Goal: Task Accomplishment & Management: Use online tool/utility

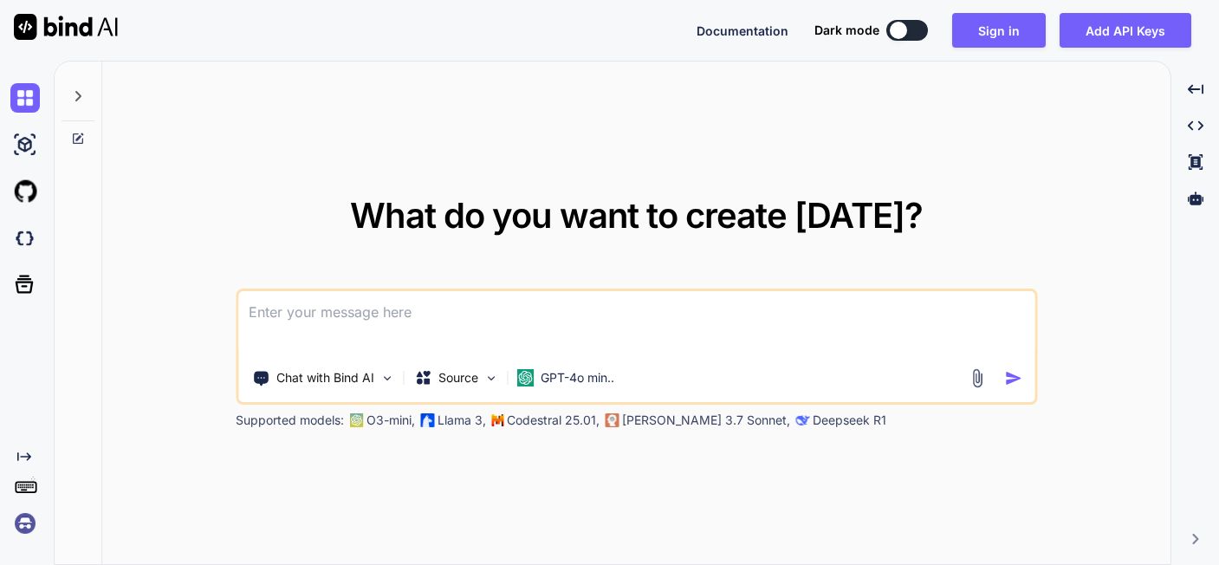
click at [1123, 123] on div "What do you want to create today? Chat with Bind AI Source GPT-4o min.. Support…" at bounding box center [636, 314] width 1068 height 504
click at [1039, 155] on div "What do you want to create today? Chat with Bind AI Source GPT-4o min.. Support…" at bounding box center [636, 314] width 1068 height 504
click at [995, 36] on button "Sign in" at bounding box center [999, 30] width 94 height 35
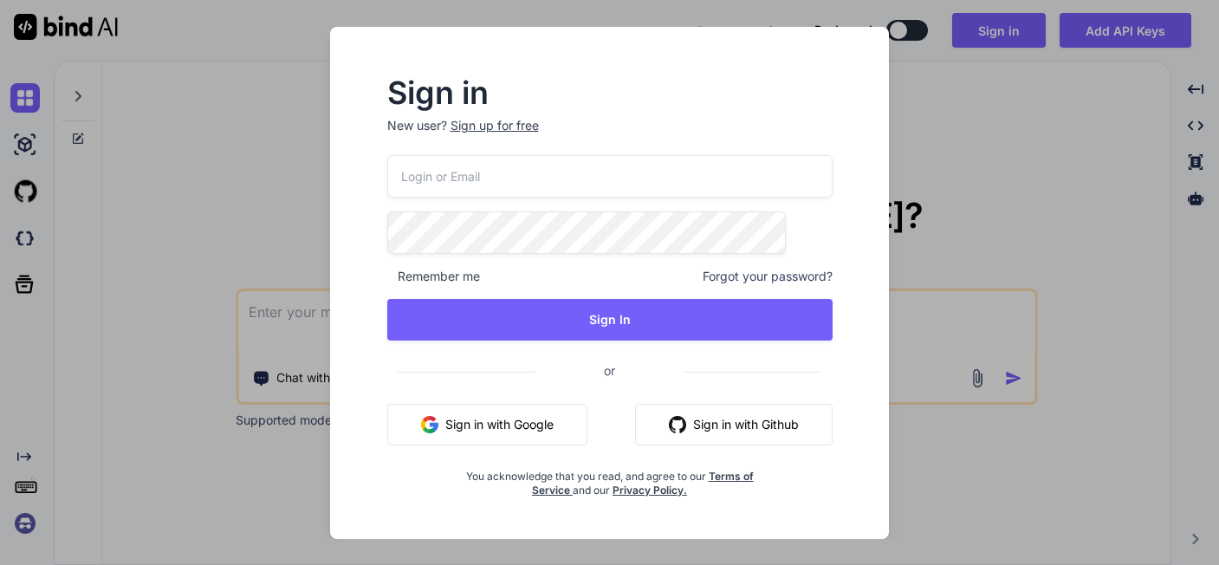
click at [581, 180] on input "email" at bounding box center [609, 176] width 445 height 42
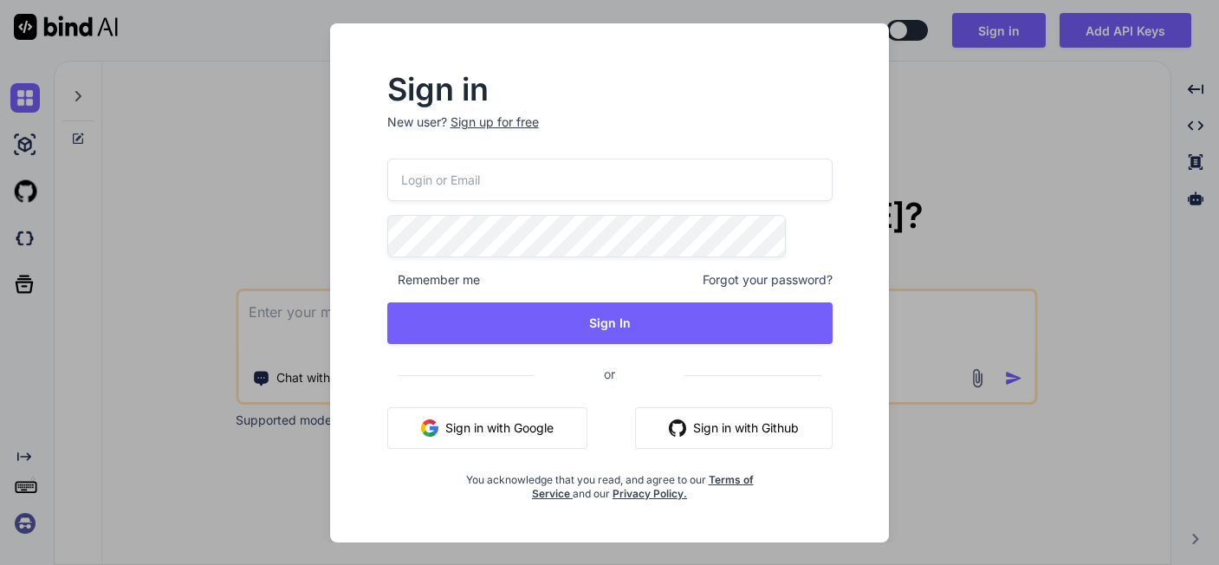
type input "getbind.scorn132@passmail.net"
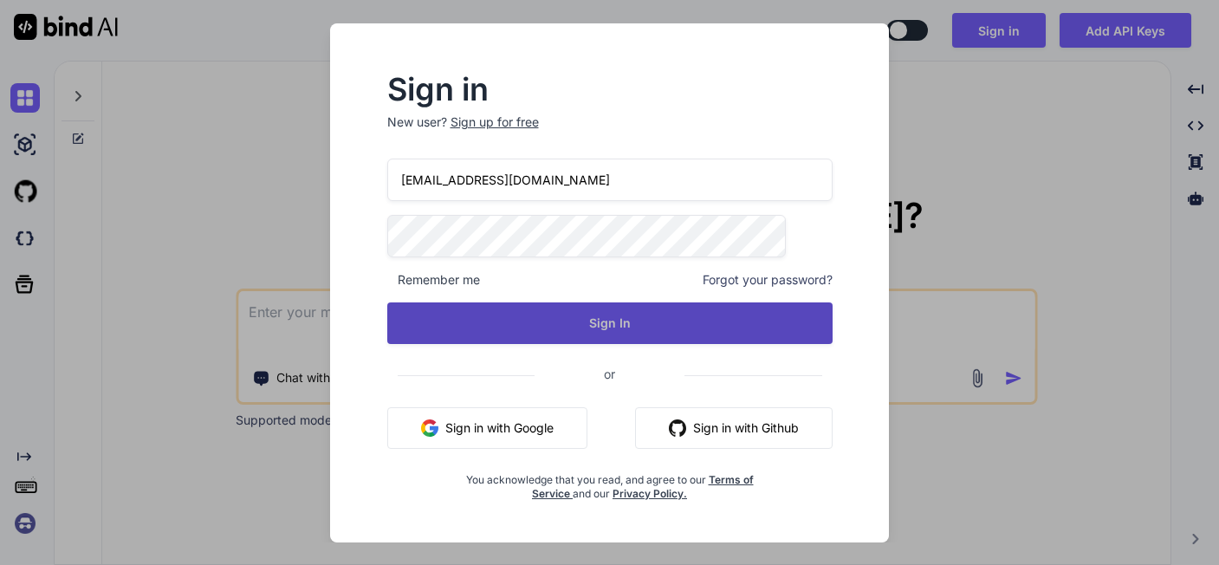
click at [553, 330] on button "Sign In" at bounding box center [609, 323] width 445 height 42
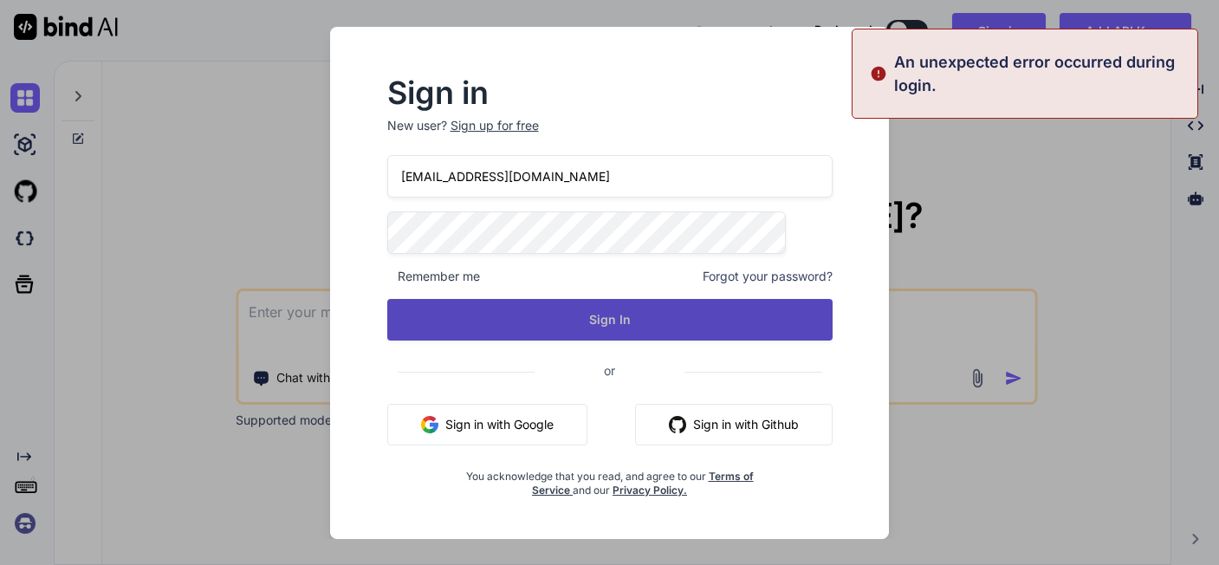
type textarea "x"
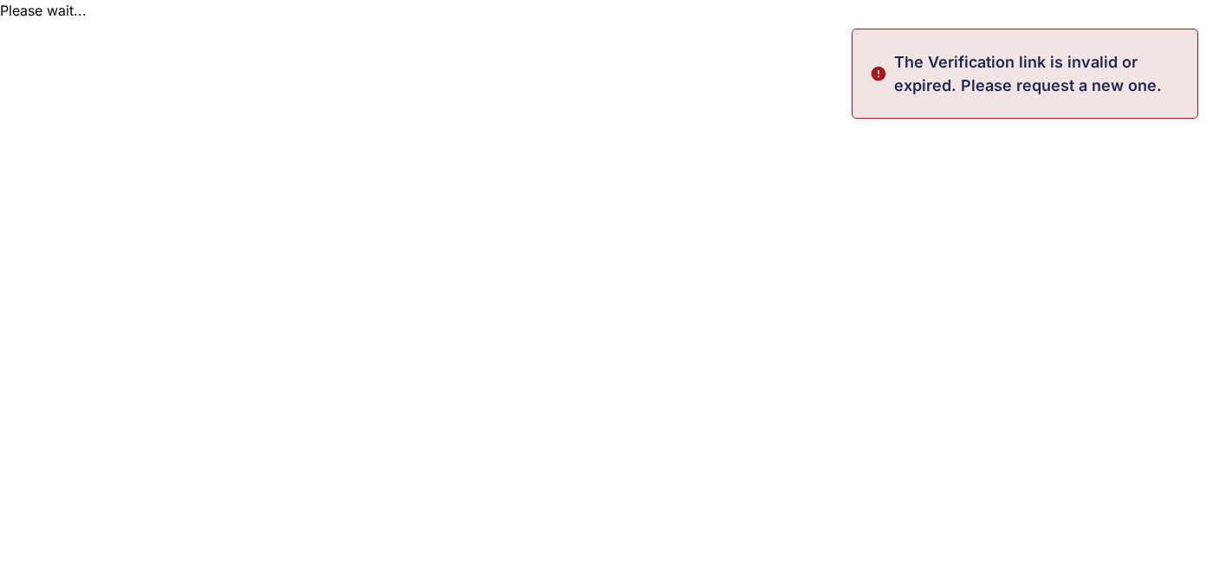
click at [1072, 61] on p "The Verification link is invalid or expired. Please request a new one." at bounding box center [1040, 73] width 293 height 47
click at [1138, 21] on html "Please wait... The Verification link is invalid or expired. Please request a ne…" at bounding box center [609, 10] width 1219 height 21
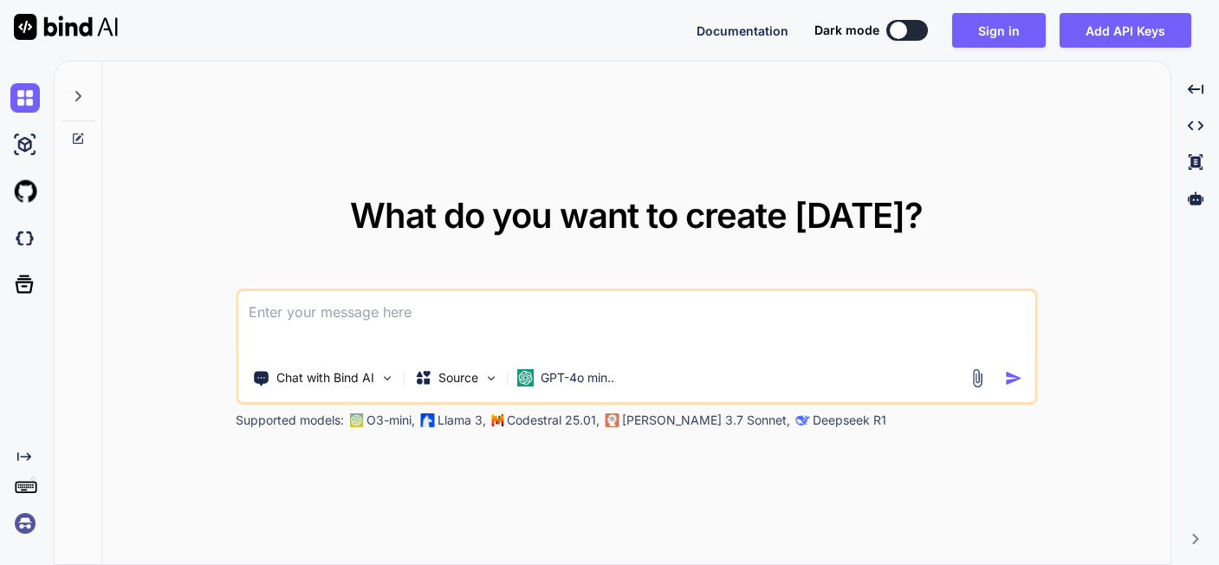
click at [476, 331] on textarea at bounding box center [636, 323] width 796 height 64
click at [929, 204] on div "What do you want to create [DATE]? Chat with Bind AI Source GPT-4o min.. Suppor…" at bounding box center [637, 313] width 802 height 230
click at [1018, 36] on button "Sign in" at bounding box center [999, 30] width 94 height 35
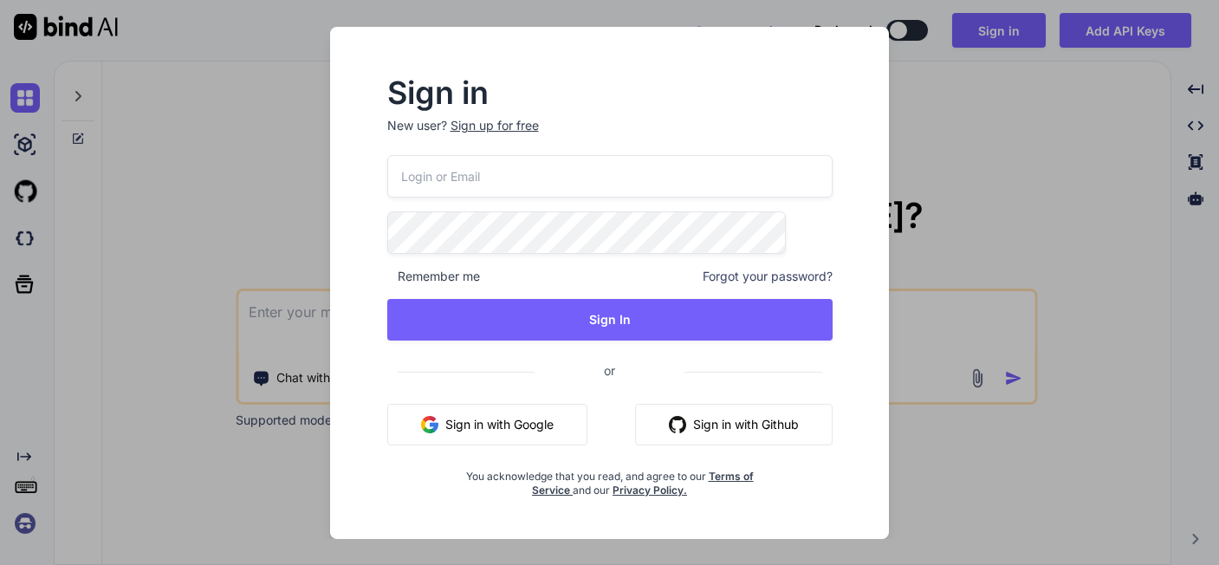
click at [510, 145] on p "New user? Sign up for free" at bounding box center [609, 136] width 445 height 38
click at [511, 132] on div "Sign up for free" at bounding box center [495, 125] width 88 height 17
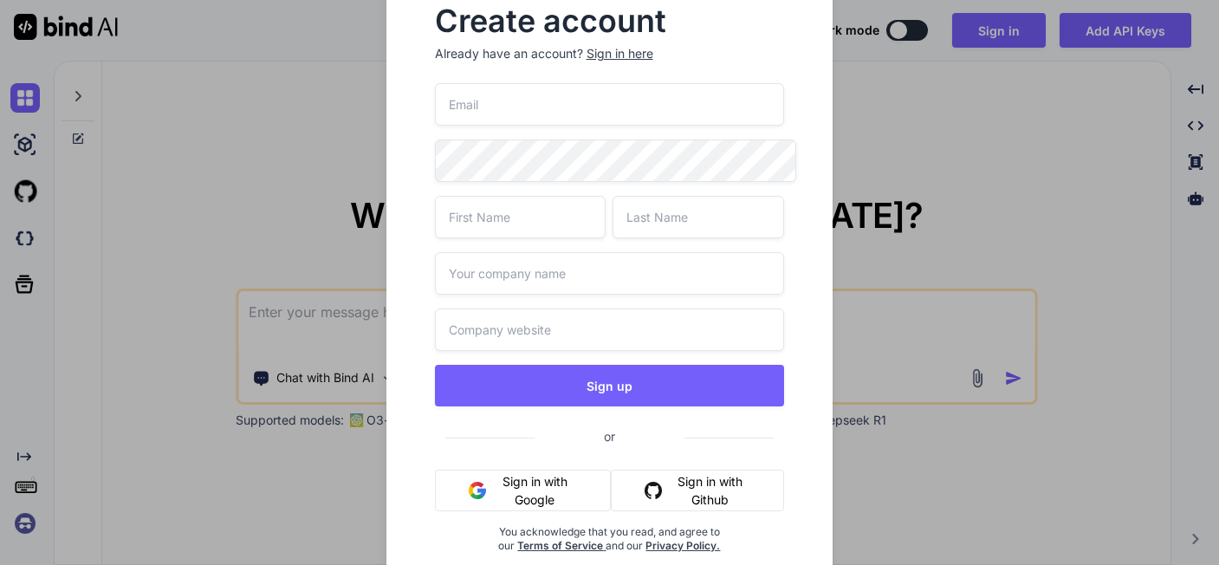
click at [569, 100] on input "email" at bounding box center [610, 104] width 350 height 42
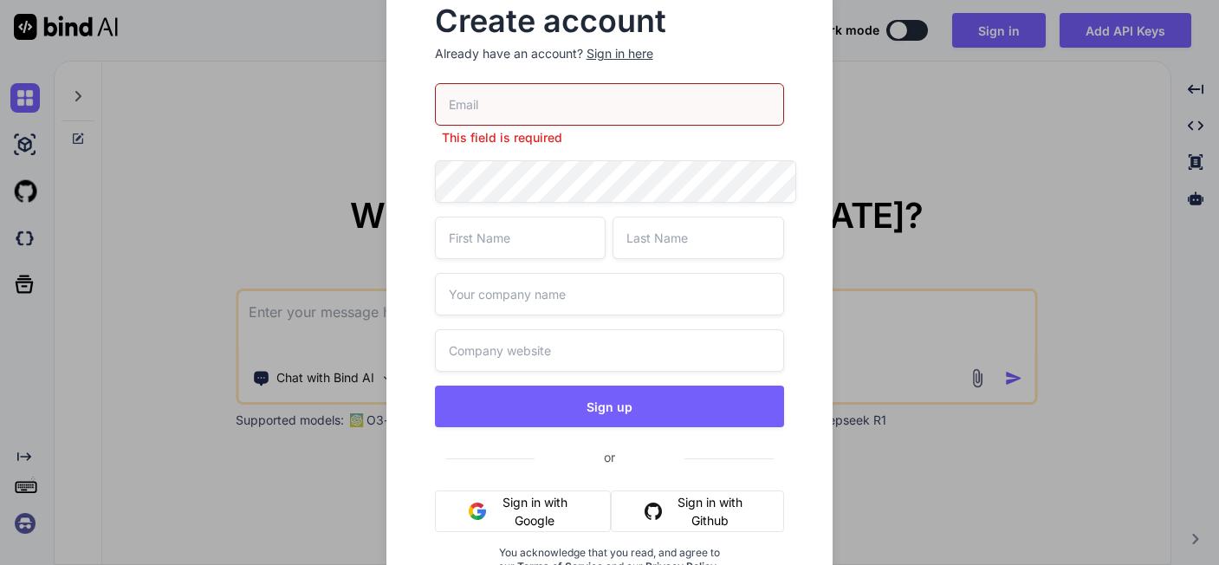
type input "[EMAIL_ADDRESS][DOMAIN_NAME]"
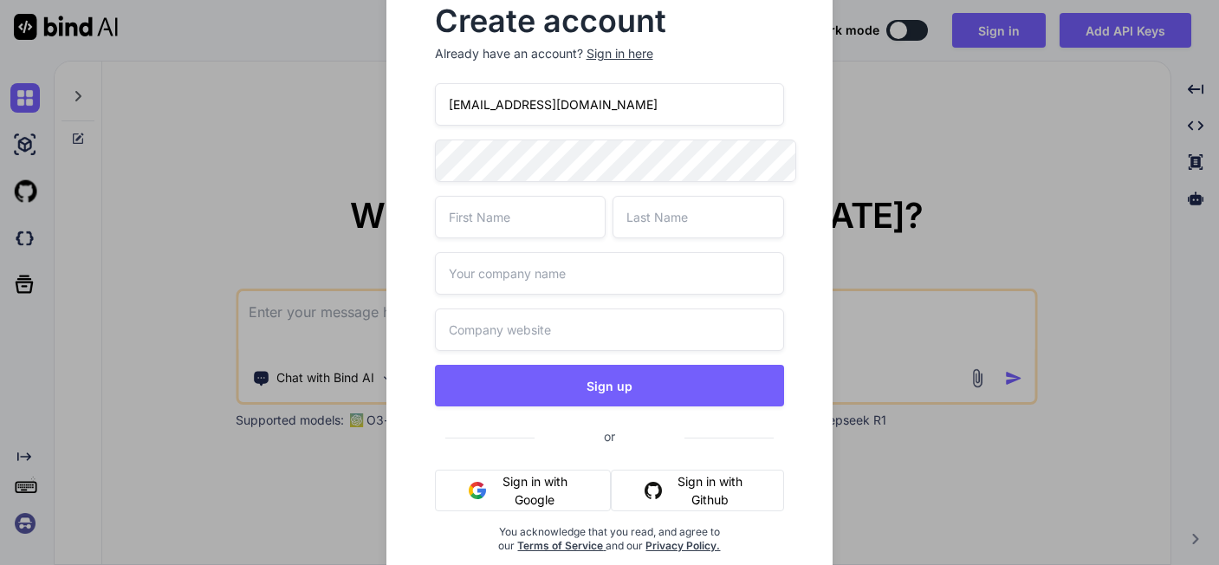
click at [493, 210] on input "text" at bounding box center [521, 217] width 172 height 42
click at [493, 211] on input "text" at bounding box center [521, 217] width 172 height 42
type input "Dan"
type input "Erl"
type input "ski"
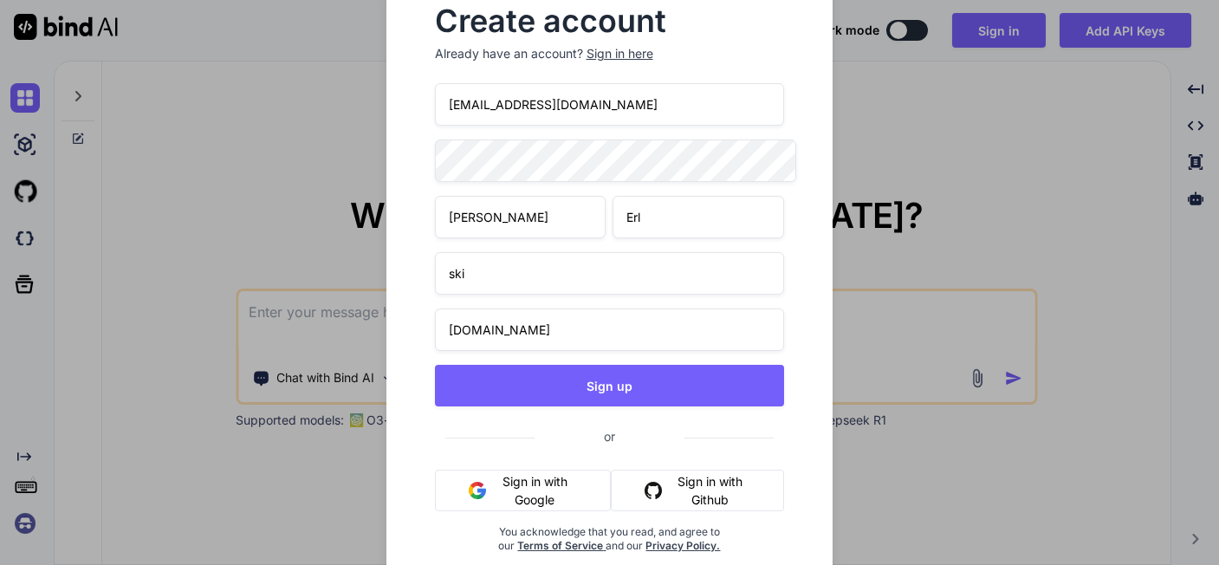
type input "skillz.biz"
click at [590, 398] on div "getbind.epileptic159@passmail.net Dan Erl ski skillz.biz Sign up or Sign in wit…" at bounding box center [610, 338] width 350 height 511
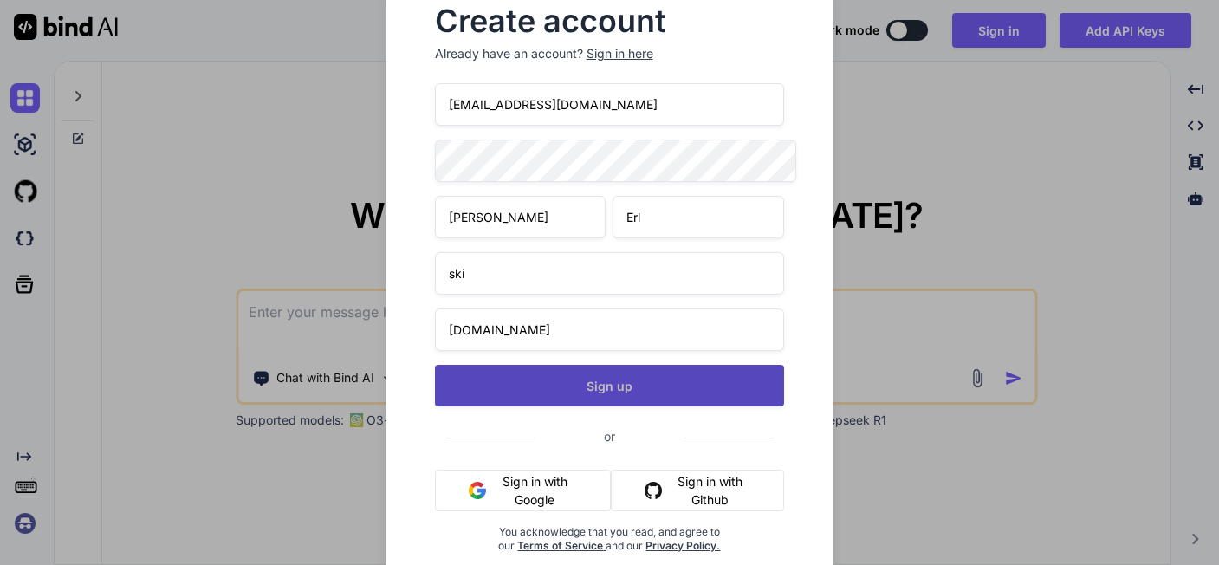
click at [601, 378] on button "Sign up" at bounding box center [610, 386] width 350 height 42
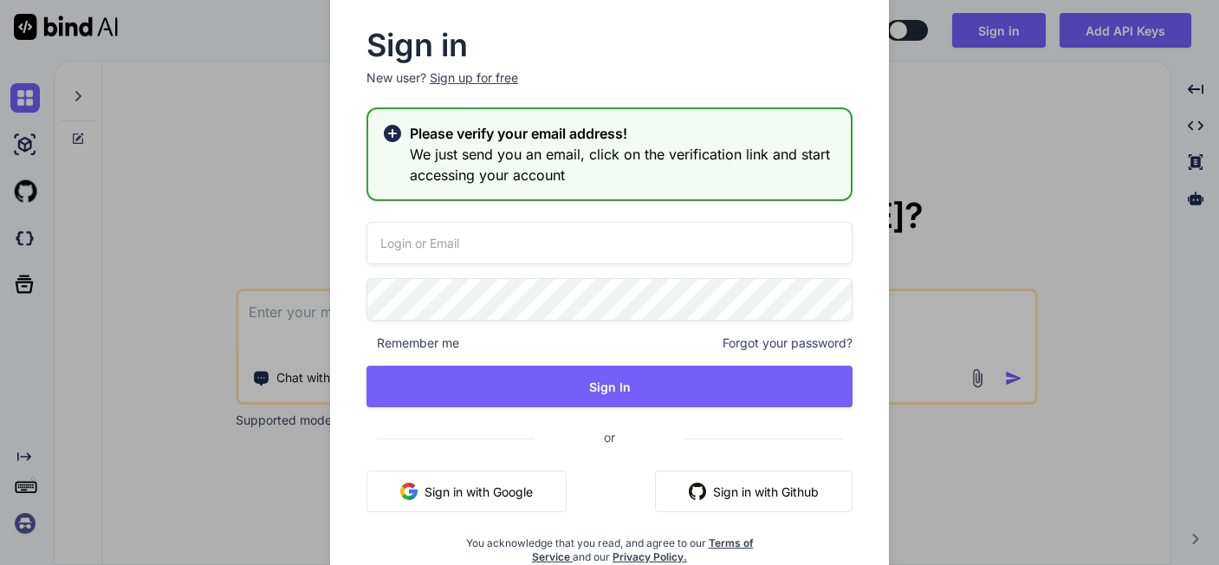
type textarea "x"
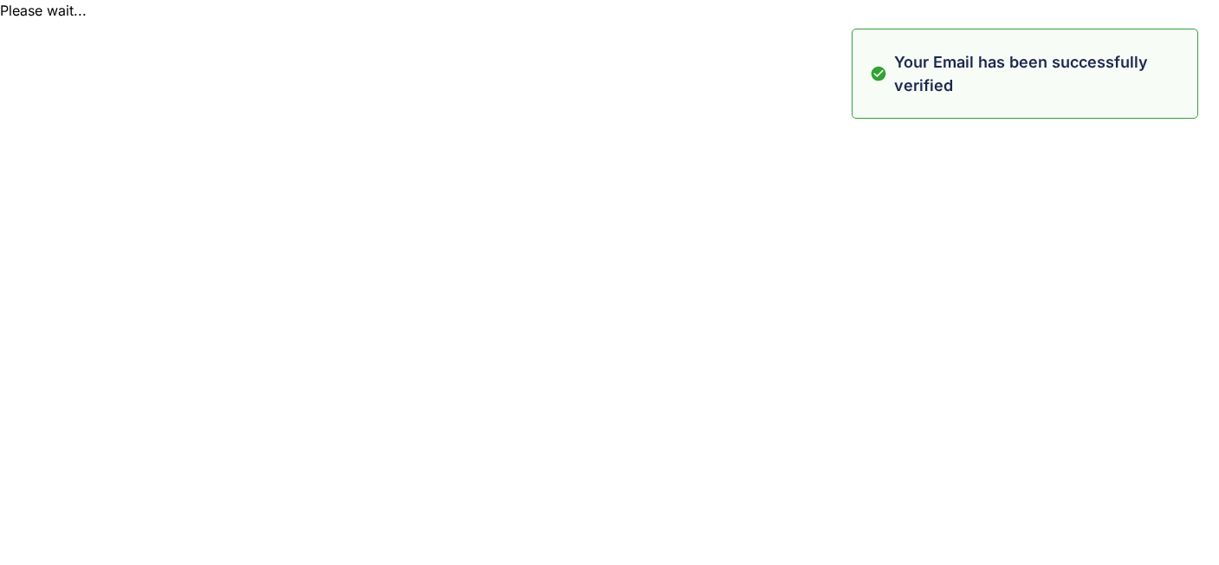
click at [948, 21] on html "Please wait... Your Email has been successfully verified" at bounding box center [609, 10] width 1219 height 21
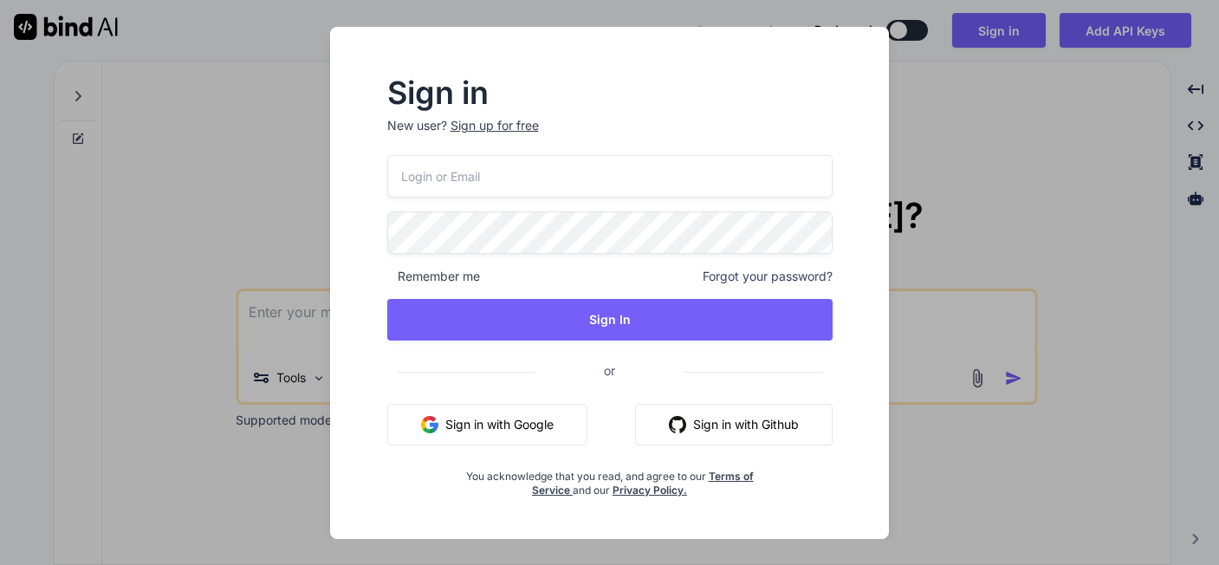
type textarea "x"
click at [473, 193] on input "email" at bounding box center [609, 176] width 445 height 42
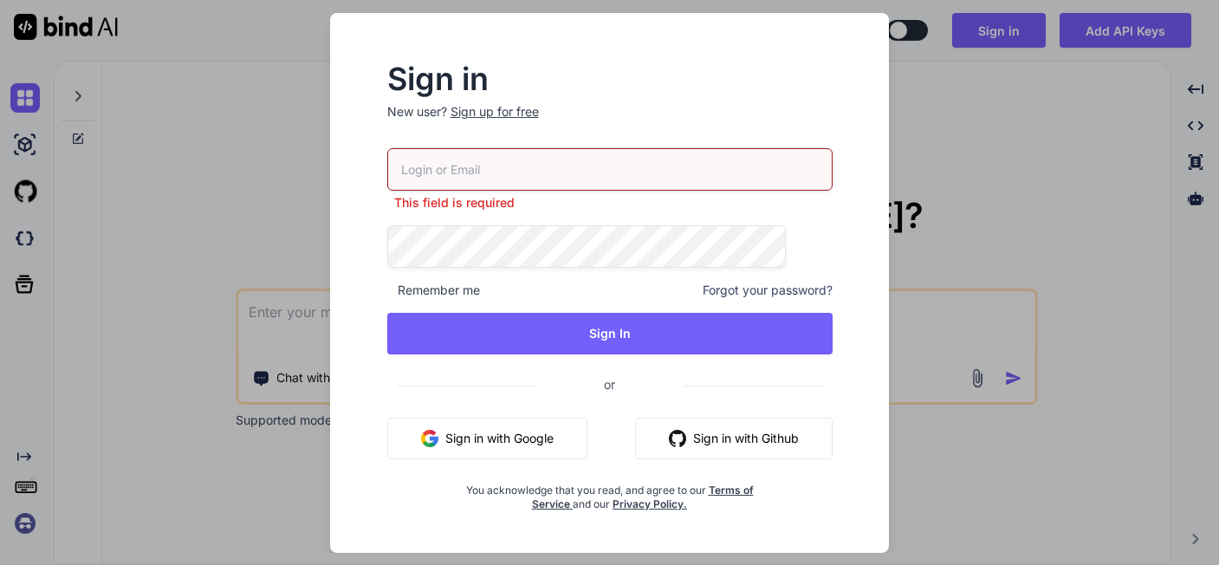
type input "[EMAIL_ADDRESS][DOMAIN_NAME]"
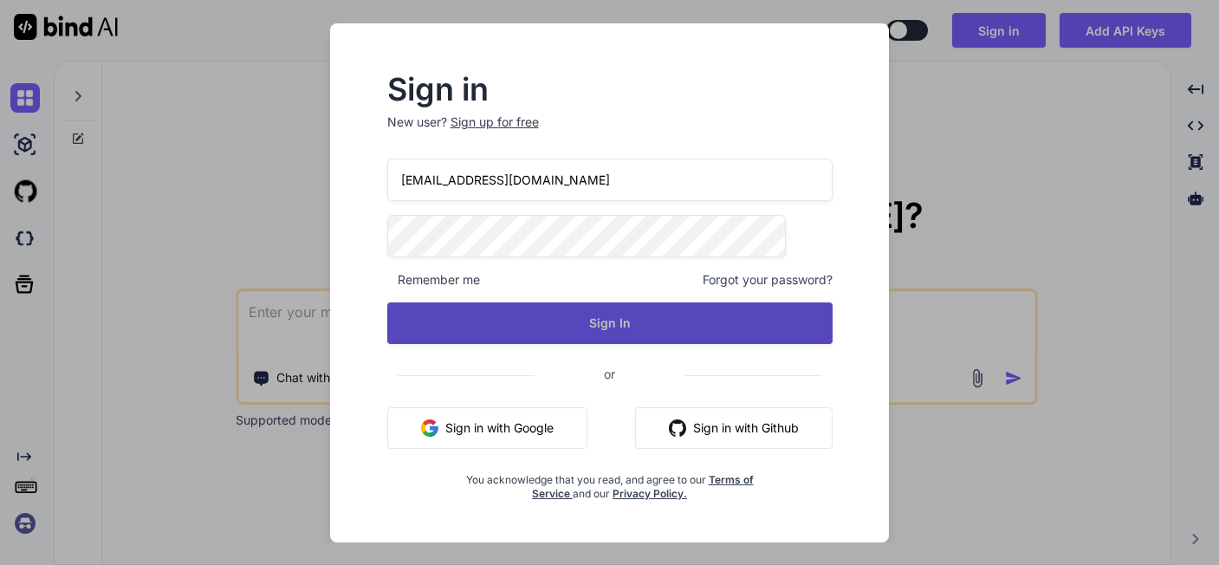
click at [590, 307] on button "Sign In" at bounding box center [609, 323] width 445 height 42
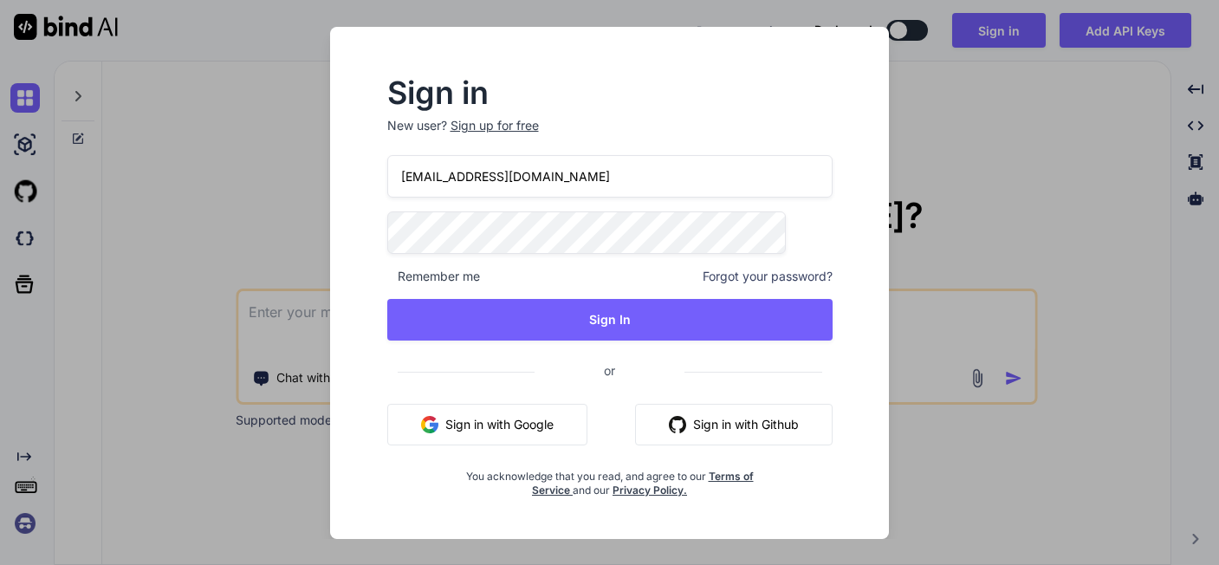
type textarea "x"
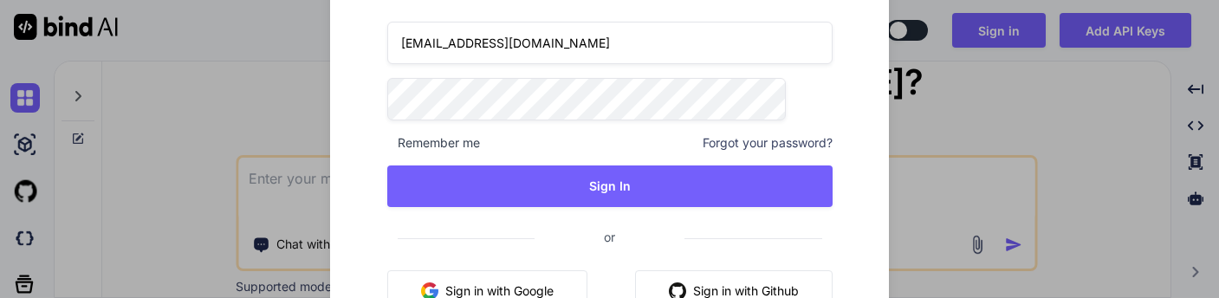
click at [1095, 108] on div "Sign in New user? Sign up for free getbind.epileptic159@passmail.net Remember m…" at bounding box center [609, 149] width 1219 height 298
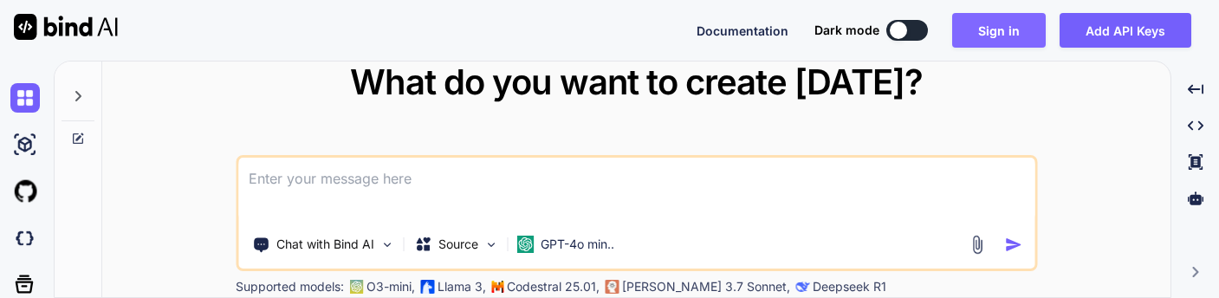
click at [1009, 28] on button "Sign in" at bounding box center [999, 30] width 94 height 35
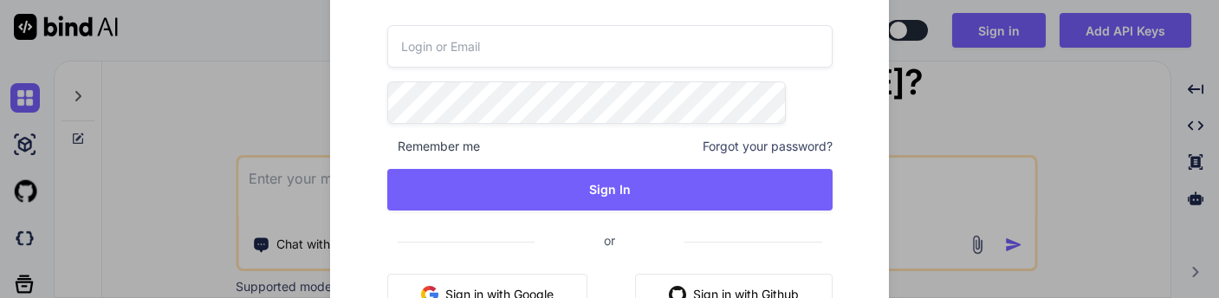
click at [558, 50] on input "email" at bounding box center [609, 46] width 445 height 42
drag, startPoint x: 709, startPoint y: 15, endPoint x: 707, endPoint y: 29, distance: 14.0
click at [708, 21] on div "Sign in New user? Sign up for free Remember me Forgot your password? Sign In or…" at bounding box center [610, 154] width 501 height 425
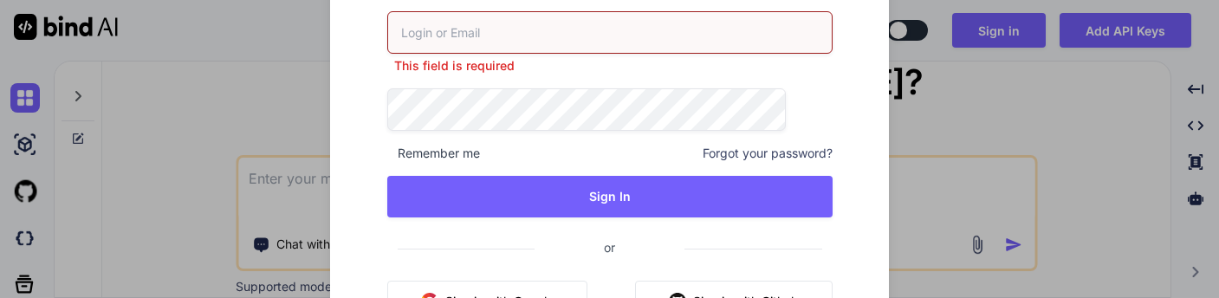
click at [693, 44] on input "email" at bounding box center [609, 32] width 445 height 42
type input "getbind.epileptic159@passmail.net"
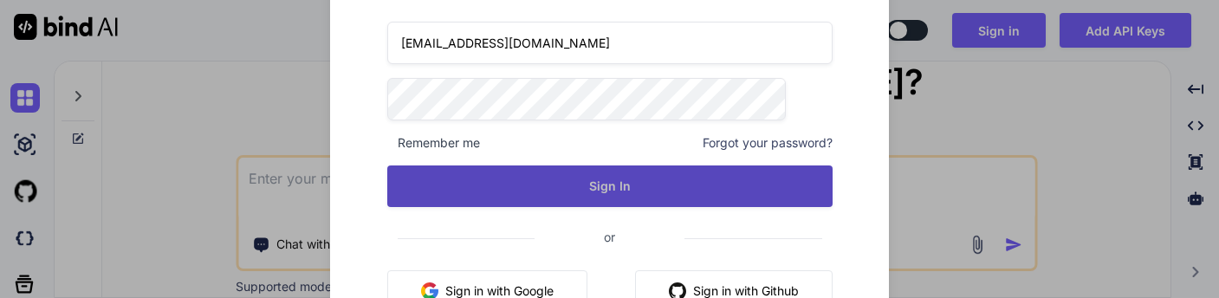
click at [523, 190] on button "Sign In" at bounding box center [609, 187] width 445 height 42
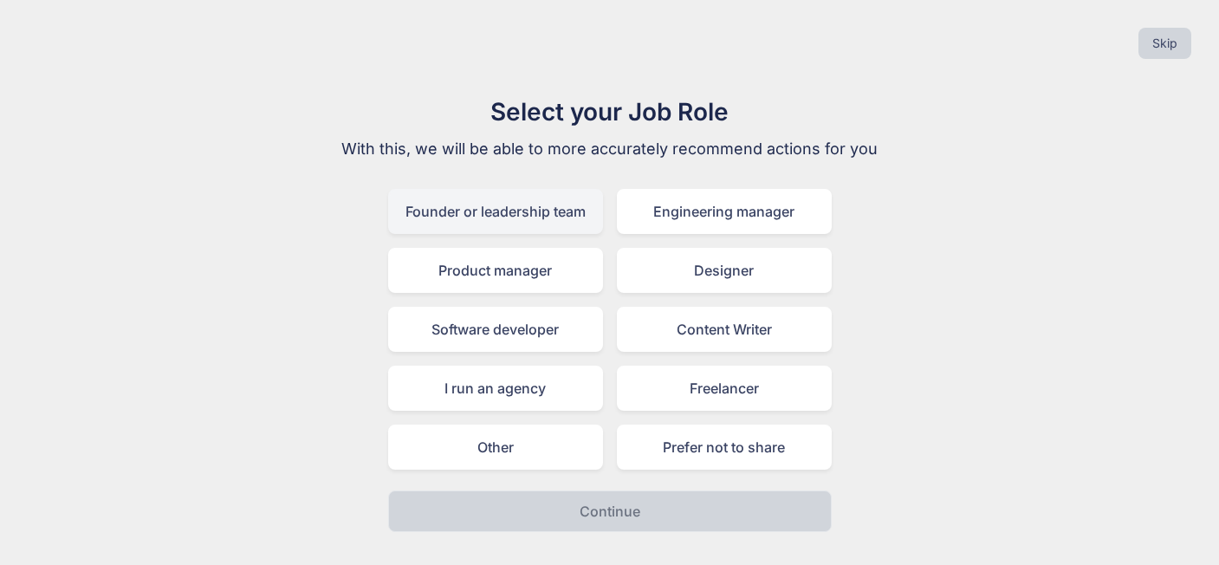
click at [449, 191] on div "Founder or leadership team" at bounding box center [495, 211] width 215 height 45
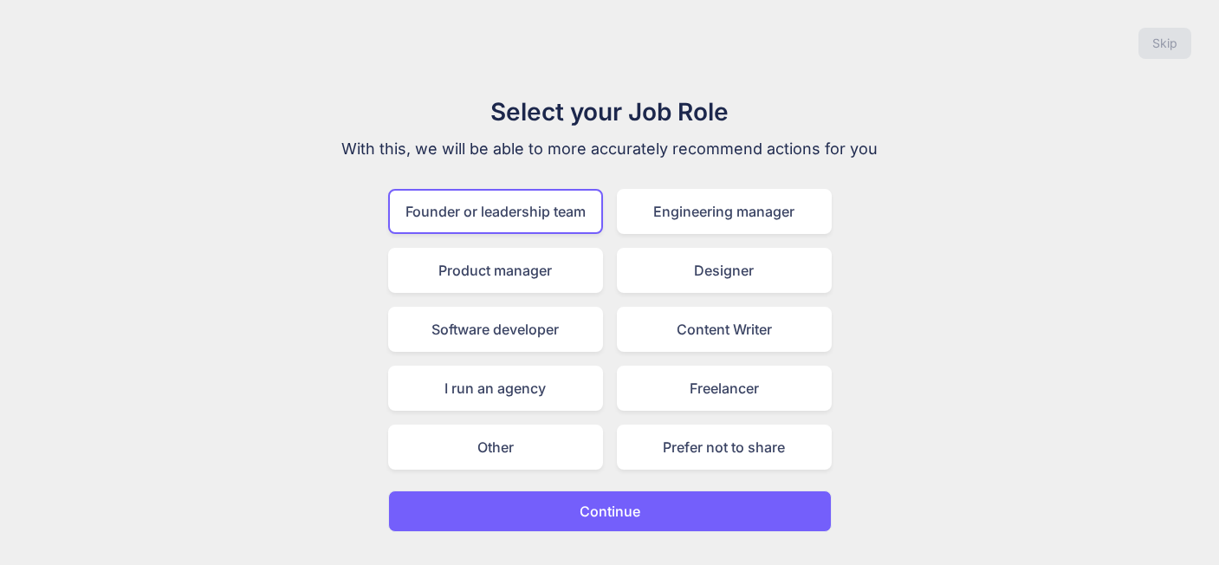
click at [633, 297] on p "Continue" at bounding box center [610, 511] width 61 height 21
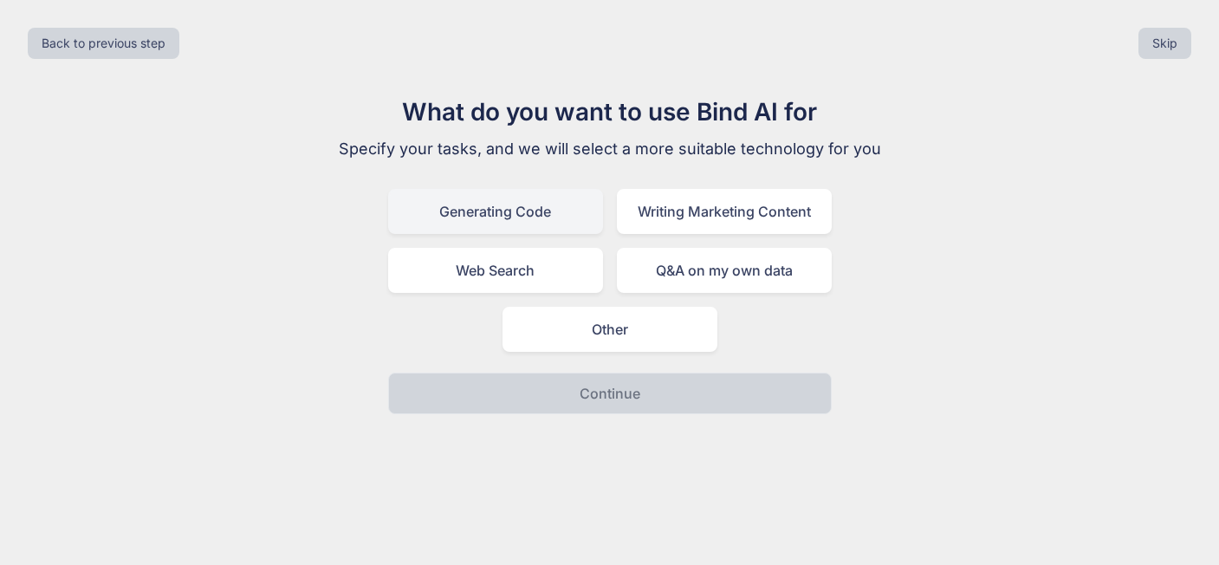
click at [508, 194] on div "Generating Code" at bounding box center [495, 211] width 215 height 45
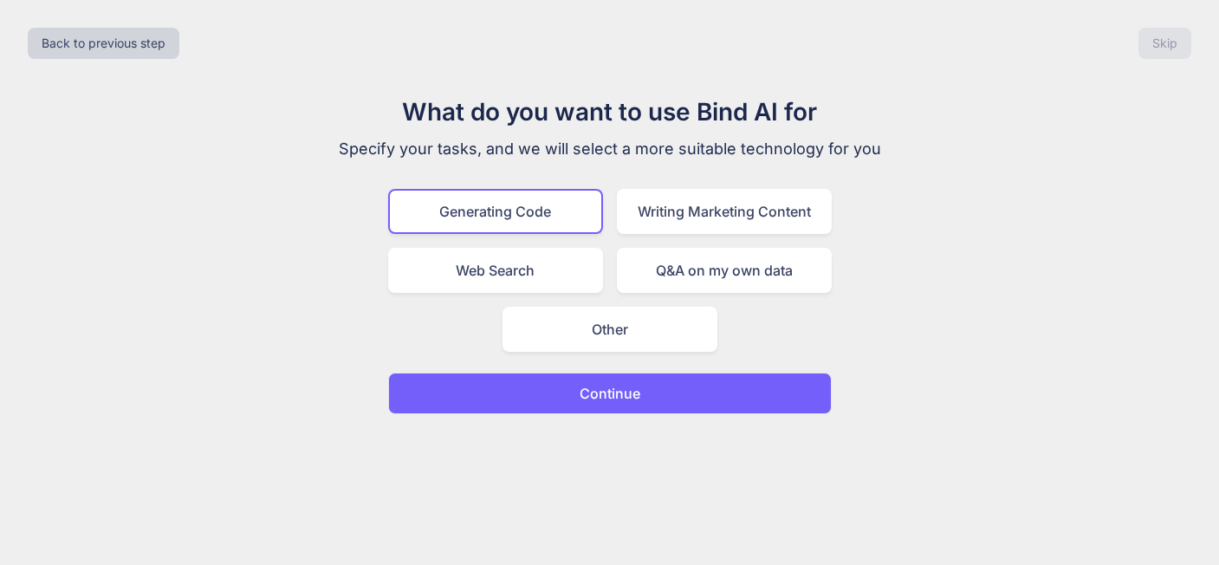
click at [599, 297] on p "Continue" at bounding box center [610, 393] width 61 height 21
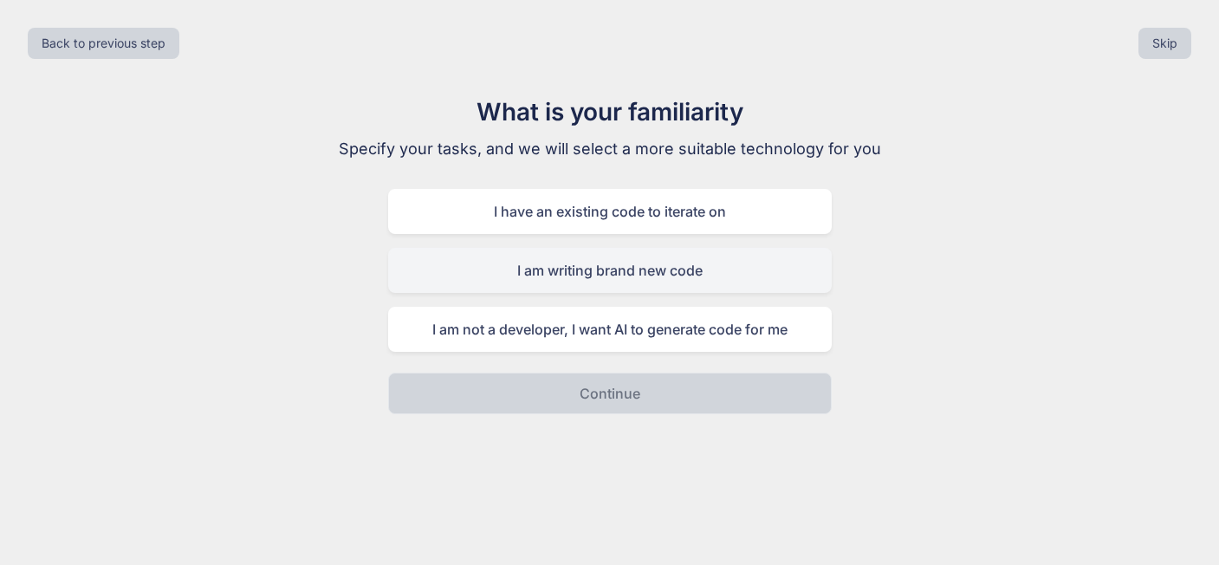
click at [583, 248] on div "I am writing brand new code" at bounding box center [610, 270] width 444 height 45
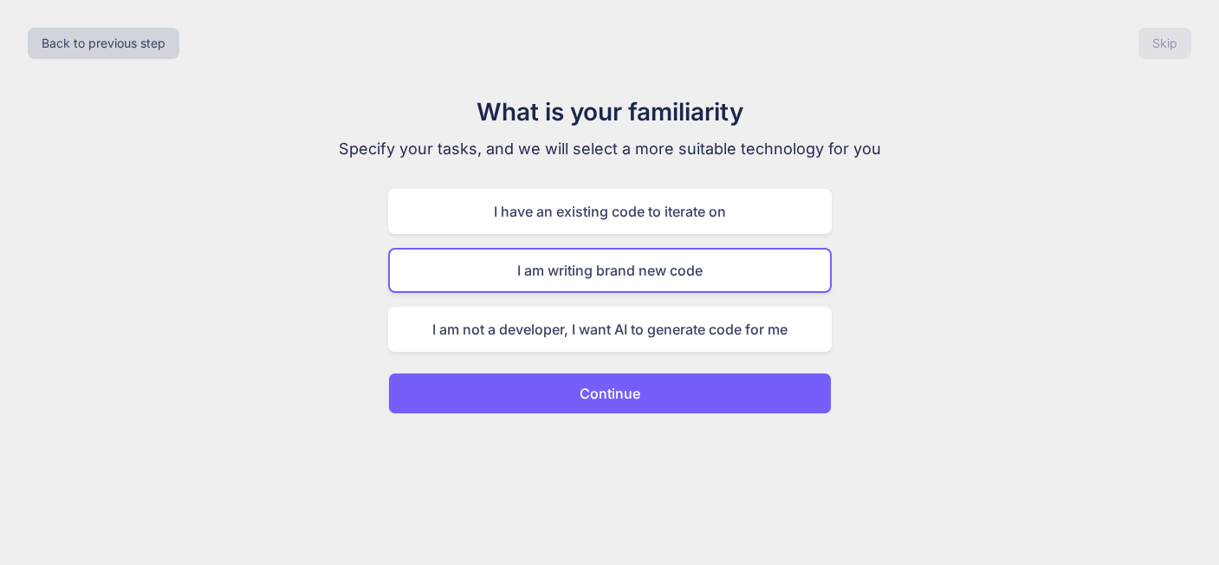
click at [613, 297] on p "Continue" at bounding box center [610, 393] width 61 height 21
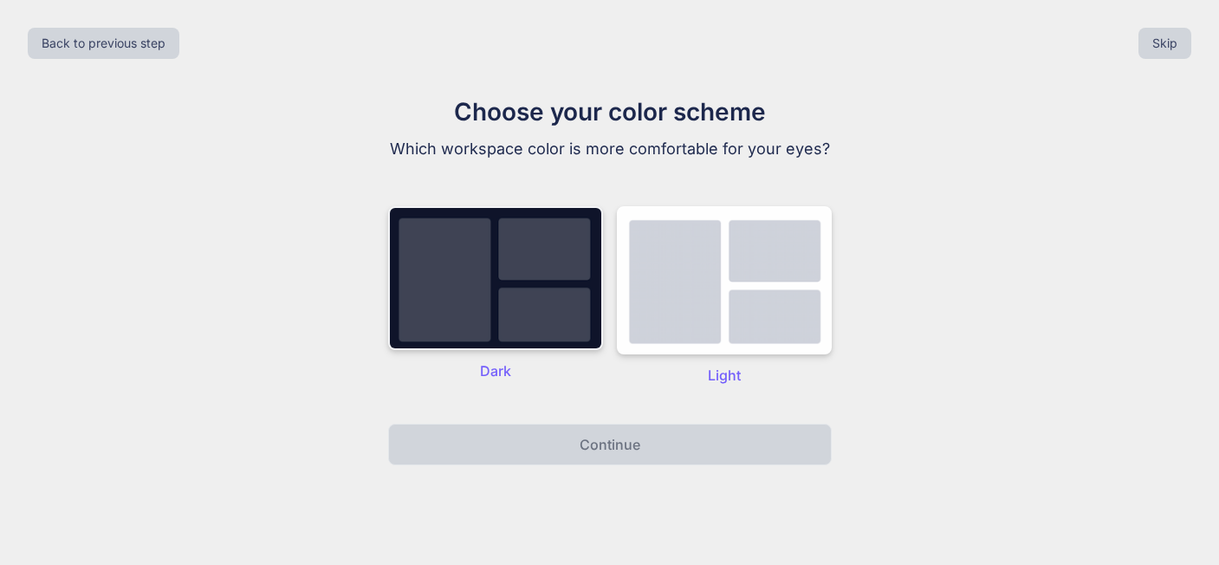
click at [477, 230] on img at bounding box center [495, 278] width 215 height 144
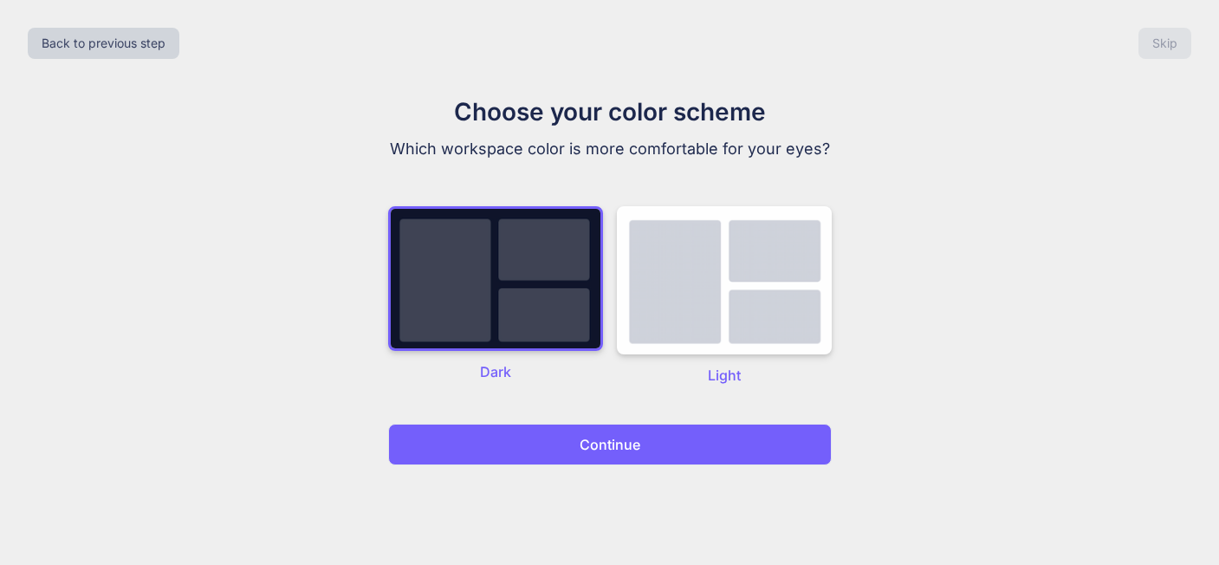
click at [594, 297] on button "Continue" at bounding box center [610, 445] width 444 height 42
click at [599, 297] on p "Continue" at bounding box center [610, 444] width 61 height 21
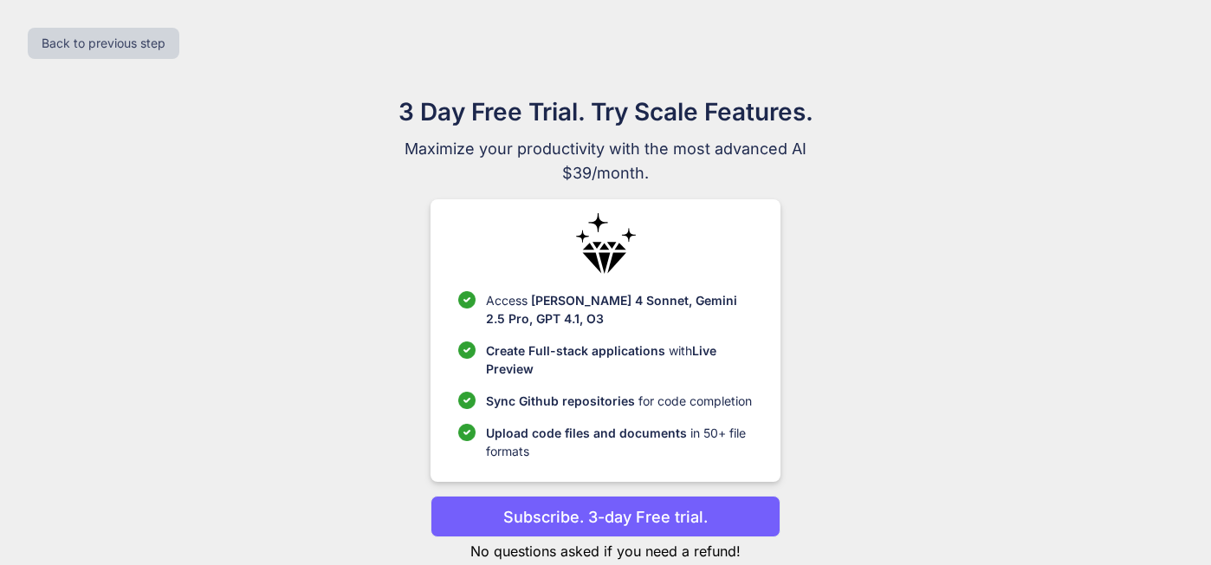
click at [610, 297] on p "Continue with free version" at bounding box center [605, 573] width 349 height 17
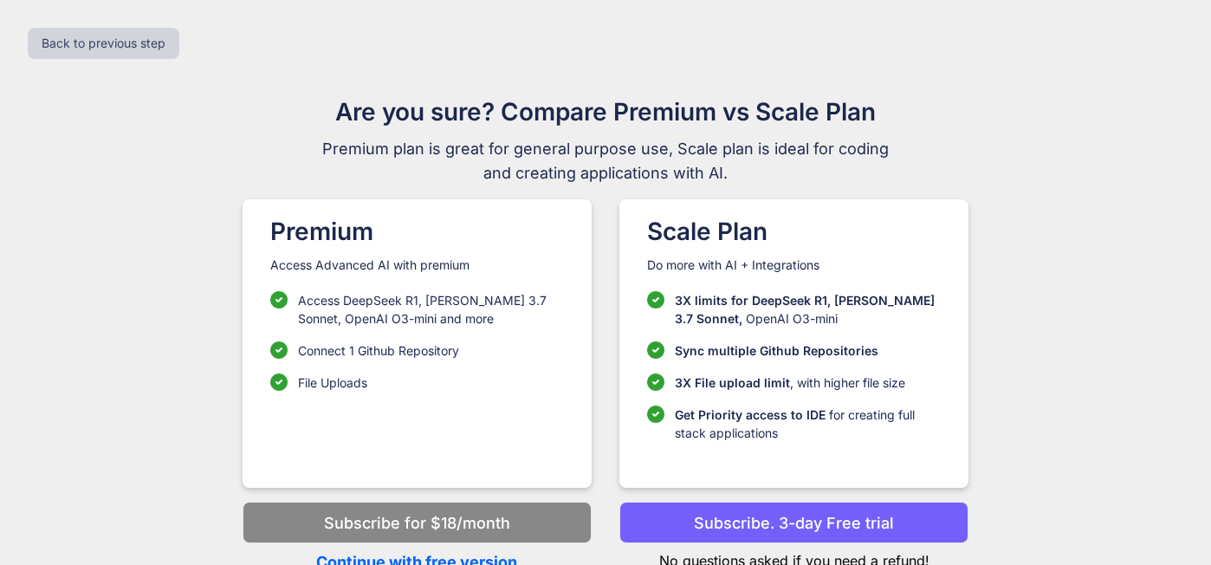
scroll to position [6, 0]
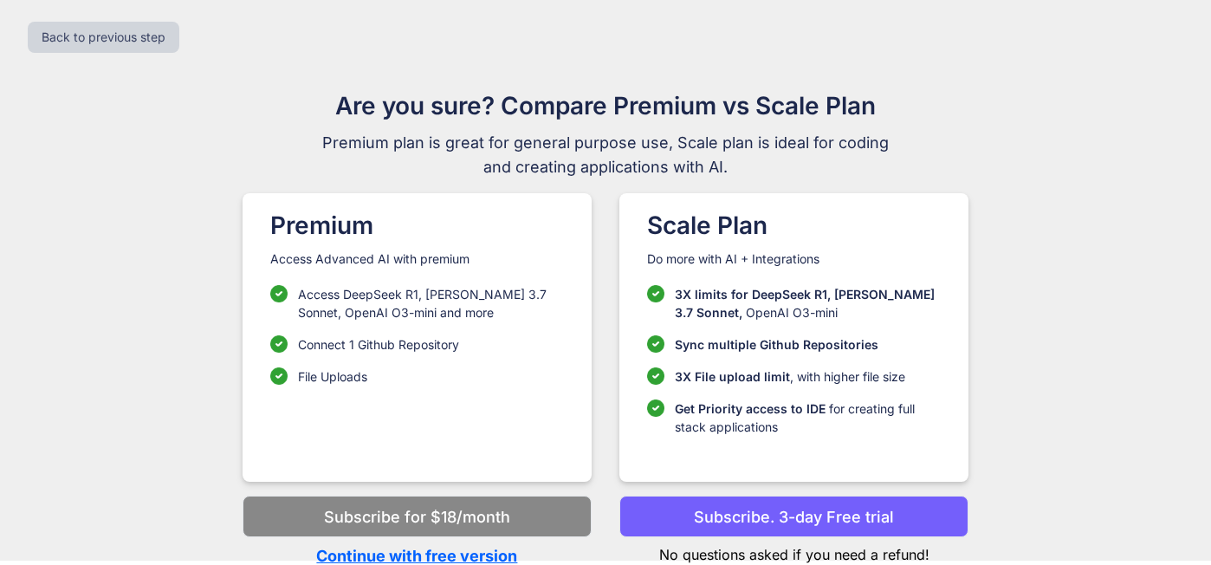
click at [515, 297] on p "Continue with free version" at bounding box center [417, 555] width 349 height 23
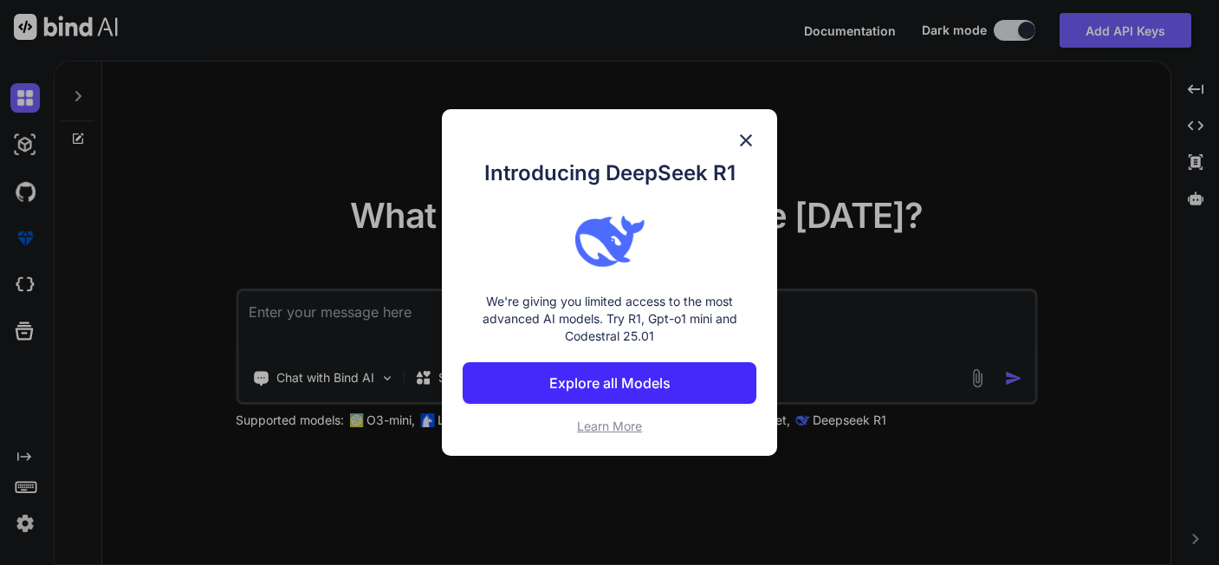
click at [747, 151] on img at bounding box center [746, 140] width 21 height 21
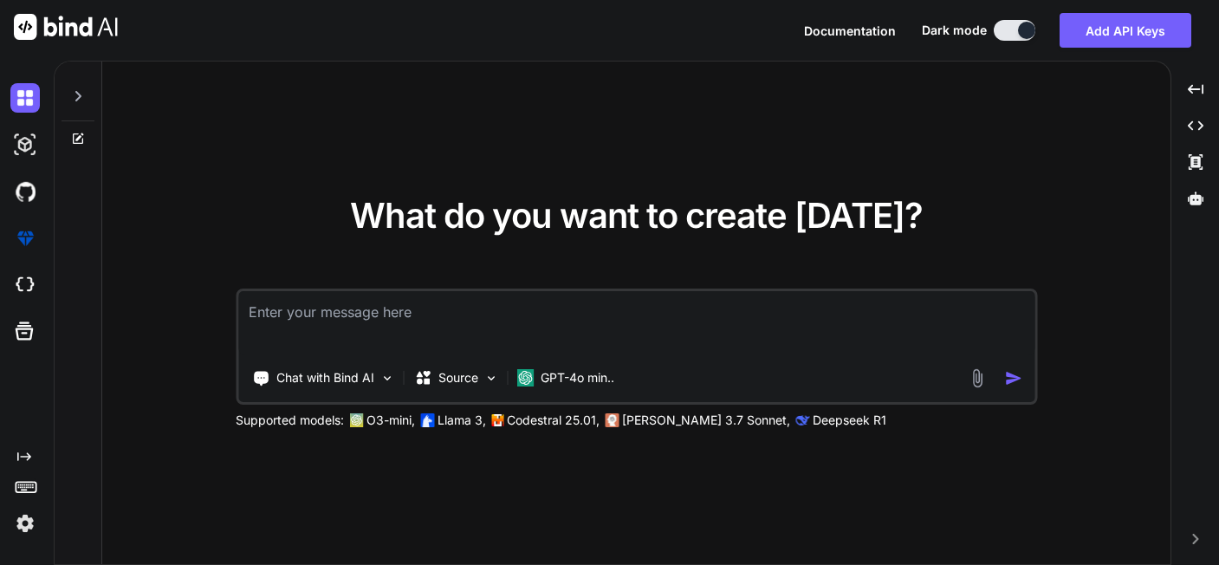
click at [412, 297] on textarea at bounding box center [636, 323] width 796 height 64
type textarea "x"
type textarea "I"
type textarea "x"
type textarea "I"
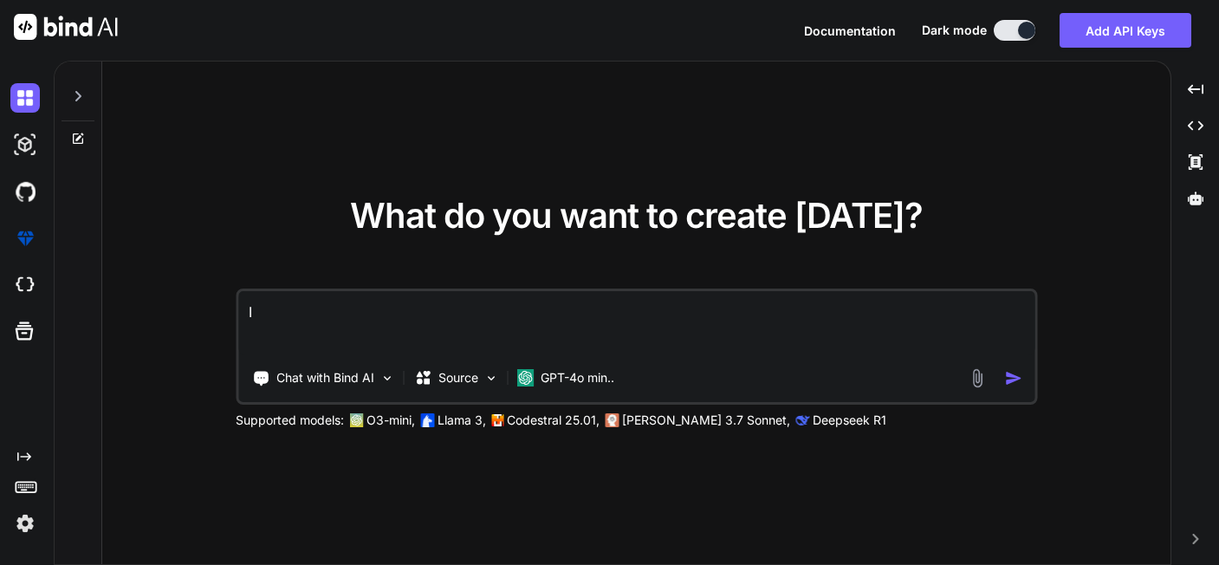
type textarea "x"
type textarea "I w"
type textarea "x"
type textarea "I wa"
type textarea "x"
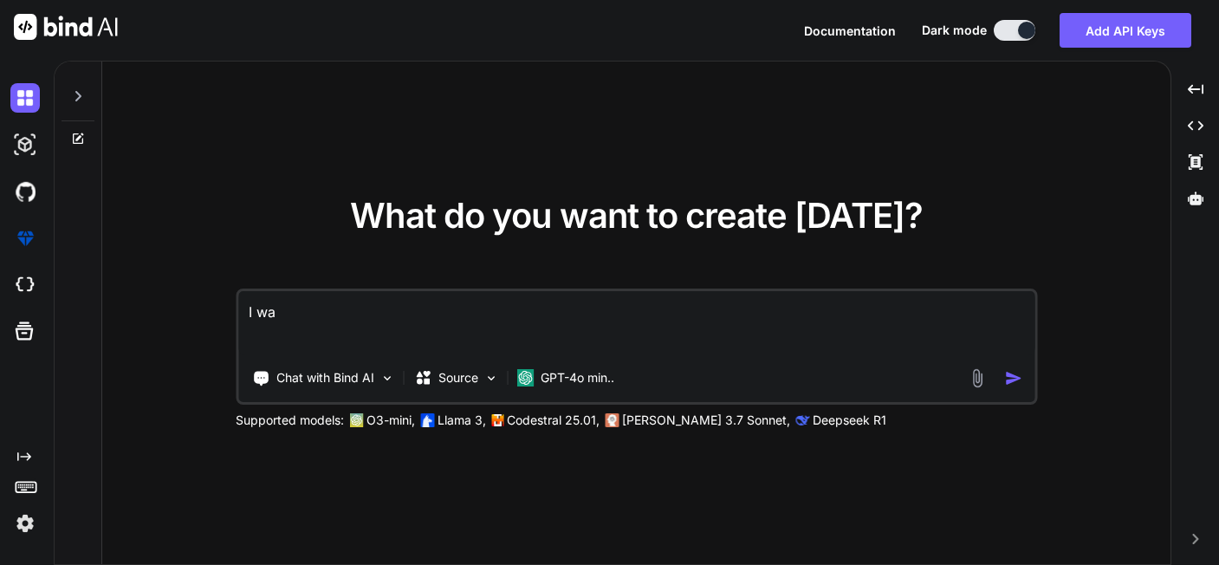
type textarea "I wan"
type textarea "x"
type textarea "I want"
type textarea "x"
type textarea "I want"
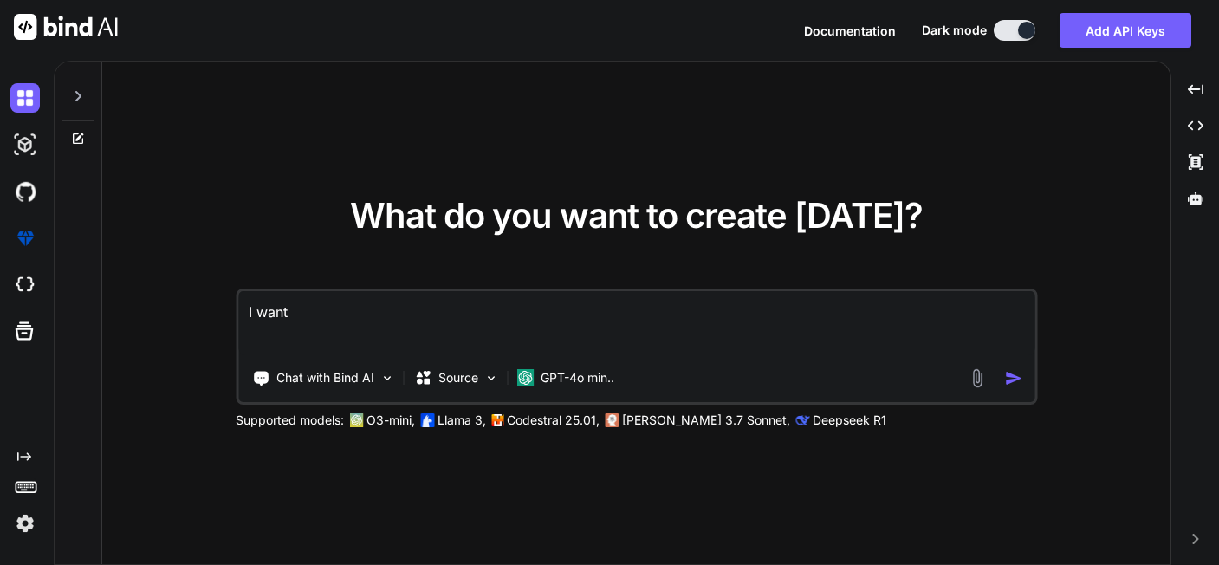
type textarea "x"
type textarea "I want t"
type textarea "x"
type textarea "I want to"
type textarea "x"
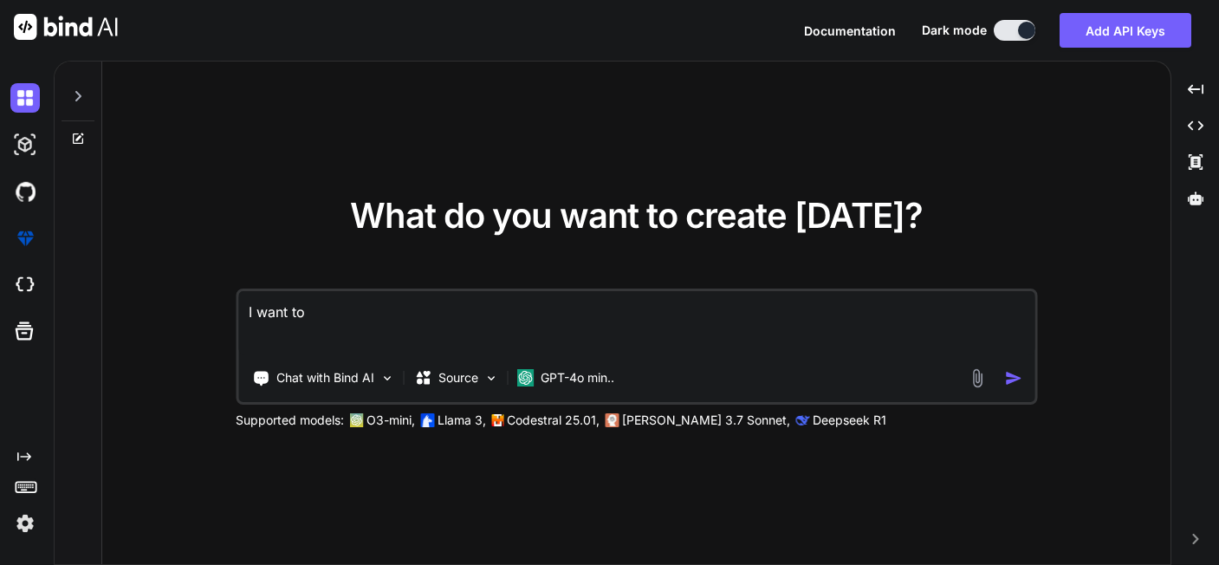
type textarea "I want to"
type textarea "x"
type textarea "I want to c"
type textarea "x"
type textarea "I want to cr"
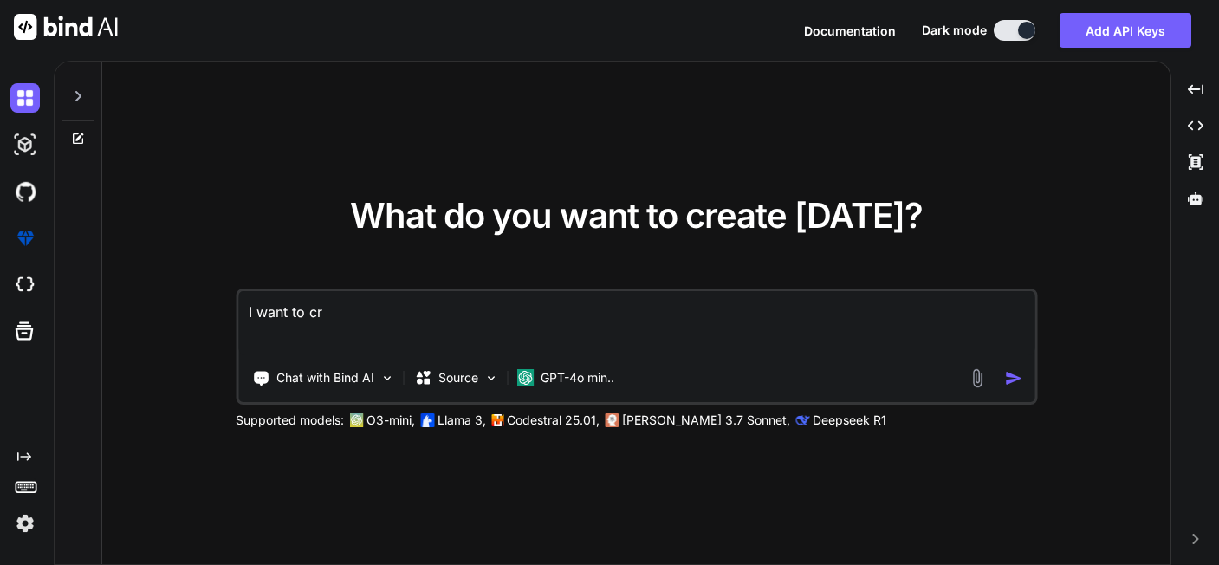
type textarea "x"
type textarea "I want to cre"
type textarea "x"
type textarea "I want to crea"
type textarea "x"
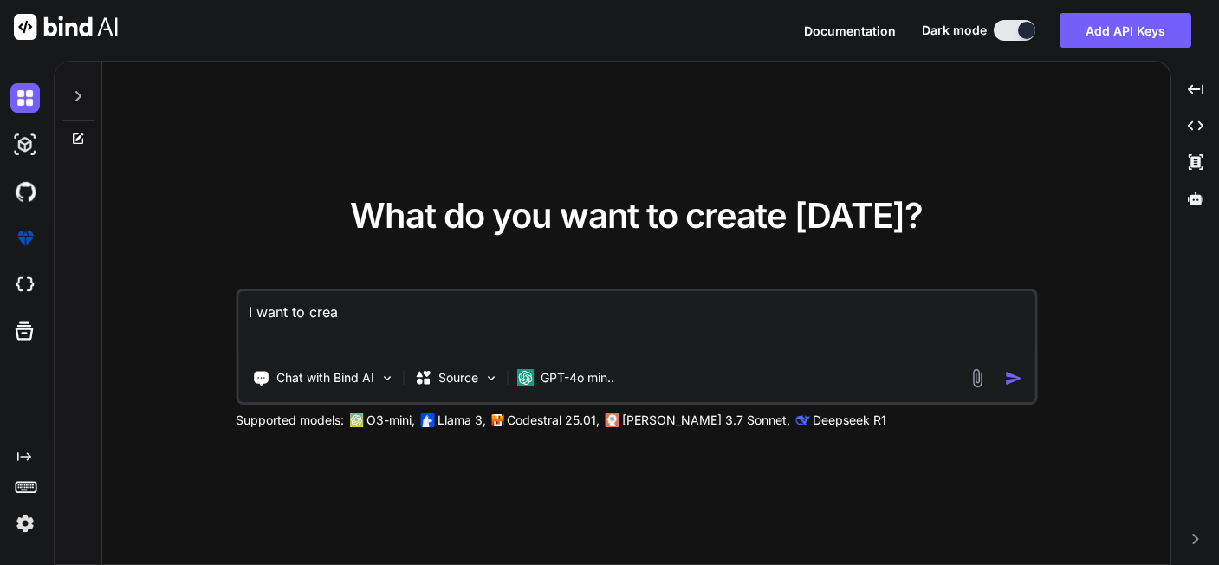
type textarea "I want to creat"
type textarea "x"
type textarea "I want to create"
type textarea "x"
type textarea "I want to create"
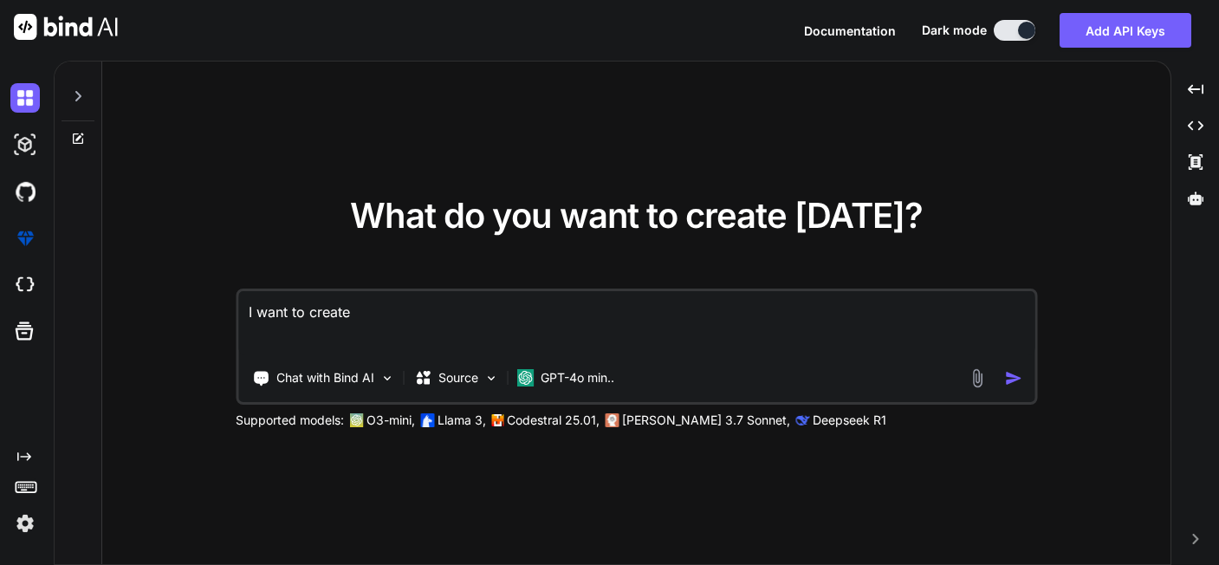
type textarea "x"
type textarea "I want to create a"
type textarea "x"
type textarea "I want to create a"
type textarea "x"
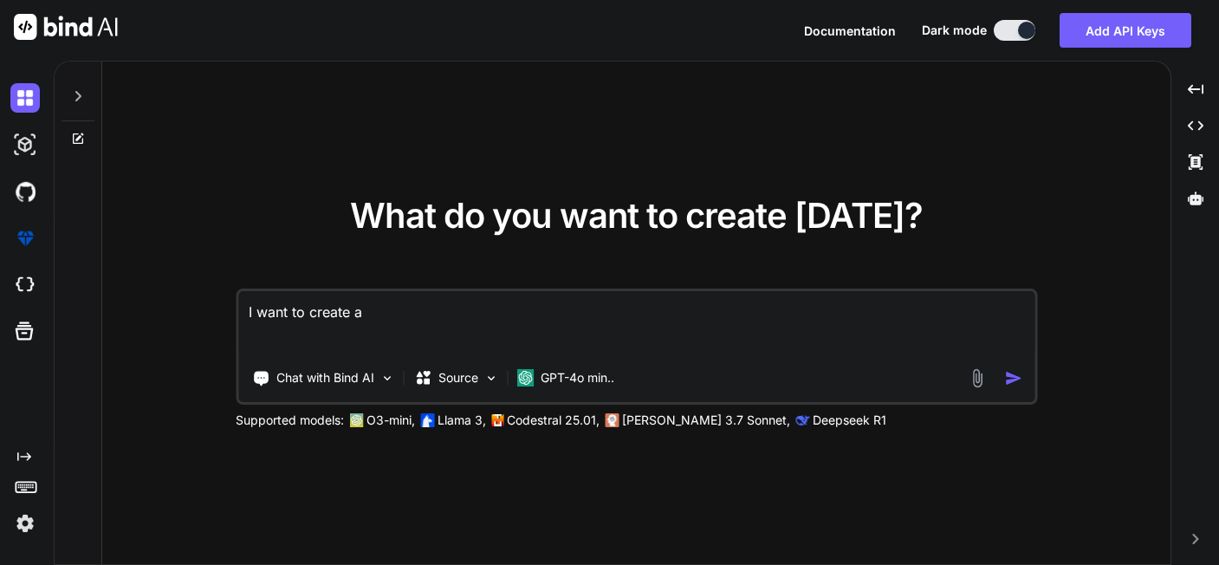
type textarea "I want to create a l"
type textarea "x"
type textarea "I want to create a la"
type textarea "x"
type textarea "I want to create a lan"
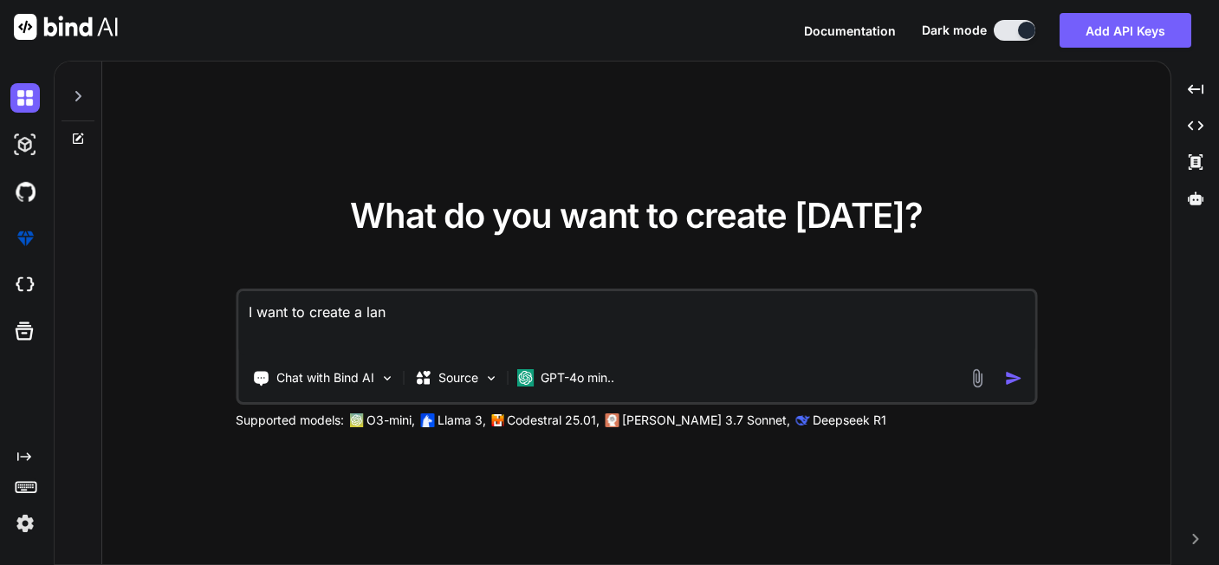
type textarea "x"
type textarea "I want to create a land"
type textarea "x"
type textarea "I want to create a landi"
type textarea "x"
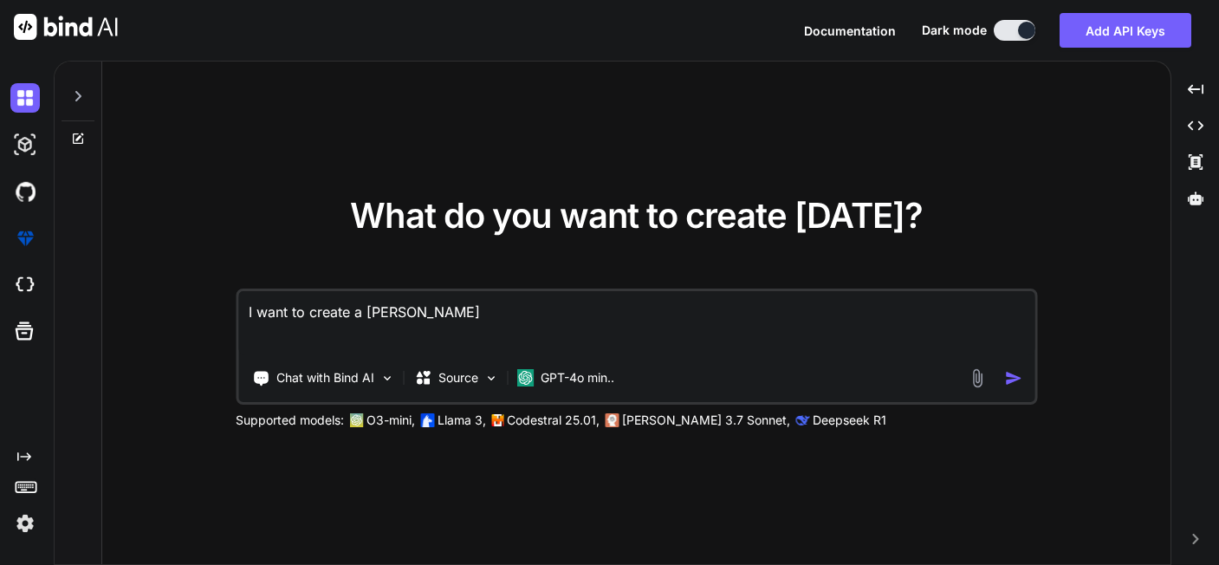
type textarea "I want to create a landin"
type textarea "x"
type textarea "I want to create a landi"
type textarea "x"
type textarea "I want to create a land"
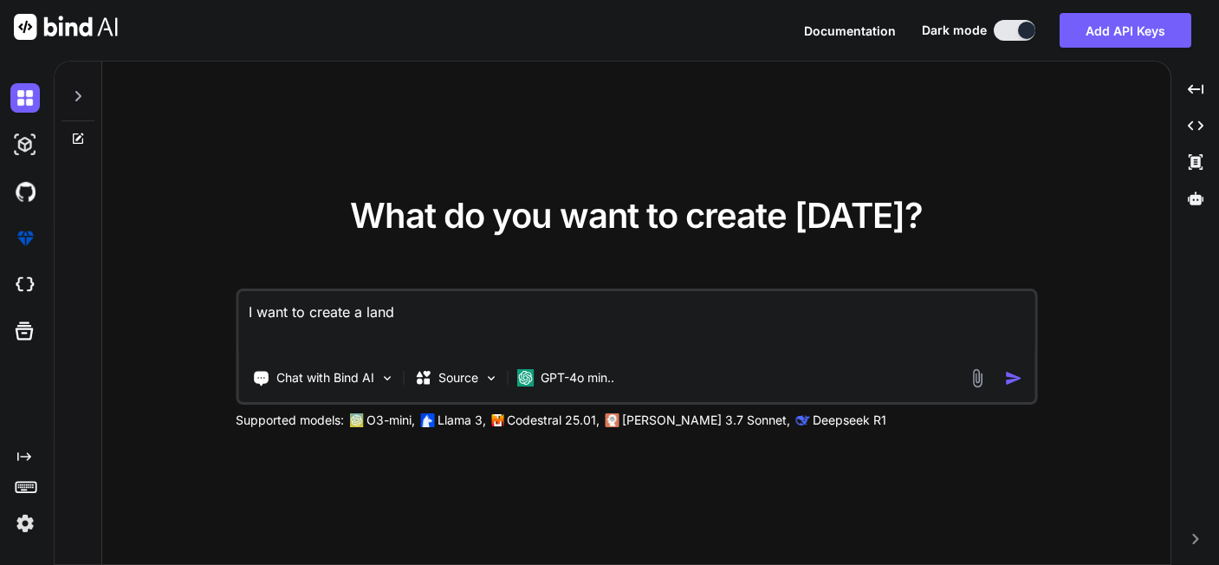
type textarea "x"
type textarea "I want to create a lan"
type textarea "x"
type textarea "I want to create a la"
type textarea "x"
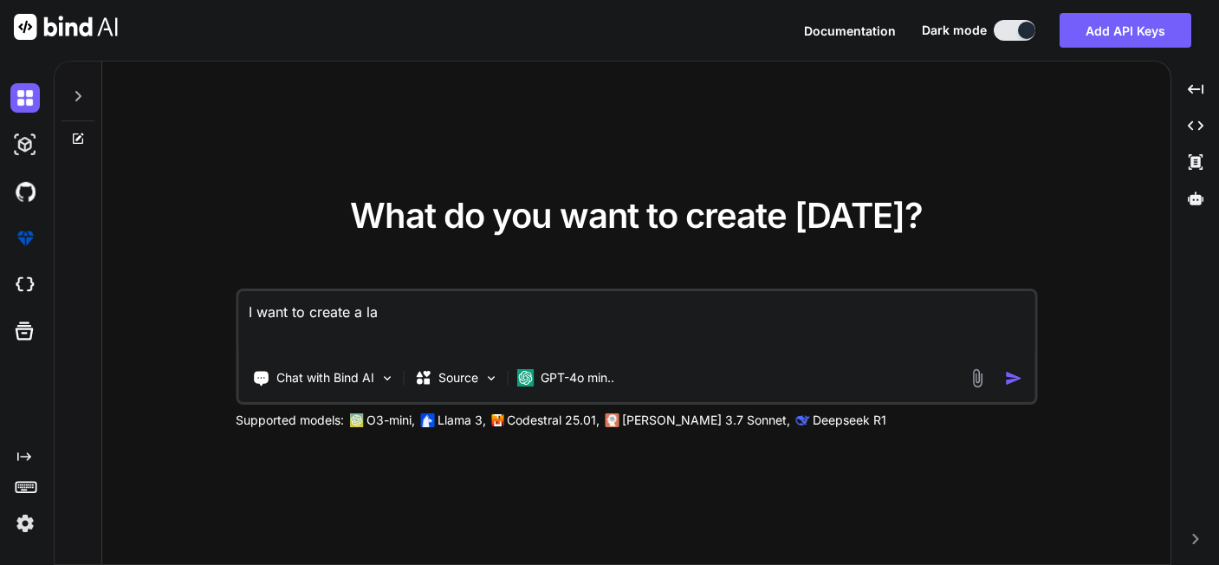
type textarea "I want to create a l"
type textarea "x"
type textarea "I want to create a"
type textarea "x"
type textarea "I want to create a m"
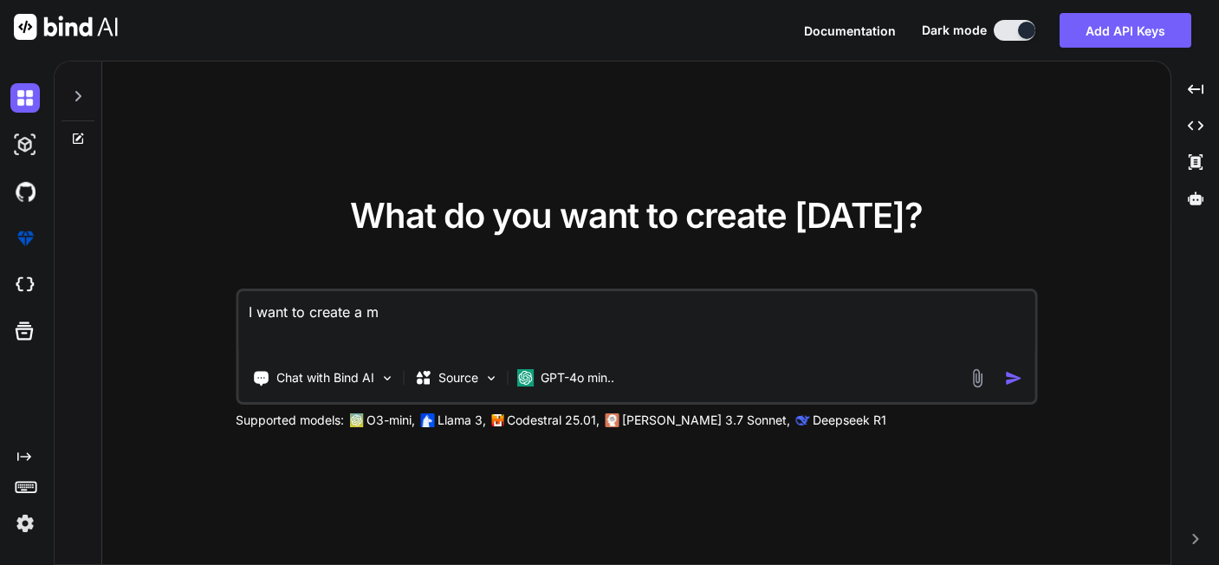
type textarea "x"
type textarea "I want to create a mo"
type textarea "x"
type textarea "I want to create a mod"
type textarea "x"
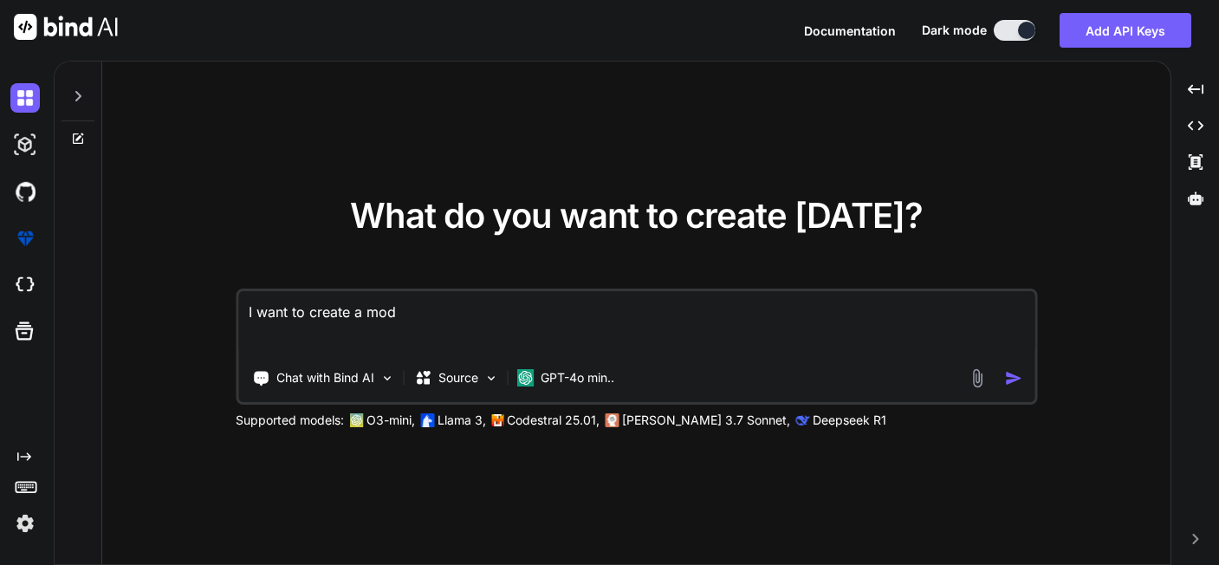
type textarea "I want to create a mode"
type textarea "x"
type textarea "I want to create a moder"
type textarea "x"
type textarea "I want to create a modern"
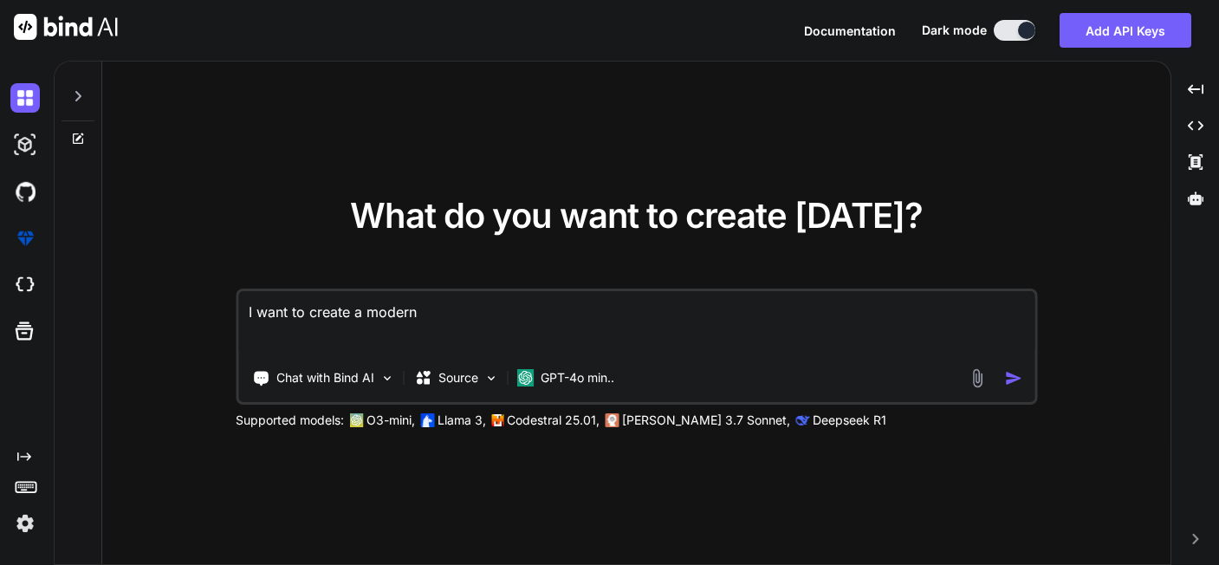
type textarea "x"
type textarea "I want to create a modern"
type textarea "x"
type textarea "I want to create a modern l"
type textarea "x"
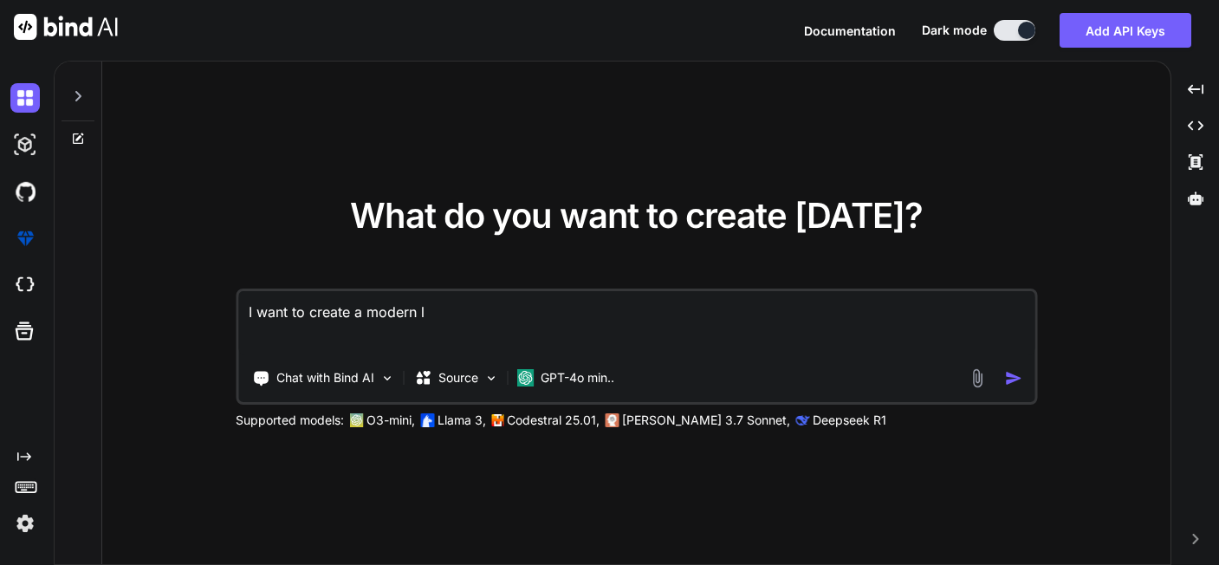
type textarea "I want to create a modern la"
type textarea "x"
type textarea "I want to create a modern lan"
type textarea "x"
type textarea "I want to create a modern land"
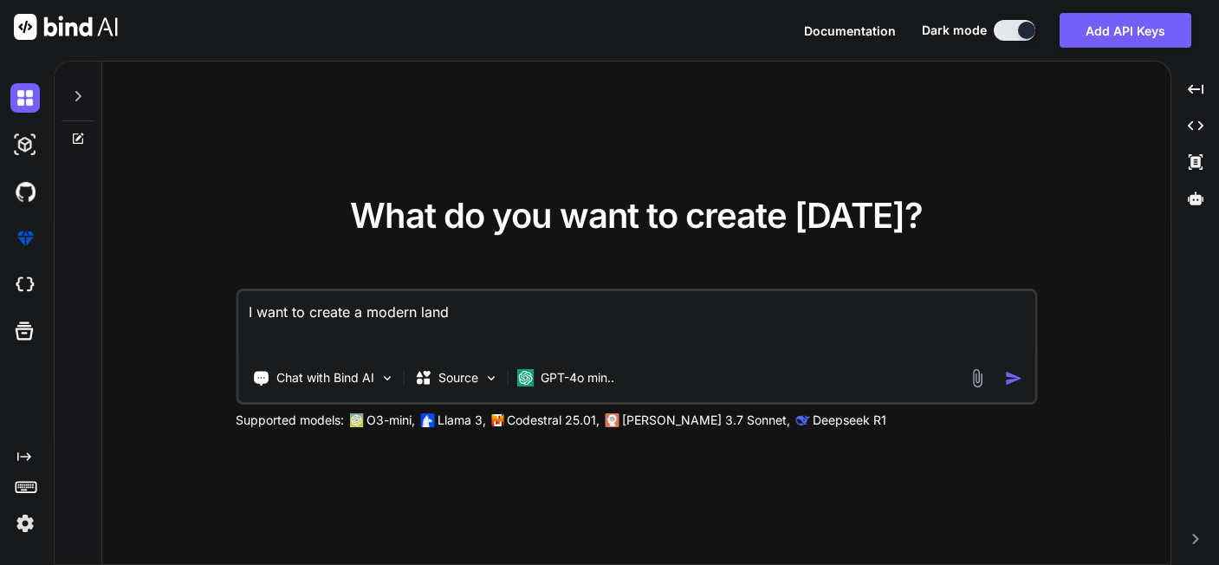
type textarea "x"
type textarea "I want to create a modern landi"
type textarea "x"
type textarea "I want to create a modern landin"
type textarea "x"
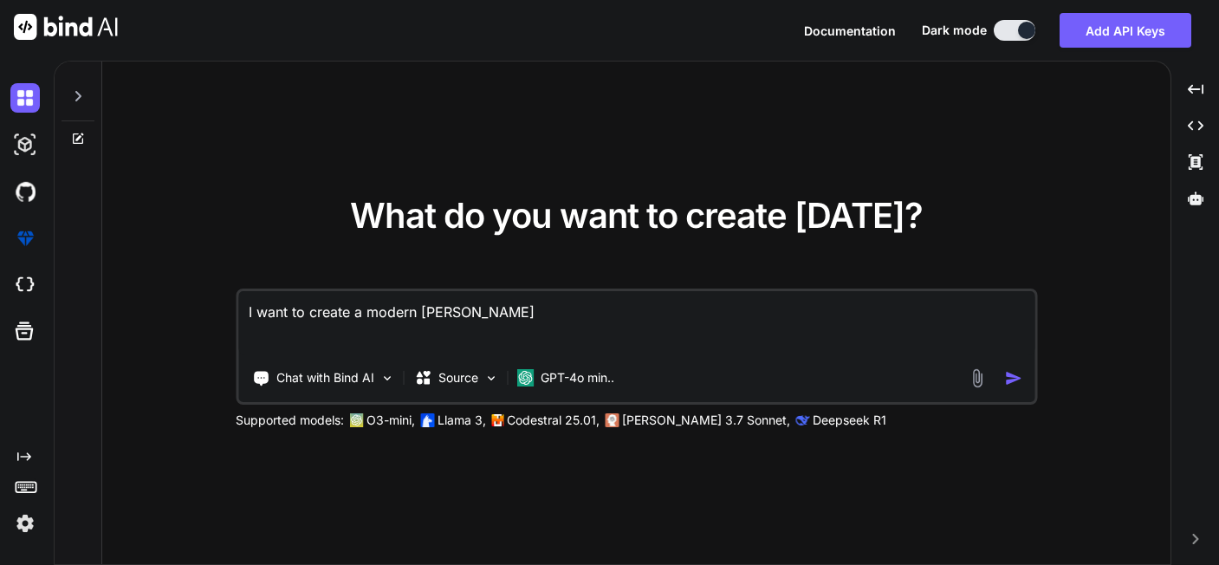
type textarea "I want to create a modern landing"
type textarea "x"
type textarea "I want to create a modern landing"
type textarea "x"
type textarea "I want to create a modern landing p"
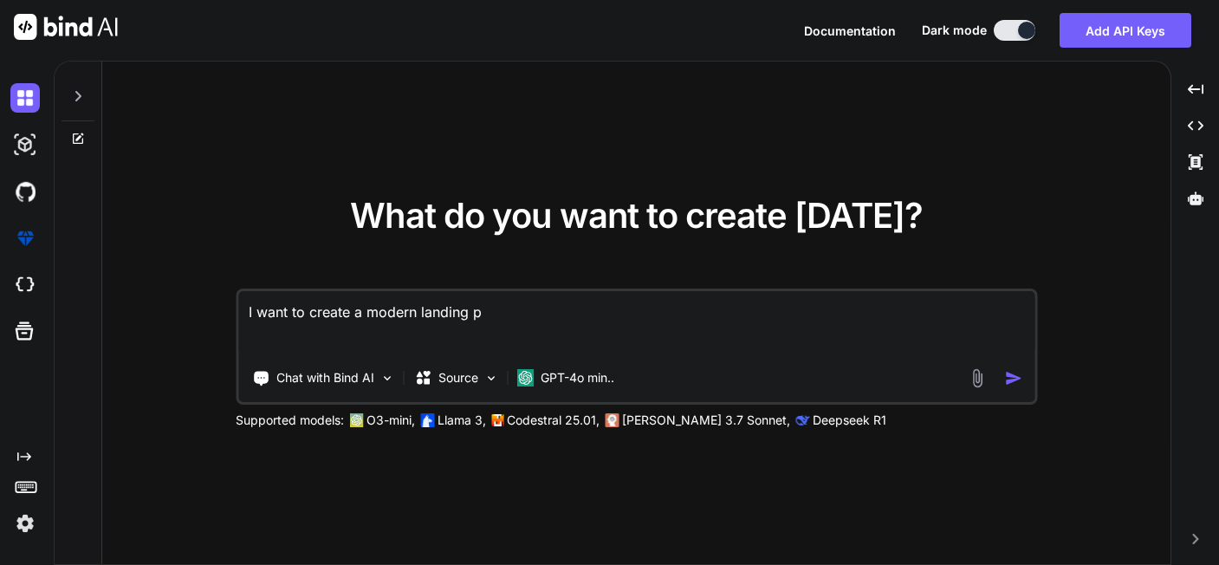
type textarea "x"
type textarea "I want to create a modern landing pa"
type textarea "x"
type textarea "I want to create a modern landing pag"
type textarea "x"
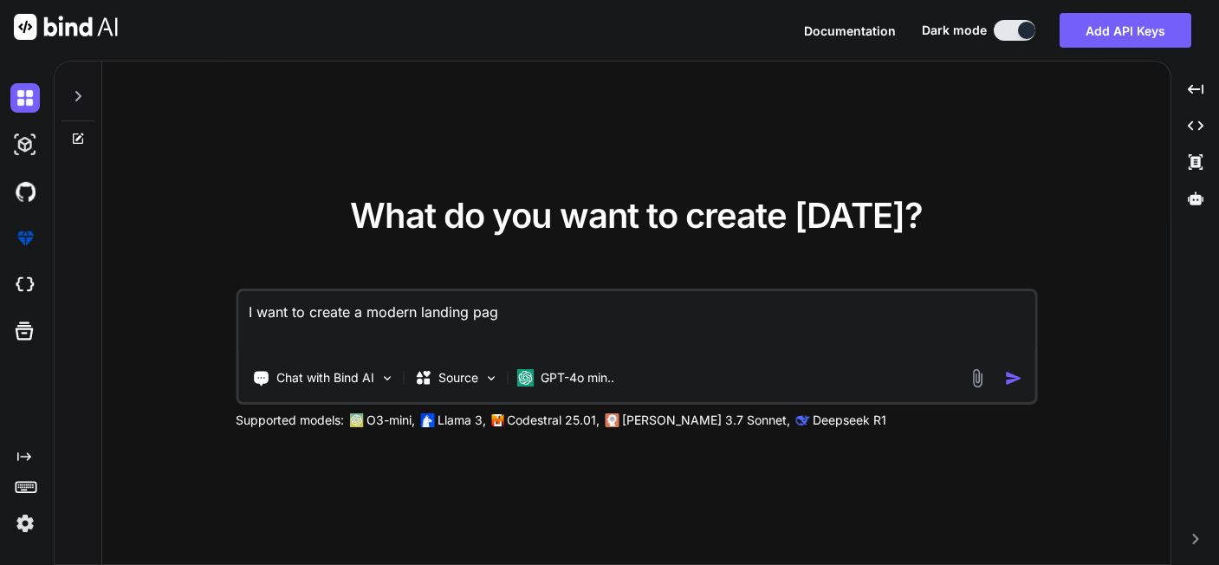
type textarea "I want to create a modern landing page"
type textarea "x"
type textarea "I want to create a modern landing page"
type textarea "x"
type textarea "I want to create a modern landing page f"
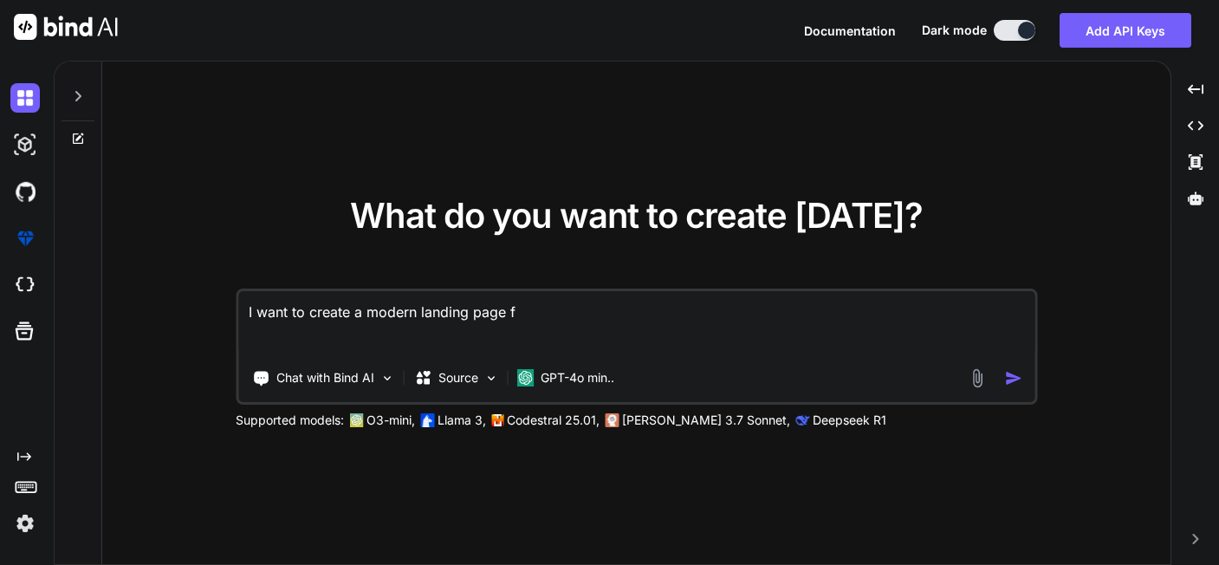
type textarea "x"
type textarea "I want to create a modern landing page fo"
type textarea "x"
type textarea "I want to create a modern landing page for"
type textarea "x"
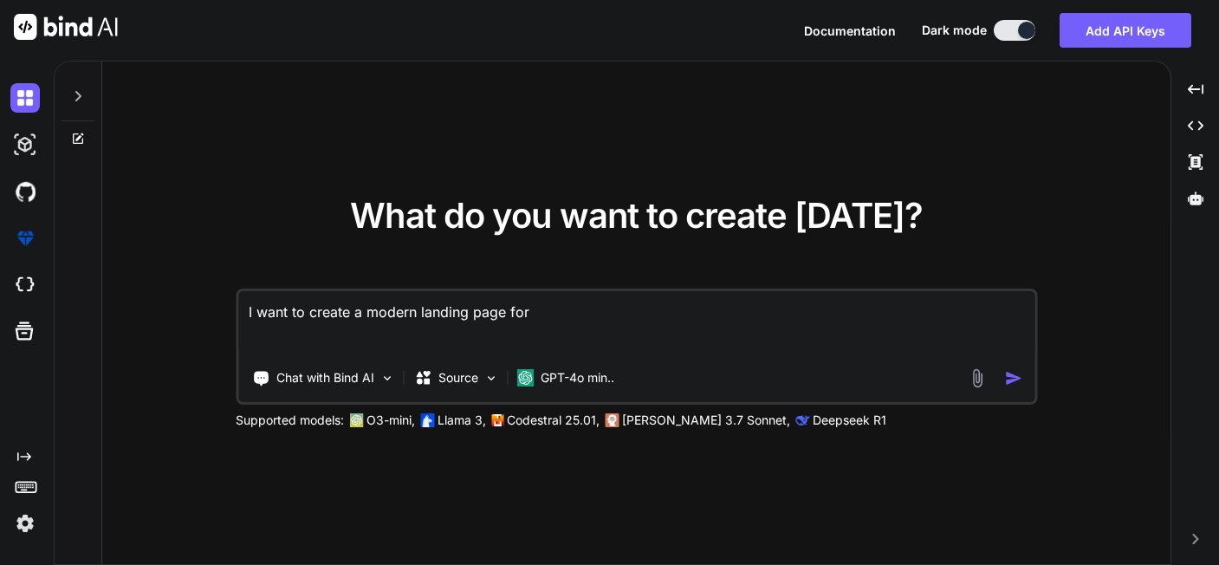
type textarea "I want to create a modern landing page for"
type textarea "x"
type textarea "I want to create a modern landing page for a"
type textarea "x"
type textarea "I want to create a modern landing page for a"
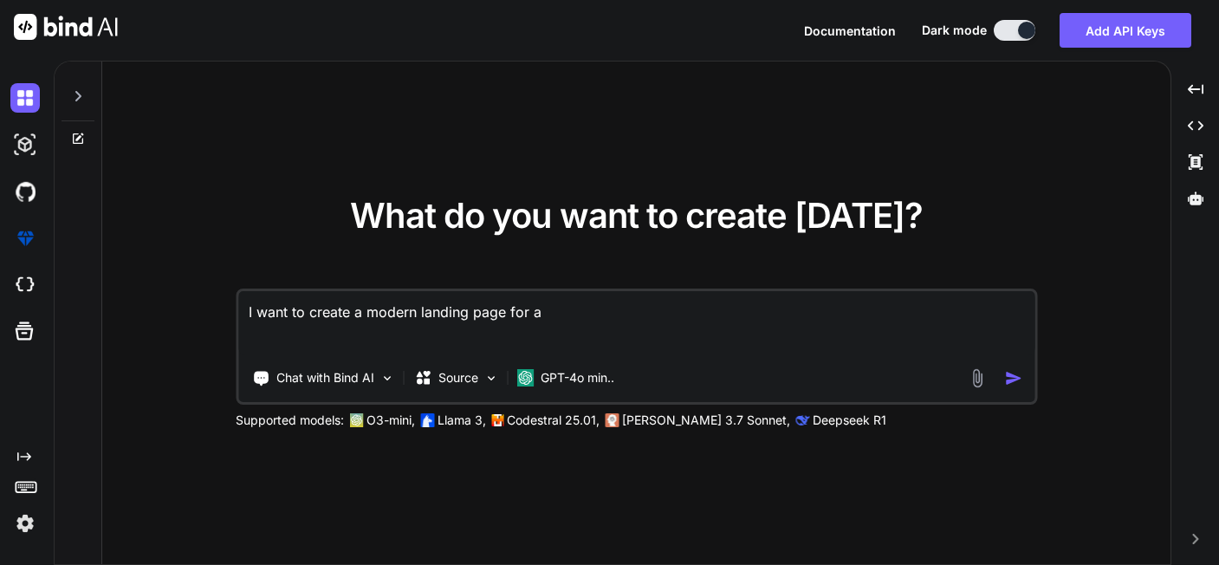
type textarea "x"
type textarea "I want to create a modern landing page for a n"
type textarea "x"
type textarea "I want to create a modern landing page for a ne"
type textarea "x"
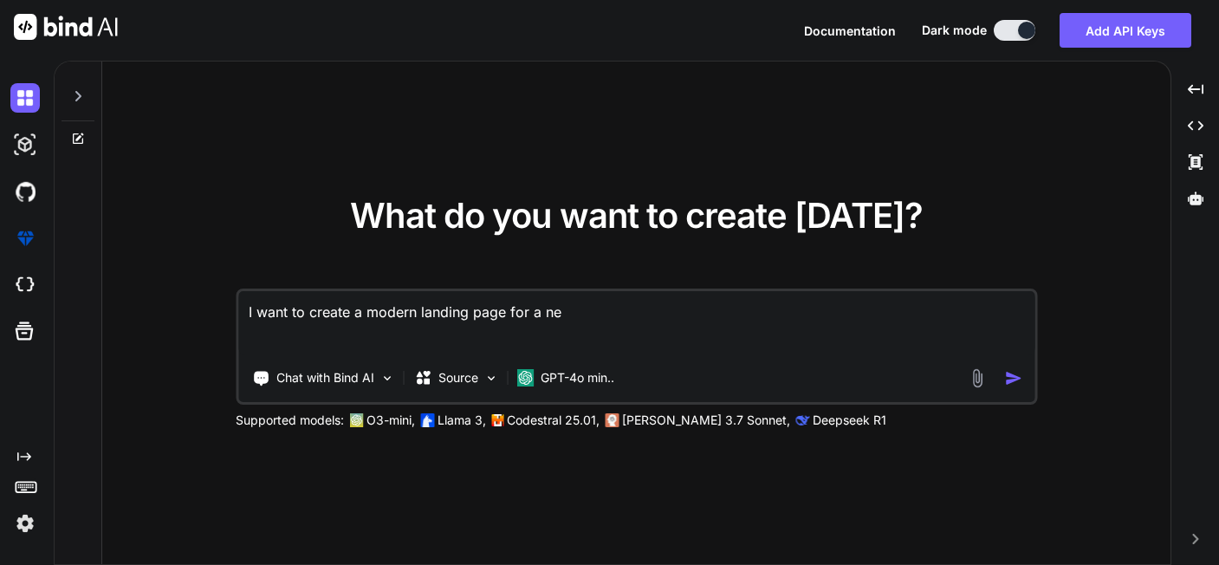
type textarea "I want to create a modern landing page for a new"
type textarea "x"
type textarea "I want to create a modern landing page for a new"
type textarea "x"
type textarea "I want to create a modern landing page for a new p"
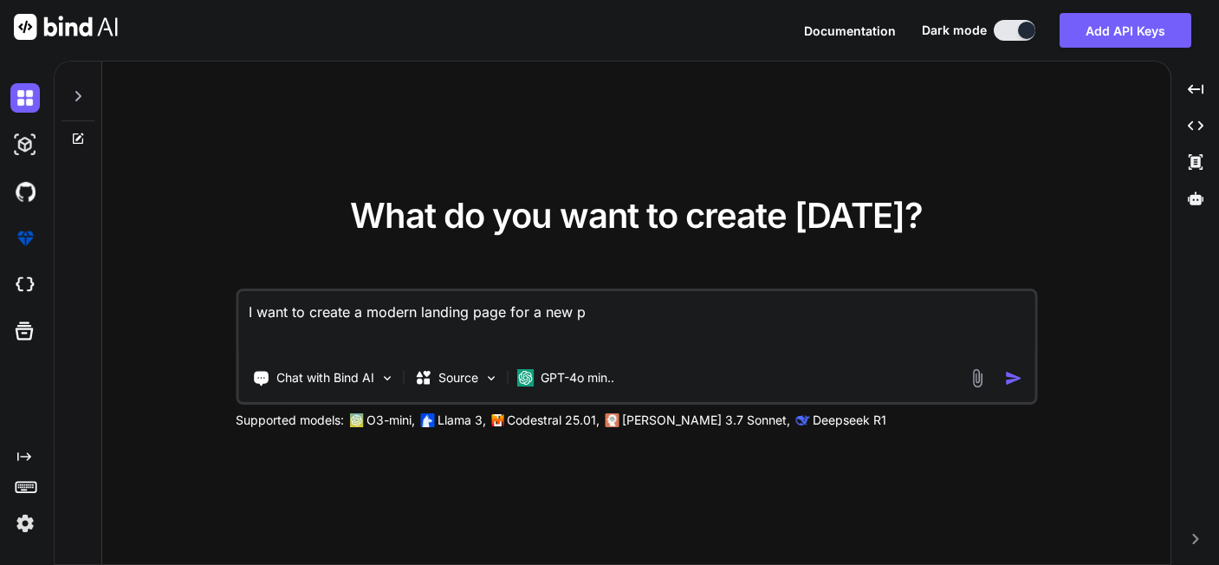
type textarea "x"
type textarea "I want to create a modern landing page for a new pr"
type textarea "x"
type textarea "I want to create a modern landing page for a new pro"
type textarea "x"
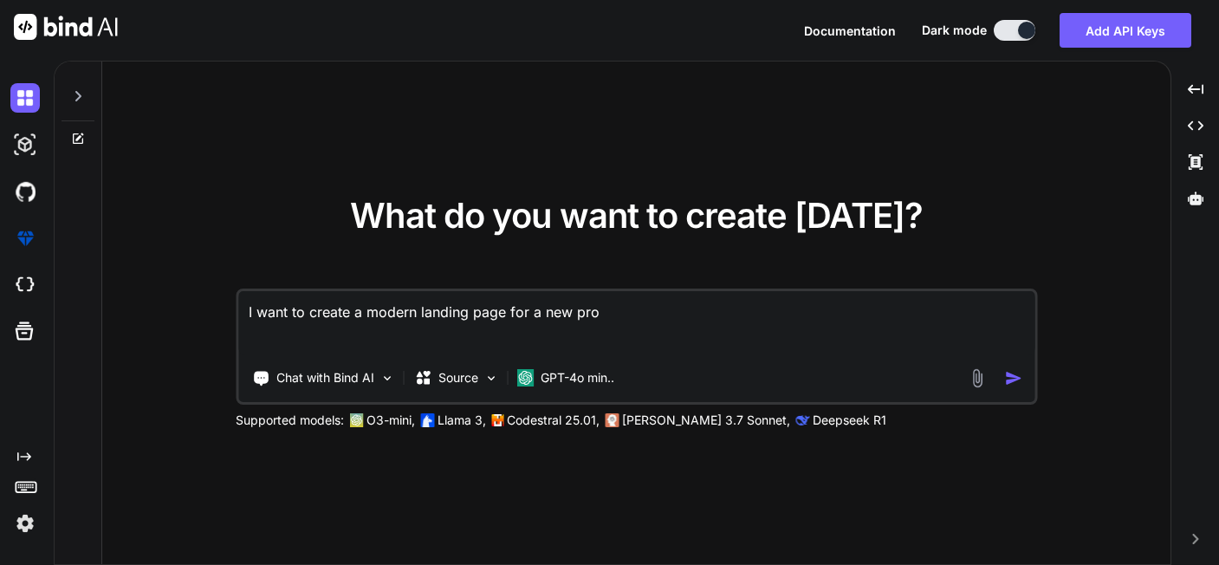
type textarea "I want to create a modern landing page for a new proj"
type textarea "x"
type textarea "I want to create a modern landing page for a new proje"
type textarea "x"
type textarea "I want to create a modern landing page for a new projec"
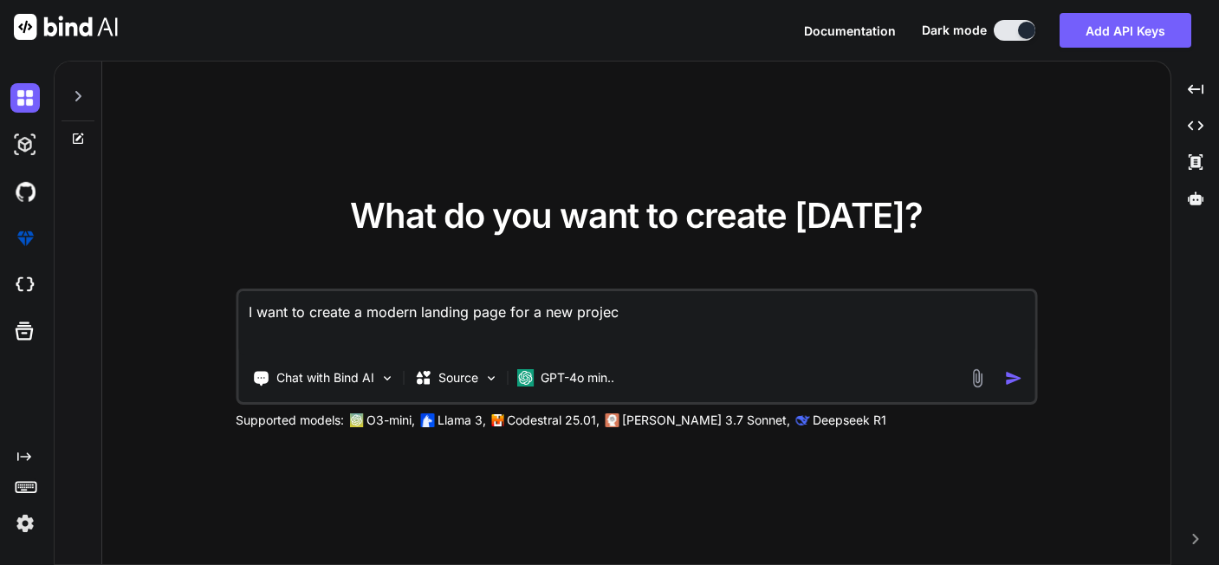
type textarea "x"
type textarea "I want to create a modern landing page for a new project"
type textarea "x"
type textarea "I want to create a modern landing page for a new project"
type textarea "x"
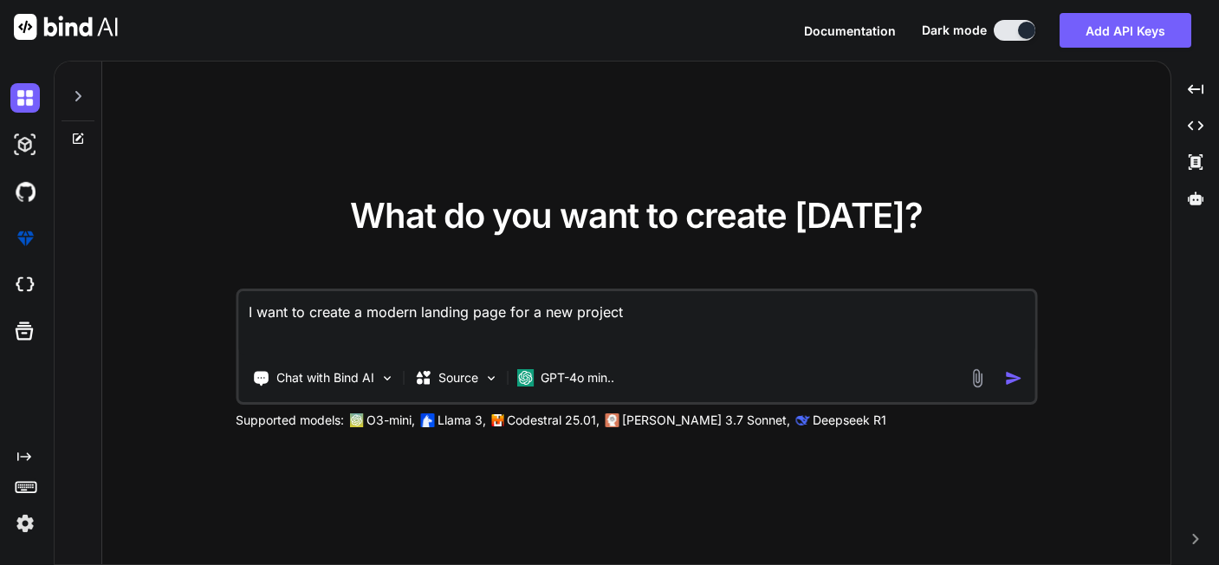
type textarea "I want to create a modern landing page for a new project w"
type textarea "x"
type textarea "I want to create a modern landing page for a new project wh"
type textarea "x"
type textarea "I want to create a modern landing page for a new project whi"
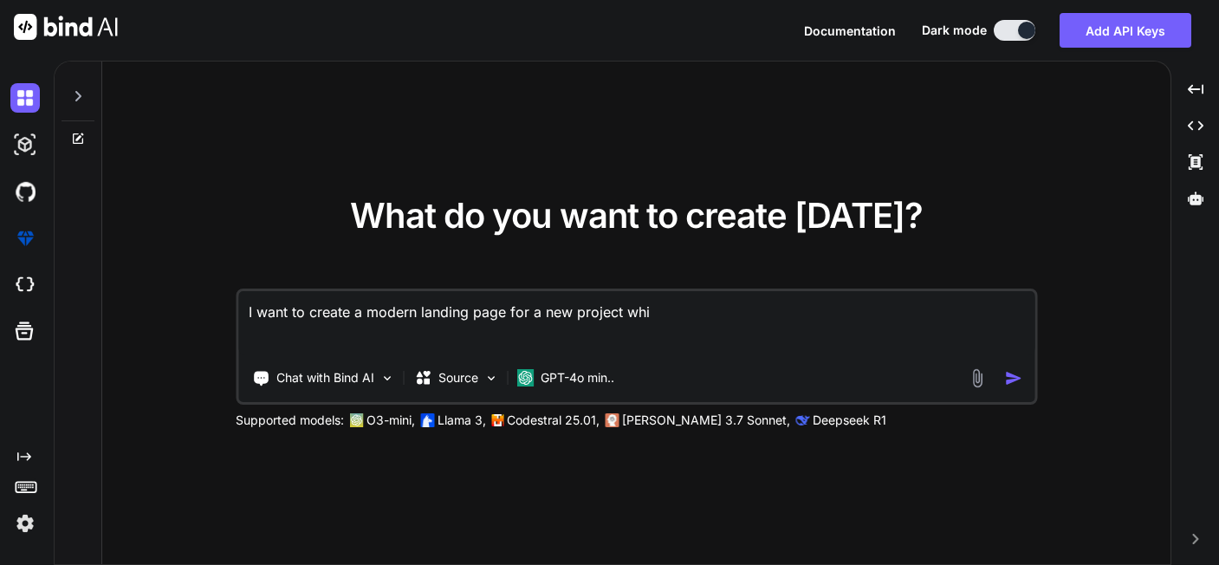
type textarea "x"
type textarea "I want to create a modern landing page for a new project whic"
type textarea "x"
type textarea "I want to create a modern landing page for a new project which"
type textarea "x"
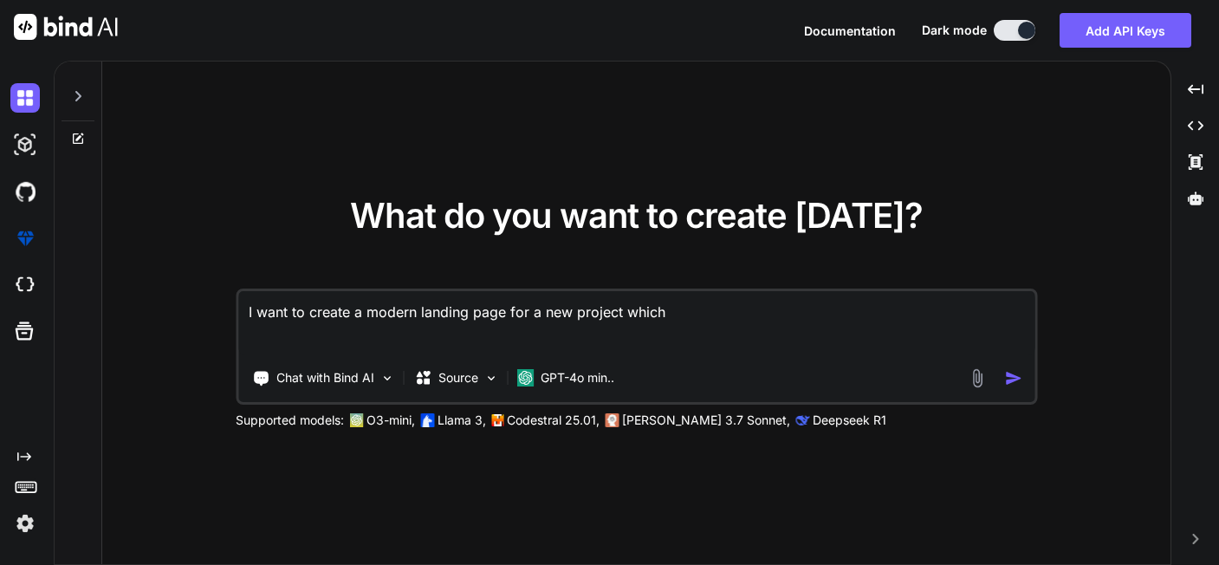
type textarea "I want to create a modern landing page for a new project which"
type textarea "x"
type textarea "I want to create a modern landing page for a new project which i"
type textarea "x"
type textarea "I want to create a modern landing page for a new project which is"
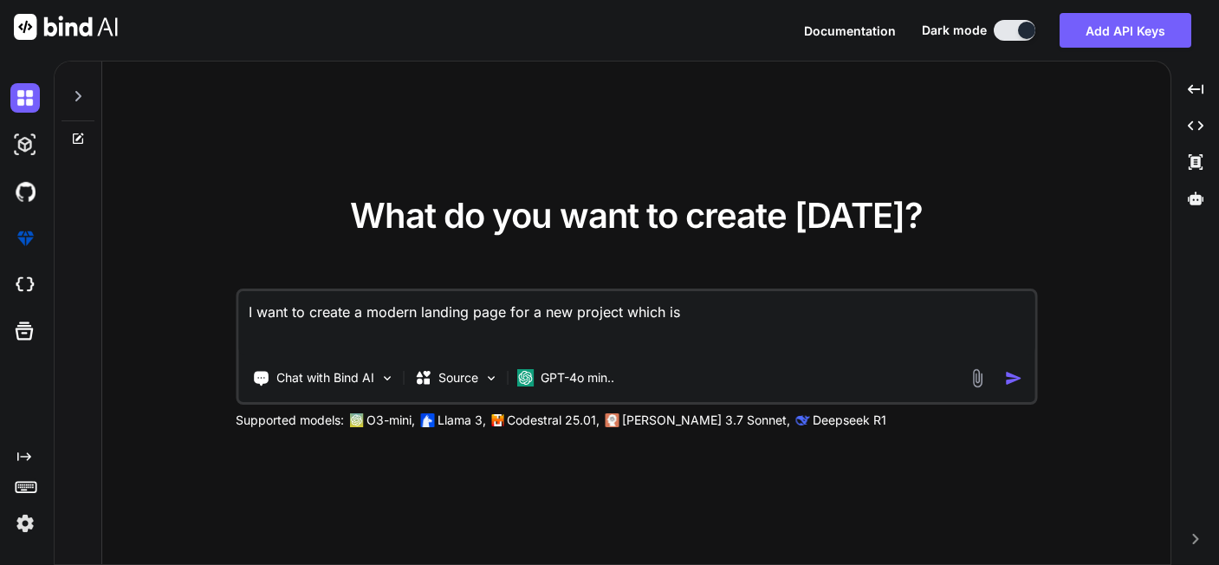
type textarea "x"
type textarea "I want to create a modern landing page for a new project which is"
type textarea "x"
type textarea "I want to create a modern landing page for a new project which is l"
type textarea "x"
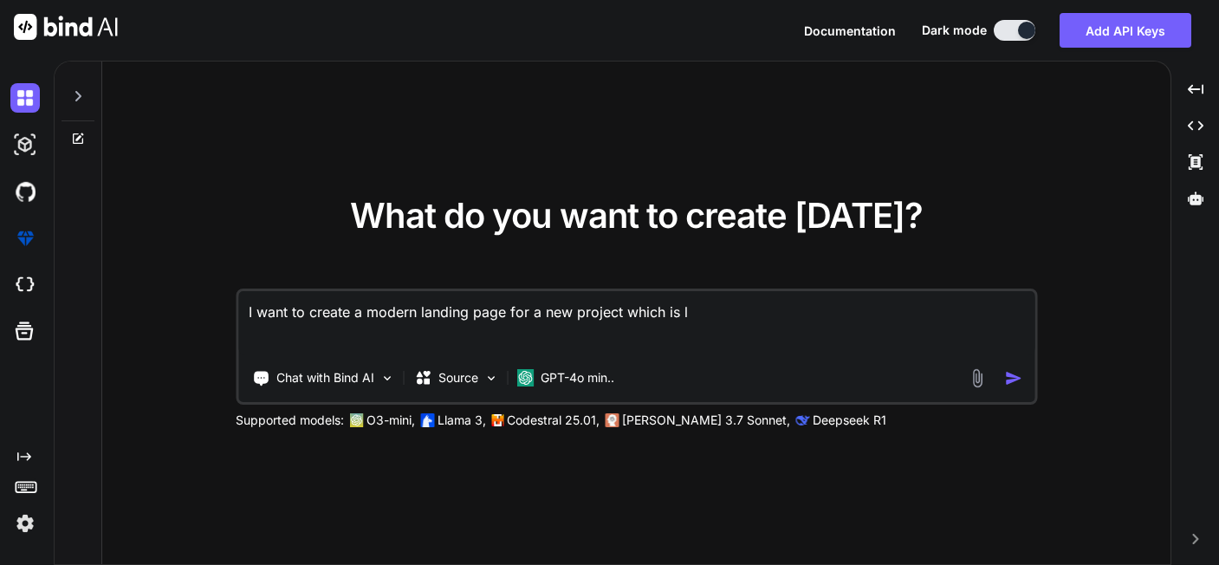
type textarea "I want to create a modern landing page for a new project which is la"
type textarea "x"
type textarea "I want to create a modern landing page for a new project which is lau"
type textarea "x"
type textarea "I want to create a modern landing page for a new project which is laun"
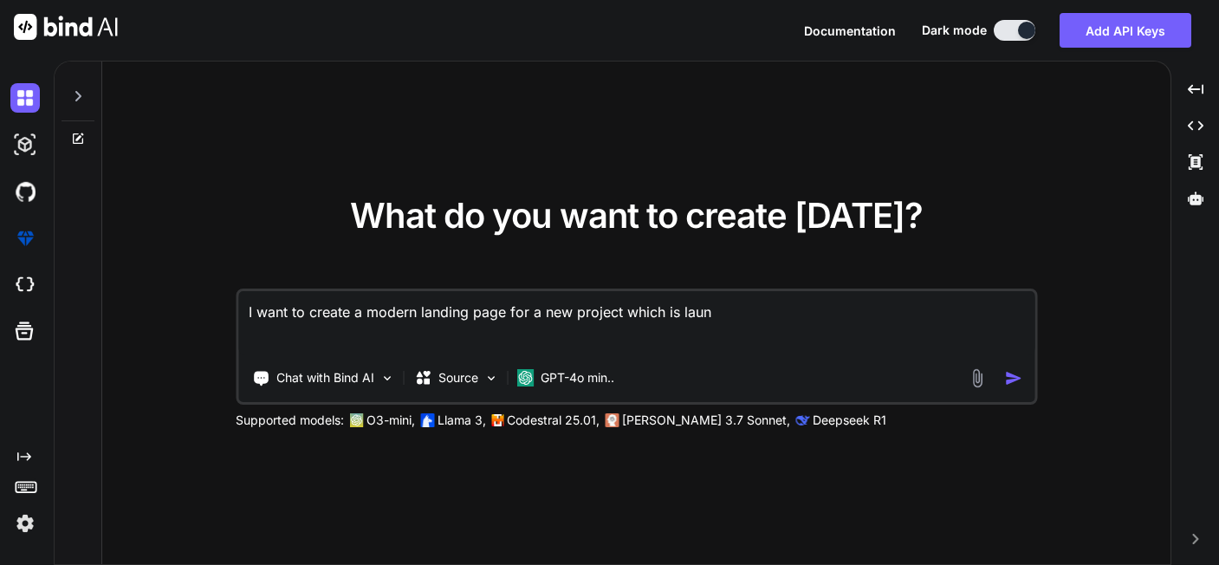
type textarea "x"
type textarea "I want to create a modern landing page for a new project which is launc"
type textarea "x"
type textarea "I want to create a modern landing page for a new project which is launch"
type textarea "x"
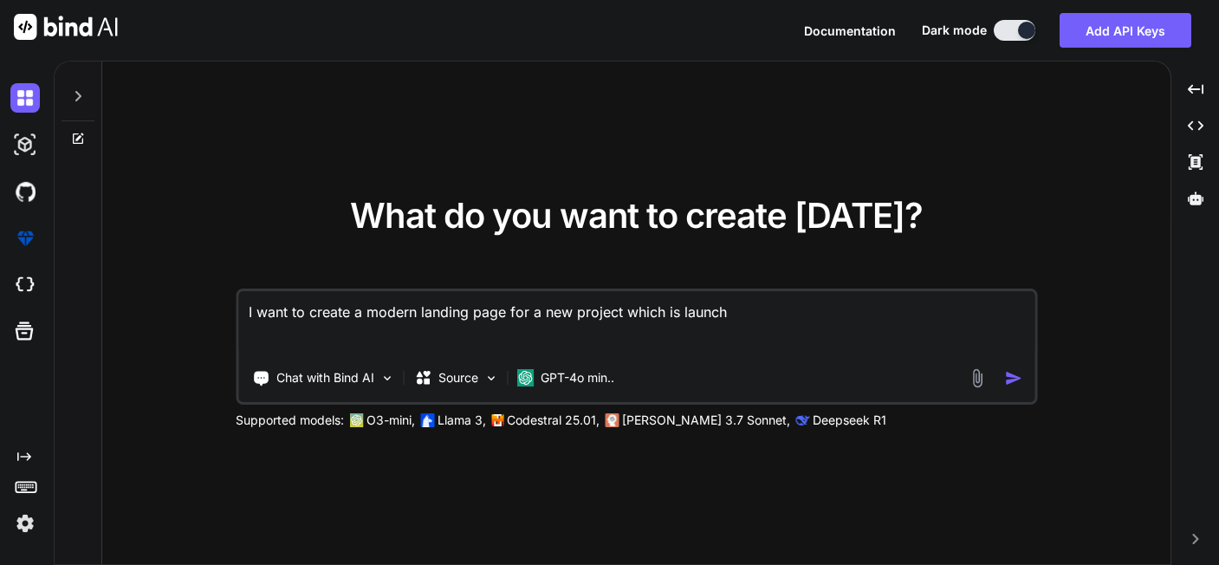
type textarea "I want to create a modern landing page for a new project which is launchi"
type textarea "x"
type textarea "I want to create a modern landing page for a new project which is launchin"
type textarea "x"
type textarea "I want to create a modern landing page for a new project which is launching"
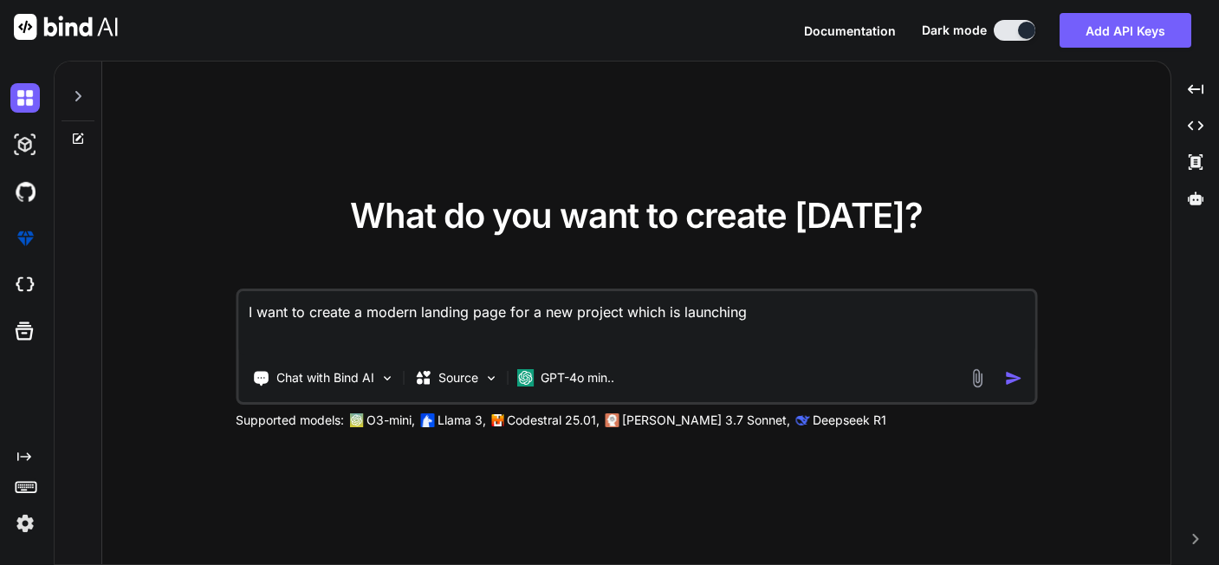
type textarea "x"
type textarea "I want to create a modern landing page for a new project which is launching"
type textarea "x"
type textarea "I want to create a modern landing page for a new project which is launching s"
type textarea "x"
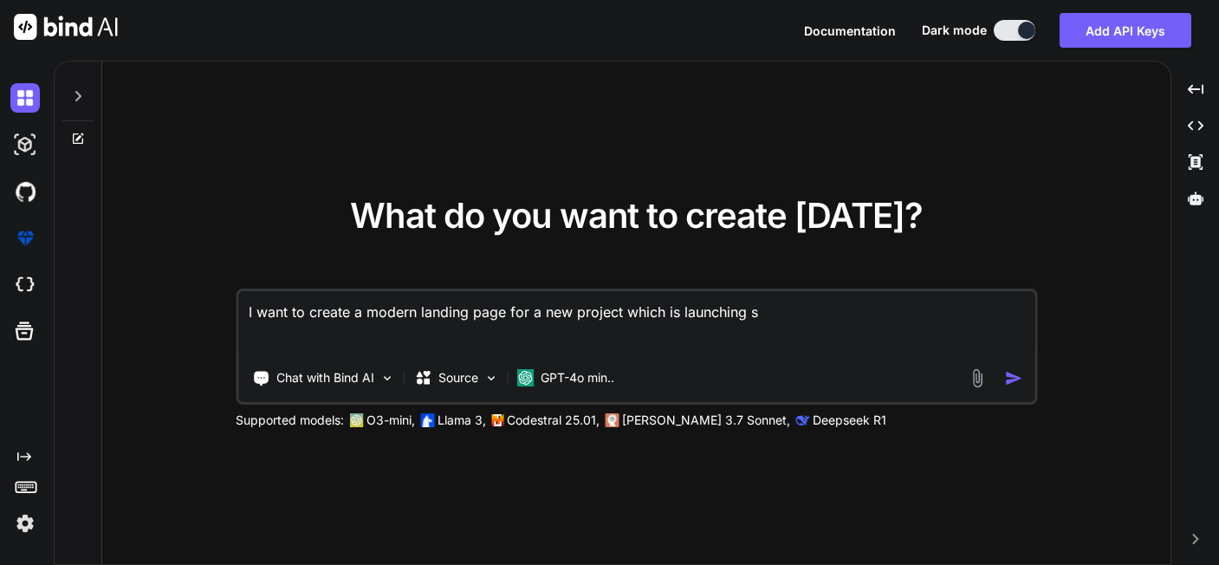
type textarea "I want to create a modern landing page for a new project which is launching so"
type textarea "x"
type textarea "I want to create a modern landing page for a new project which is launching soo"
type textarea "x"
type textarea "I want to create a modern landing page for a new project which is launching soon"
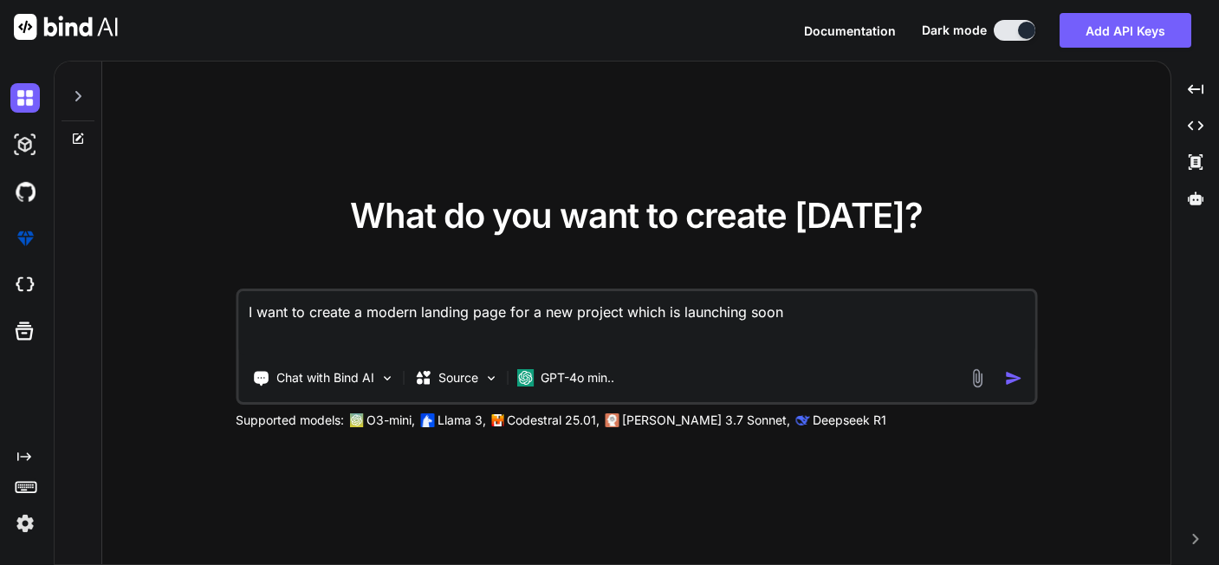
type textarea "x"
type textarea "I want to create a modern landing page for a new project which is launching soo…"
type textarea "x"
type textarea "I want to create a modern landing page for a new project which is launching soo…"
type textarea "x"
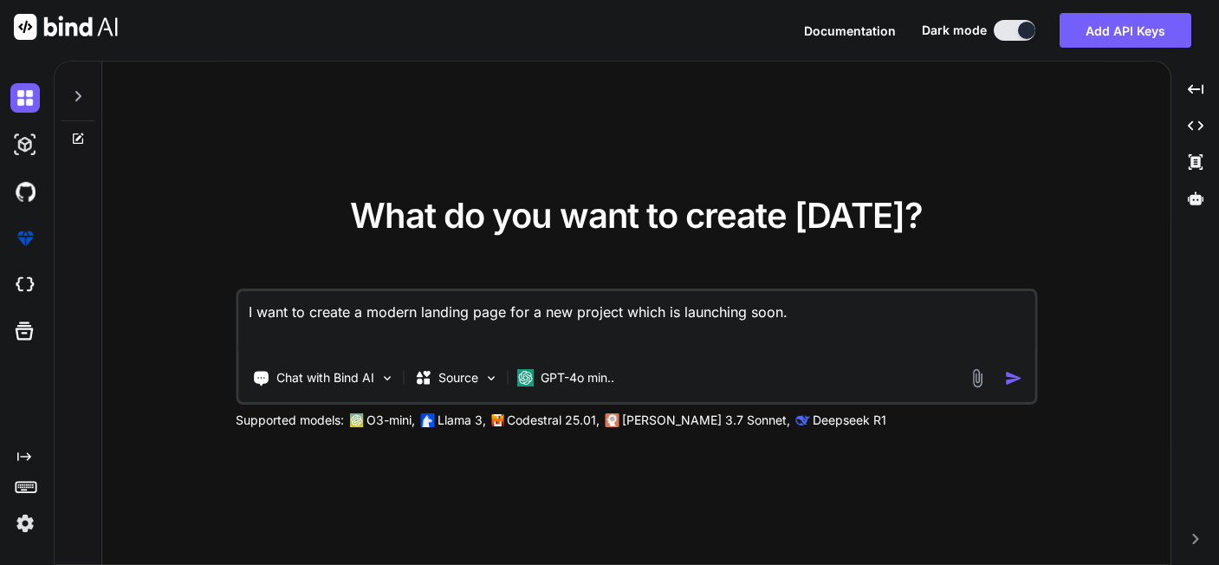
type textarea "I want to create a modern landing page for a new project which is launching soo…"
type textarea "x"
type textarea "I want to create a modern landing page for a new project which is launching soo…"
type textarea "x"
type textarea "I want to create a modern landing page for a new project which is launching soo…"
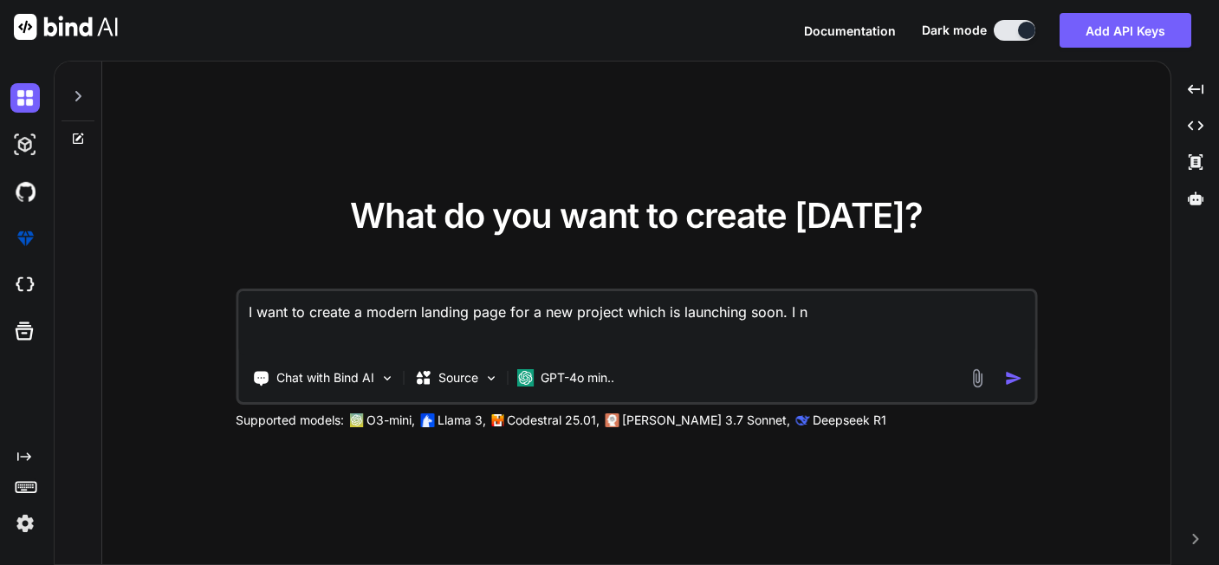
type textarea "x"
type textarea "I want to create a modern landing page for a new project which is launching soo…"
type textarea "x"
type textarea "I want to create a modern landing page for a new project which is launching soo…"
type textarea "x"
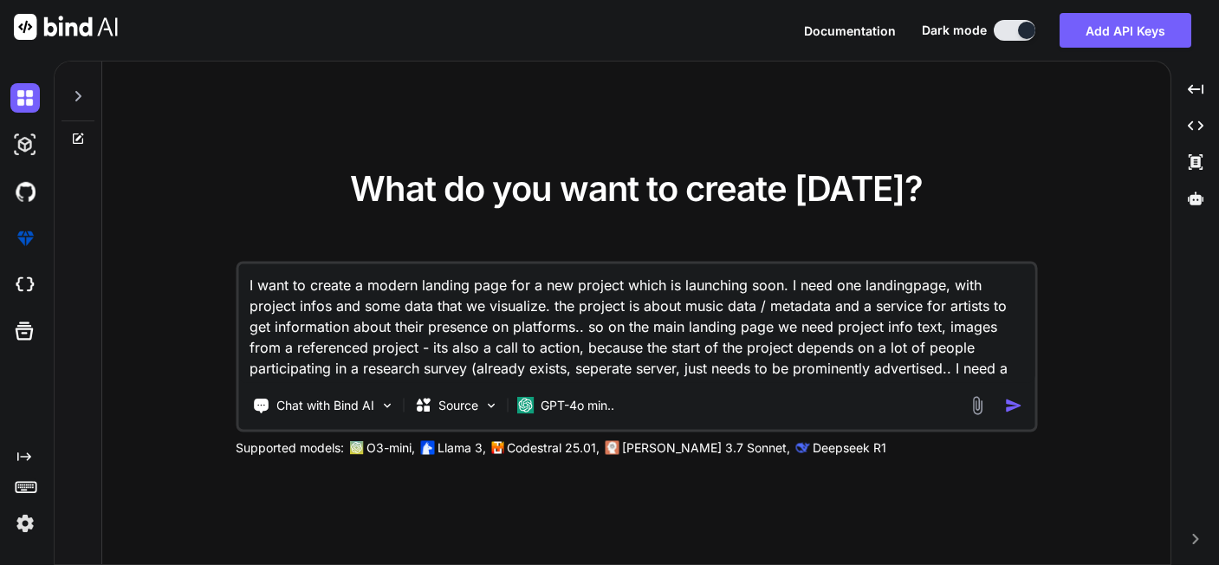
click at [984, 297] on img at bounding box center [977, 405] width 20 height 20
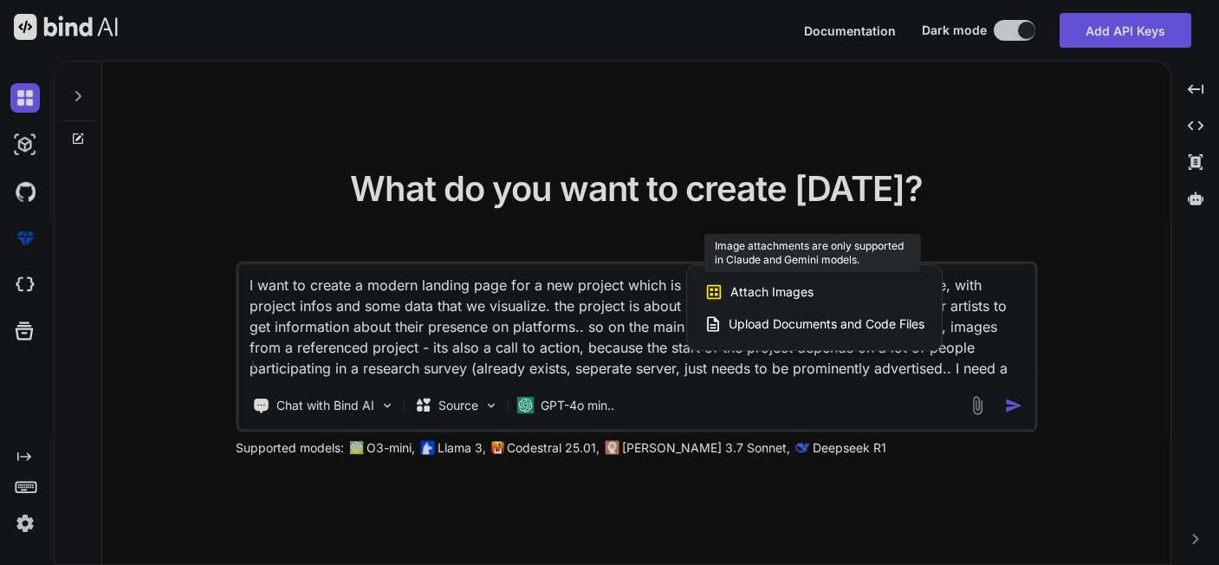
click at [743, 295] on span "Attach Images" at bounding box center [771, 291] width 83 height 17
click at [595, 297] on div at bounding box center [609, 282] width 1219 height 565
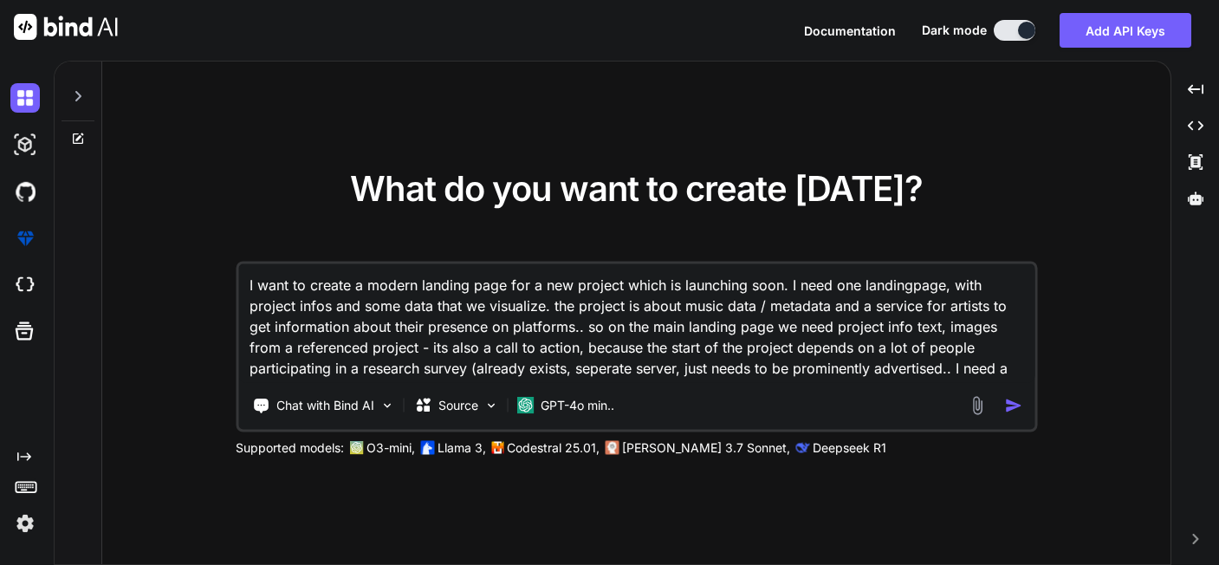
click at [729, 297] on textarea "I want to create a modern landing page for a new project which is launching soo…" at bounding box center [636, 323] width 796 height 119
drag, startPoint x: 828, startPoint y: 349, endPoint x: 876, endPoint y: 354, distance: 47.9
click at [876, 297] on textarea "I want to create a modern landing page for a new project which is launching soo…" at bounding box center [636, 323] width 796 height 119
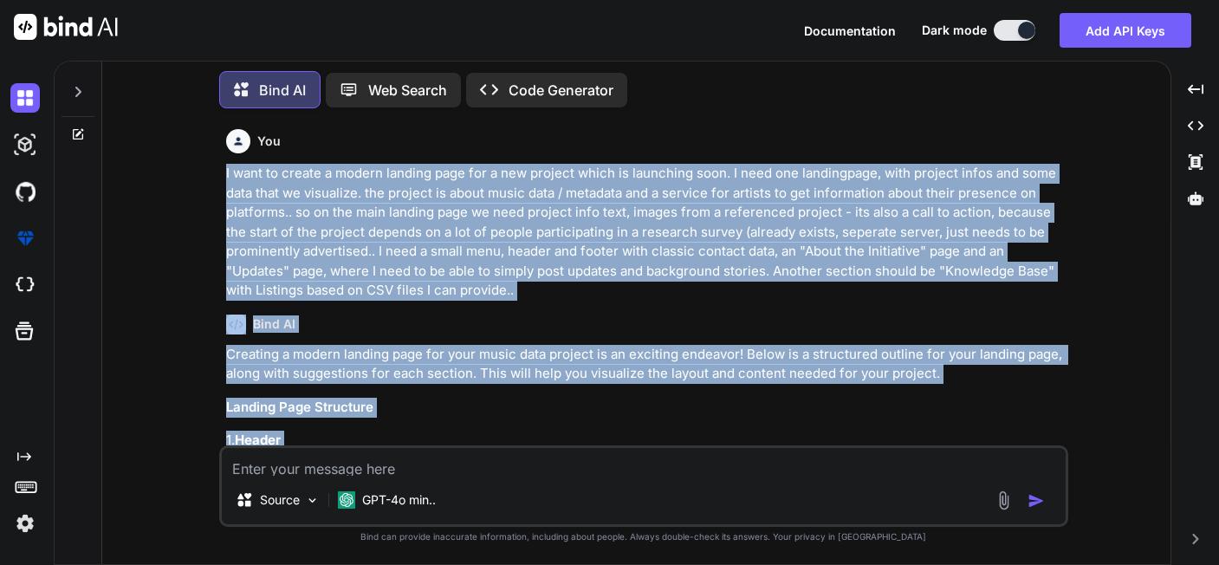
drag, startPoint x: 812, startPoint y: 411, endPoint x: 224, endPoint y: 163, distance: 637.6
click at [224, 163] on div "You I want to create a modern landing page for a new project which is launching…" at bounding box center [646, 283] width 846 height 323
copy div "I want to create a modern landing page for a new project which is launching soo…"
click at [340, 297] on img at bounding box center [346, 499] width 17 height 17
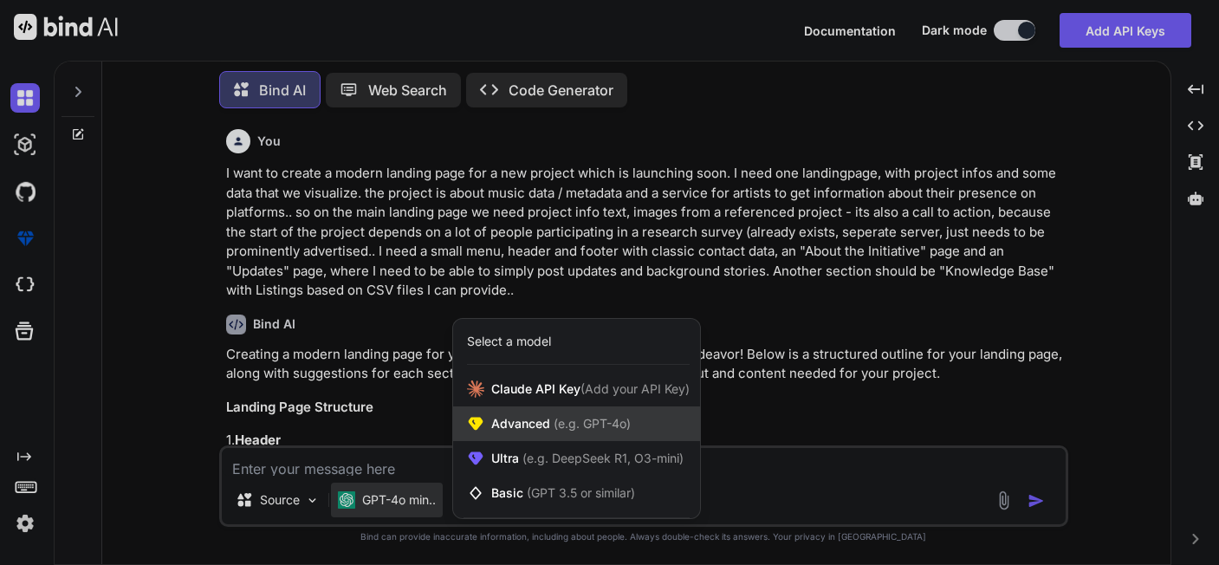
click at [613, 297] on div "Advanced (e.g. GPT-4o)" at bounding box center [576, 423] width 247 height 35
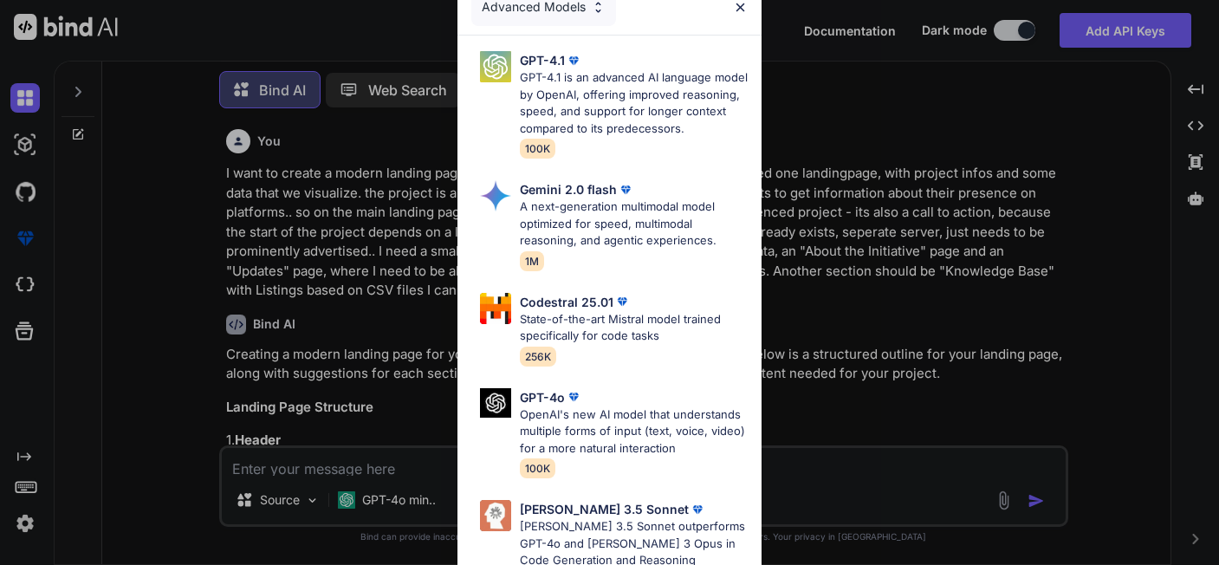
click at [555, 10] on div "Advanced Models" at bounding box center [543, 7] width 145 height 38
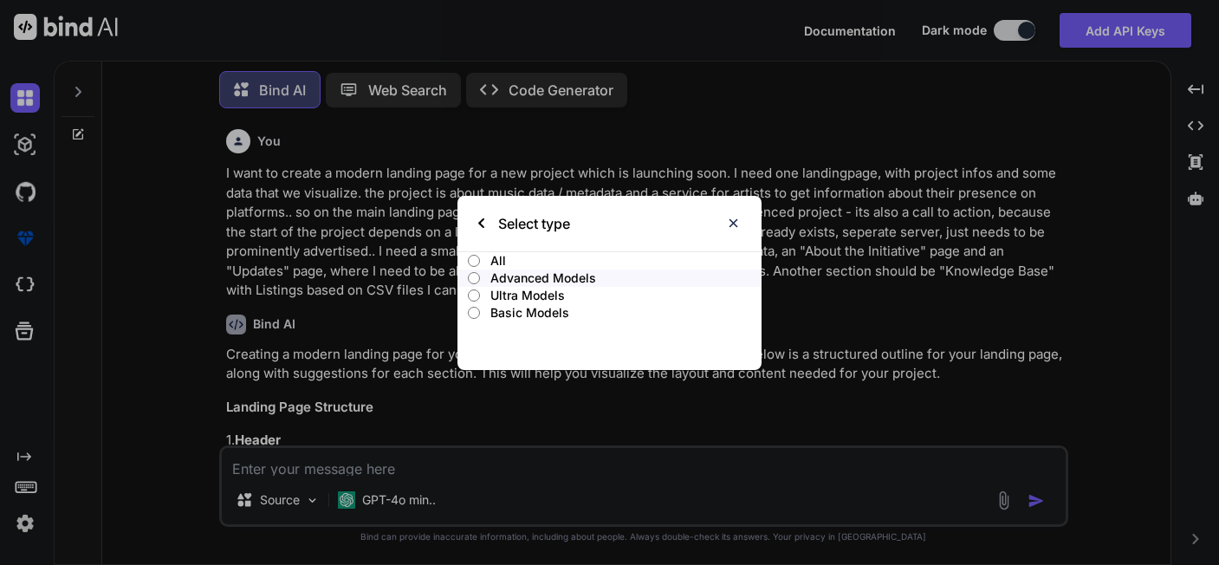
click at [476, 290] on input "Ultra Models" at bounding box center [474, 296] width 13 height 14
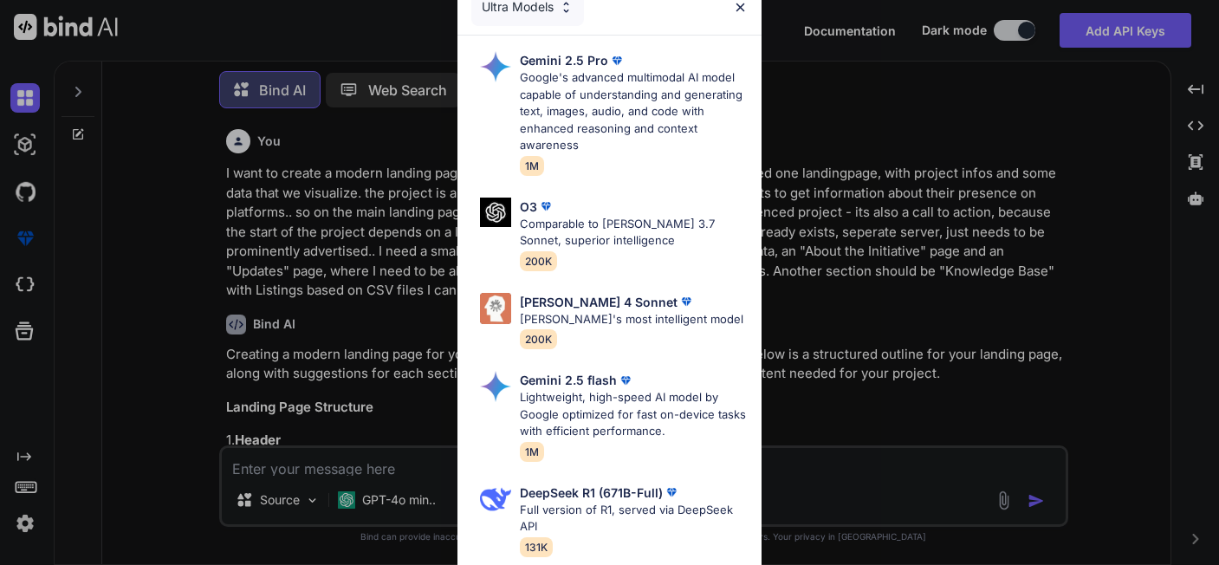
click at [533, 5] on div "Ultra Models" at bounding box center [527, 7] width 113 height 38
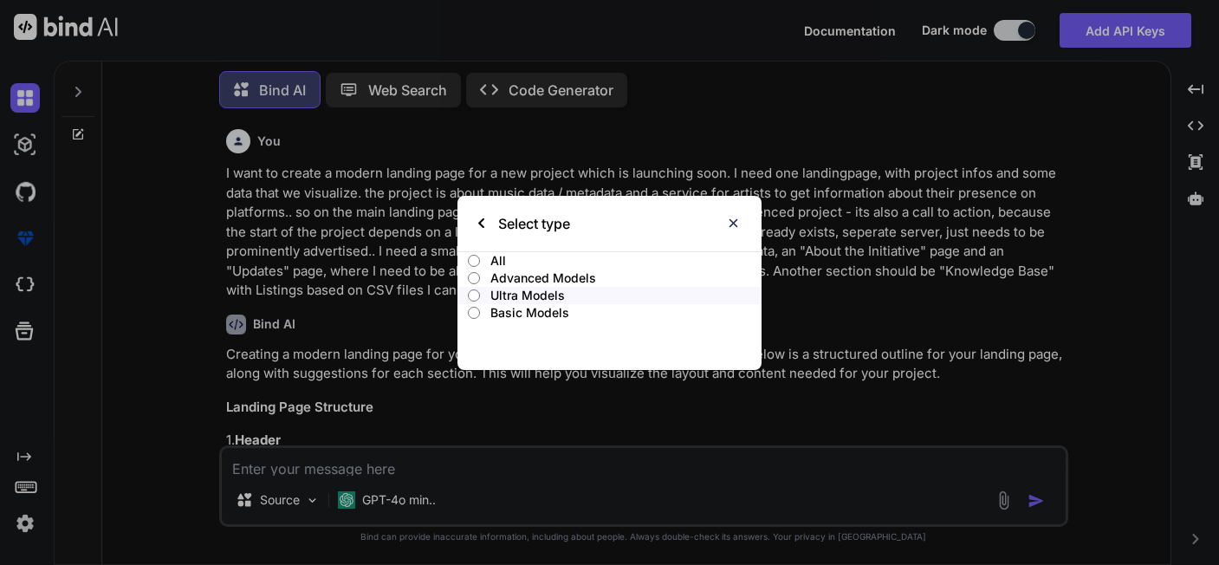
click at [503, 297] on p "Basic Models" at bounding box center [625, 312] width 271 height 17
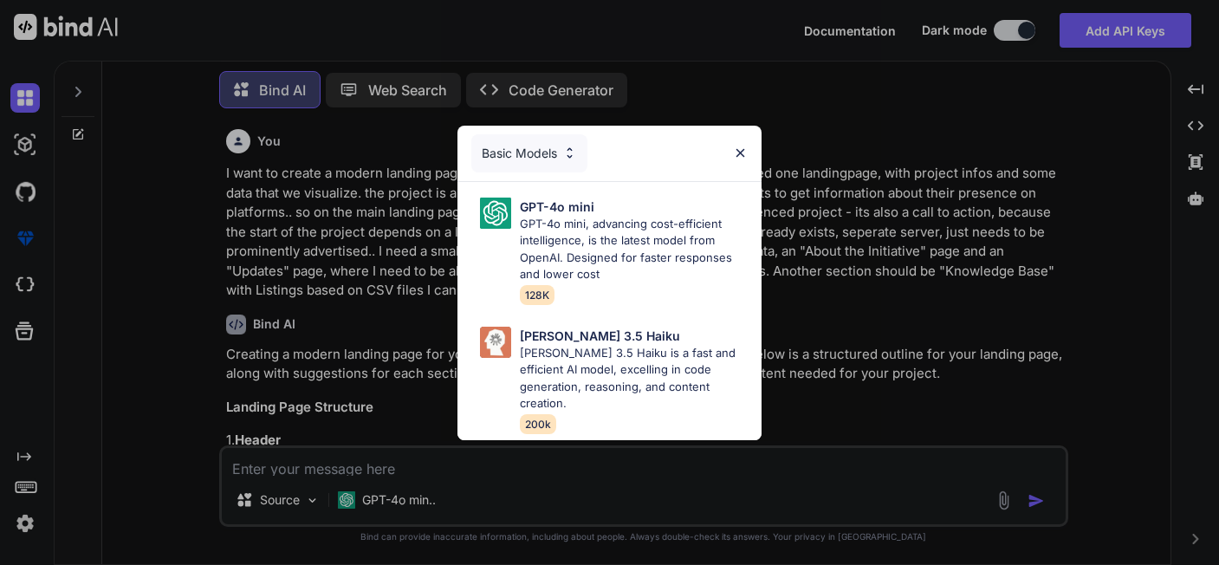
click at [549, 164] on div "Basic Models" at bounding box center [529, 153] width 116 height 38
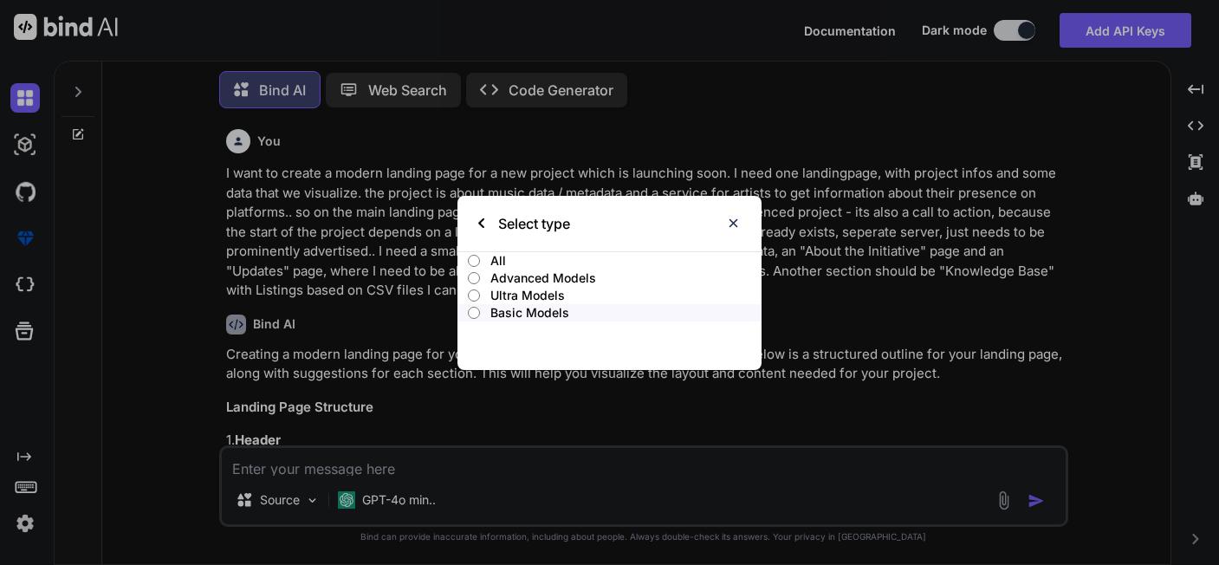
click at [488, 259] on label "All" at bounding box center [610, 260] width 305 height 17
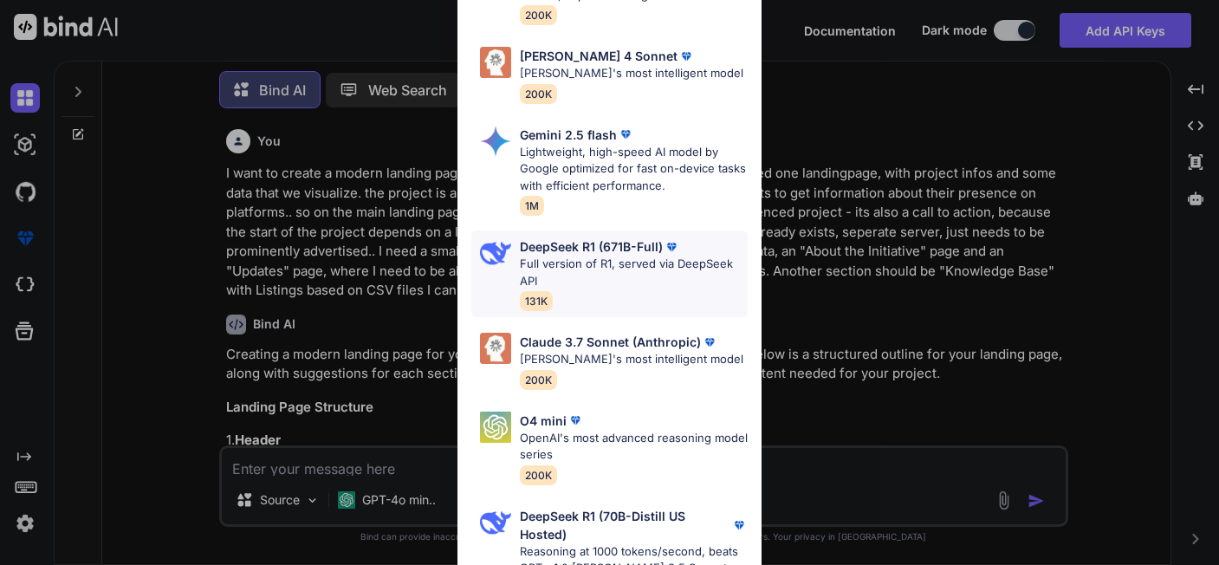
scroll to position [986, 0]
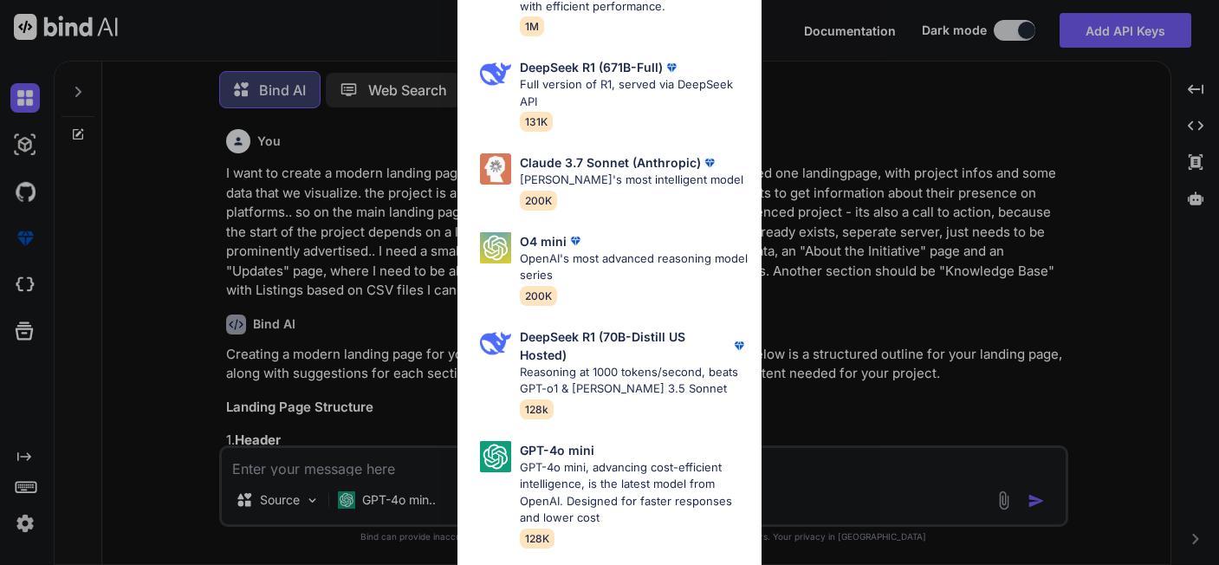
click at [906, 212] on div "All GPT-4.1 GPT-4.1 is an advanced AI language model by OpenAI, offering improv…" at bounding box center [609, 282] width 1219 height 565
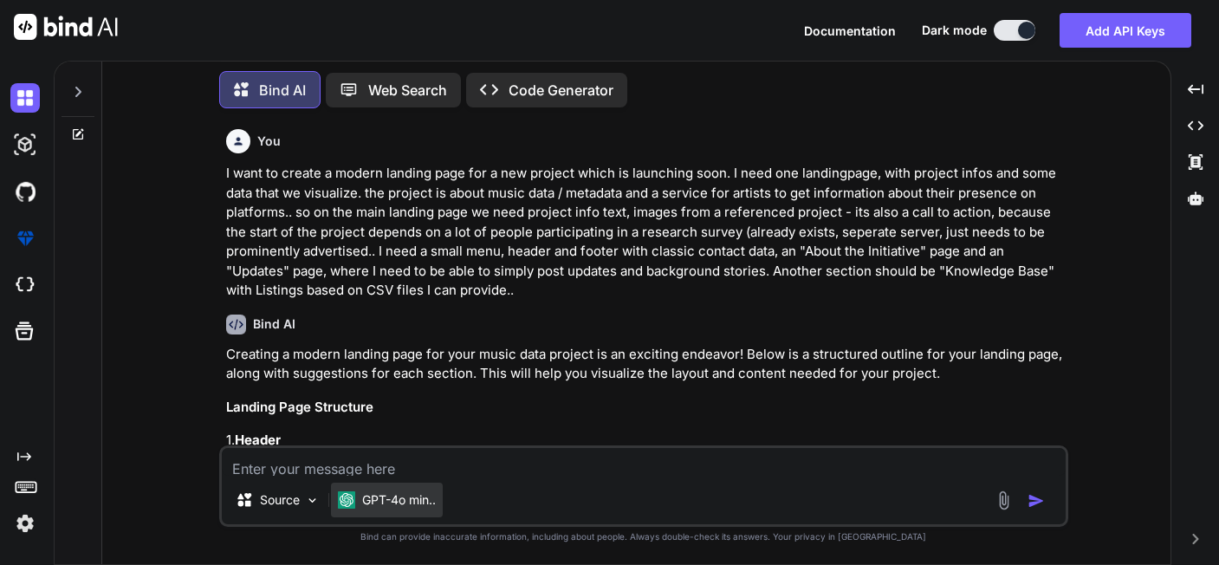
click at [347, 297] on div "GPT-4o min.." at bounding box center [387, 500] width 112 height 35
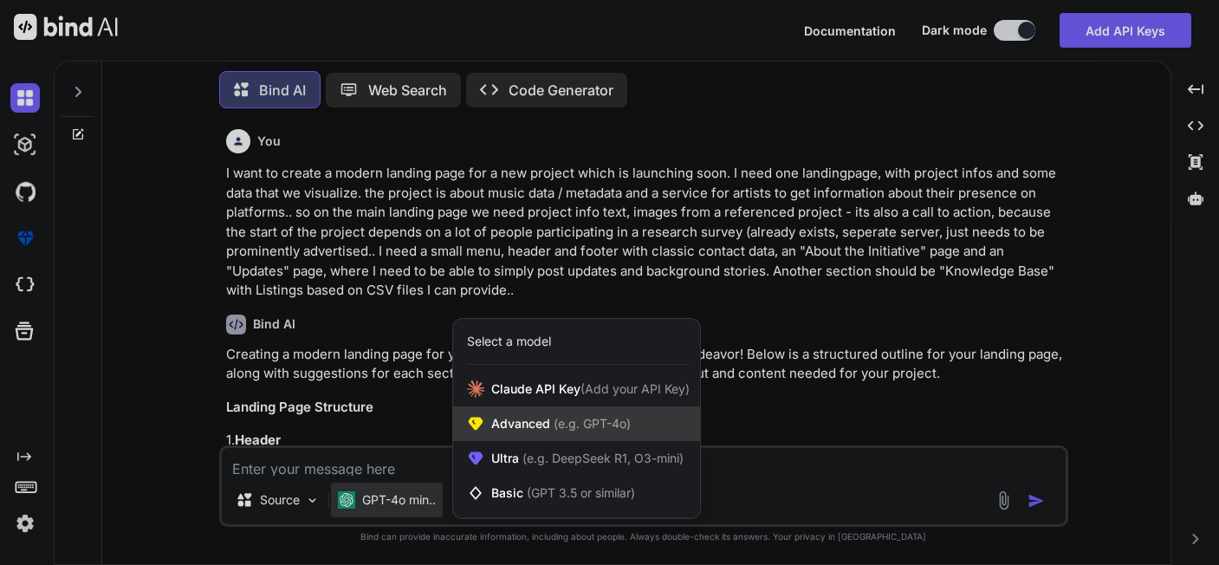
click at [601, 297] on span "(e.g. GPT-4o)" at bounding box center [590, 423] width 81 height 15
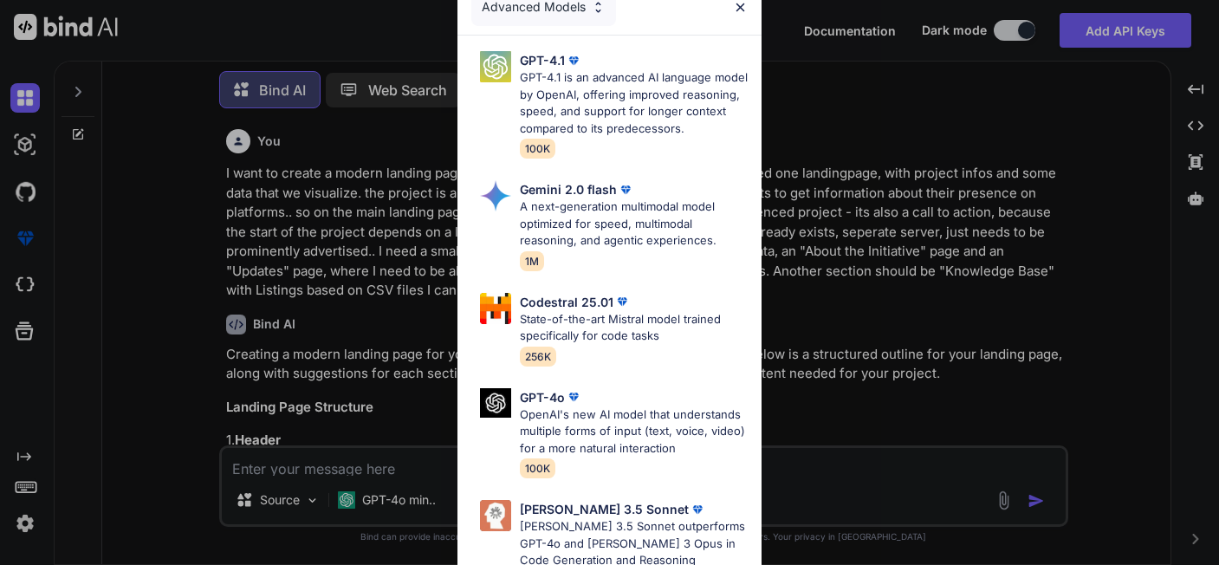
click at [17, 137] on div "Advanced Models GPT-4.1 GPT-4.1 is an advanced AI language model by OpenAI, off…" at bounding box center [609, 282] width 1219 height 565
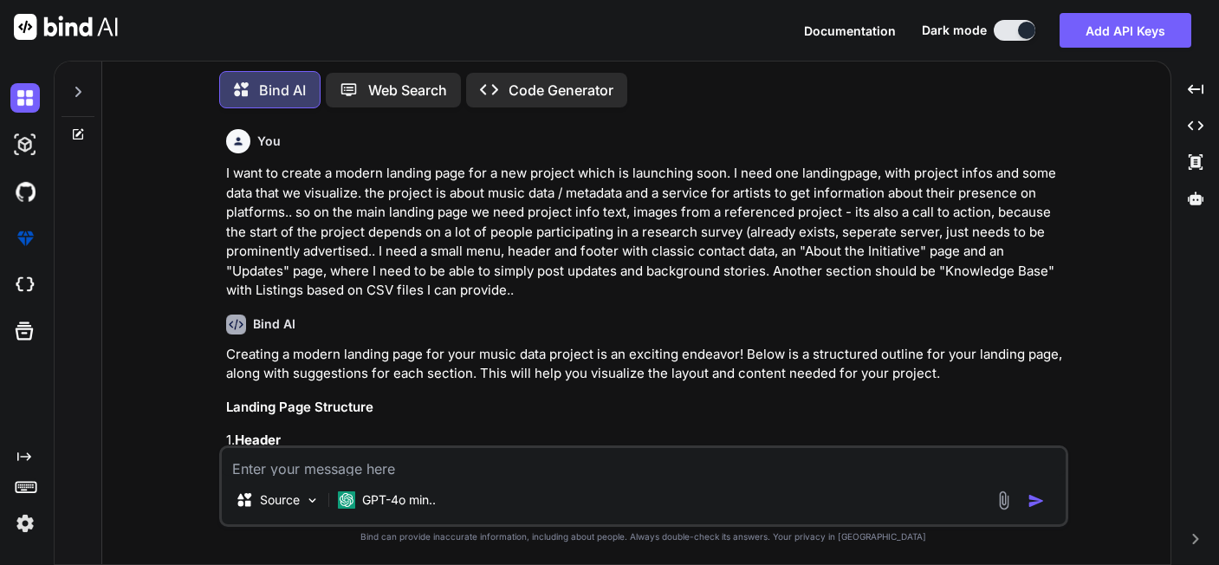
click at [17, 137] on img at bounding box center [24, 144] width 29 height 29
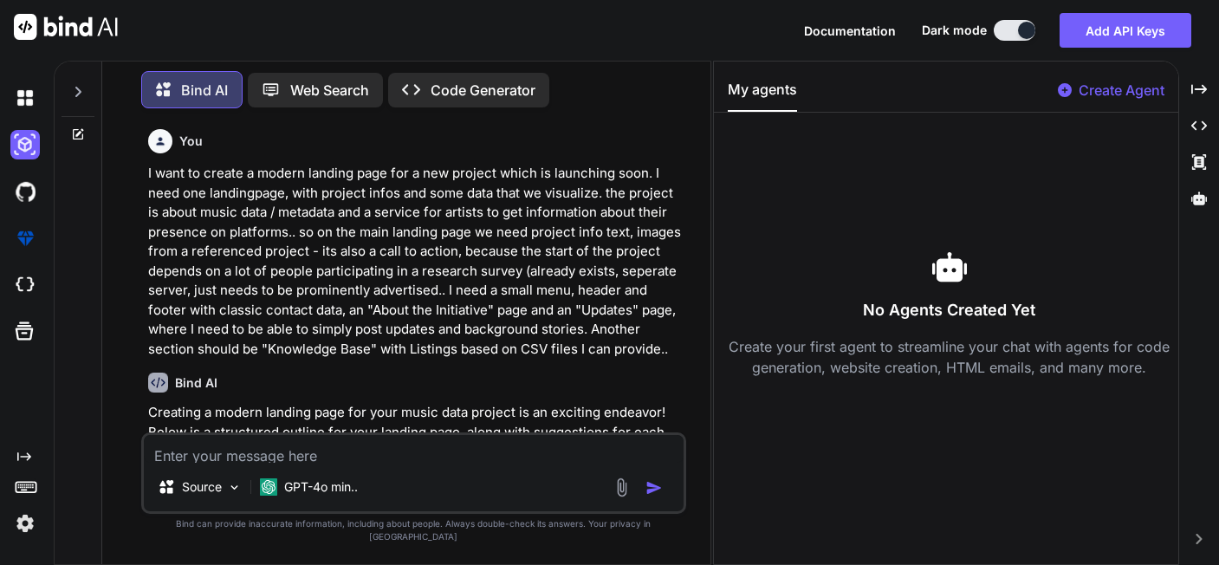
click at [1133, 85] on p "Create Agent" at bounding box center [1122, 90] width 86 height 21
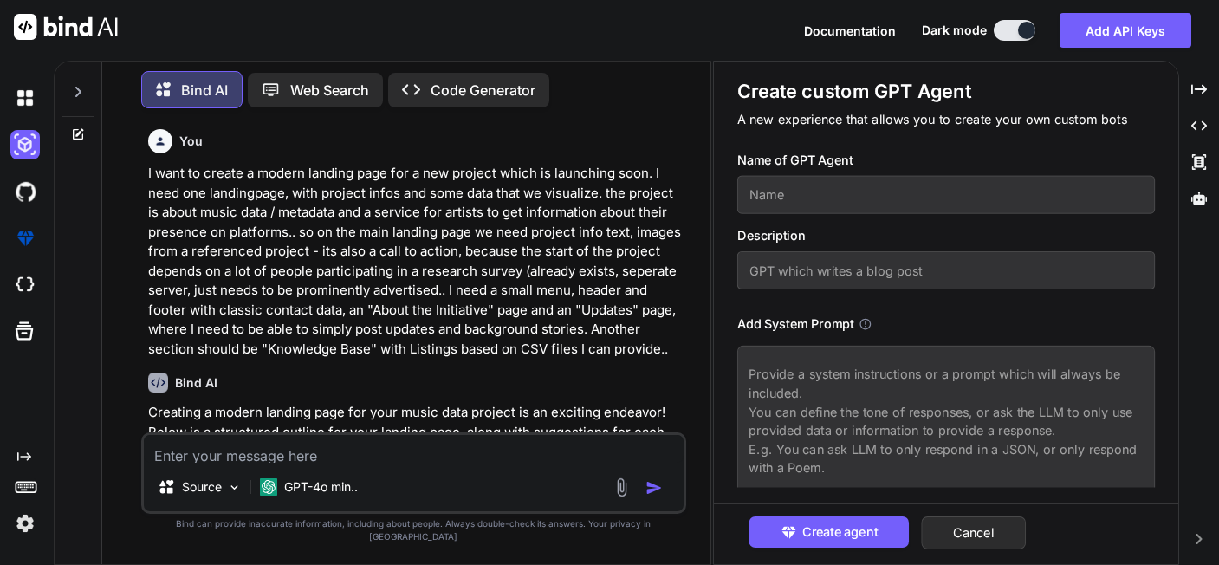
click at [860, 176] on input "text" at bounding box center [946, 195] width 418 height 38
click at [881, 251] on input "text" at bounding box center [946, 270] width 418 height 38
click at [32, 177] on img at bounding box center [24, 191] width 29 height 29
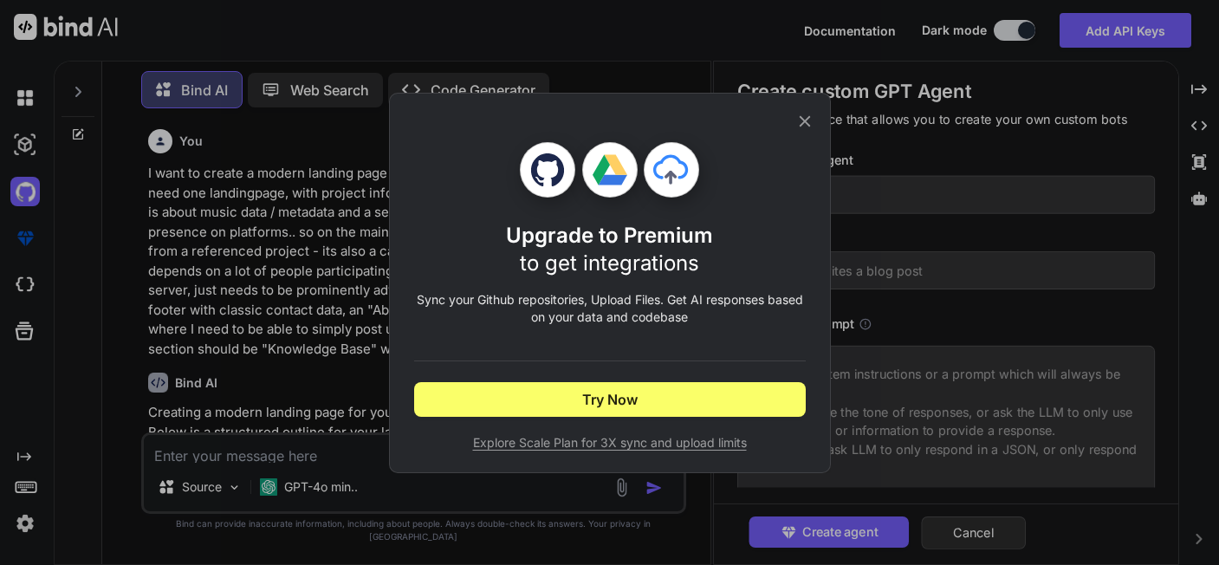
click at [27, 212] on div "Upgrade to Premium to get integrations Sync your Github repositories, Upload Fi…" at bounding box center [609, 282] width 1219 height 565
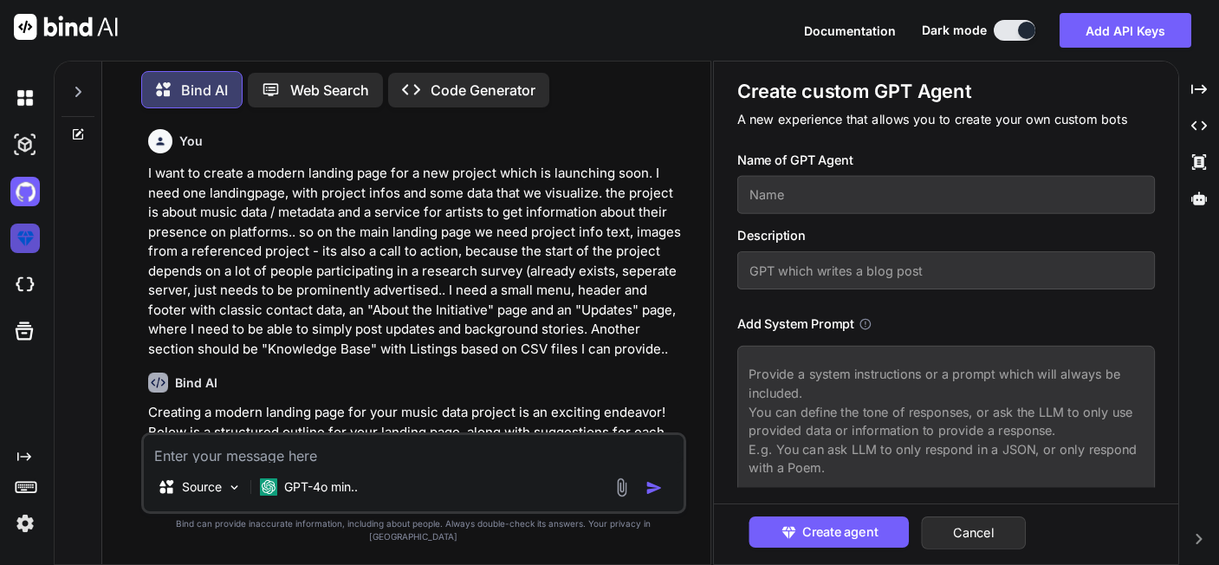
click at [25, 224] on img at bounding box center [24, 238] width 29 height 29
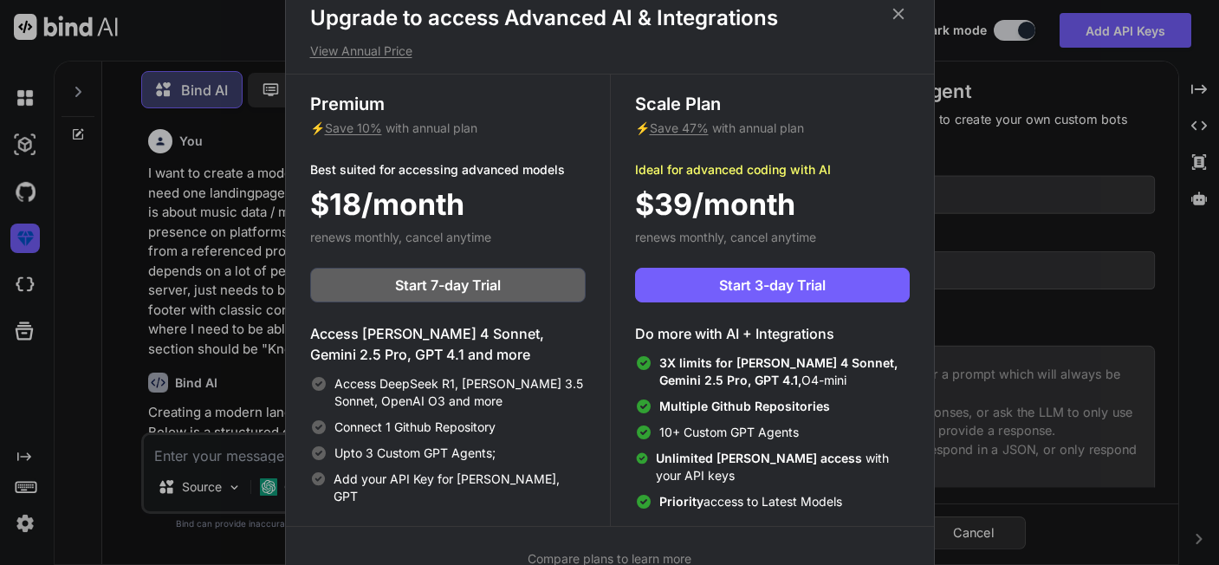
click at [22, 246] on div "Upgrade to access Advanced AI & Integrations View Annual Price Premium ⚡ Save 1…" at bounding box center [609, 282] width 1219 height 565
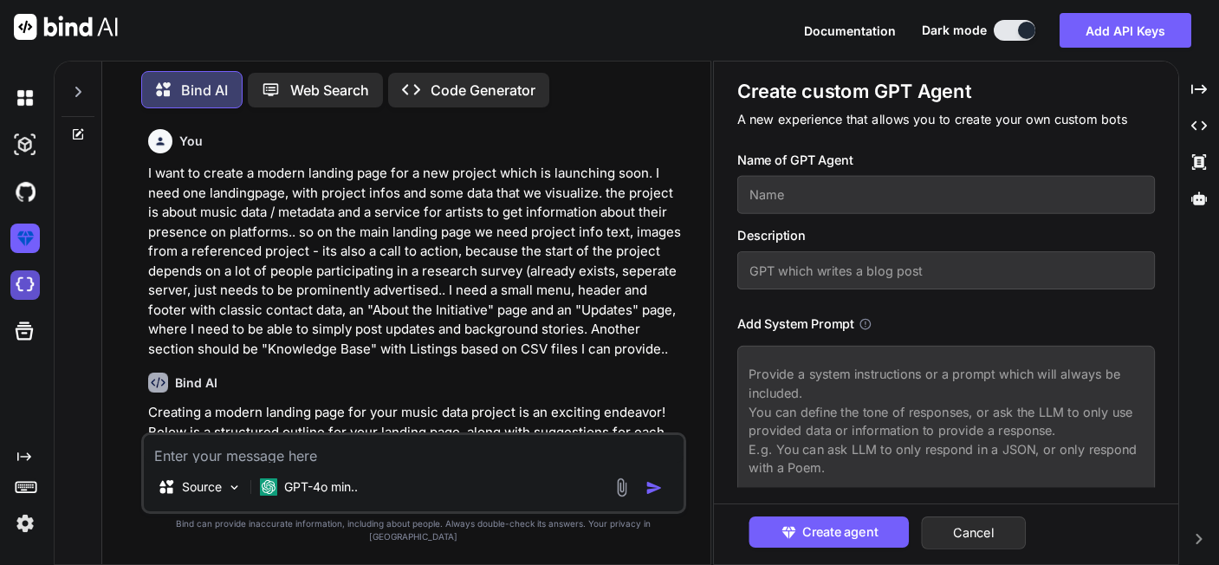
click at [28, 280] on img at bounding box center [24, 284] width 29 height 29
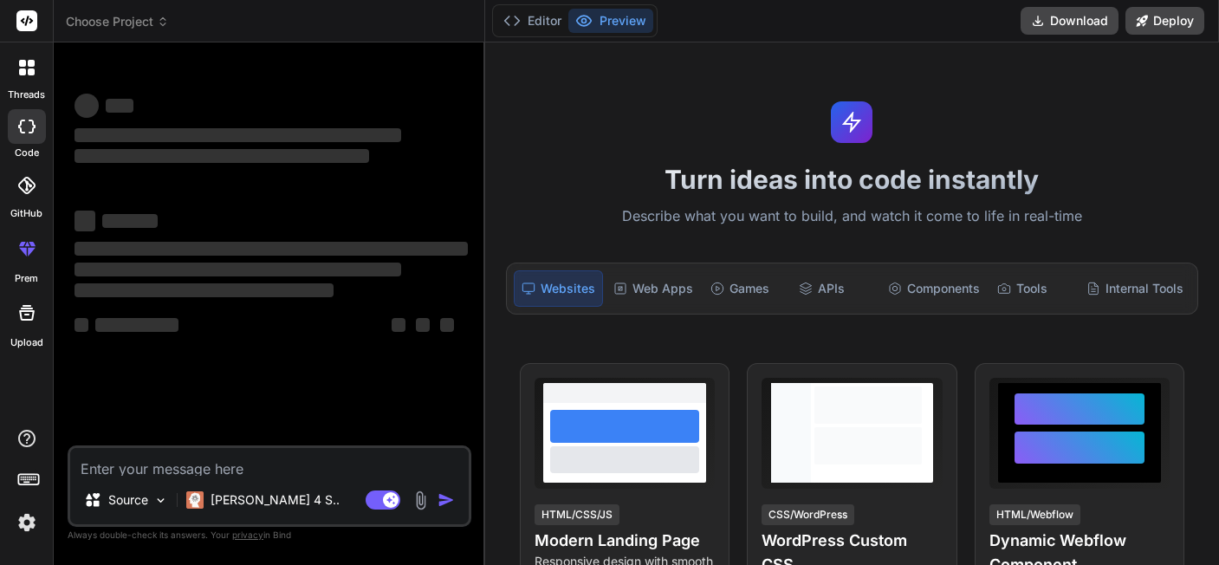
type textarea "x"
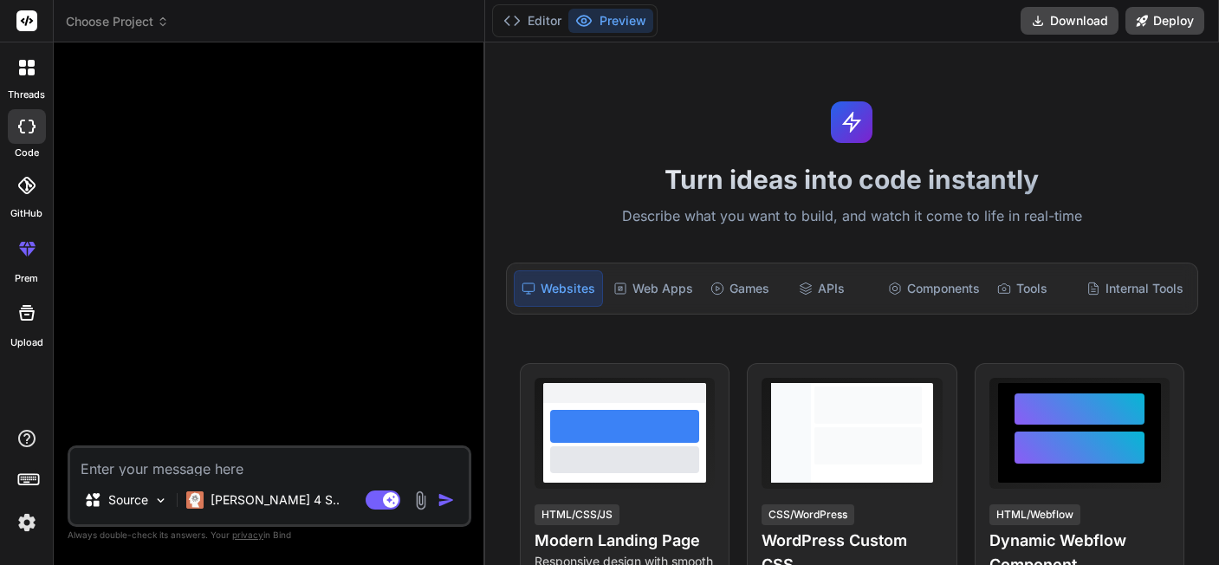
click at [274, 476] on textarea at bounding box center [269, 462] width 399 height 28
click at [289, 476] on textarea at bounding box center [269, 462] width 399 height 28
paste textarea "I want to create a modern landing page for a new project which is launching soo…"
type textarea "I want to create a modern landing page for a new project which is launching soo…"
type textarea "x"
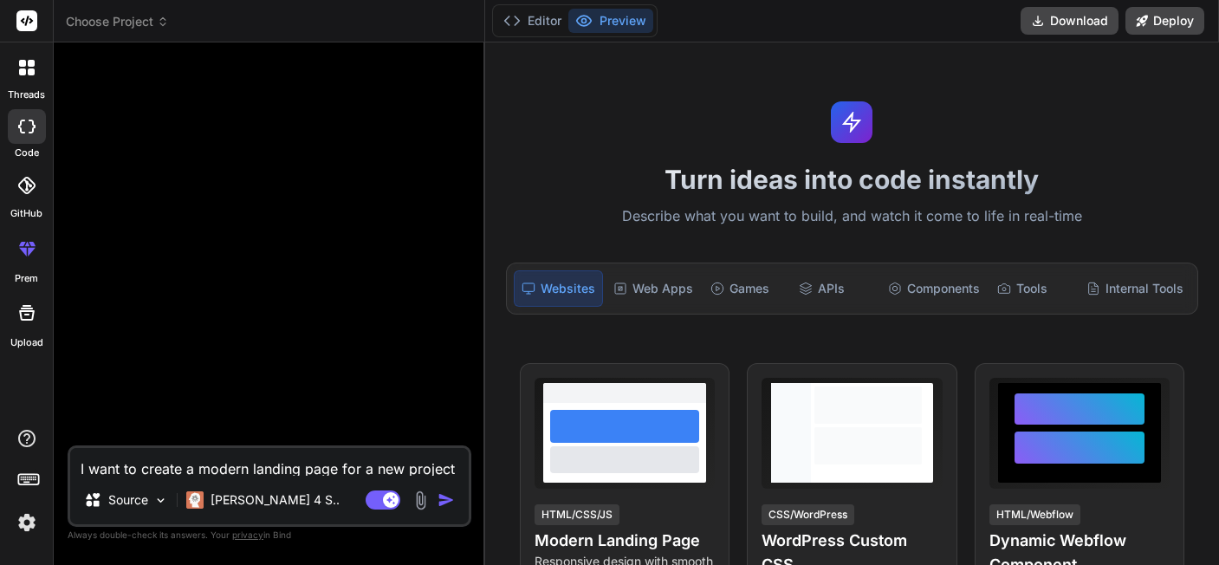
scroll to position [65, 0]
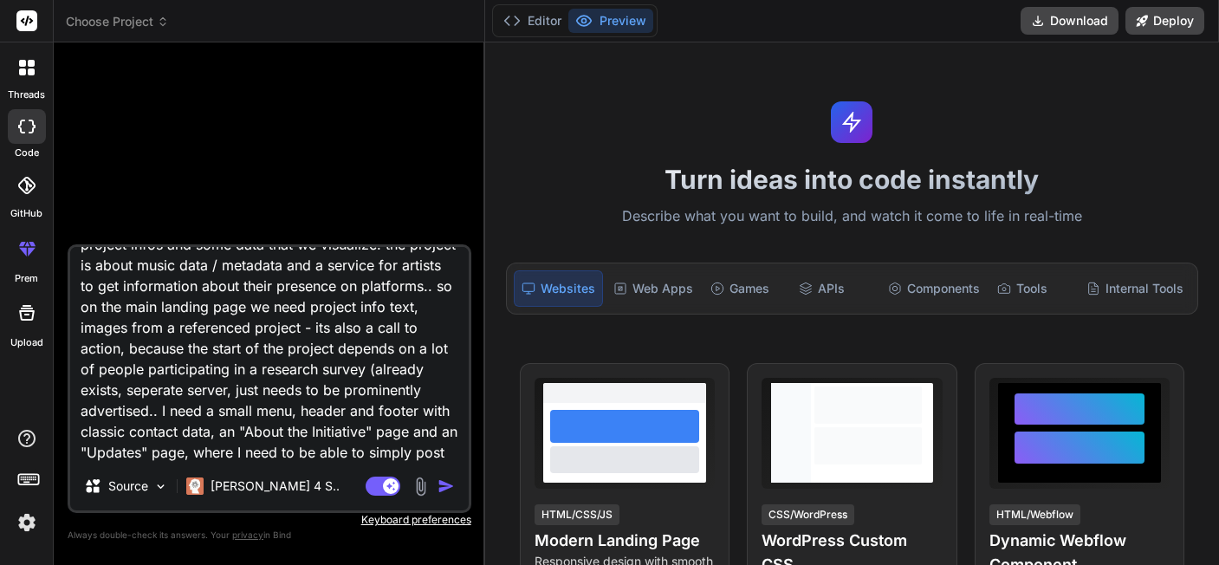
type textarea "I want to create a modern landing page for a new project which is launching soo…"
type textarea "x"
type textarea "I want to create a modern landing page for a new project which is launching soo…"
type textarea "x"
type textarea "I want to create a modern landing page for a new project which is launching soo…"
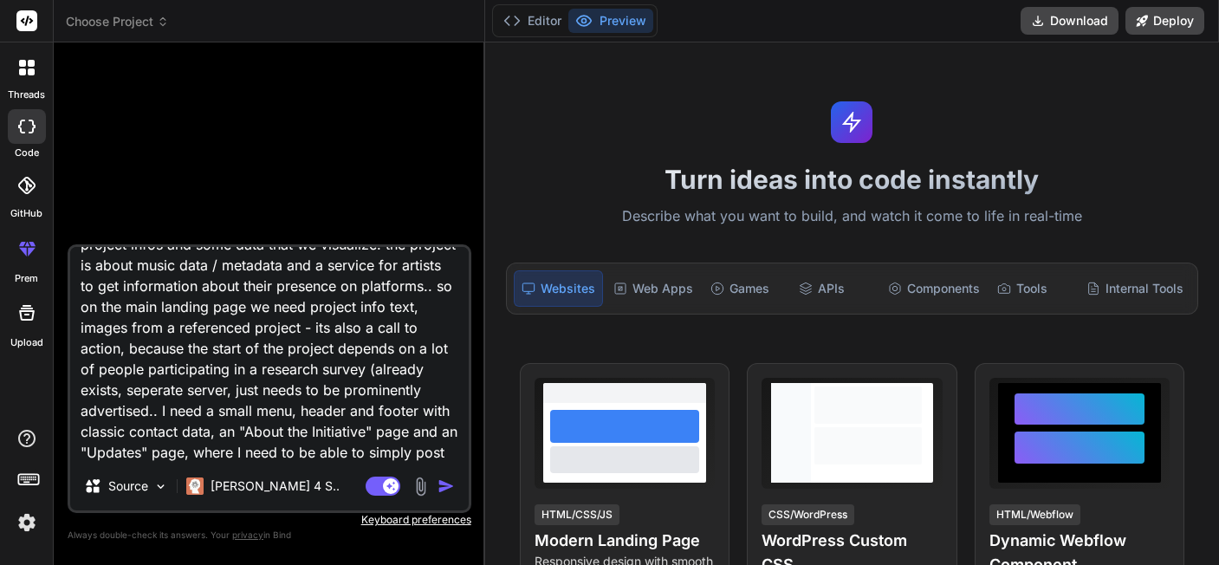
type textarea "x"
type textarea "I want to create a modern landing page for a new project which is launching soo…"
type textarea "x"
type textarea "I want to create a modern landing page for a new project which is launching soo…"
type textarea "x"
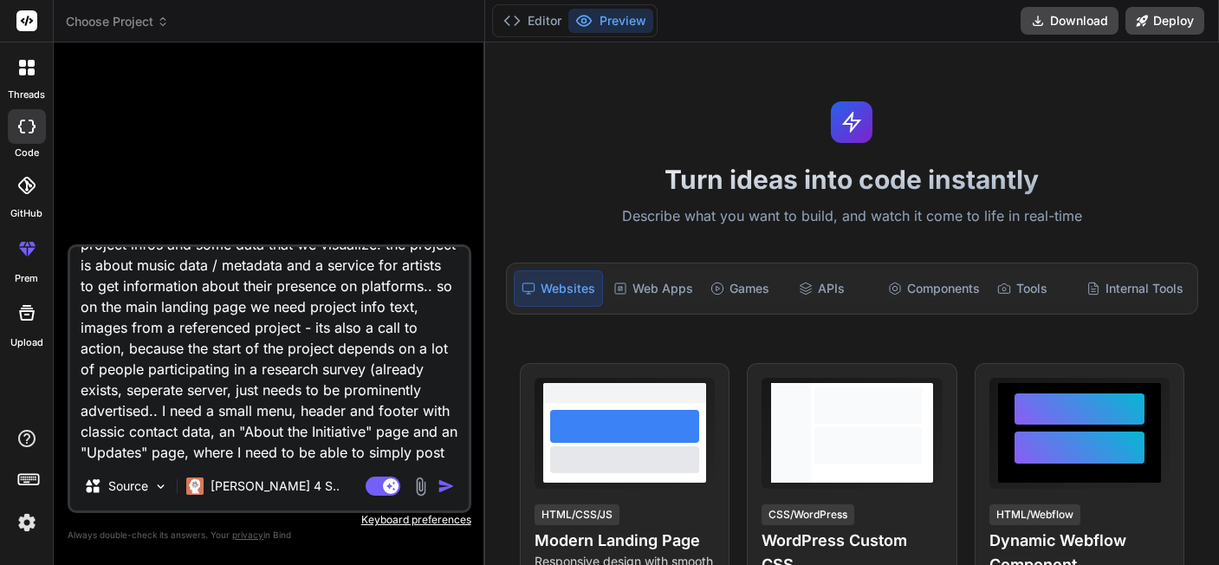
type textarea "I want to create a modern landing page for a new project which is launching soo…"
type textarea "x"
type textarea "I want to create a modern landing page for a new project which is launching soo…"
type textarea "x"
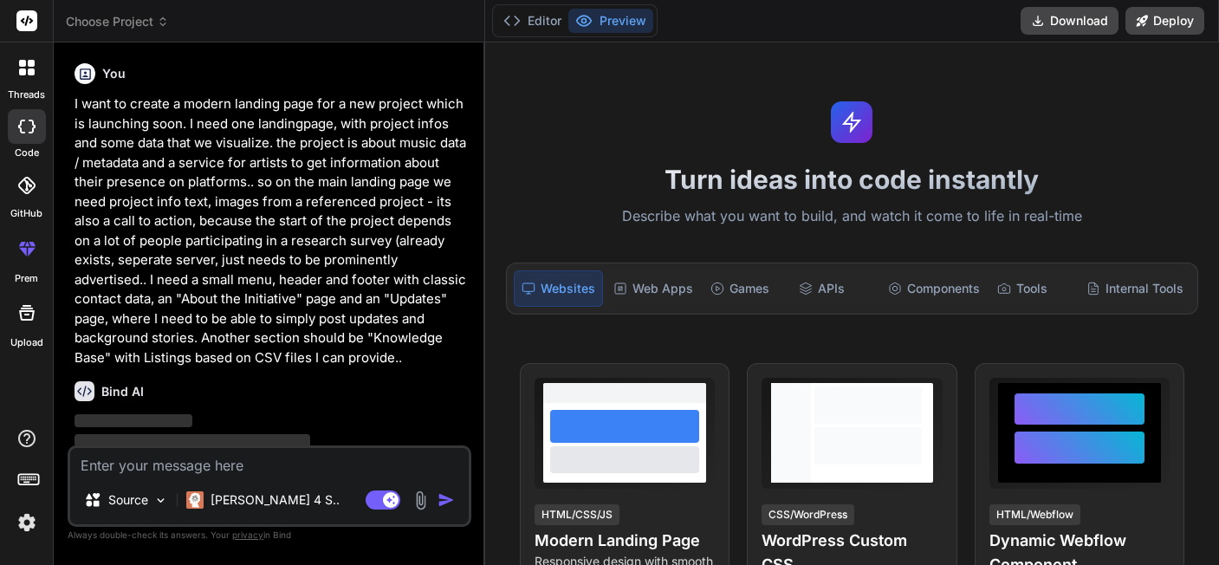
scroll to position [0, 0]
type textarea "x"
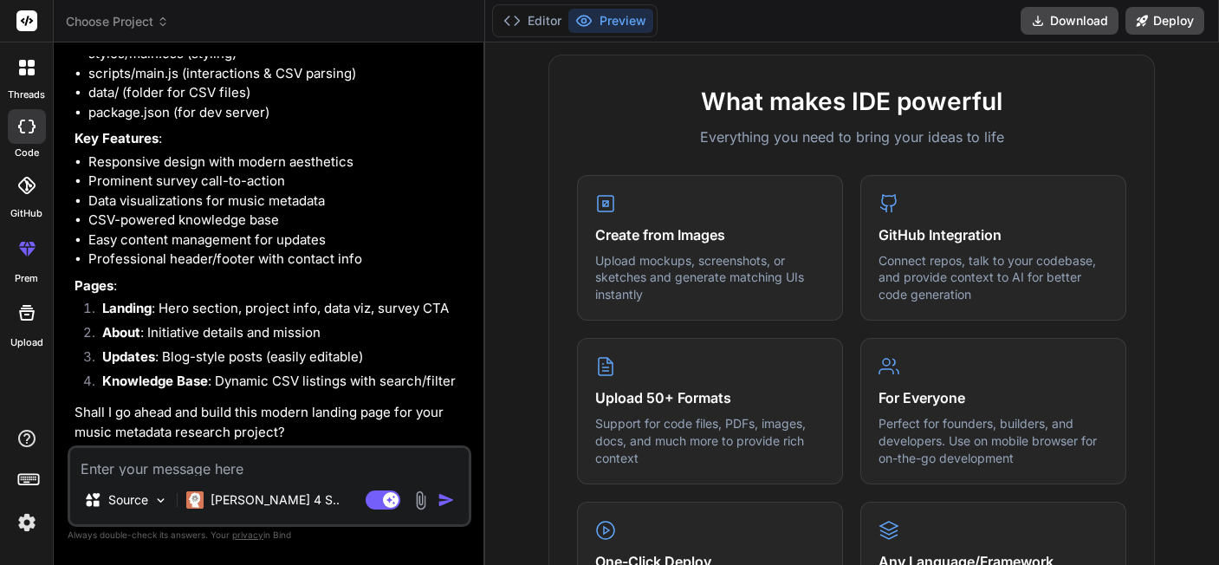
scroll to position [545, 0]
click at [230, 476] on textarea at bounding box center [269, 462] width 399 height 28
type textarea "y"
type textarea "x"
type textarea "ye"
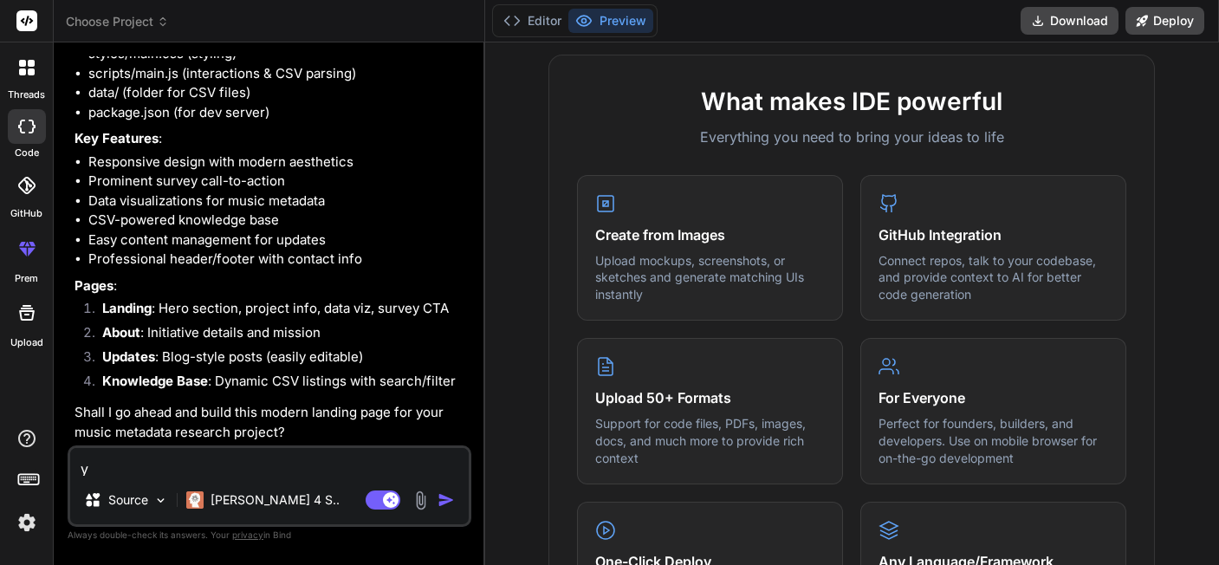
type textarea "x"
type textarea "yes"
type textarea "x"
type textarea "yes"
type textarea "x"
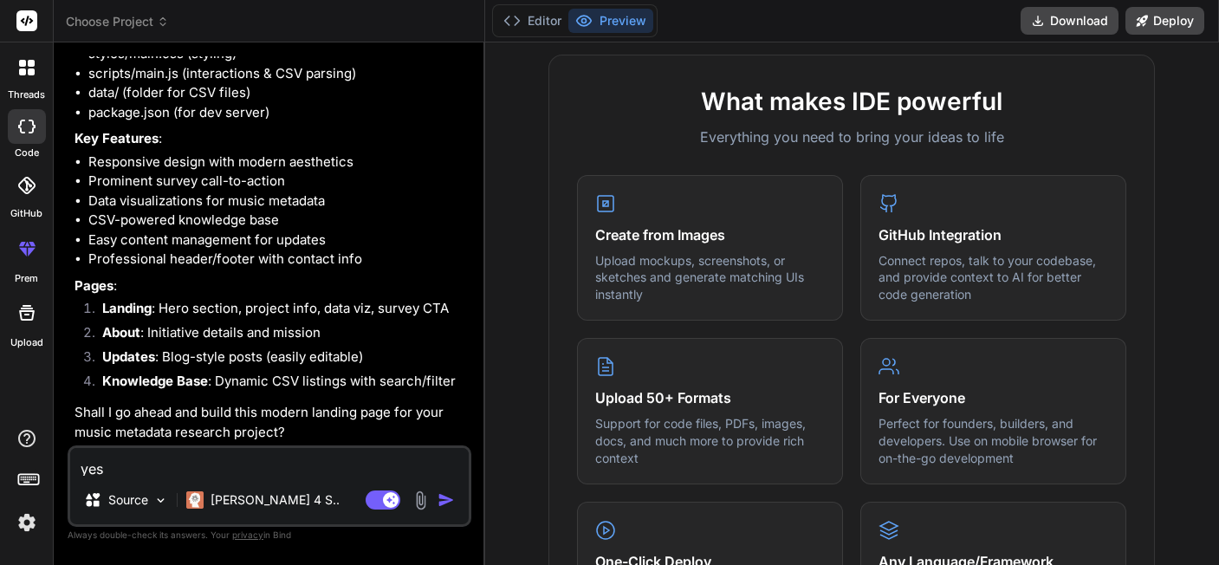
type textarea "yes p"
type textarea "x"
type textarea "yes pl"
type textarea "x"
type textarea "yes ple"
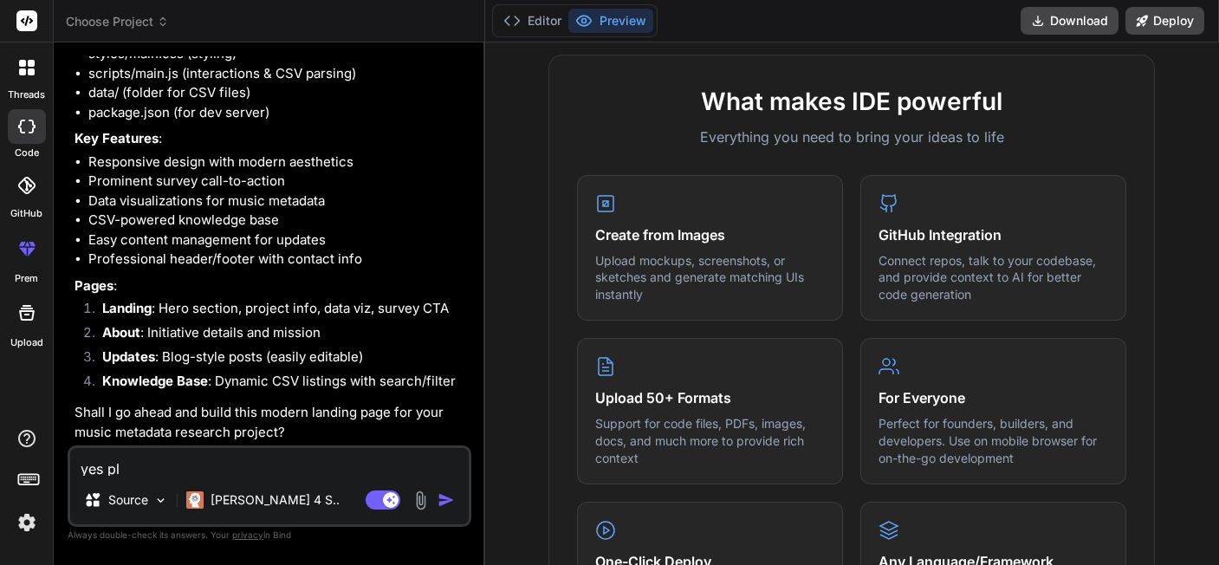
type textarea "x"
type textarea "yes plea"
type textarea "x"
type textarea "yes pleas"
type textarea "x"
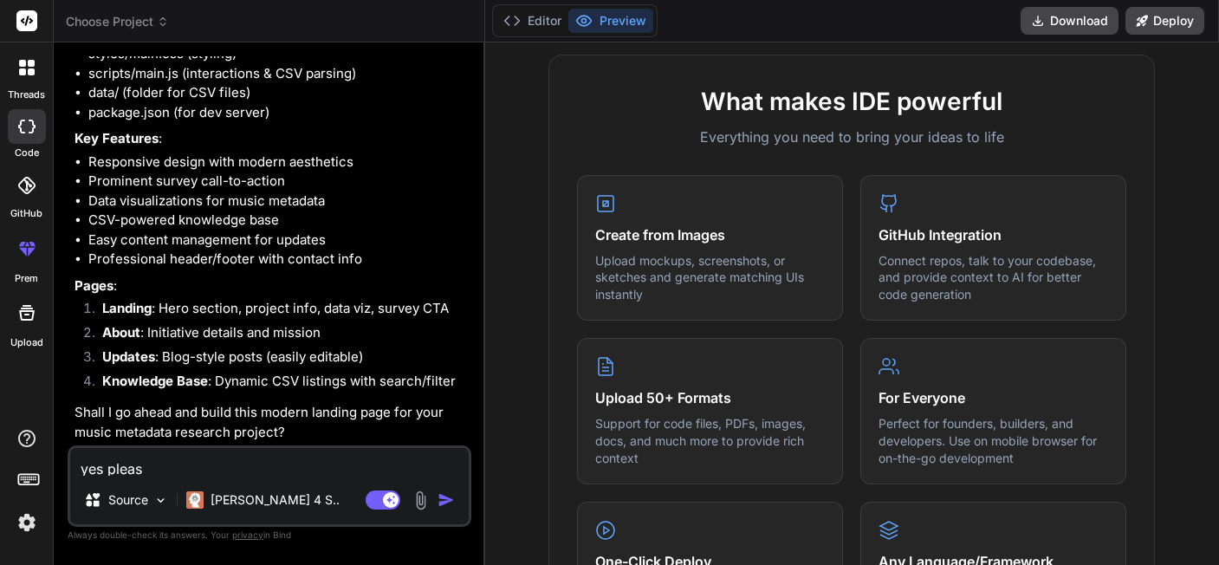
type textarea "yes please"
type textarea "x"
type textarea "yes please"
click at [446, 507] on img "button" at bounding box center [446, 499] width 17 height 17
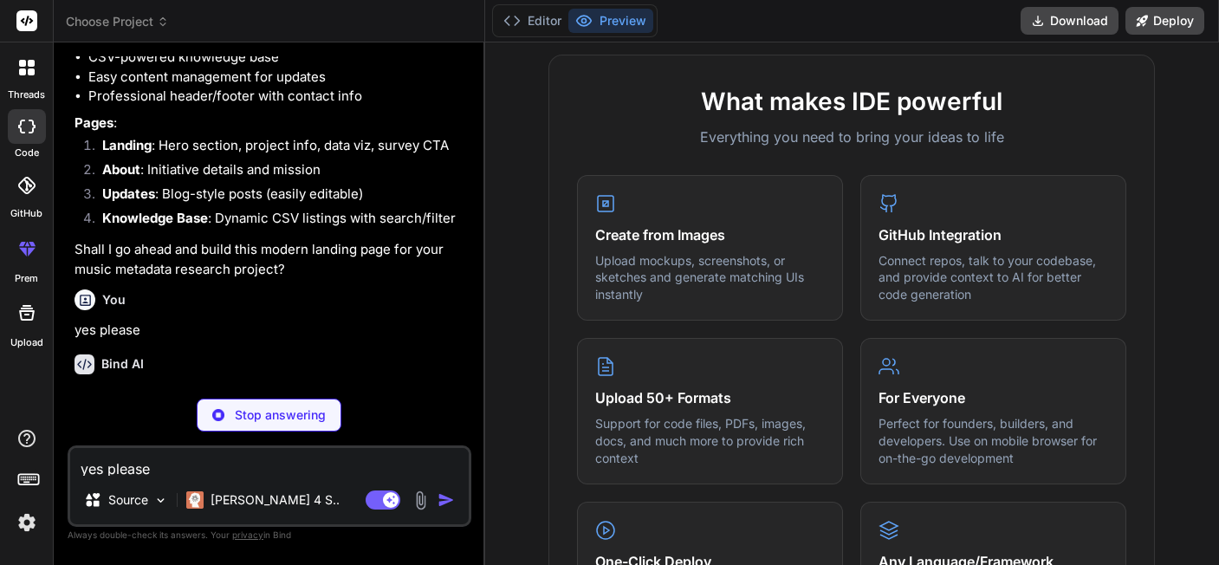
scroll to position [691, 0]
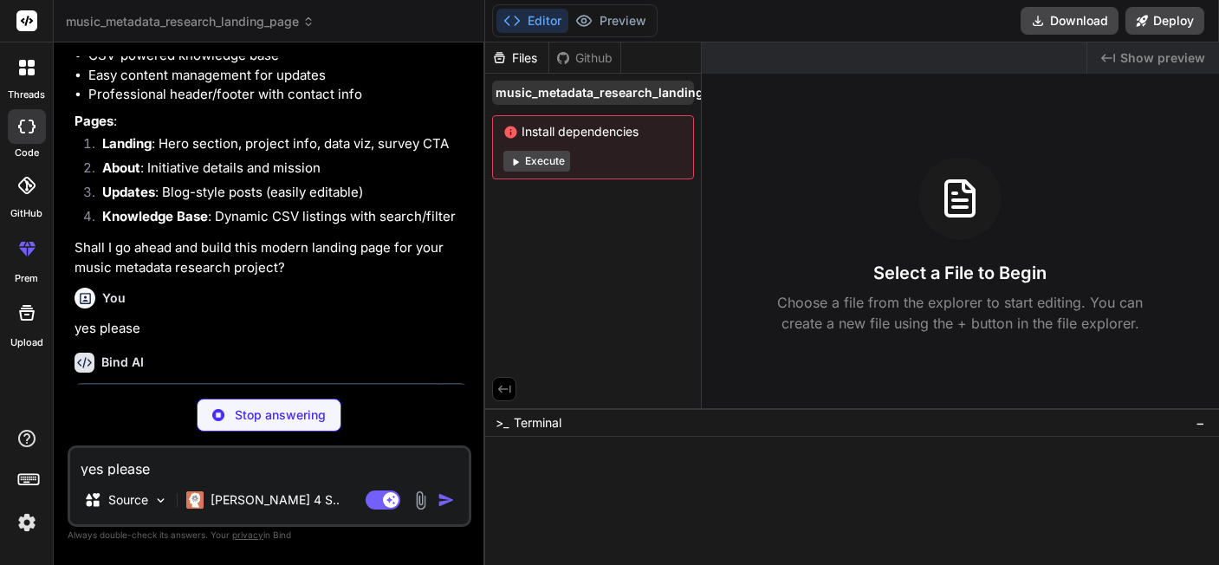
click at [594, 82] on div "music_metadata_research_landing_page" at bounding box center [593, 93] width 202 height 24
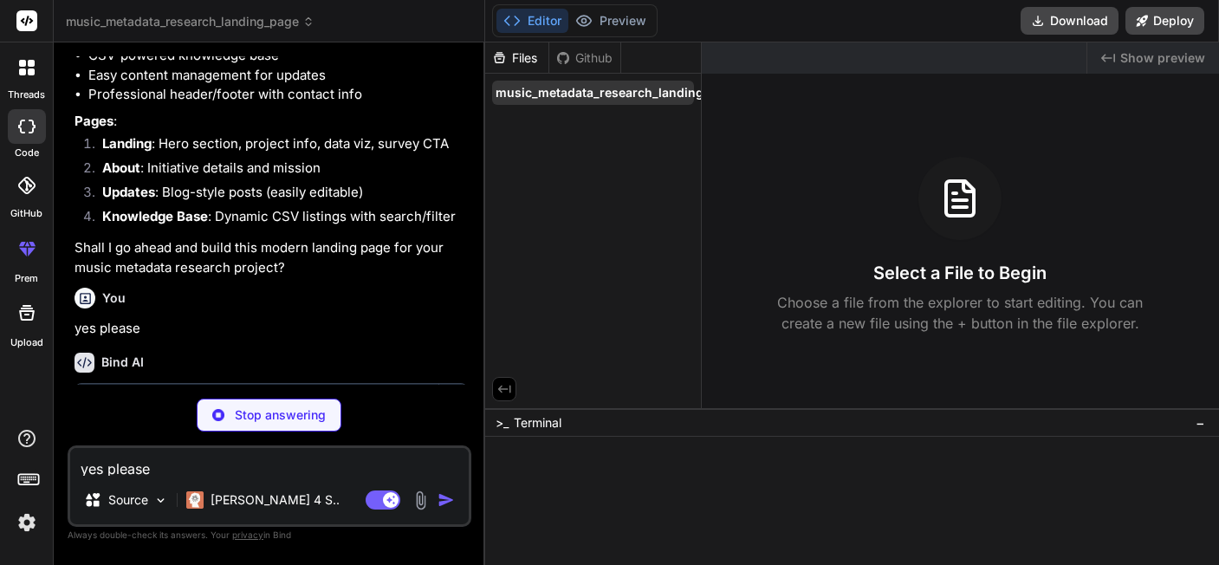
click at [594, 84] on span "music_metadata_research_landing_page" at bounding box center [617, 92] width 243 height 17
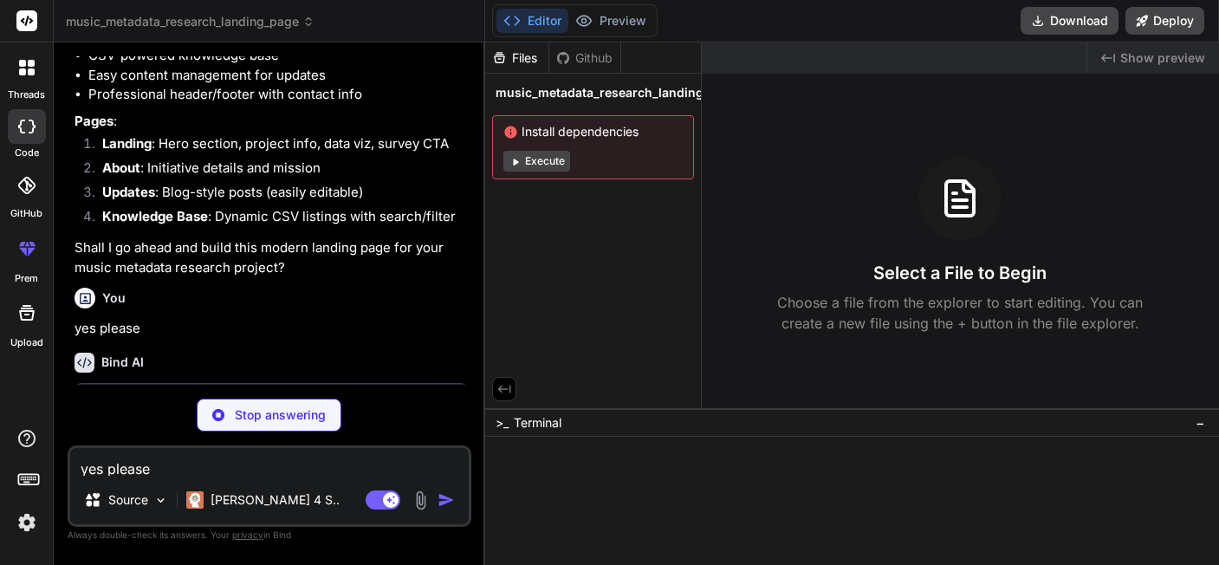
click at [539, 123] on span "Install dependencies" at bounding box center [592, 131] width 179 height 17
click at [523, 57] on div "Files" at bounding box center [516, 57] width 63 height 17
click at [620, 54] on div "Github" at bounding box center [584, 57] width 71 height 17
click at [606, 61] on div "Github" at bounding box center [584, 57] width 71 height 17
click at [589, 60] on div "Github" at bounding box center [584, 57] width 71 height 17
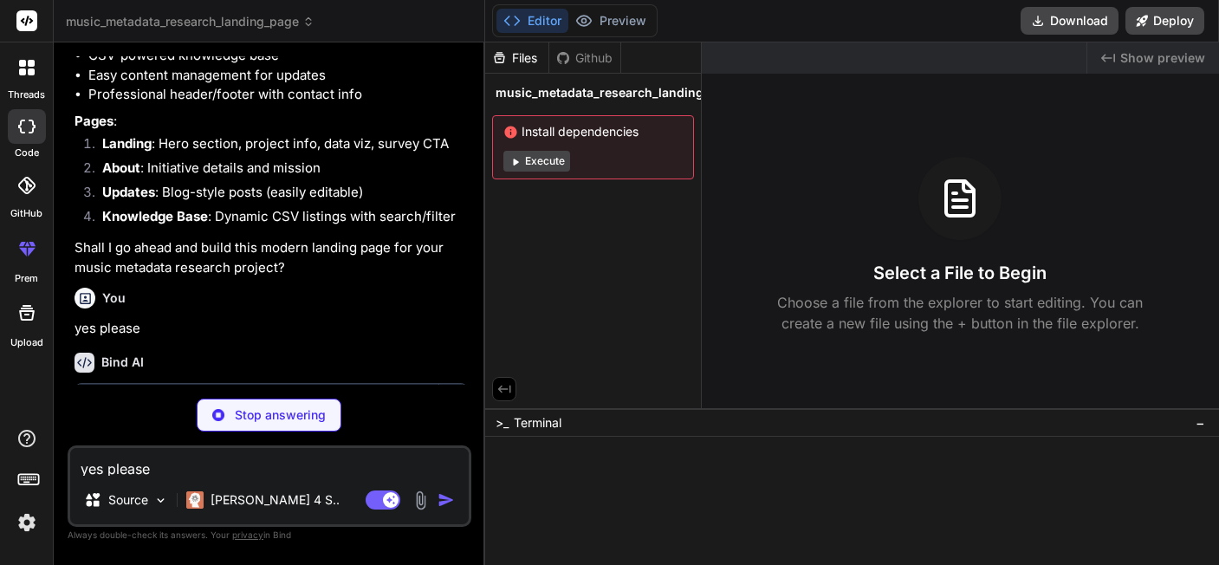
click at [534, 59] on div "Files" at bounding box center [516, 57] width 63 height 17
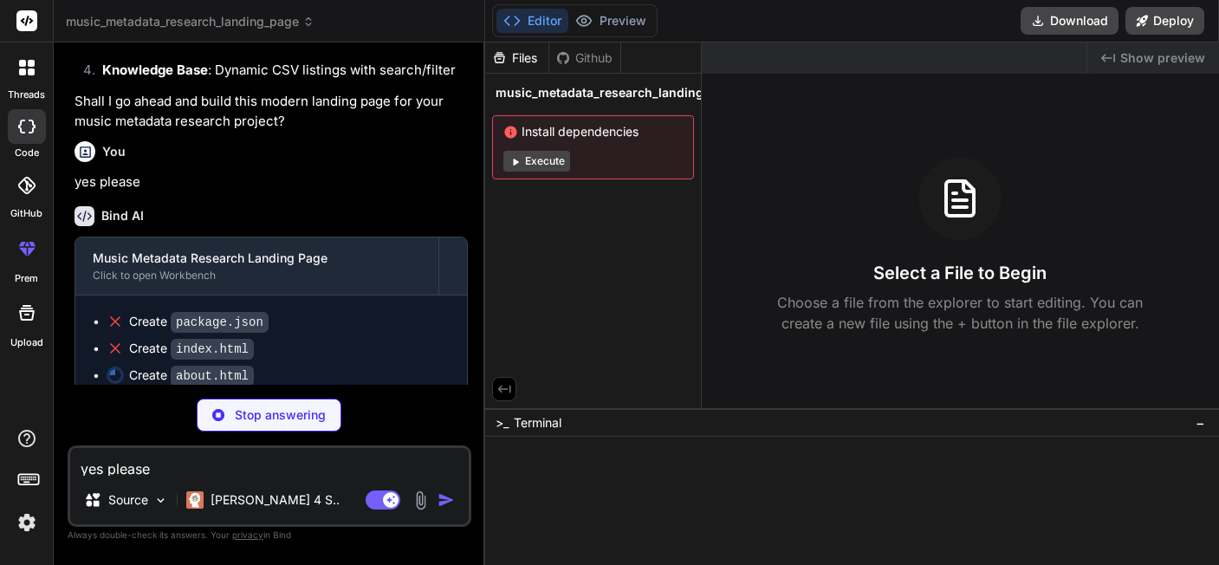
click at [551, 454] on div at bounding box center [845, 452] width 706 height 17
click at [501, 386] on icon at bounding box center [505, 389] width 16 height 16
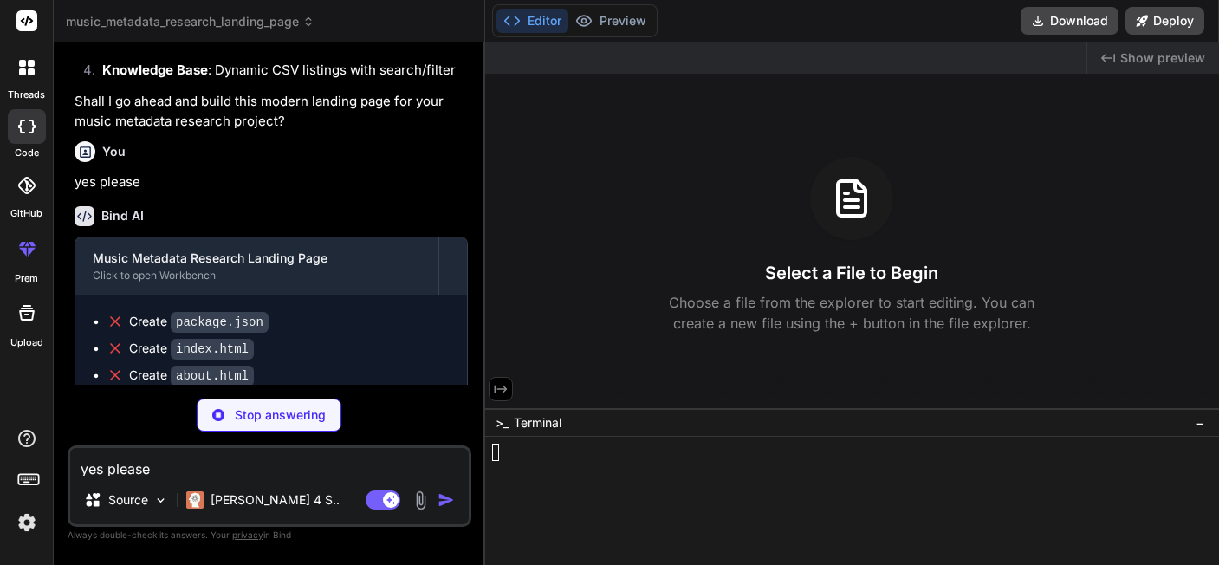
click at [502, 390] on icon at bounding box center [501, 389] width 16 height 16
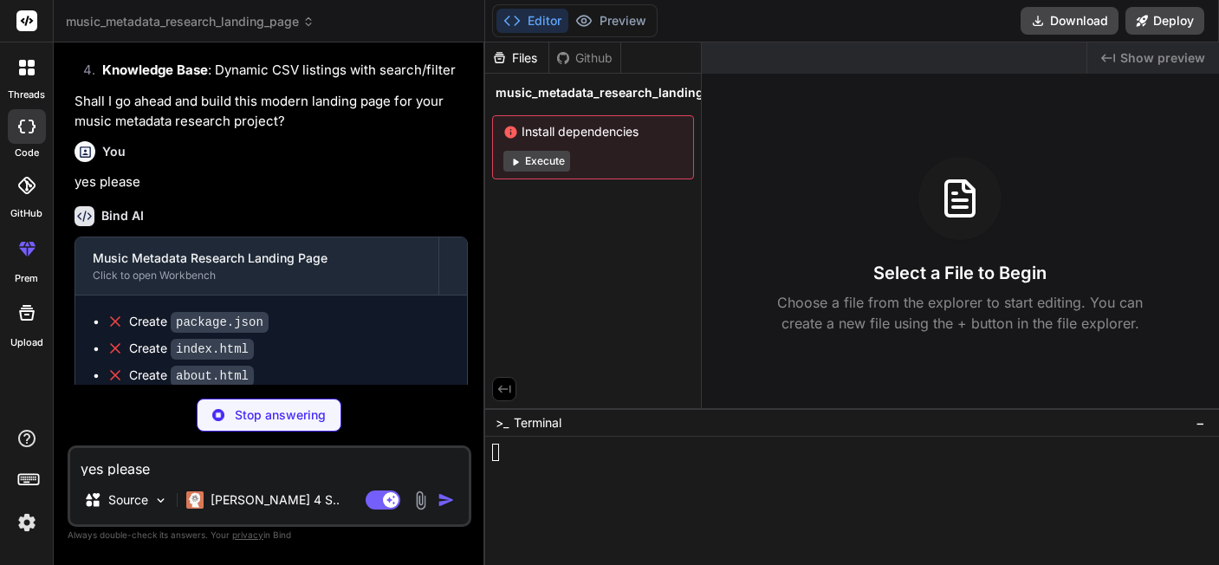
scroll to position [862, 0]
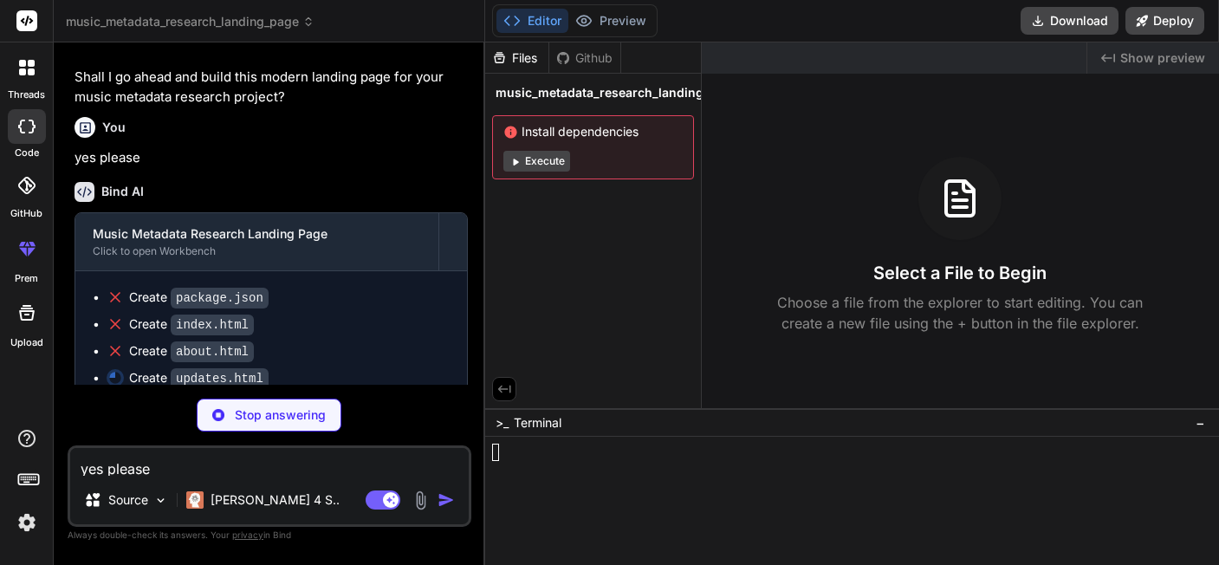
click at [521, 84] on span "music_metadata_research_landing_page" at bounding box center [617, 92] width 243 height 17
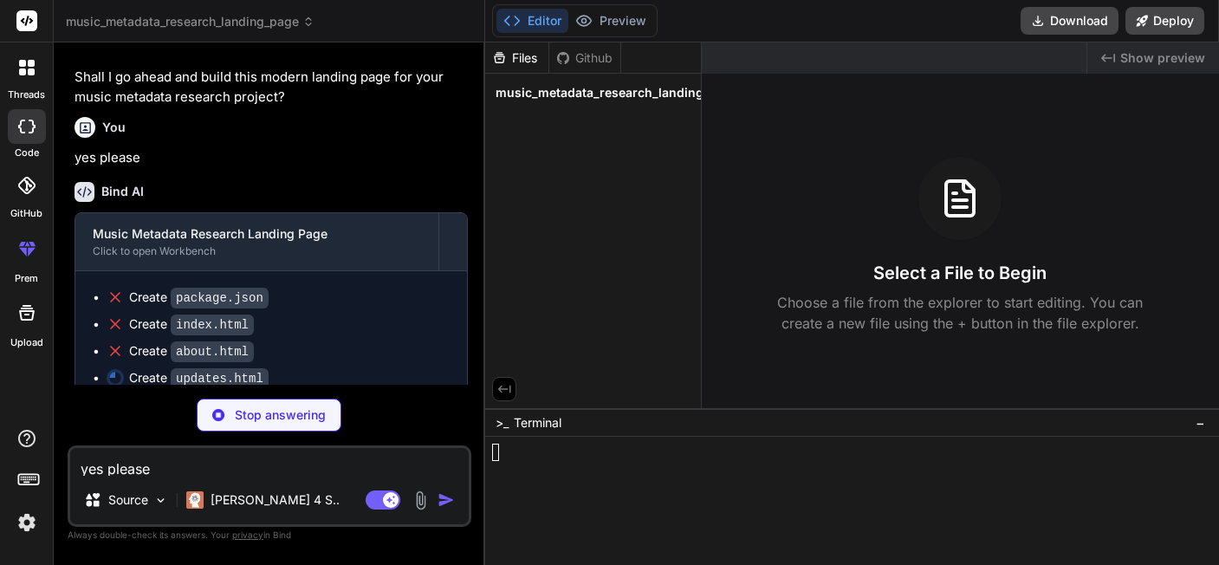
click at [521, 84] on span "music_metadata_research_landing_page" at bounding box center [617, 92] width 243 height 17
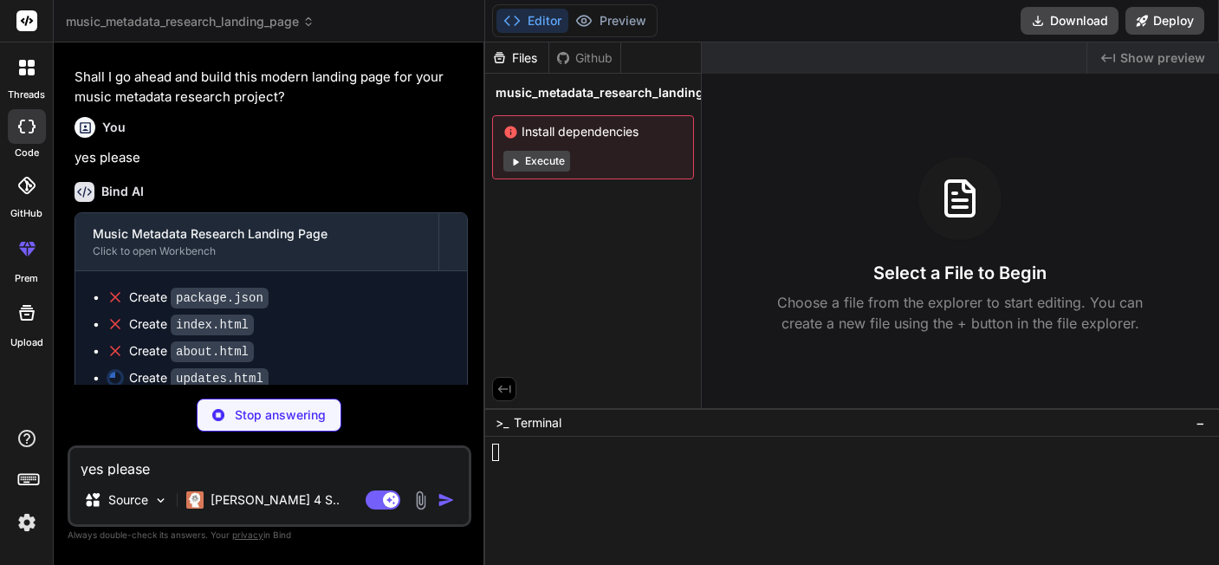
drag, startPoint x: 570, startPoint y: 477, endPoint x: 548, endPoint y: 483, distance: 23.3
click at [560, 480] on div at bounding box center [845, 497] width 706 height 106
click at [633, 359] on div "Files Github music_metadata_research_landing_page Install dependencies Execute" at bounding box center [593, 225] width 217 height 366
click at [587, 55] on div "Github" at bounding box center [584, 57] width 71 height 17
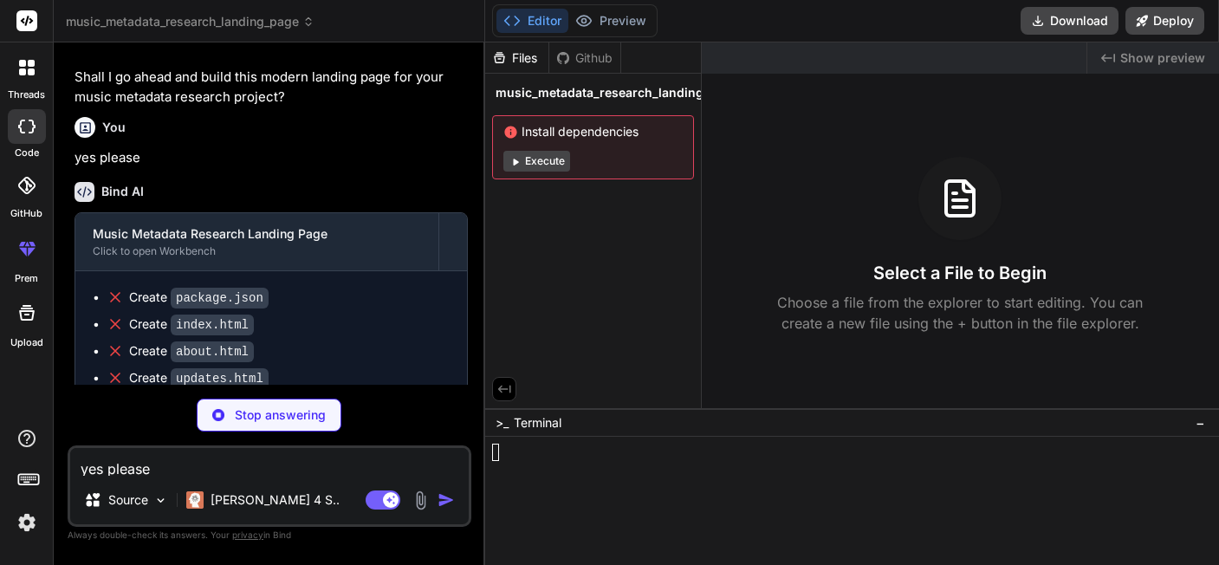
click at [537, 21] on button "Editor" at bounding box center [533, 21] width 72 height 24
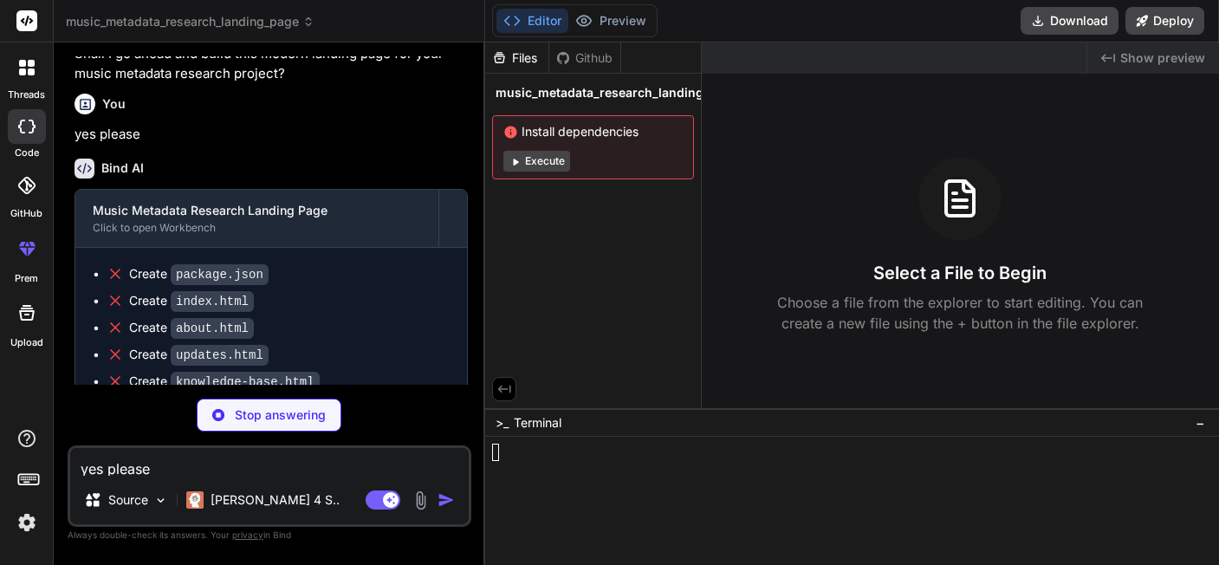
click at [425, 498] on img at bounding box center [421, 500] width 20 height 20
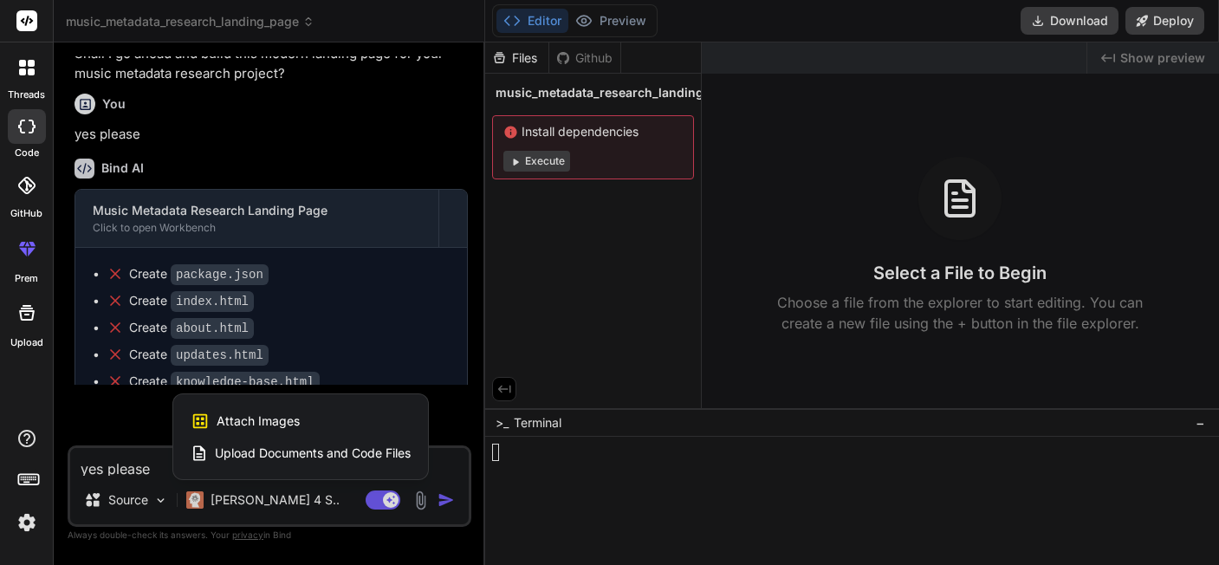
click at [254, 462] on span "Upload Documents and Code Files" at bounding box center [313, 453] width 196 height 17
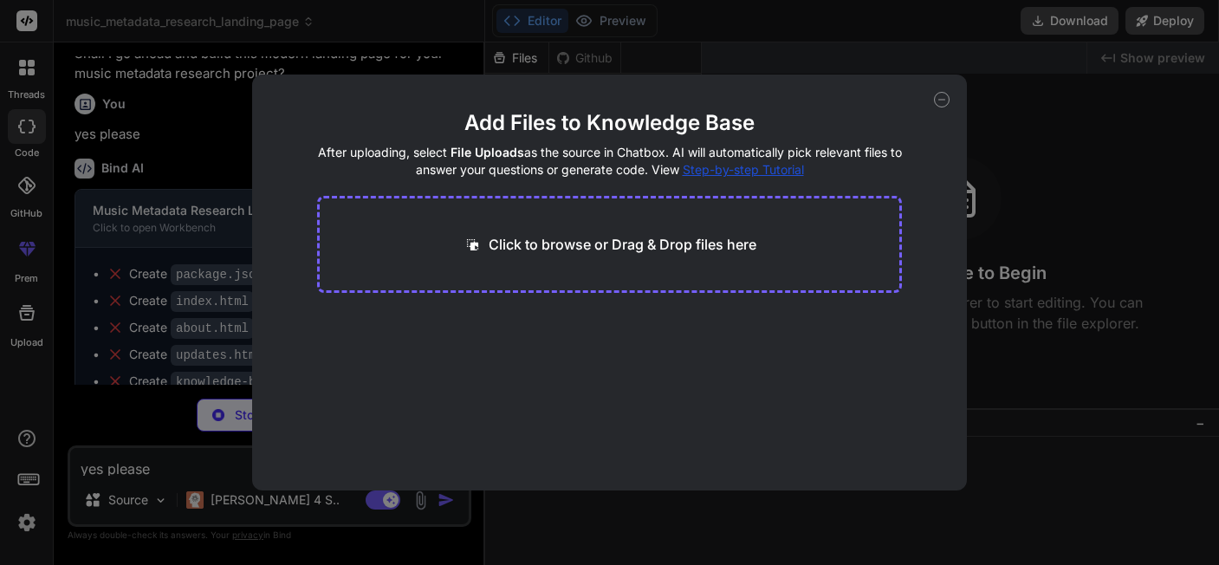
click at [614, 246] on p "Click to browse or Drag & Drop files here" at bounding box center [623, 244] width 268 height 21
click at [945, 100] on icon at bounding box center [942, 100] width 6 height 0
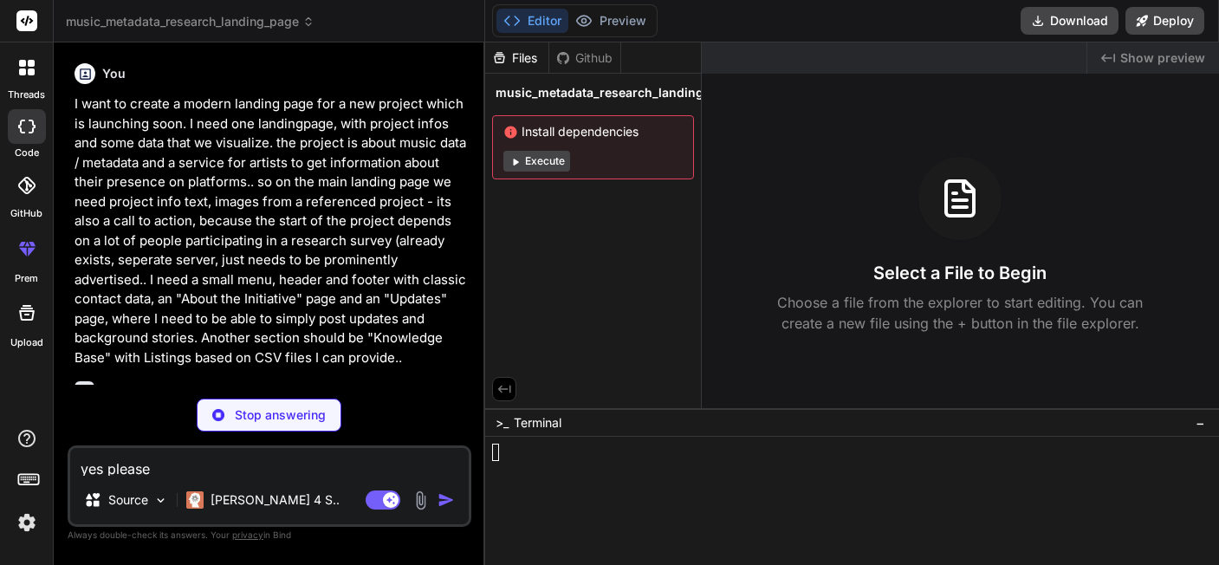
scroll to position [179, 0]
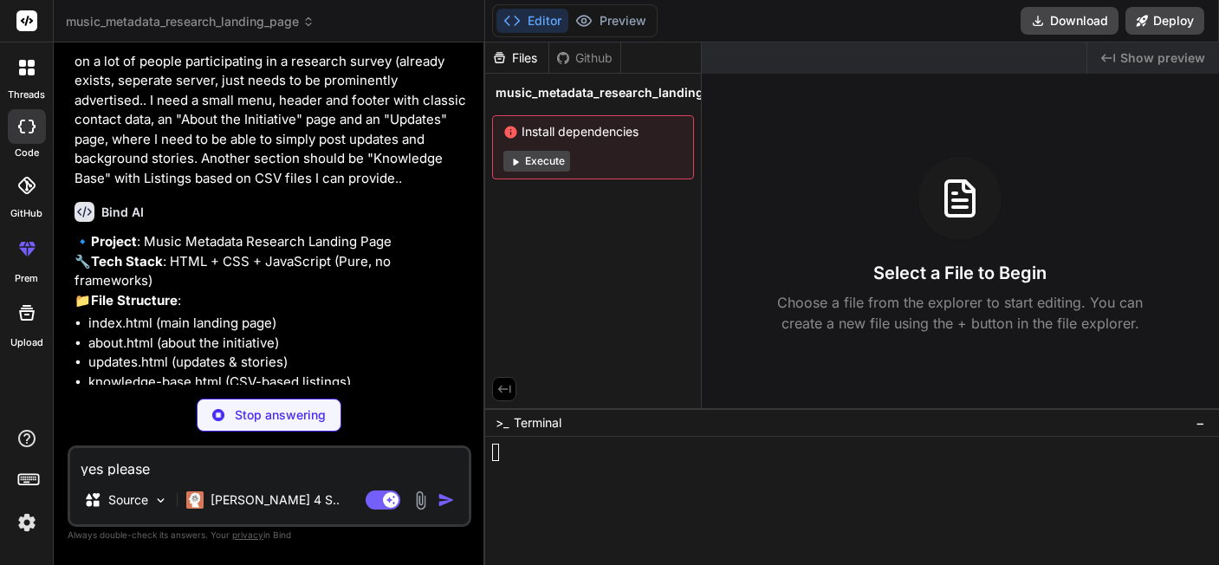
click at [587, 64] on div "Github" at bounding box center [584, 57] width 71 height 17
click at [520, 56] on div "Files" at bounding box center [516, 57] width 63 height 17
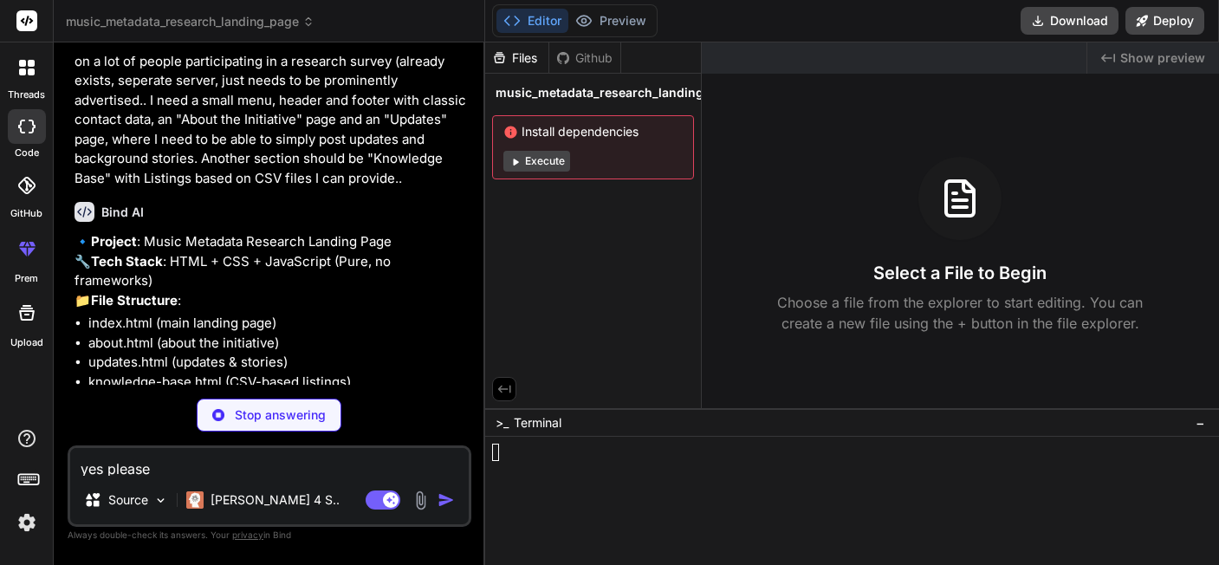
click at [520, 56] on div "Files" at bounding box center [516, 57] width 63 height 17
click at [884, 348] on div "Created with Pixso. Show preview Select a File to Begin Choose a file from the …" at bounding box center [960, 225] width 517 height 366
type textarea "x"
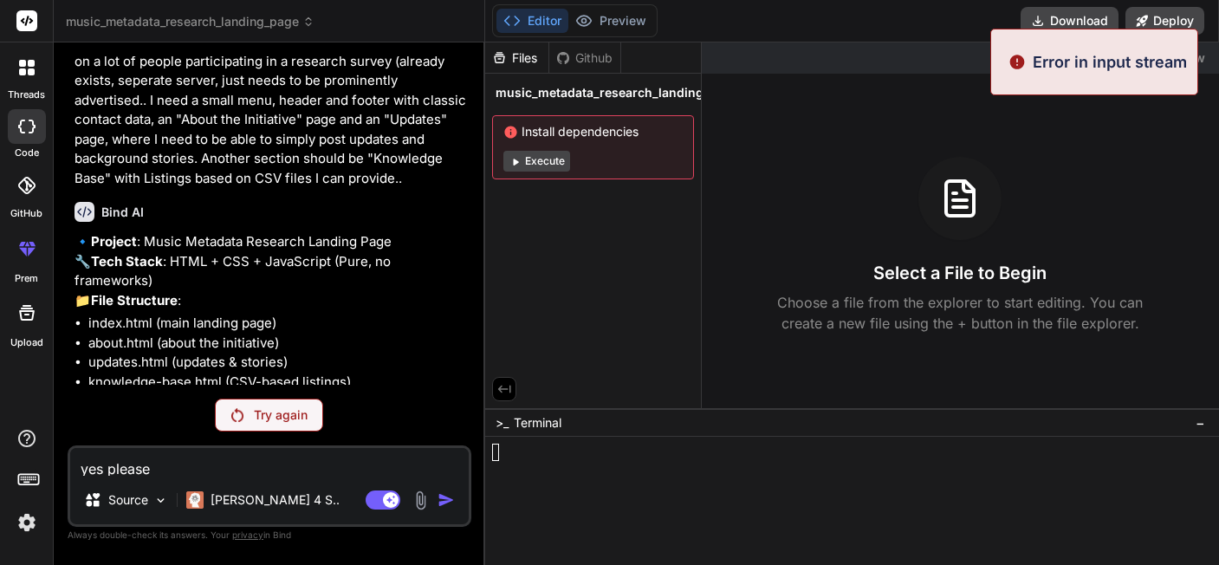
scroll to position [306, 0]
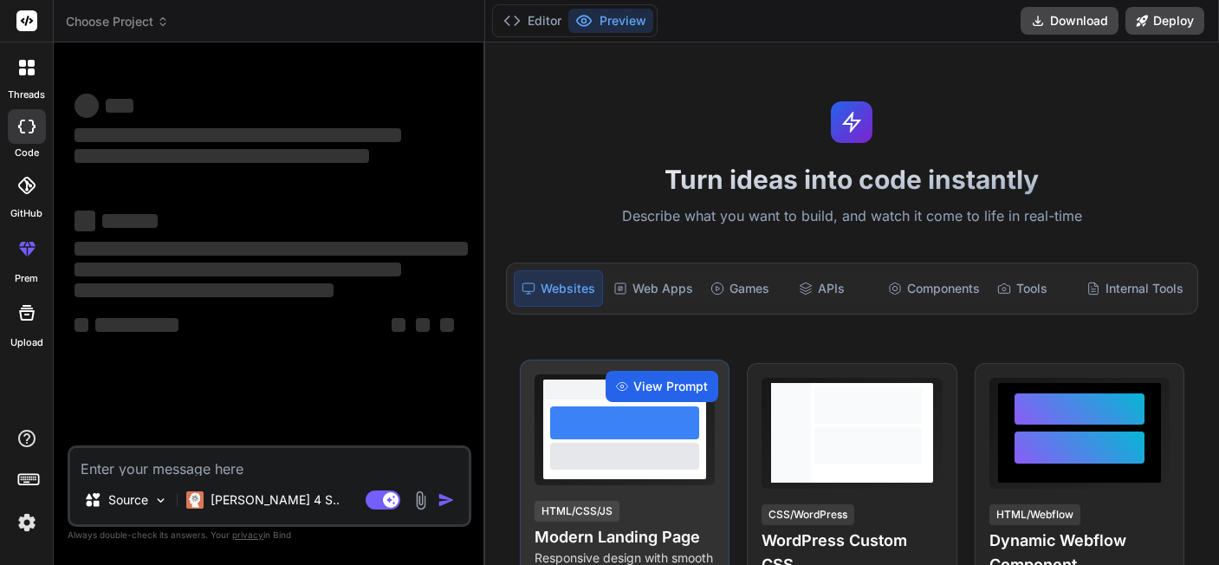
click at [637, 371] on div "View Prompt" at bounding box center [662, 386] width 113 height 31
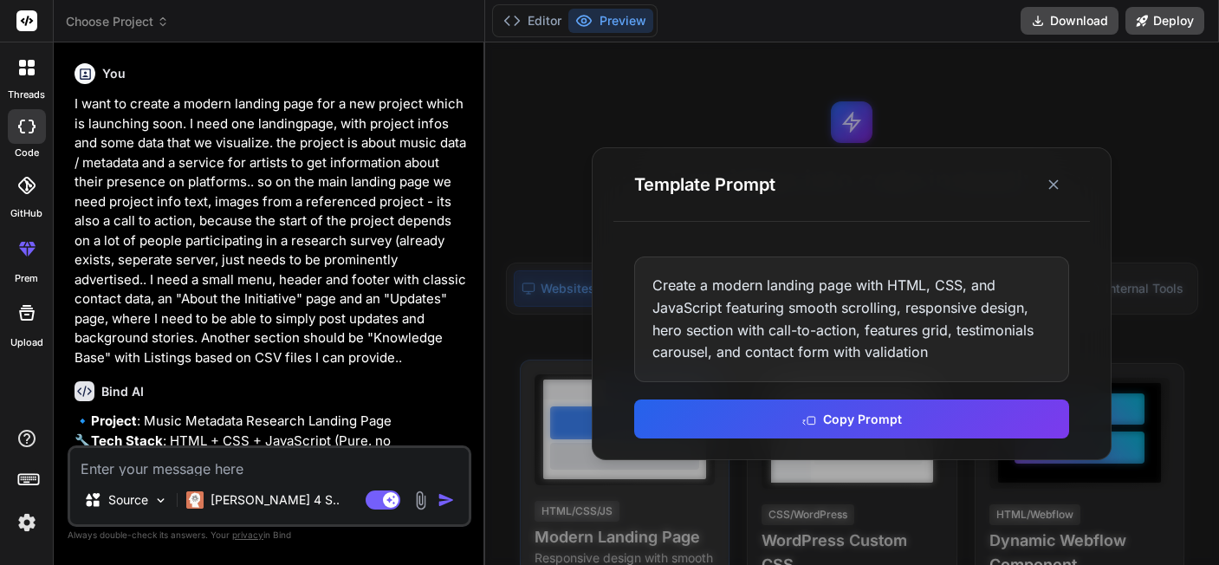
type textarea "x"
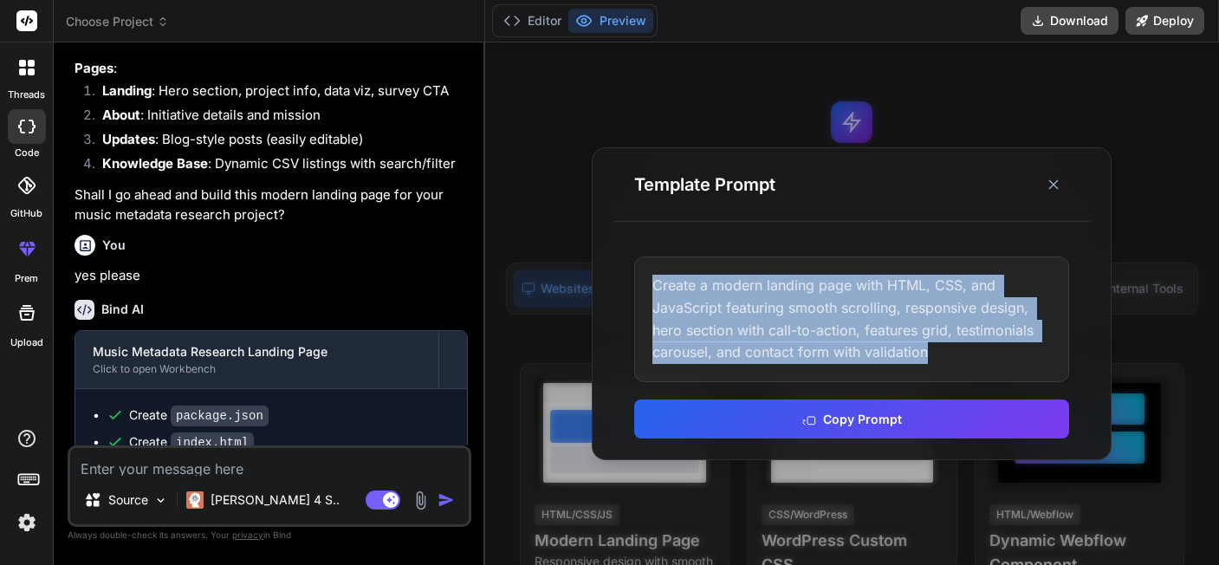
drag, startPoint x: 964, startPoint y: 354, endPoint x: 623, endPoint y: 270, distance: 350.6
click at [634, 272] on div "Create a modern landing page with HTML, CSS, and JavaScript featuring smooth sc…" at bounding box center [851, 318] width 435 height 125
copy div "Create a modern landing page with HTML, CSS, and JavaScript featuring smooth sc…"
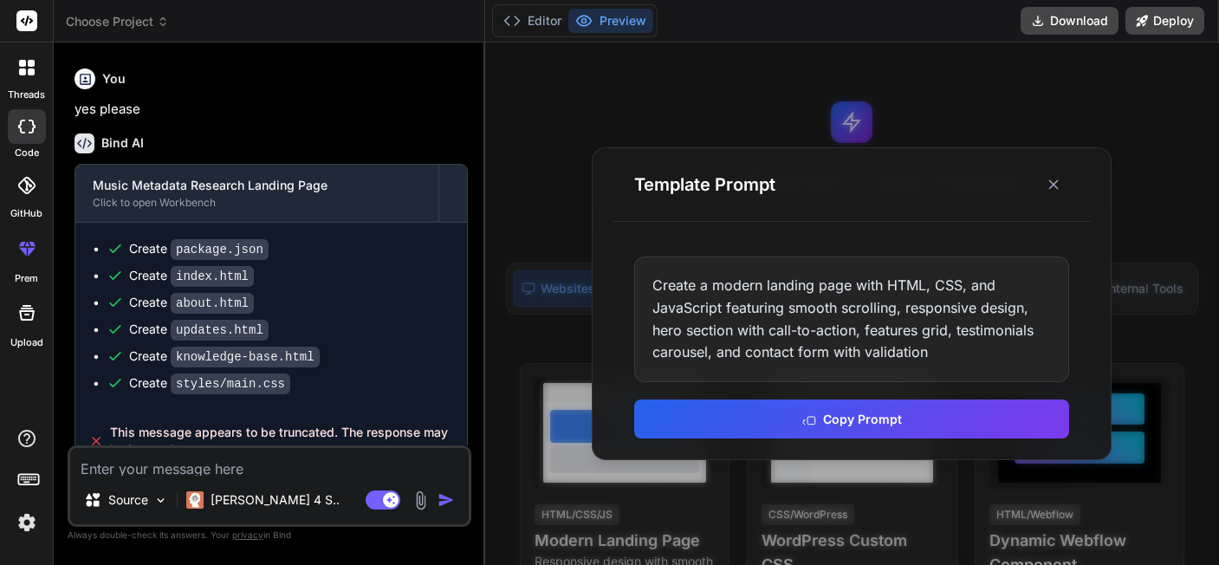
click at [249, 473] on textarea at bounding box center [269, 462] width 399 height 28
paste textarea "Create a modern landing page with HTML, CSS, and JavaScript featuring smooth sc…"
type textarea "Create a modern landing page with HTML, CSS, and JavaScript featuring smooth sc…"
type textarea "x"
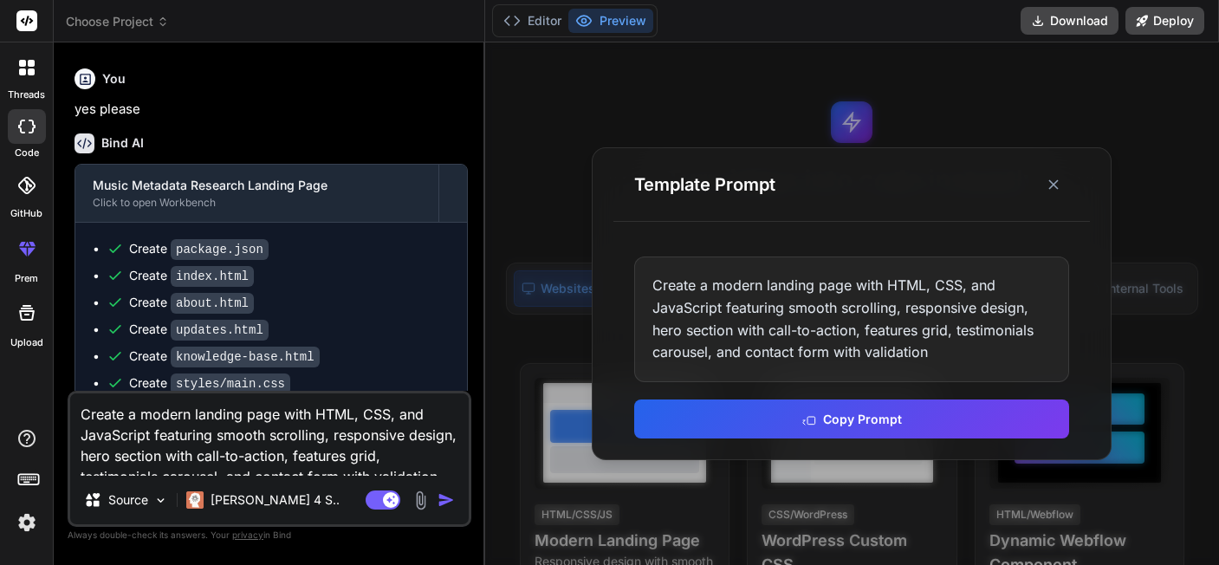
drag, startPoint x: 228, startPoint y: 464, endPoint x: -55, endPoint y: 376, distance: 296.0
click at [70, 393] on textarea "Create a modern landing page with HTML, CSS, and JavaScript featuring smooth sc…" at bounding box center [269, 434] width 399 height 82
type textarea "x"
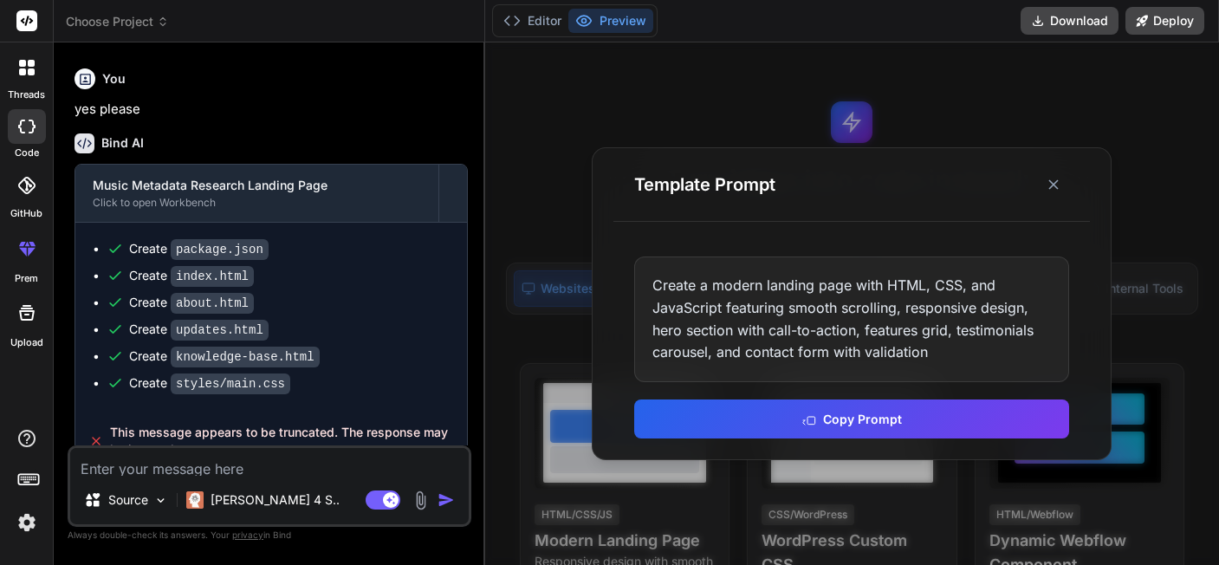
click at [453, 509] on img "button" at bounding box center [446, 499] width 17 height 17
click at [452, 194] on div at bounding box center [453, 193] width 28 height 28
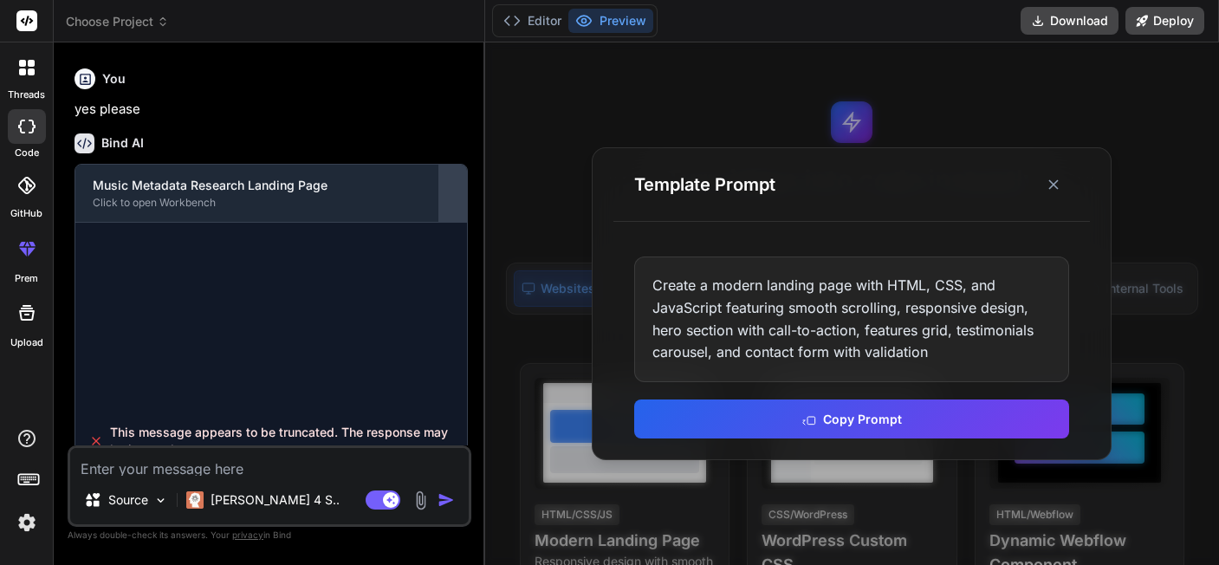
scroll to position [744, 0]
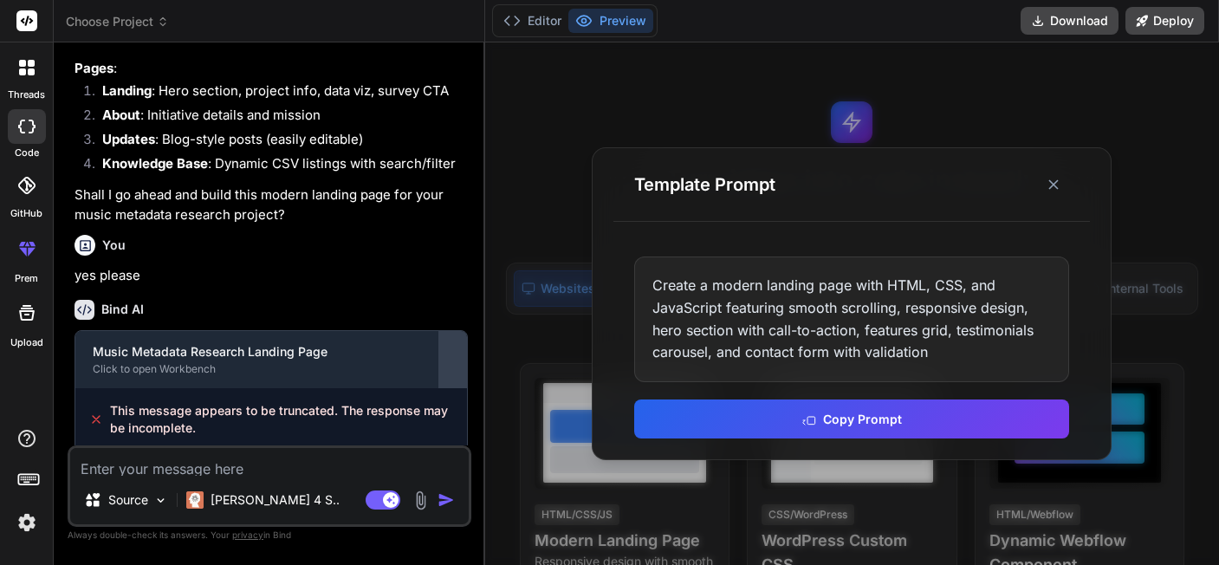
click at [454, 373] on div at bounding box center [453, 360] width 28 height 28
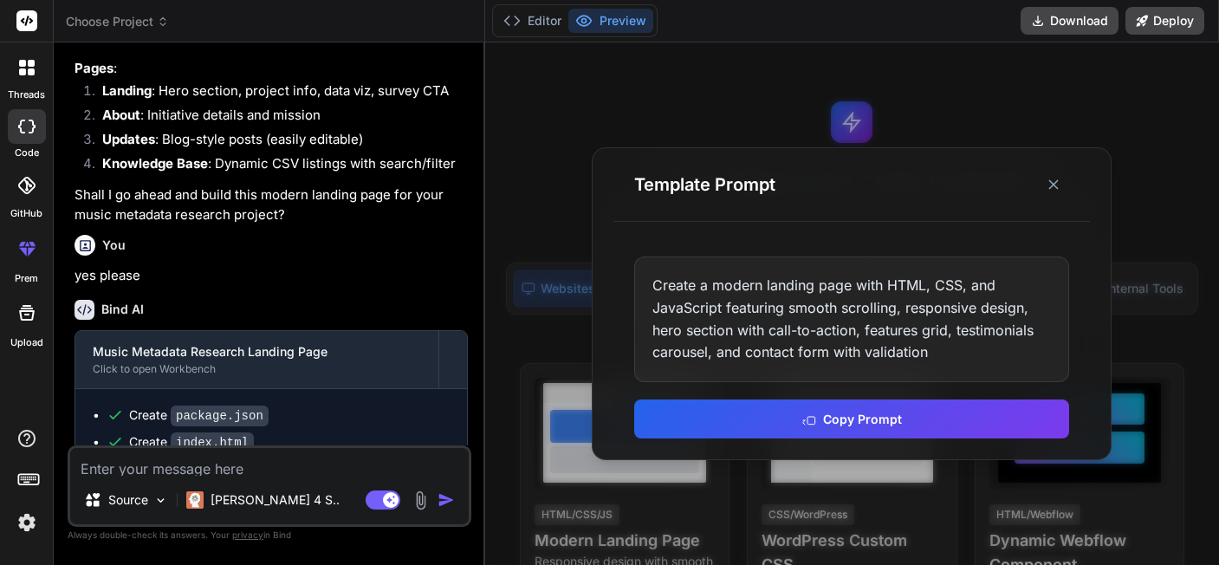
click at [109, 318] on h6 "Bind AI" at bounding box center [122, 309] width 42 height 17
click at [82, 251] on icon at bounding box center [85, 245] width 11 height 11
click at [194, 154] on li "Updates : Blog-style posts (easily editable)" at bounding box center [278, 142] width 380 height 24
click at [1062, 182] on icon at bounding box center [1053, 184] width 17 height 17
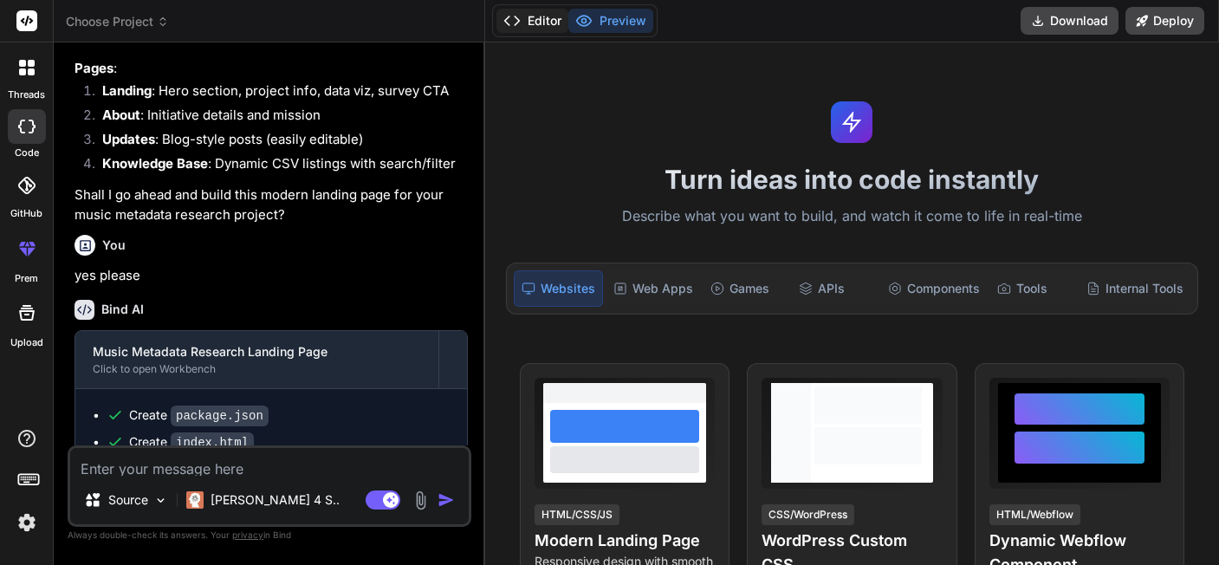
click at [528, 24] on button "Editor" at bounding box center [533, 21] width 72 height 24
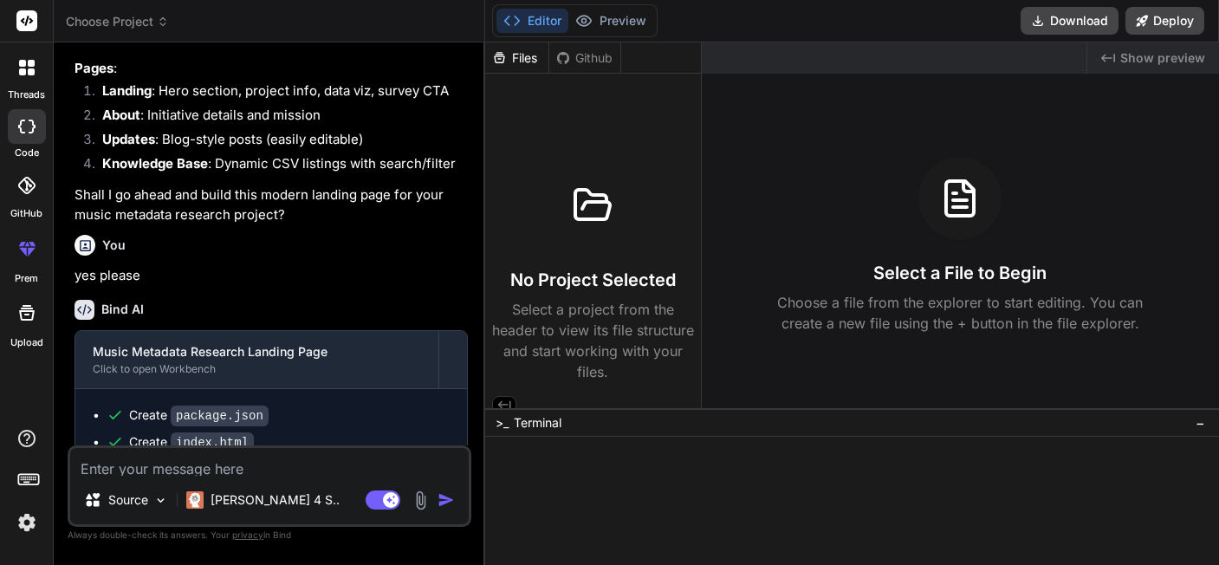
click at [520, 58] on div "Files" at bounding box center [516, 57] width 63 height 17
click at [592, 233] on div "No Project Selected Select a project from the header to view its file structure…" at bounding box center [593, 273] width 202 height 218
click at [582, 193] on icon at bounding box center [593, 206] width 42 height 42
click at [574, 62] on div "Github" at bounding box center [584, 57] width 71 height 17
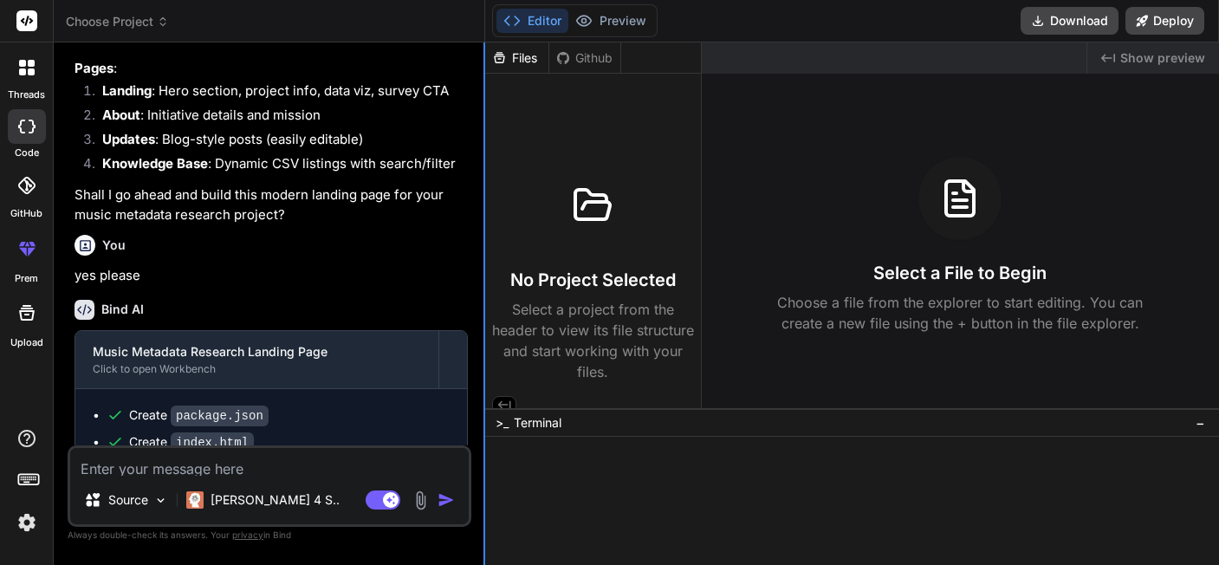
click at [484, 64] on div at bounding box center [485, 303] width 2 height 523
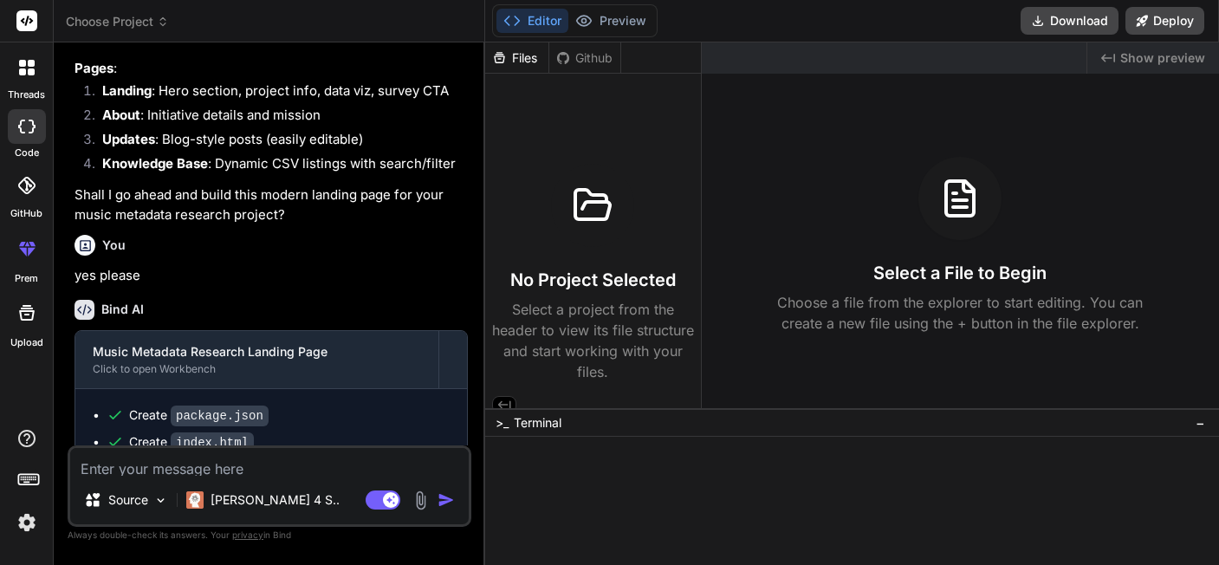
click at [493, 63] on icon at bounding box center [499, 57] width 15 height 15
click at [119, 15] on span "Choose Project" at bounding box center [117, 21] width 103 height 17
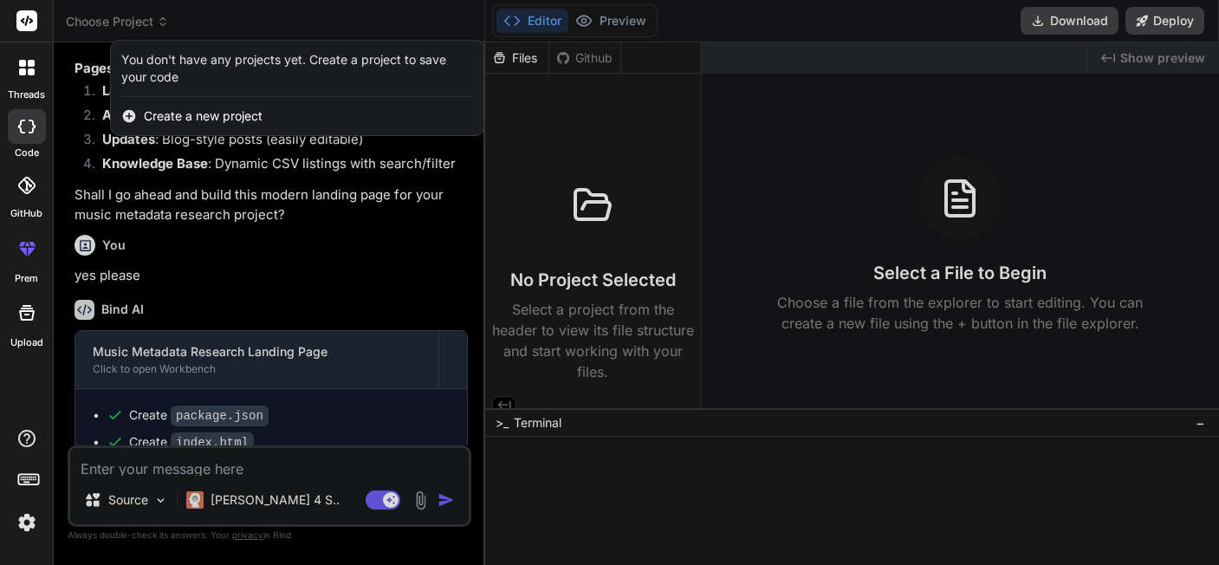
click at [195, 107] on span "Create a new project" at bounding box center [203, 115] width 119 height 17
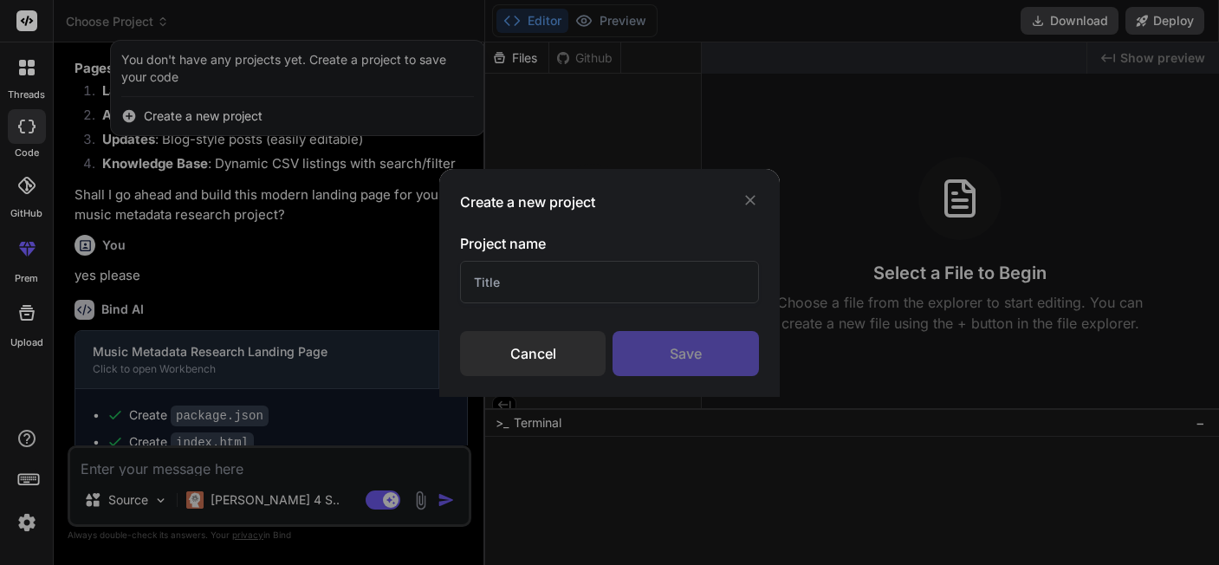
click at [594, 282] on input "text" at bounding box center [610, 282] width 300 height 42
type input "la"
click at [671, 224] on div "Create a new project Project name la Cancel Save" at bounding box center [609, 283] width 341 height 228
click at [701, 366] on div "Save" at bounding box center [686, 353] width 146 height 45
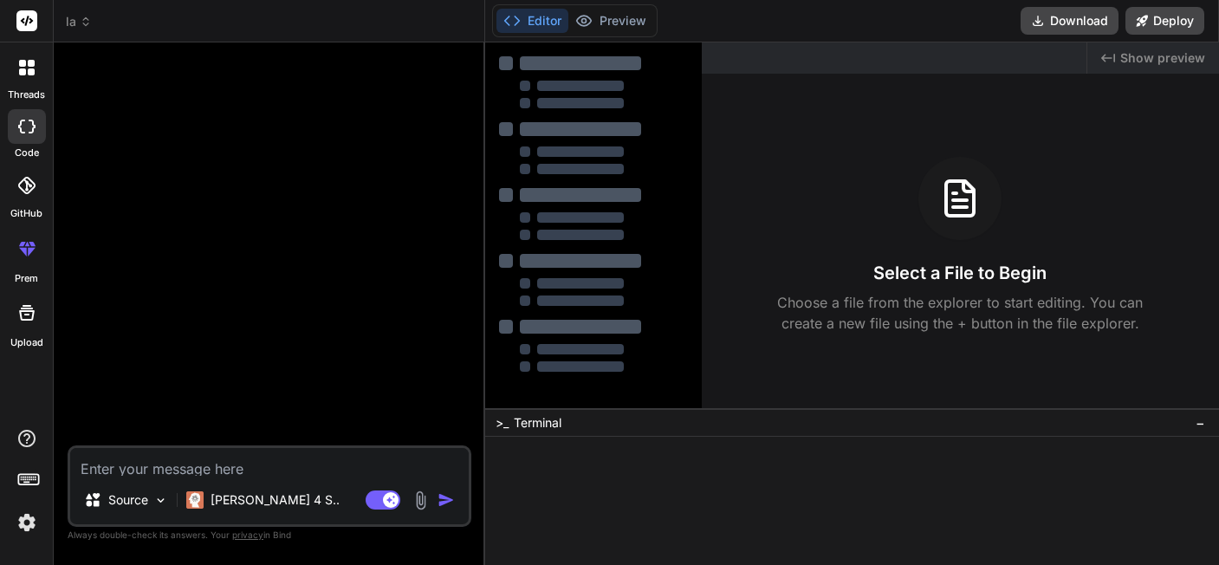
click at [176, 464] on textarea at bounding box center [269, 462] width 399 height 28
click at [598, 17] on button "Preview" at bounding box center [610, 21] width 85 height 24
click at [154, 508] on img at bounding box center [160, 500] width 15 height 15
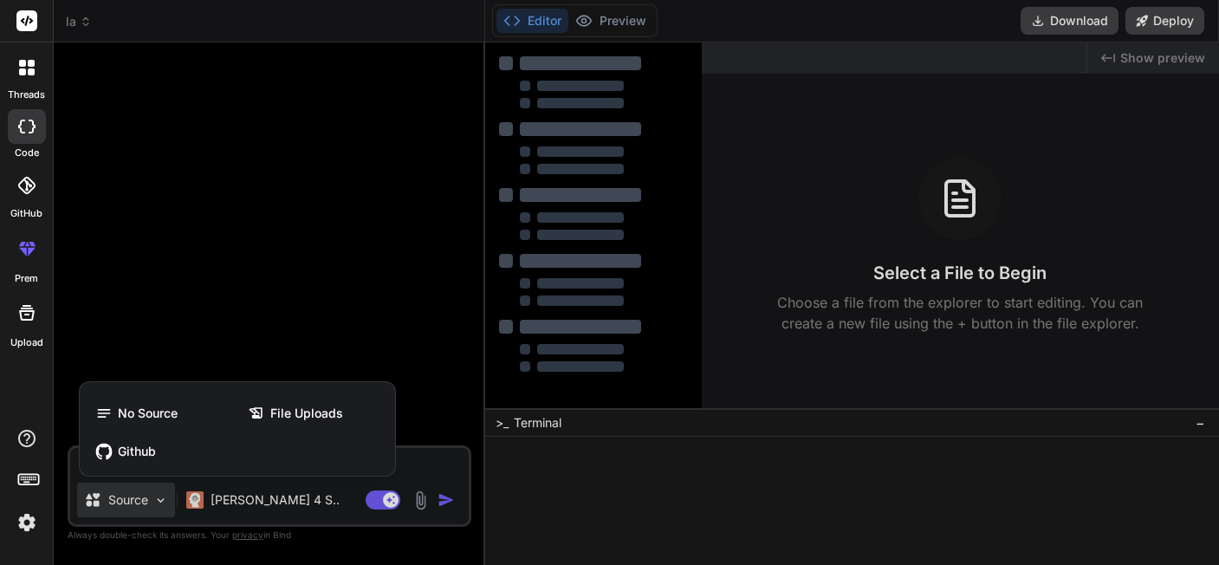
click at [940, 31] on div at bounding box center [609, 282] width 1219 height 565
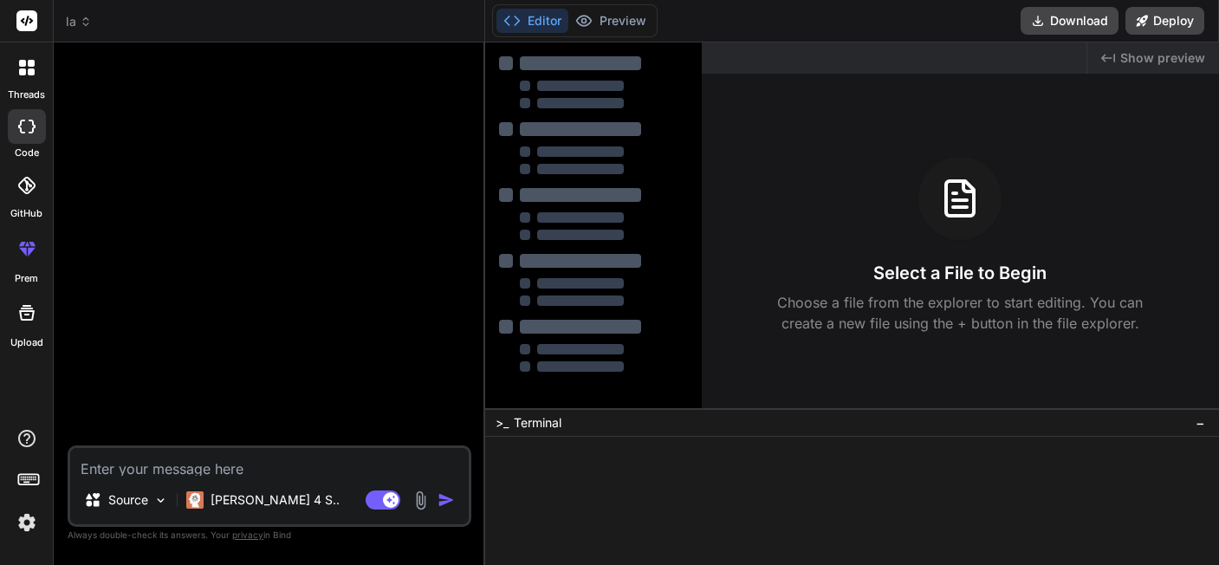
click at [1155, 57] on span "Show preview" at bounding box center [1162, 57] width 85 height 17
click at [551, 353] on div at bounding box center [593, 266] width 217 height 449
click at [26, 527] on img at bounding box center [26, 522] width 29 height 29
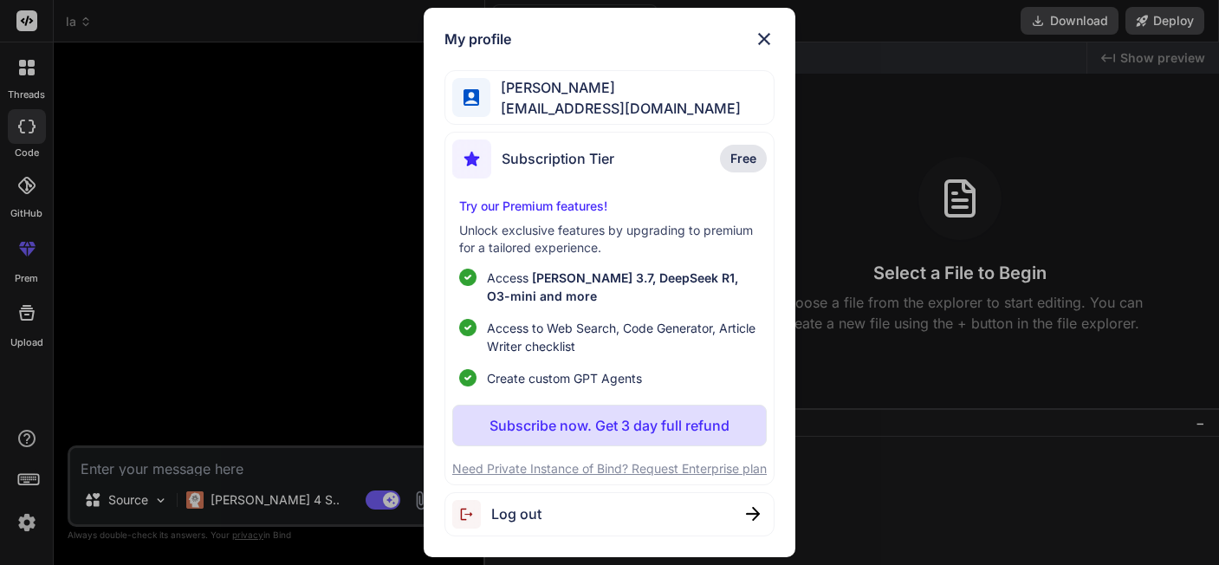
click at [779, 47] on div "My profile Dan Erl getbind.epileptic159@passmail.net Subscription Tier Free Try…" at bounding box center [610, 282] width 373 height 549
click at [761, 46] on img at bounding box center [764, 39] width 21 height 21
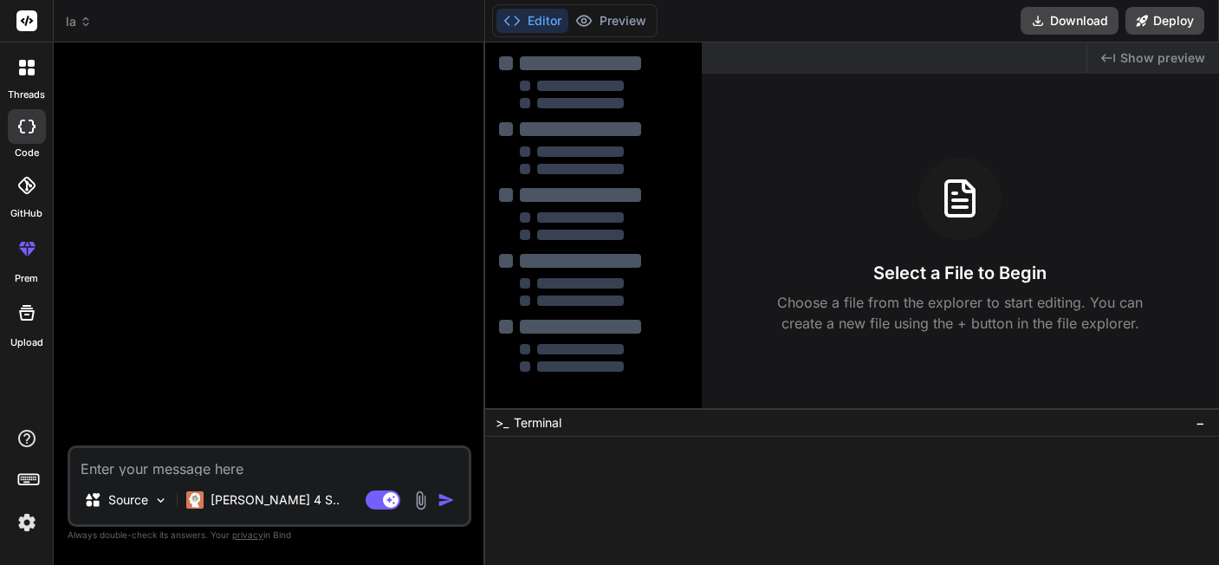
click at [455, 508] on img "button" at bounding box center [446, 499] width 17 height 17
click at [451, 506] on img "button" at bounding box center [446, 499] width 17 height 17
click at [186, 506] on img at bounding box center [194, 499] width 17 height 17
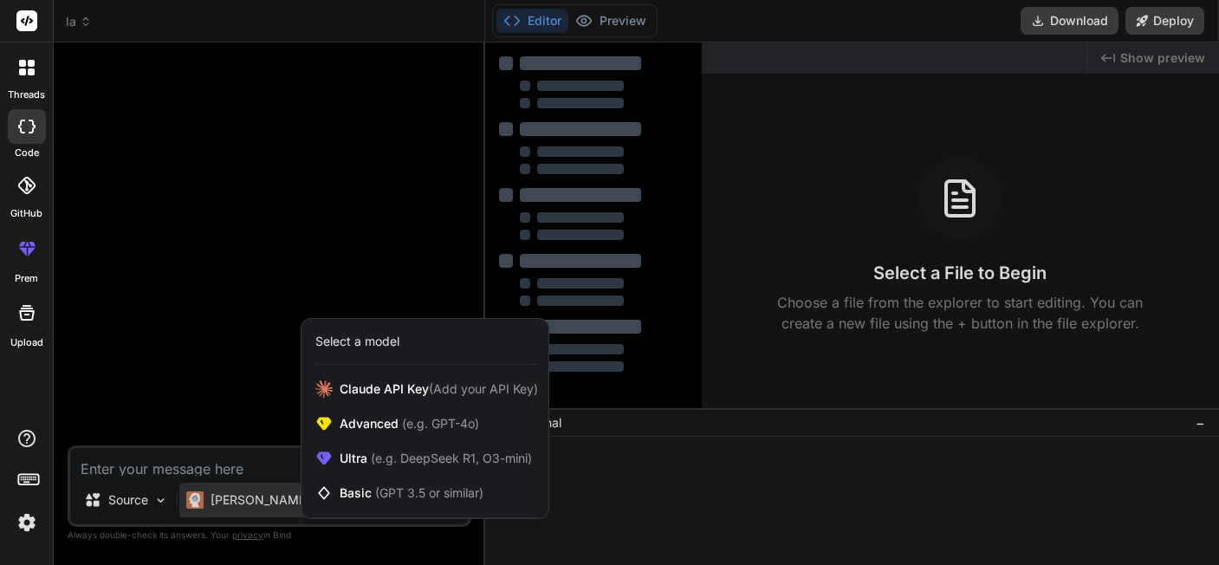
click at [207, 454] on div at bounding box center [609, 282] width 1219 height 565
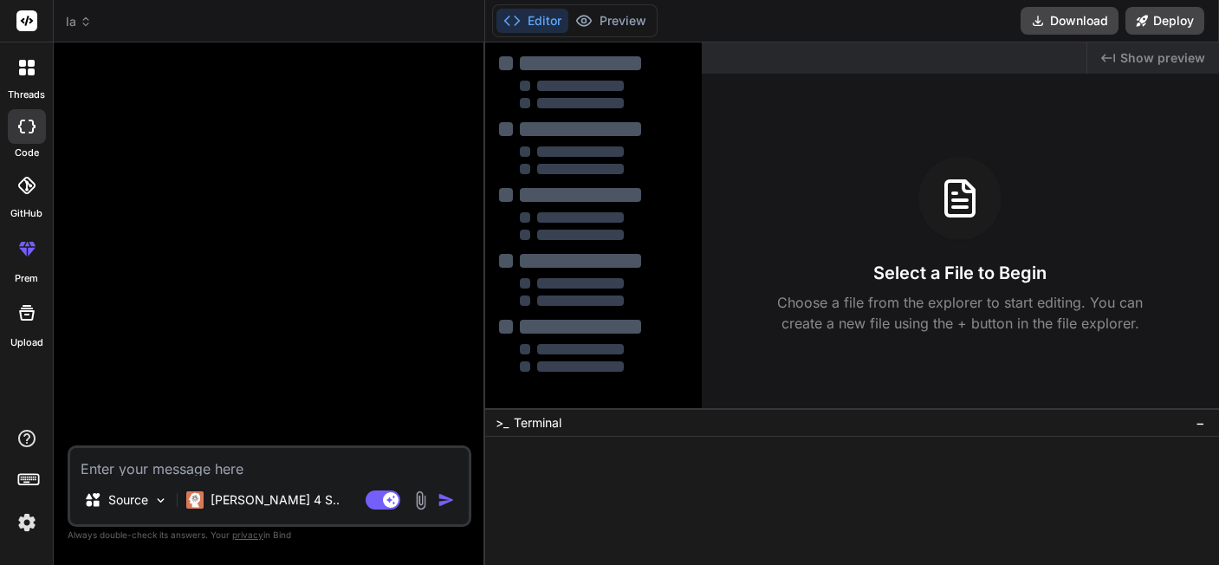
type textarea "x"
click at [522, 81] on div at bounding box center [525, 86] width 10 height 10
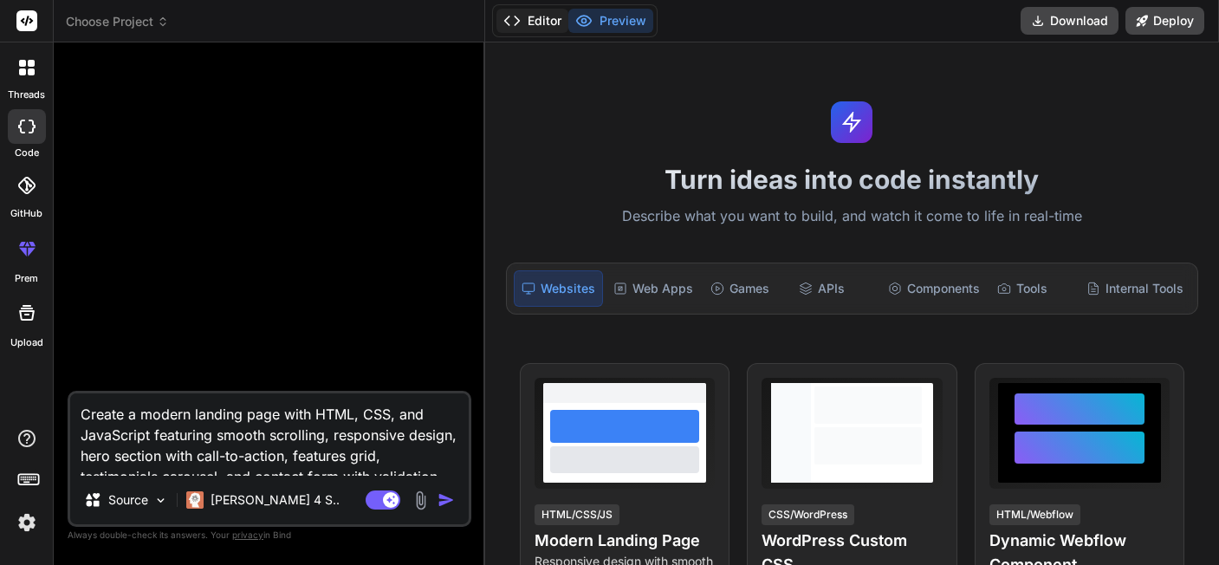
click at [536, 15] on button "Editor" at bounding box center [533, 21] width 72 height 24
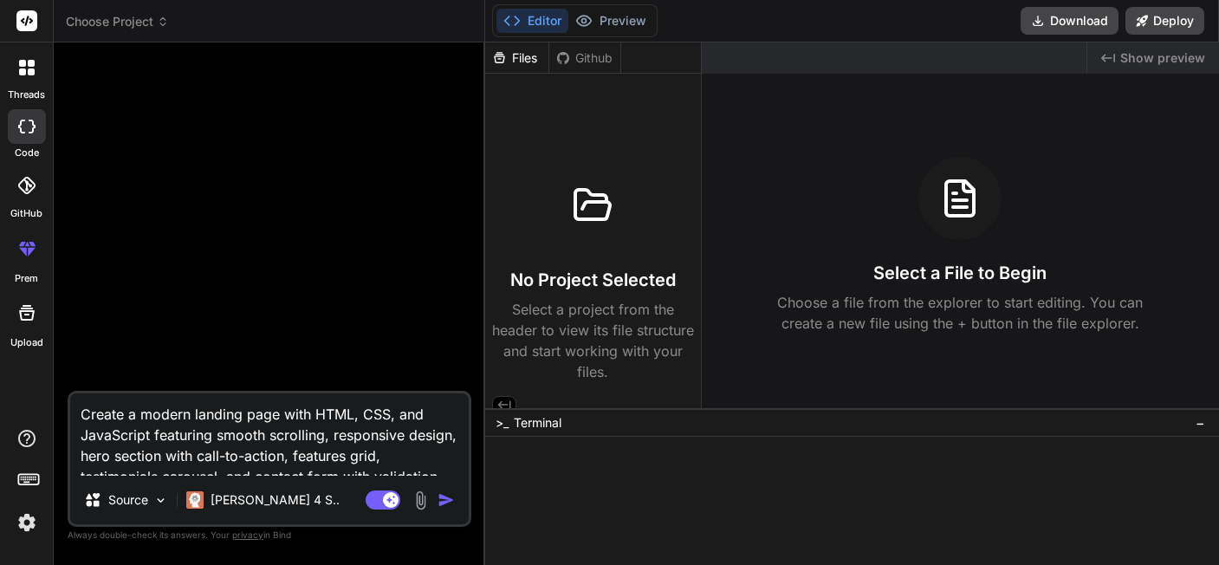
click at [114, 10] on header "Choose Project Created with Pixso." at bounding box center [270, 21] width 432 height 42
click at [118, 17] on span "Choose Project" at bounding box center [117, 21] width 103 height 17
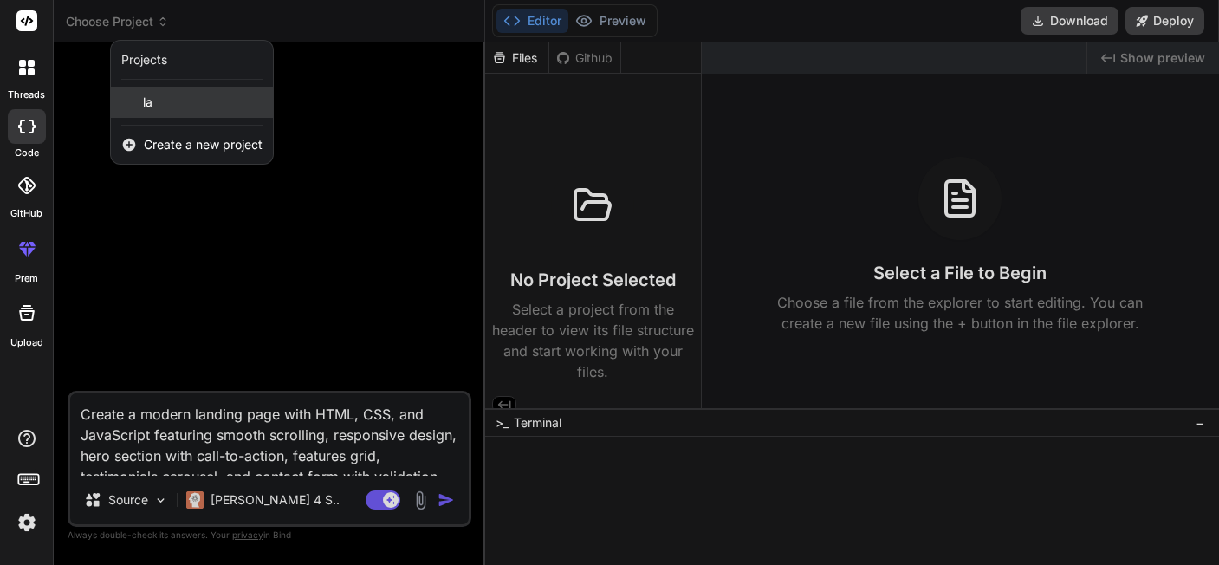
click at [146, 100] on span "la" at bounding box center [148, 102] width 10 height 17
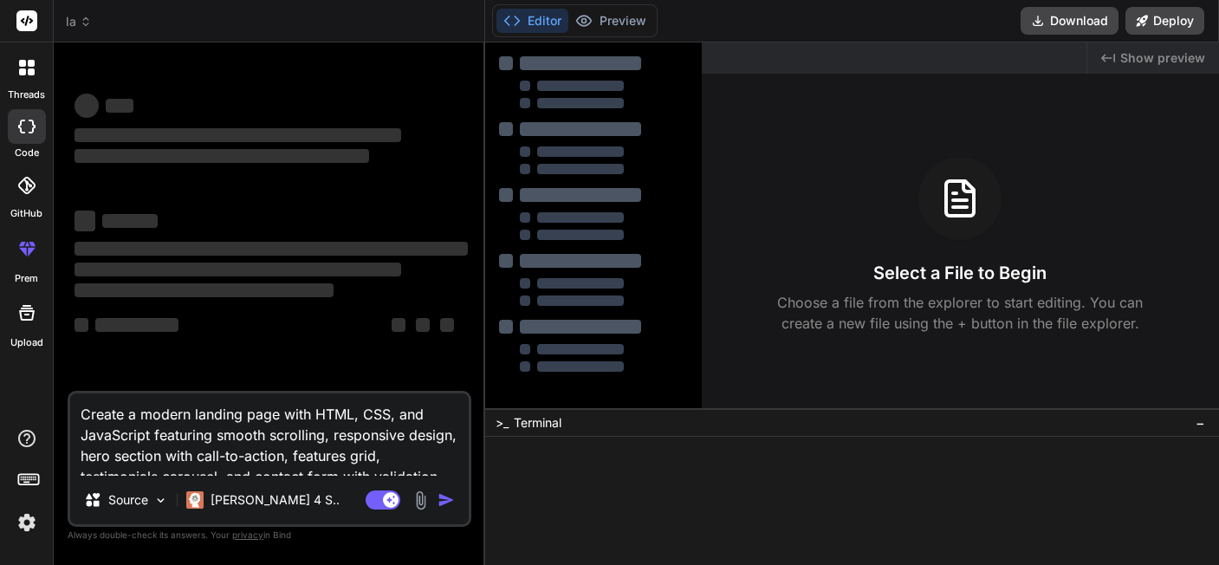
type textarea "x"
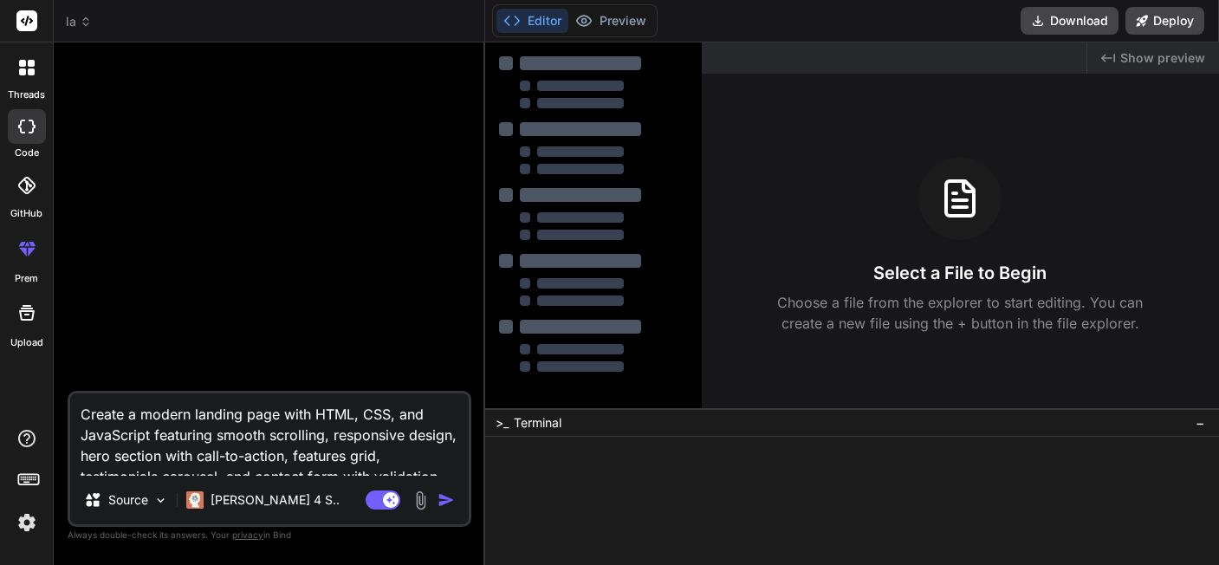
click at [88, 28] on header "la Created with Pixso." at bounding box center [270, 21] width 432 height 42
click at [85, 27] on span "la" at bounding box center [79, 21] width 26 height 17
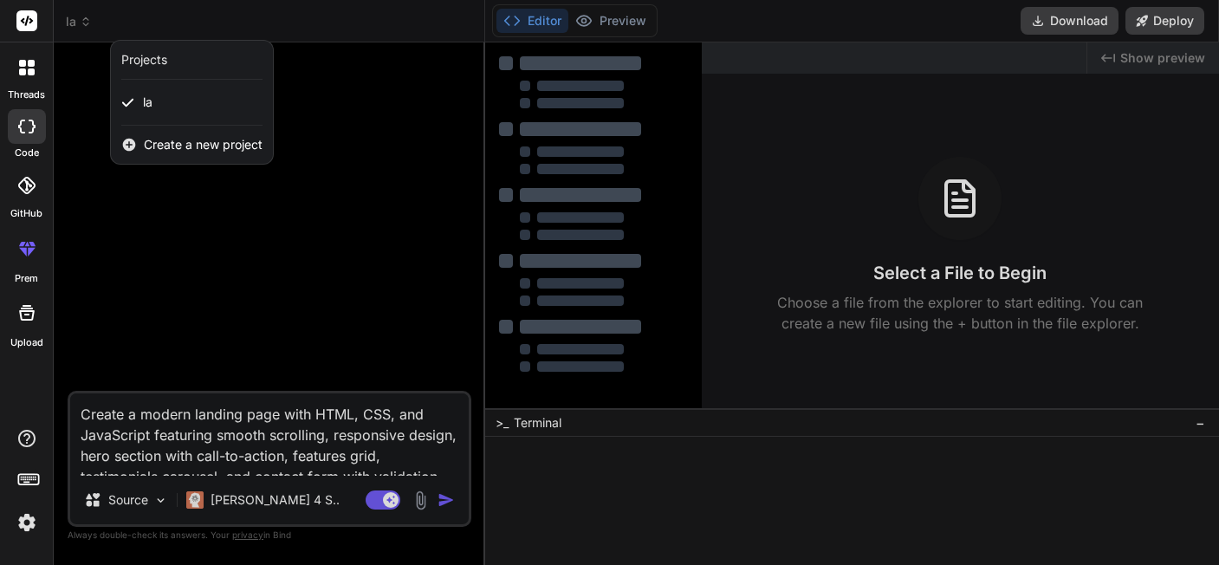
click at [194, 142] on div "Create a new project" at bounding box center [192, 145] width 162 height 38
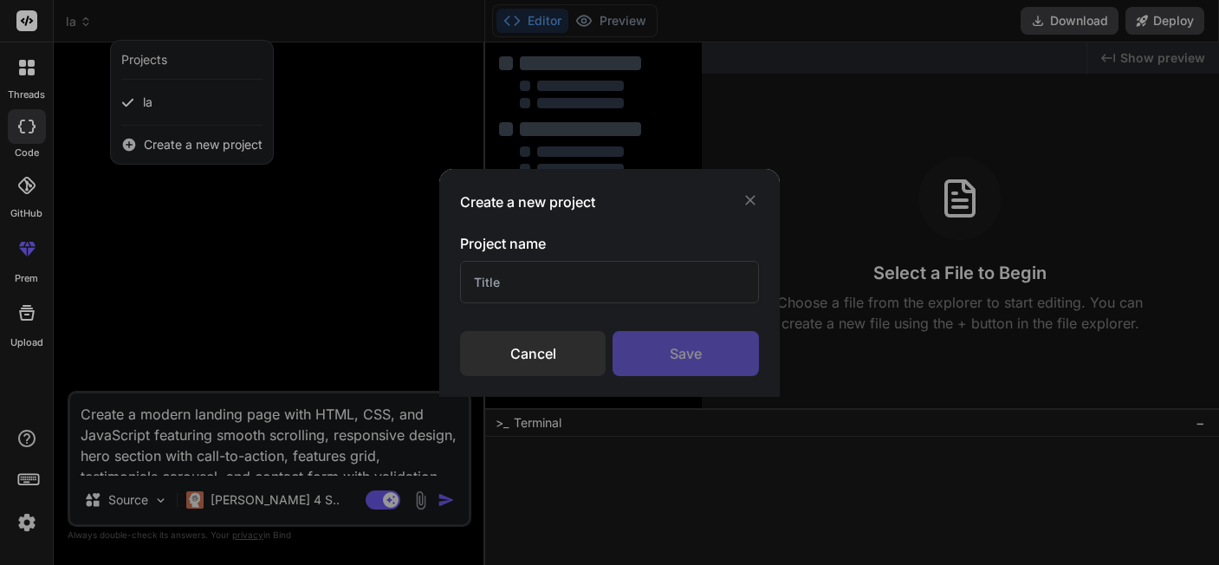
click at [553, 269] on input "text" at bounding box center [610, 282] width 300 height 42
type input "lllk"
click at [682, 360] on div "Save" at bounding box center [686, 353] width 146 height 45
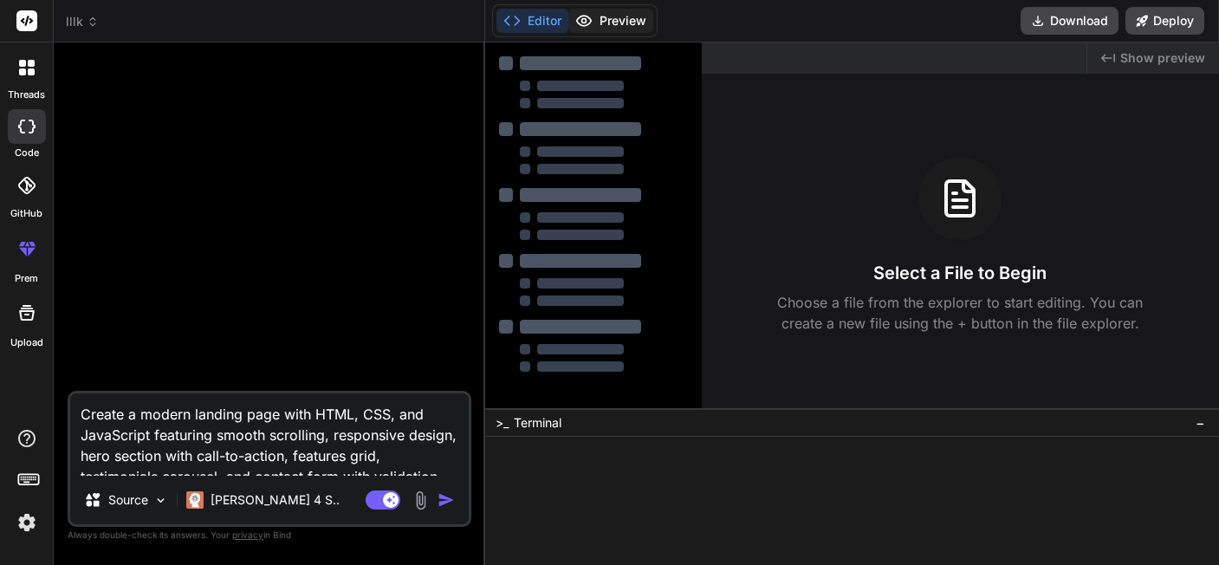
click at [592, 28] on button "Preview" at bounding box center [610, 21] width 85 height 24
click at [79, 14] on span "lllk" at bounding box center [82, 21] width 33 height 17
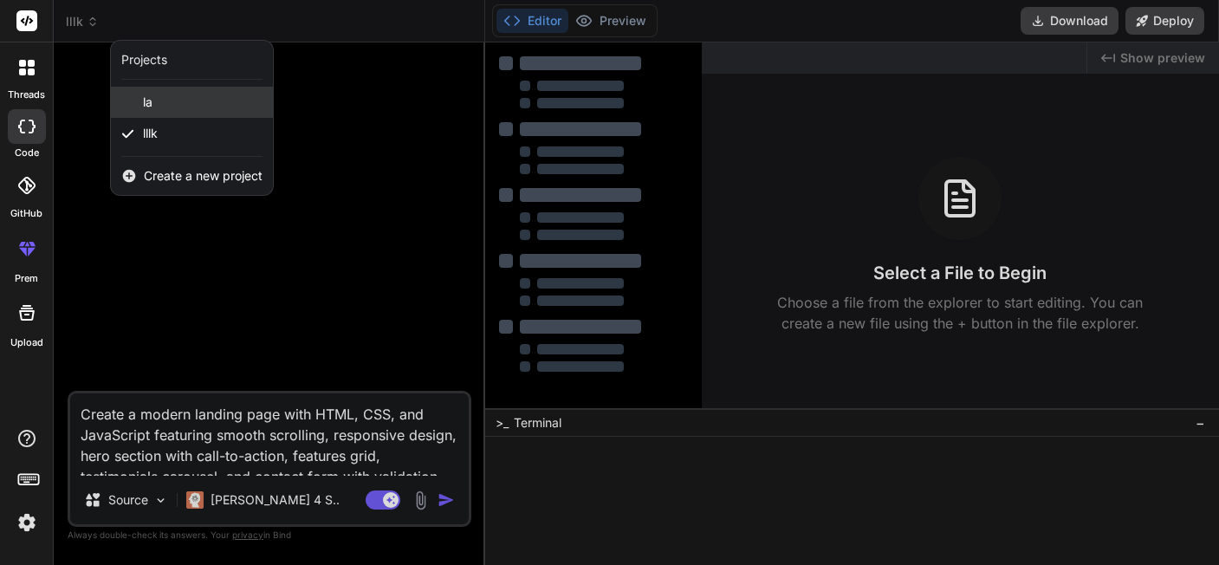
click at [138, 95] on div "la" at bounding box center [192, 102] width 162 height 31
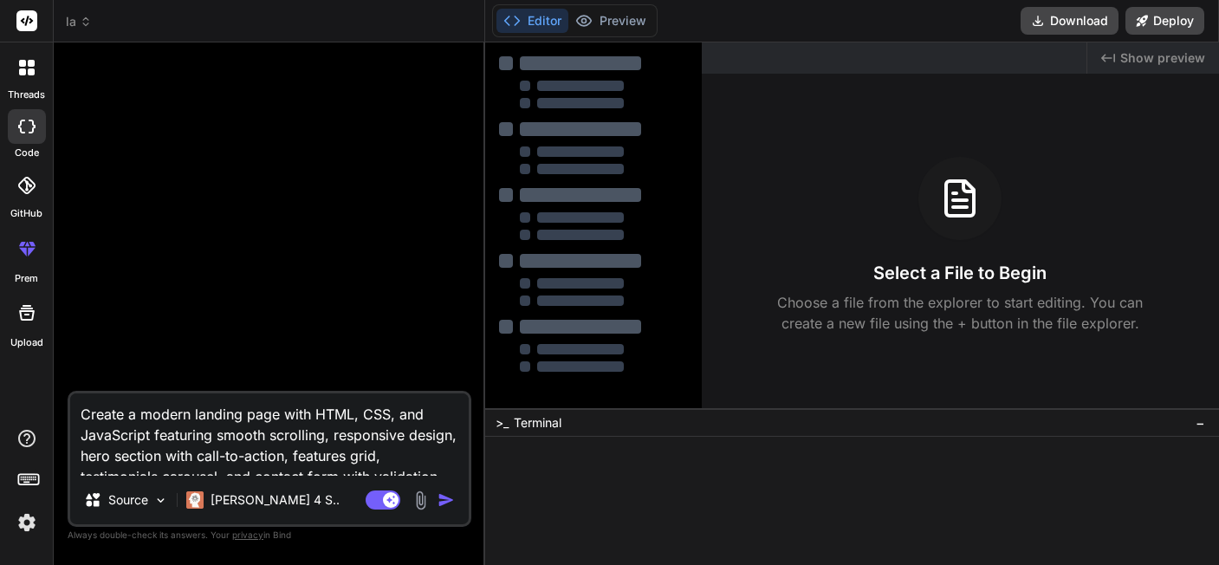
click at [230, 459] on textarea "Create a modern landing page with HTML, CSS, and JavaScript featuring smooth sc…" at bounding box center [269, 434] width 399 height 82
click at [445, 509] on img "button" at bounding box center [446, 499] width 17 height 17
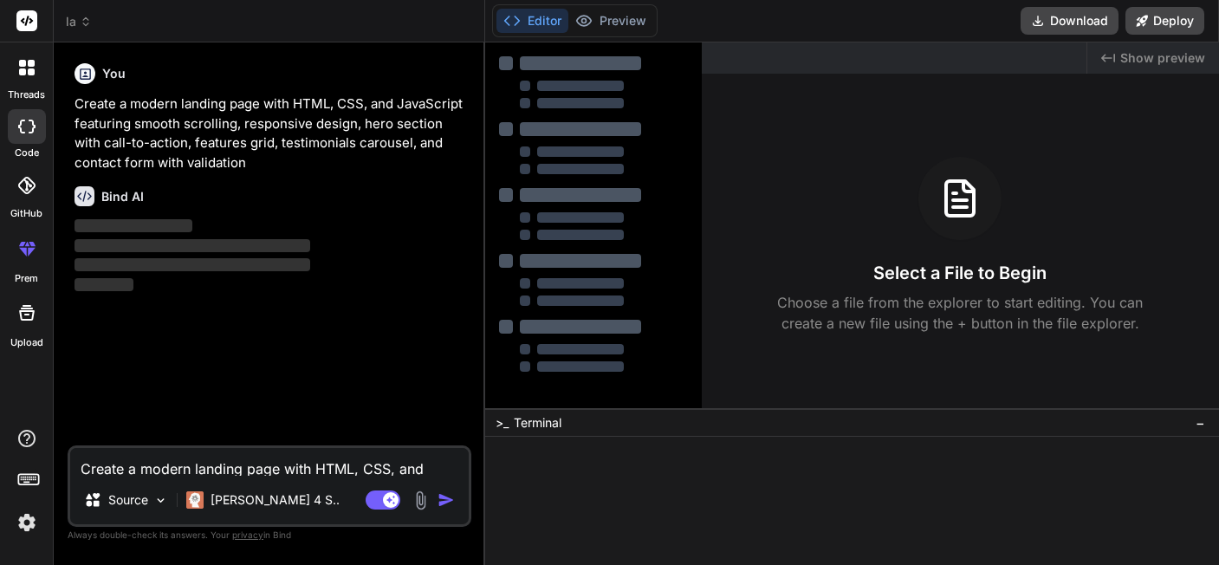
click at [36, 248] on div at bounding box center [27, 249] width 42 height 42
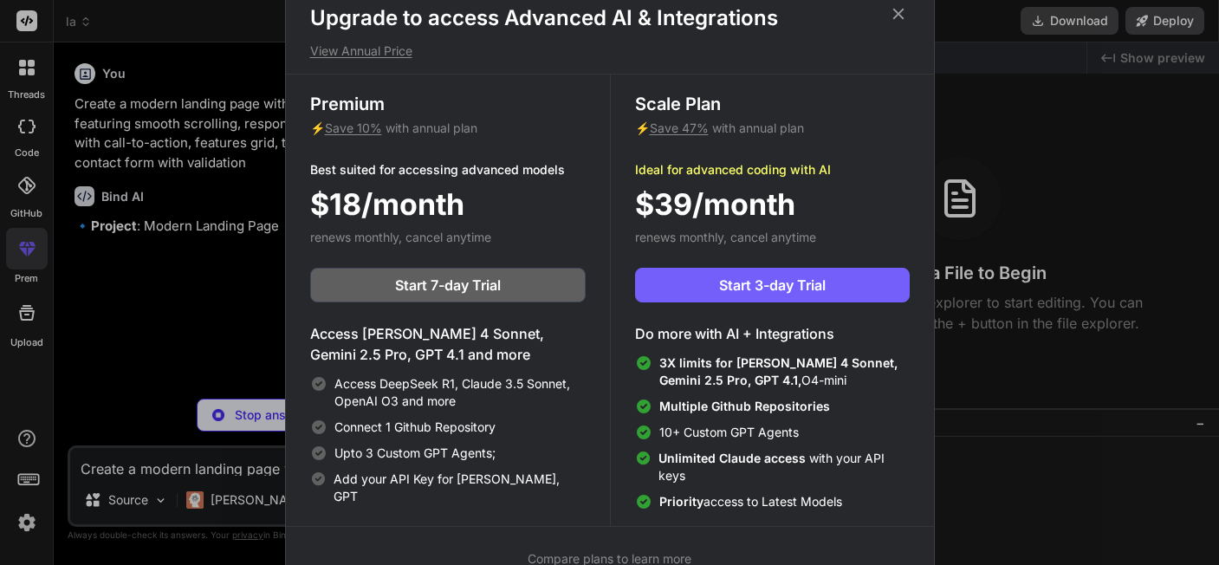
click at [32, 299] on div "Upgrade to access Advanced AI & Integrations View Annual Price Premium ⚡ Save 1…" at bounding box center [609, 282] width 1219 height 565
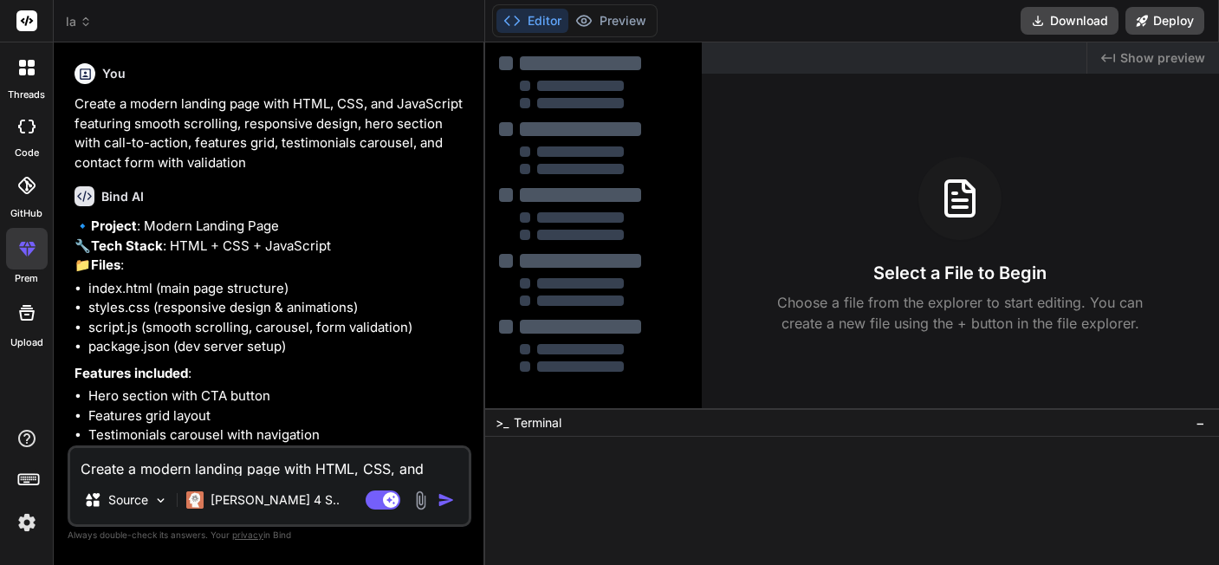
type textarea "x"
click at [286, 468] on textarea "Create a modern landing page with HTML, CSS, and JavaScript featuring smooth sc…" at bounding box center [269, 462] width 399 height 28
paste textarea "I want to create a modern landing page for a new project which is launching soo…"
type textarea "I want to create a modern landing page for a new project which is launching soo…"
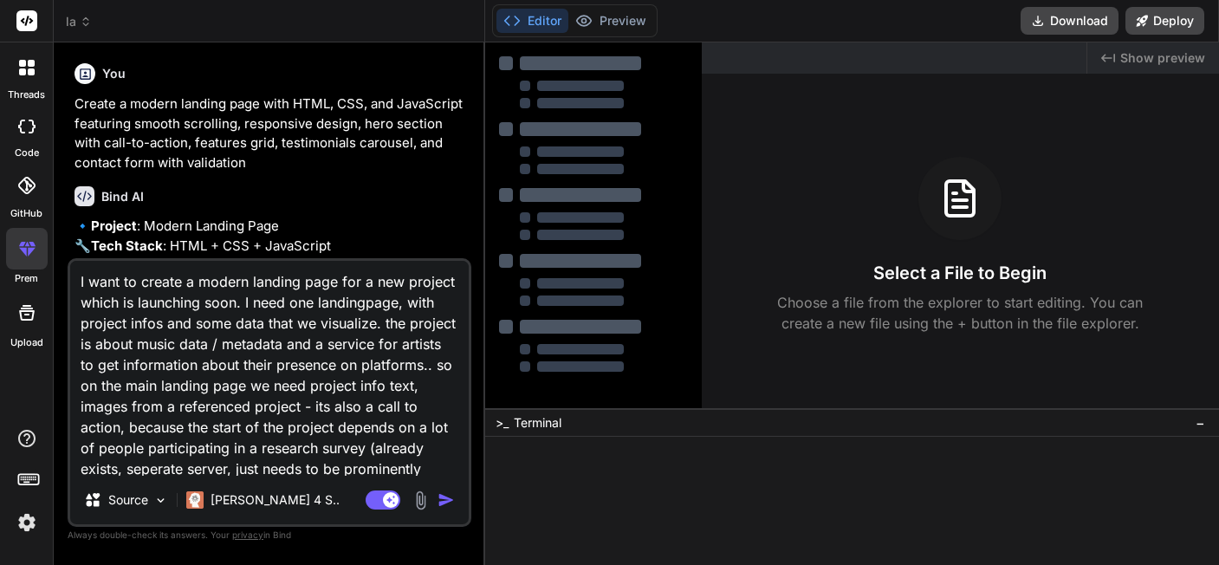
scroll to position [47, 0]
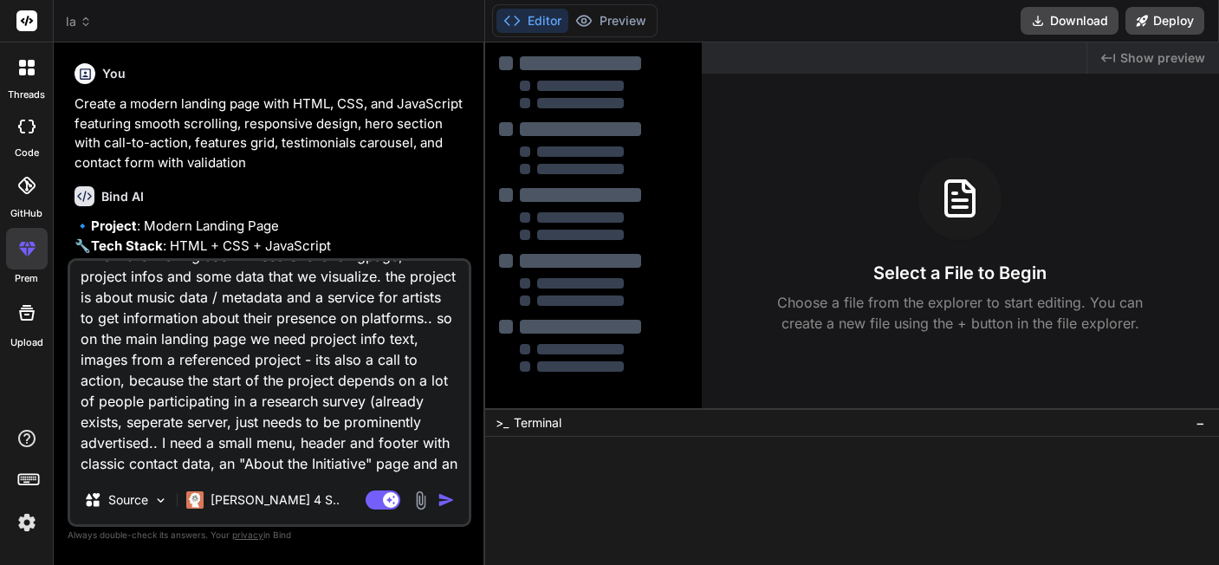
type textarea "x"
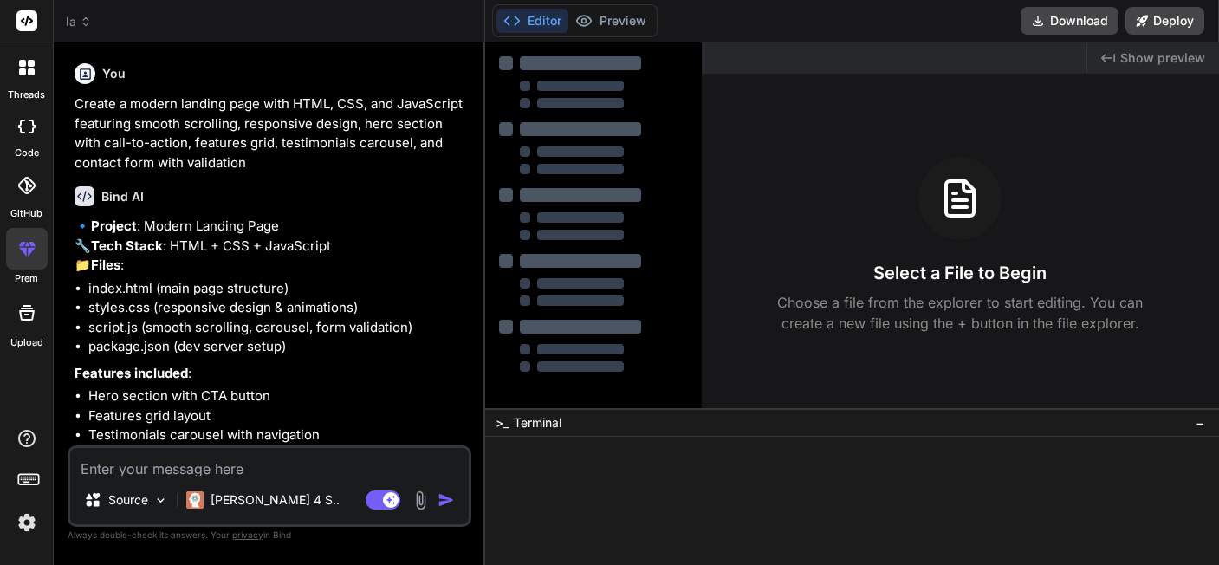
scroll to position [504, 0]
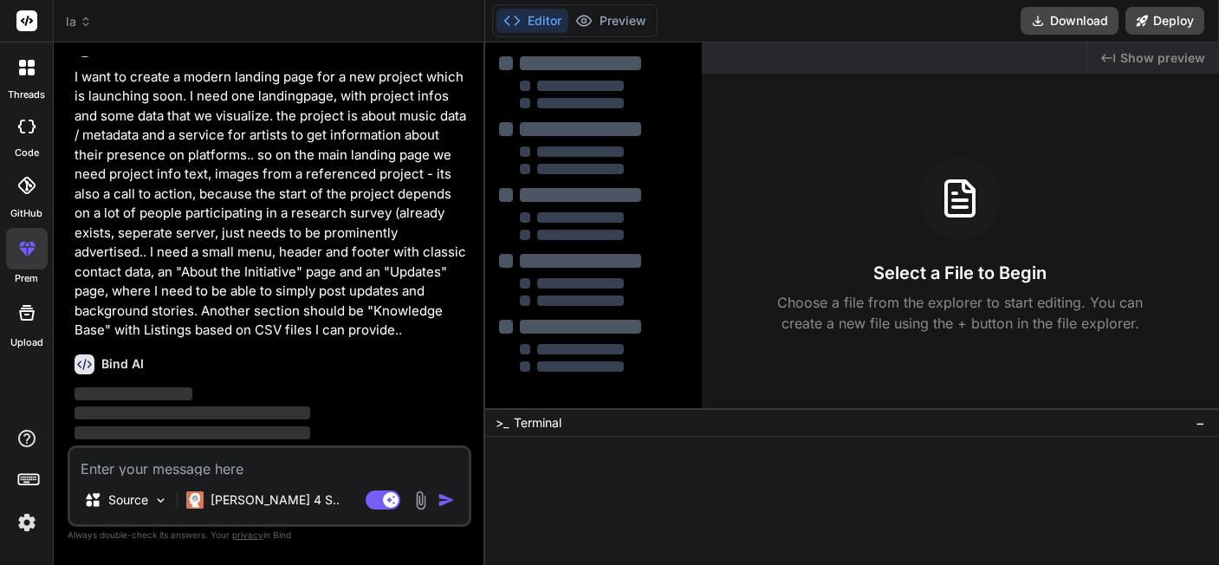
click at [452, 503] on img "button" at bounding box center [446, 499] width 17 height 17
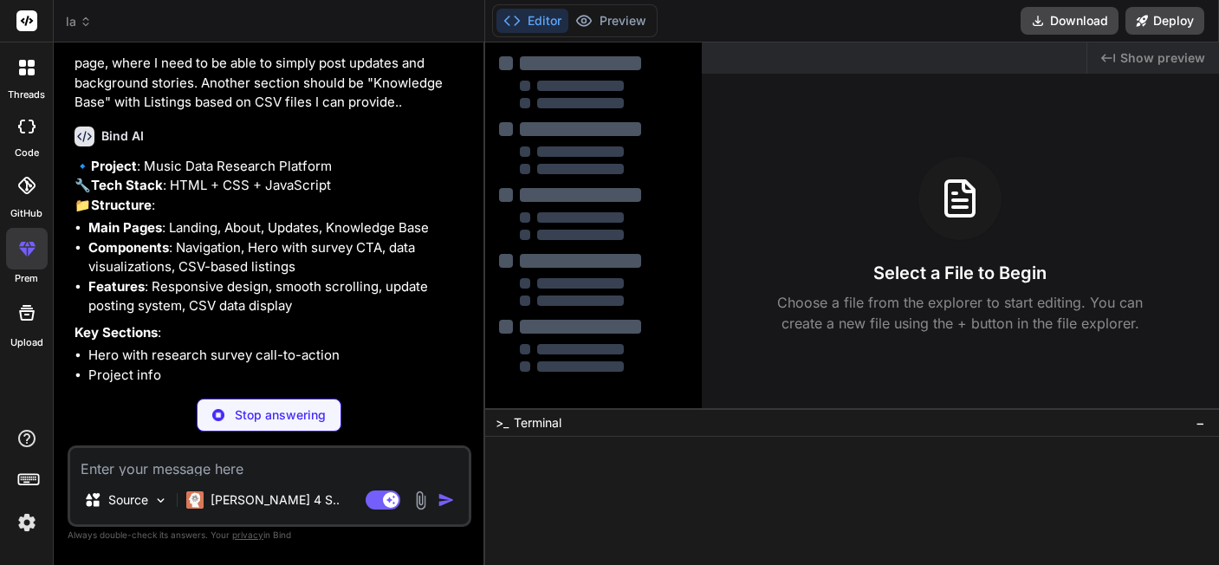
scroll to position [793, 0]
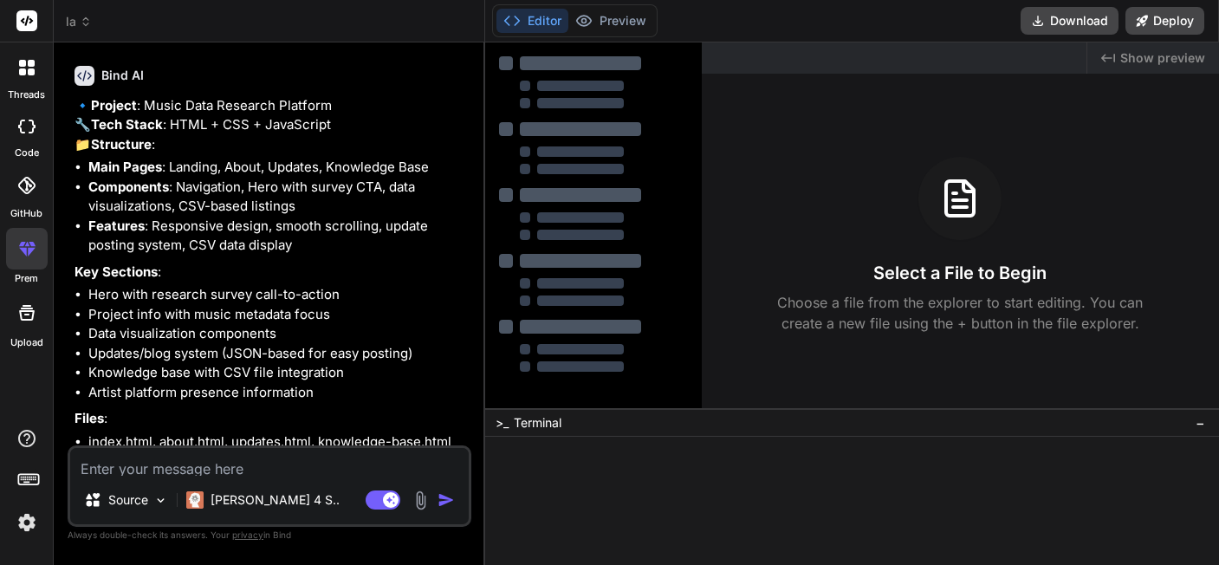
type textarea "x"
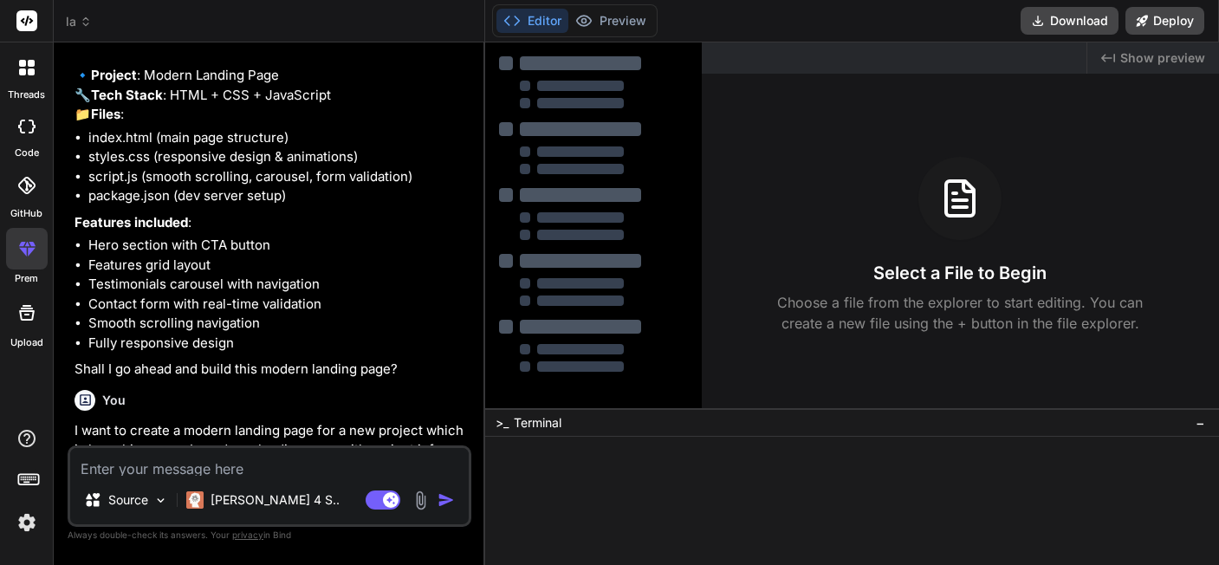
scroll to position [0, 0]
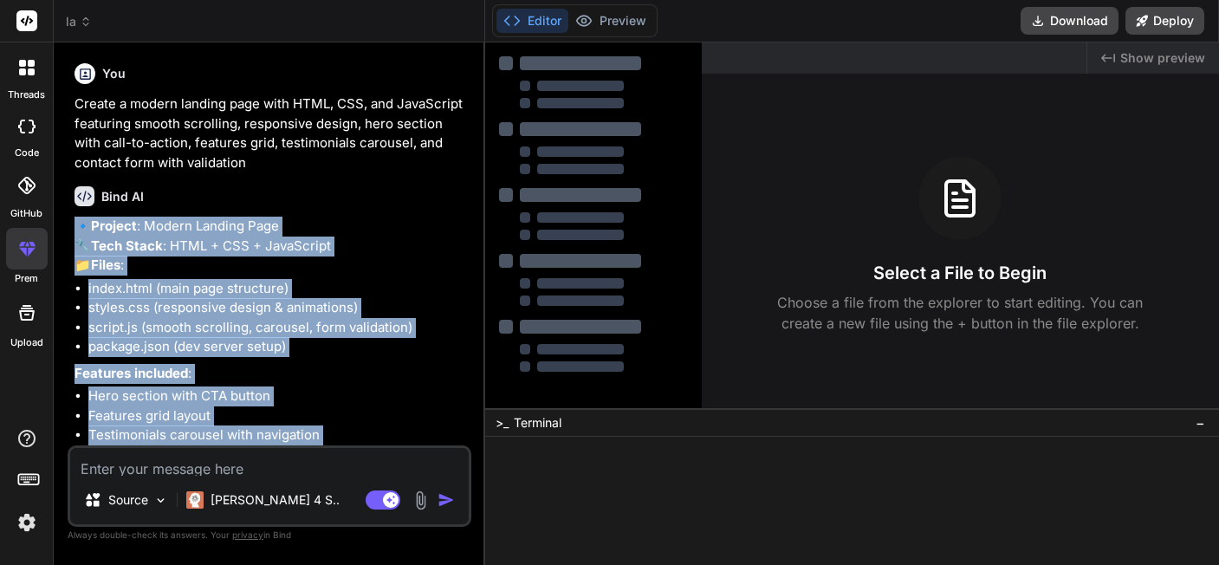
drag, startPoint x: 291, startPoint y: 438, endPoint x: 75, endPoint y: 220, distance: 307.6
click at [75, 220] on div "You Create a modern landing page with HTML, CSS, and JavaScript featuring smoot…" at bounding box center [271, 250] width 400 height 389
copy label "ad"
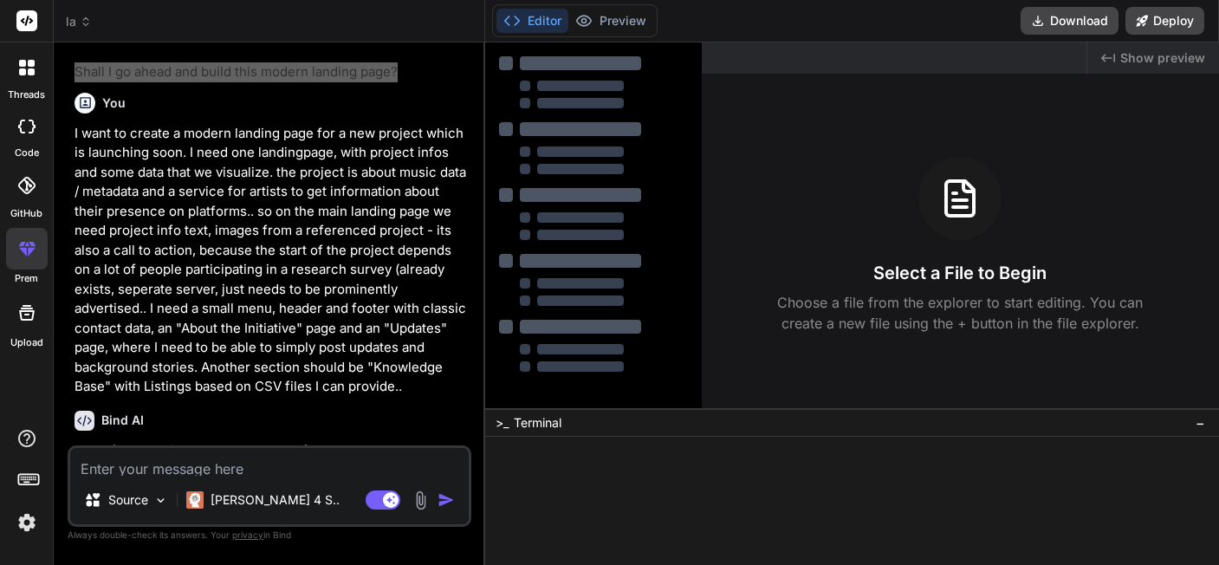
scroll to position [972, 0]
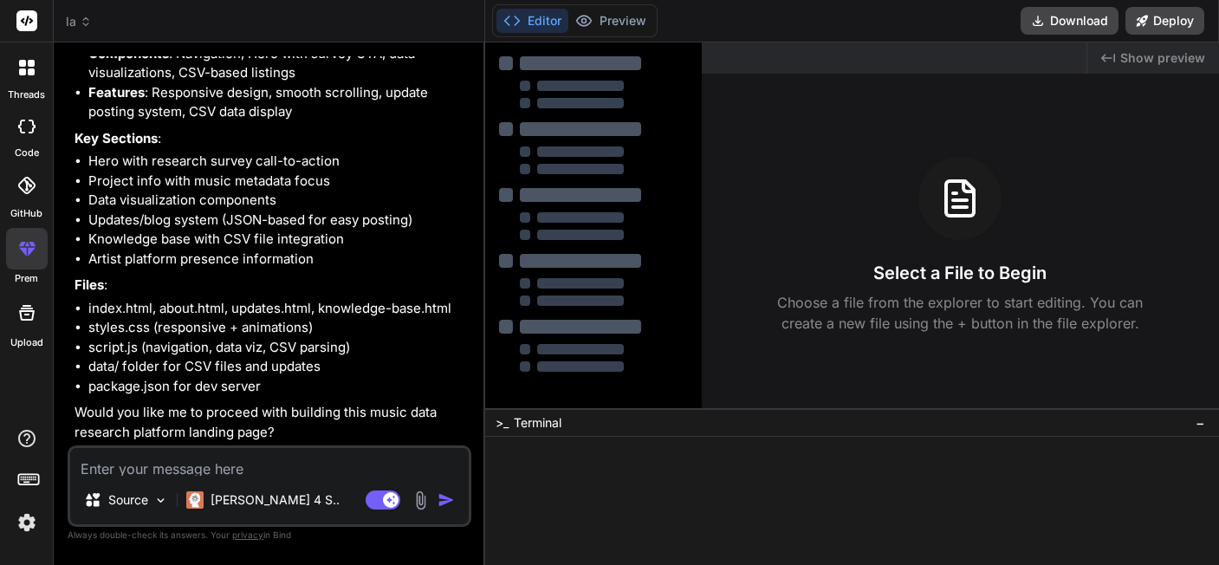
click at [289, 485] on div "Source Claude 4 S.. Agent Mode. When this toggle is activated, AI automatically…" at bounding box center [270, 485] width 404 height 81
click at [289, 476] on textarea at bounding box center [269, 462] width 399 height 28
type textarea "y"
type textarea "x"
type textarea "ye"
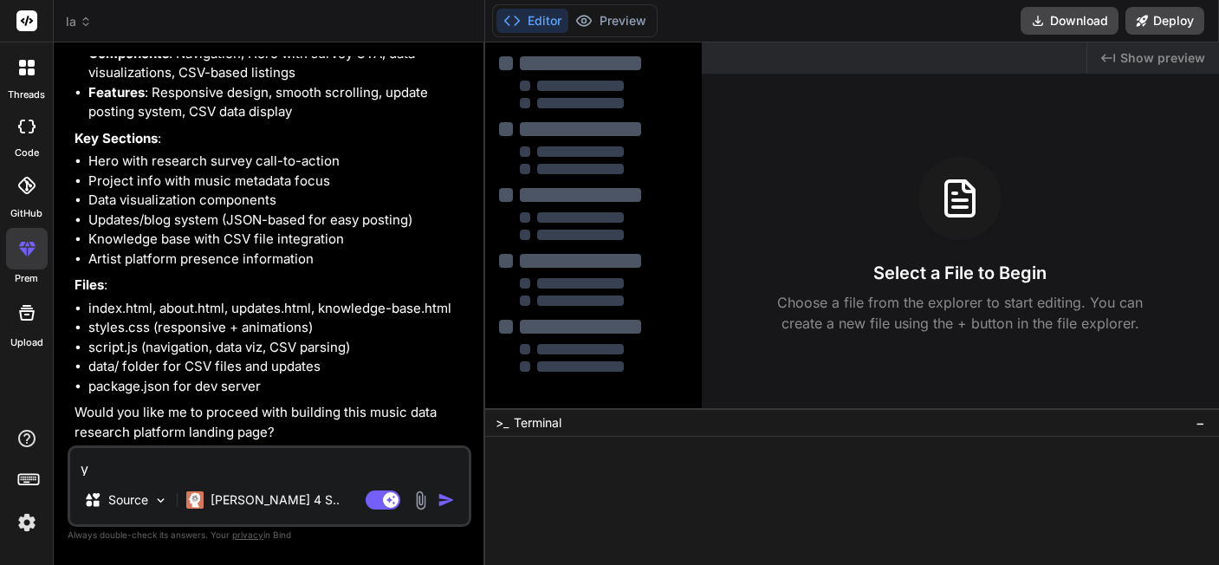
type textarea "x"
type textarea "yes"
type textarea "x"
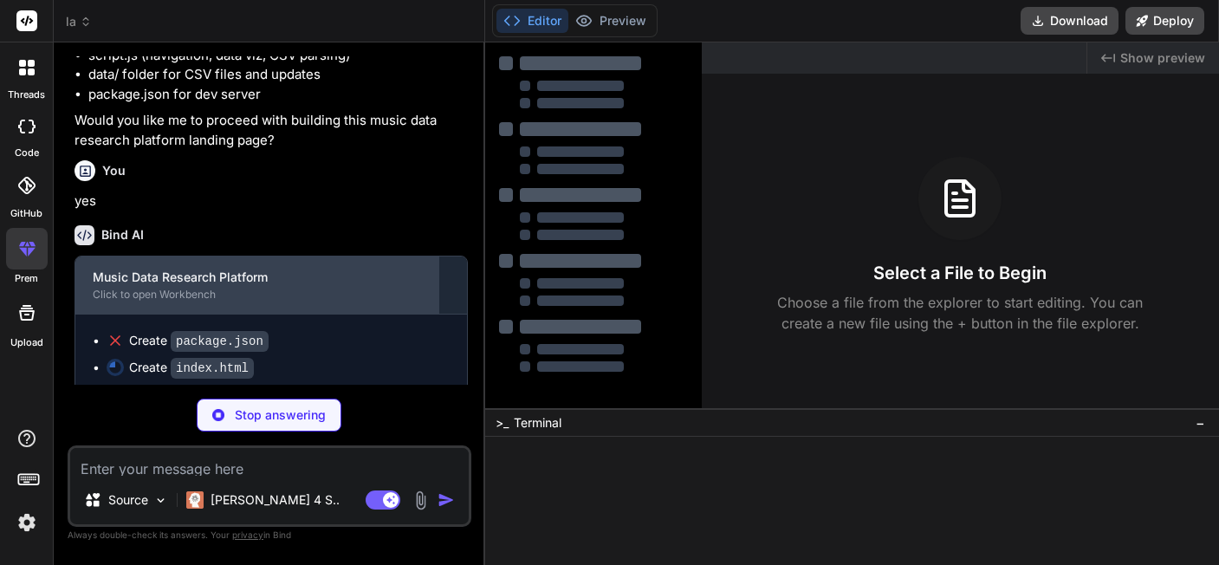
scroll to position [1243, 0]
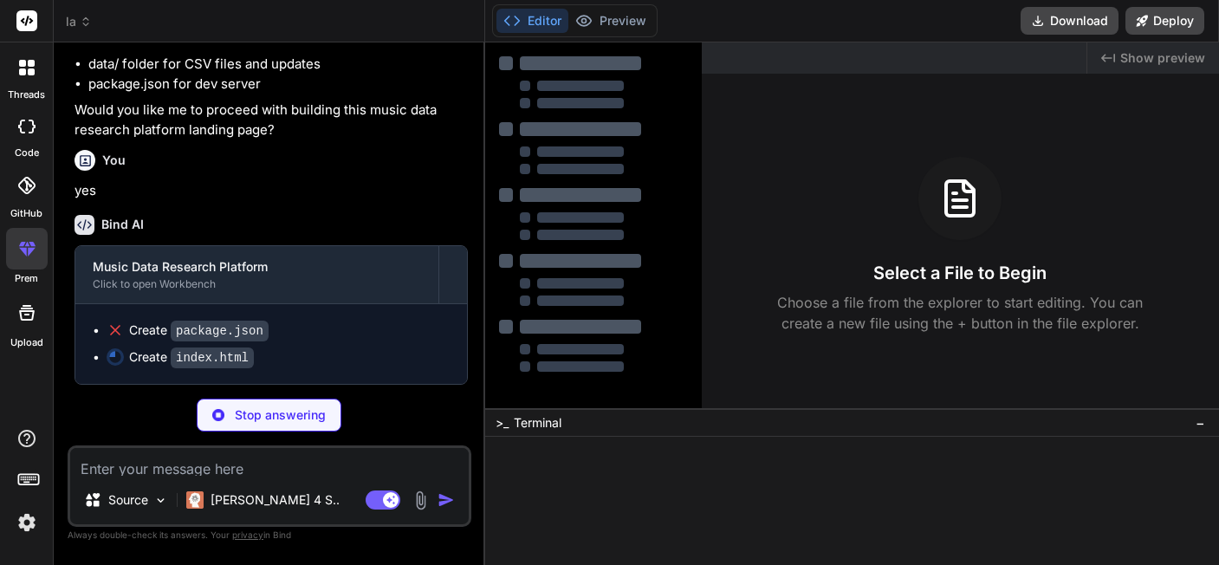
click at [555, 70] on div at bounding box center [593, 81] width 190 height 52
drag, startPoint x: 581, startPoint y: 34, endPoint x: 592, endPoint y: 17, distance: 19.9
click at [582, 32] on div "Editor Preview Disabled until preview for your project is generated" at bounding box center [575, 20] width 166 height 33
click at [530, 23] on button "Editor" at bounding box center [533, 21] width 72 height 24
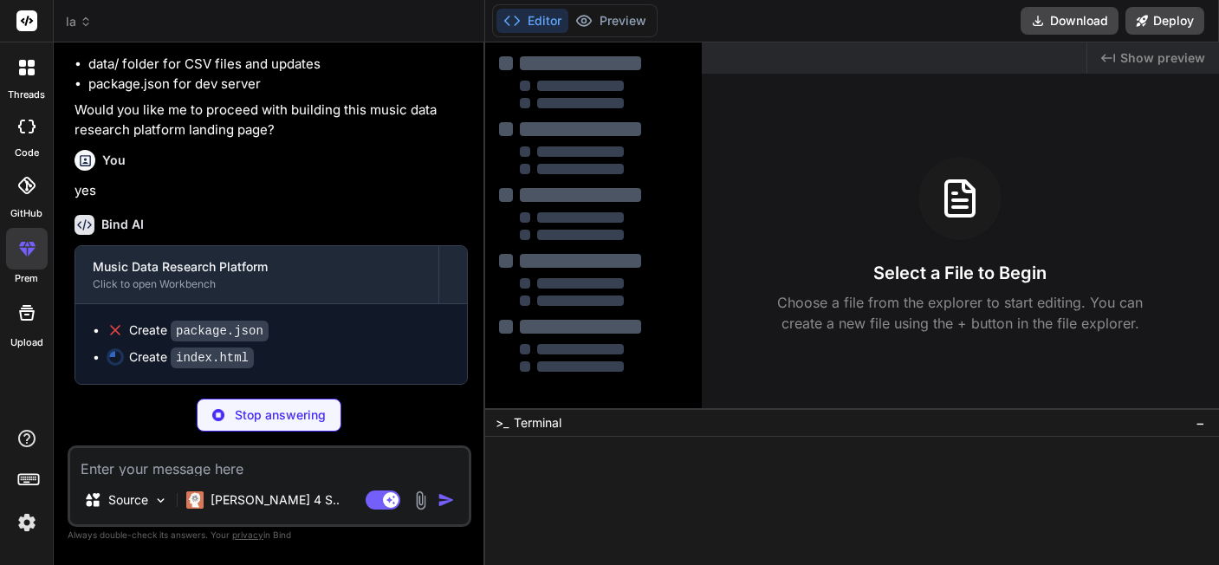
click at [530, 23] on button "Editor" at bounding box center [533, 21] width 72 height 24
click at [508, 159] on div at bounding box center [593, 214] width 190 height 316
drag, startPoint x: 508, startPoint y: 157, endPoint x: 523, endPoint y: 129, distance: 31.8
type textarea "x"
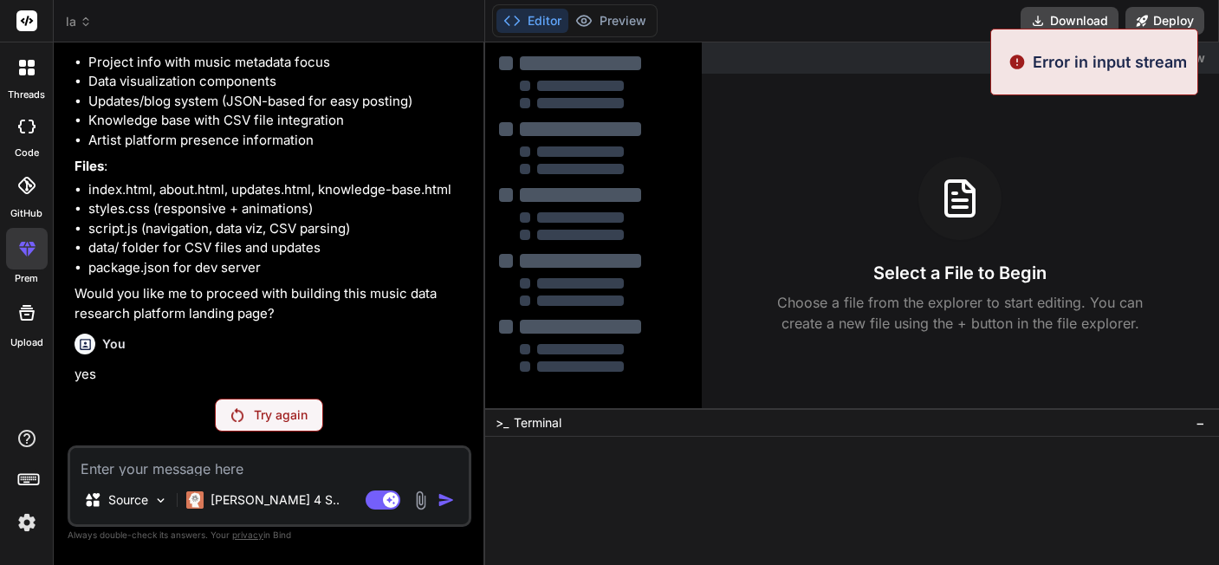
scroll to position [811, 0]
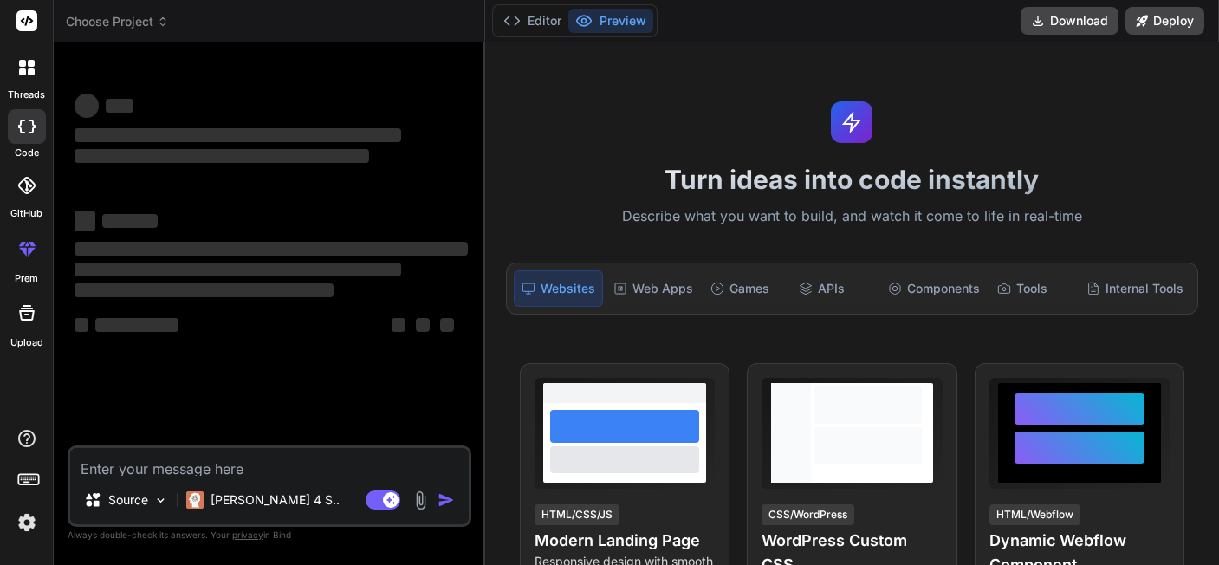
type textarea "x"
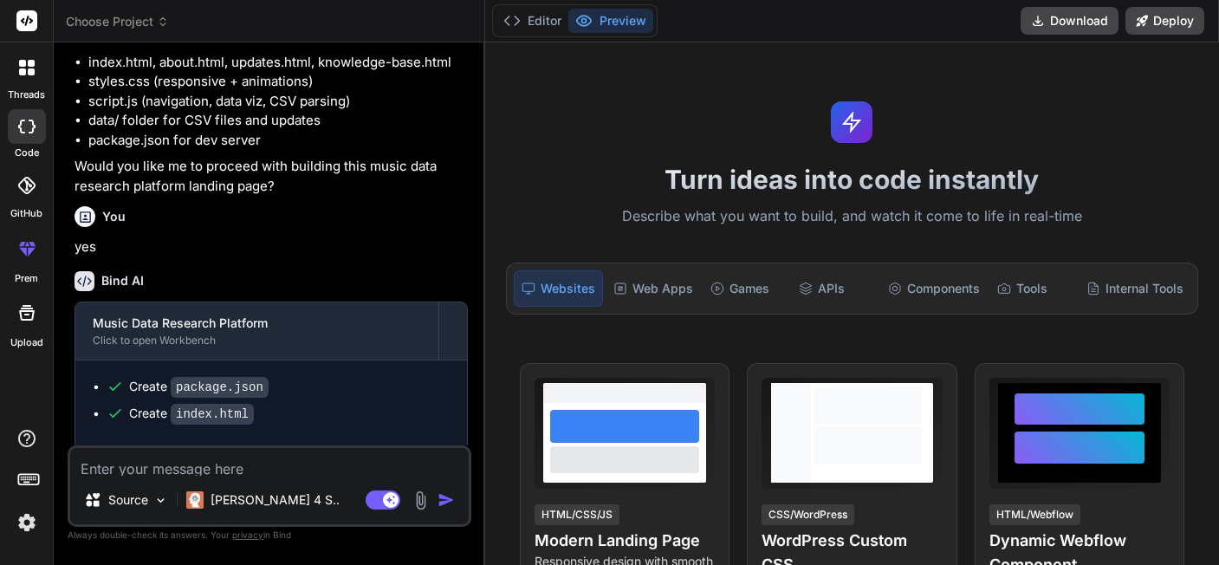
scroll to position [1243, 0]
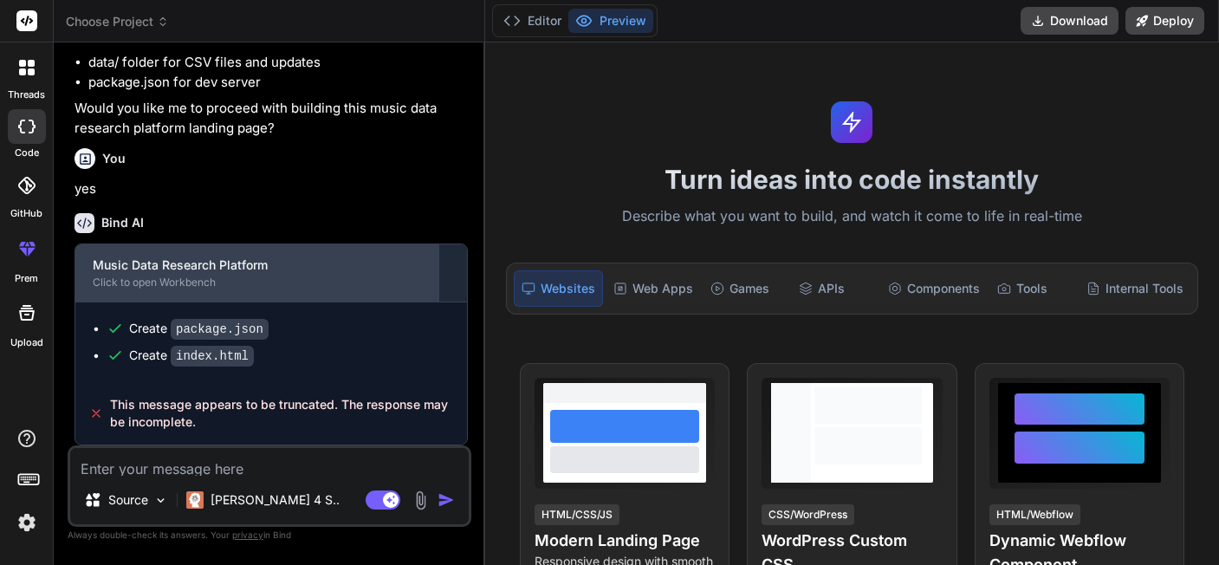
click at [160, 289] on div "Click to open Workbench" at bounding box center [257, 283] width 328 height 14
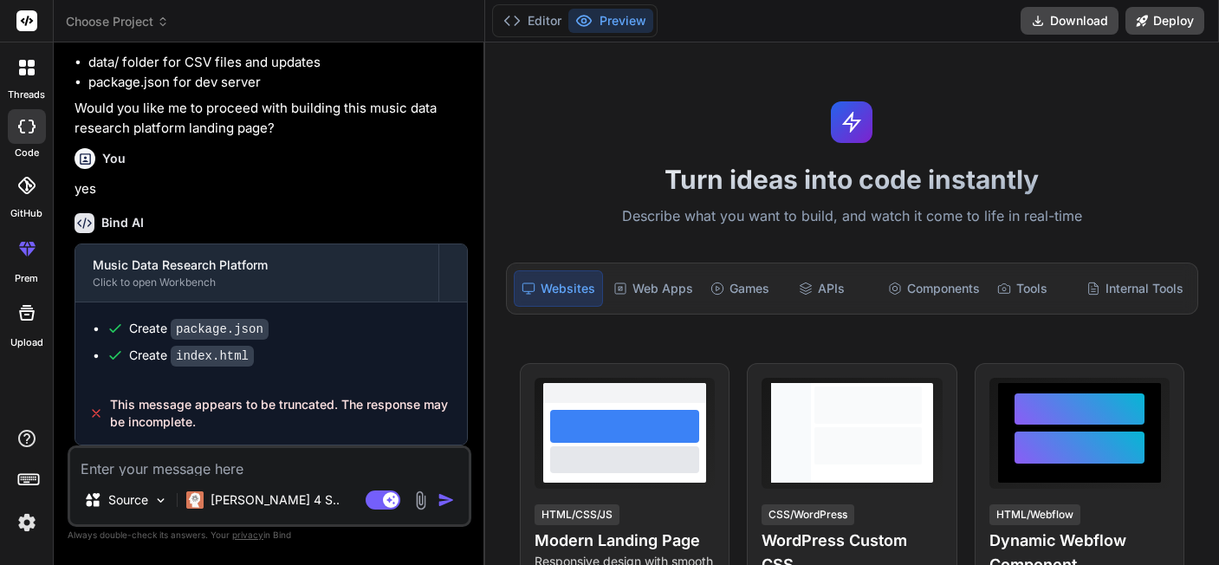
click at [563, 270] on div "Websites" at bounding box center [558, 288] width 89 height 36
click at [608, 23] on button "Preview" at bounding box center [610, 21] width 85 height 24
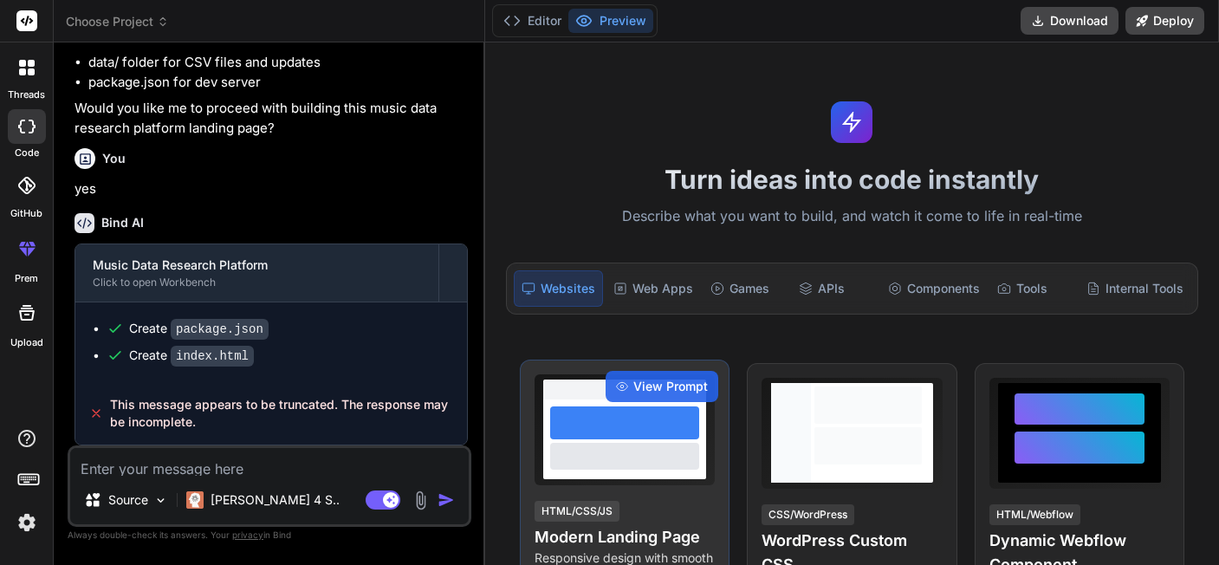
click at [652, 399] on div at bounding box center [624, 439] width 163 height 80
click at [650, 378] on span "View Prompt" at bounding box center [670, 386] width 75 height 17
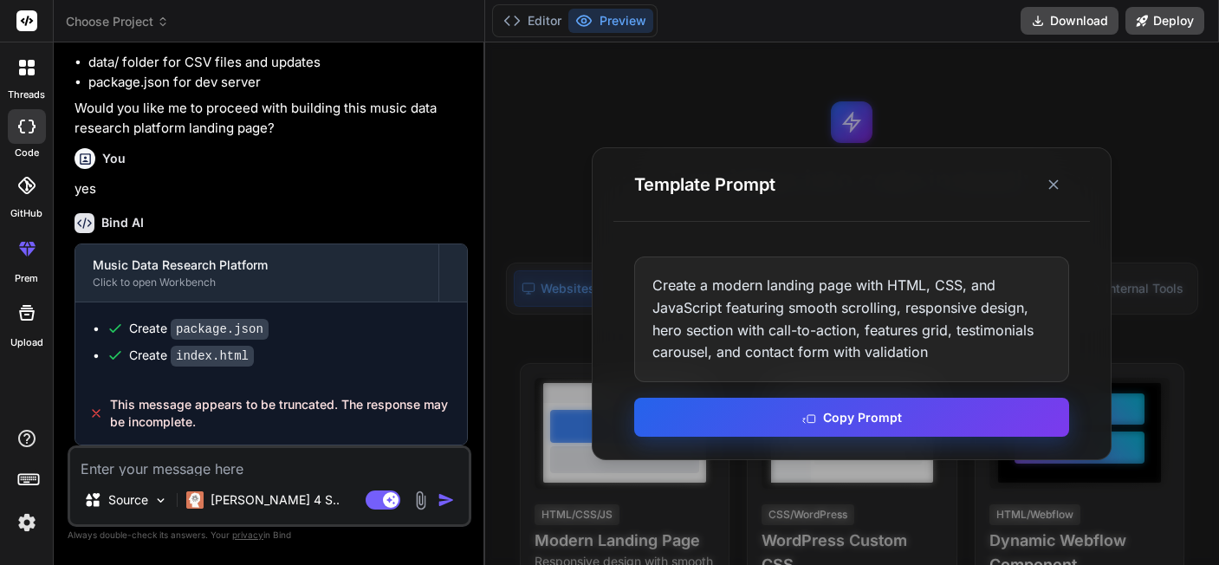
click at [830, 417] on button "Copy Prompt" at bounding box center [851, 417] width 435 height 39
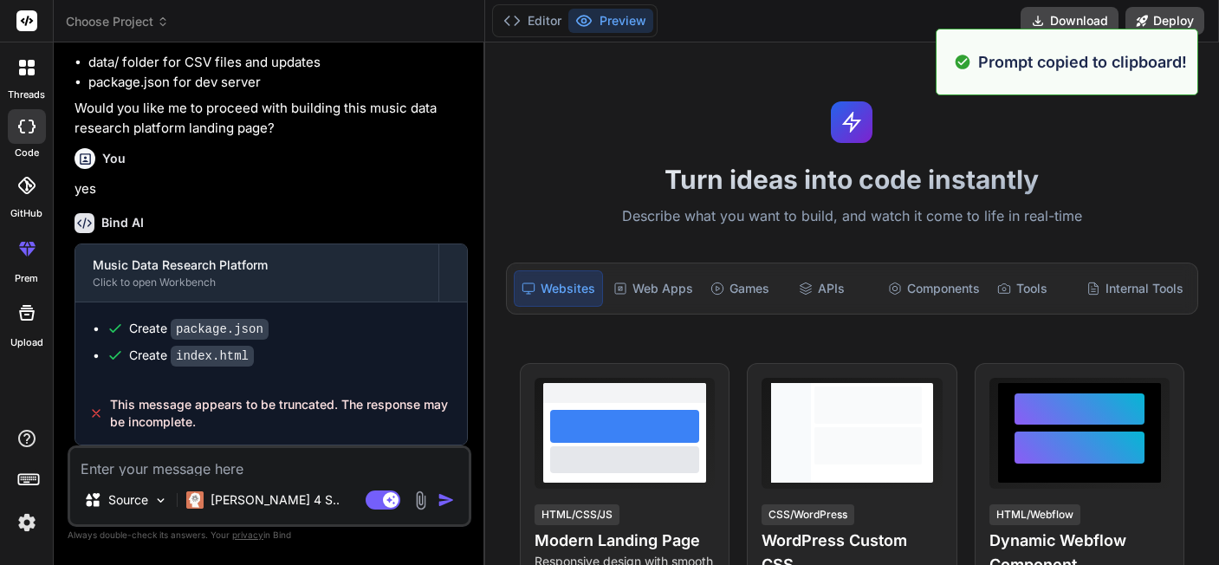
click at [144, 475] on textarea at bounding box center [269, 462] width 399 height 28
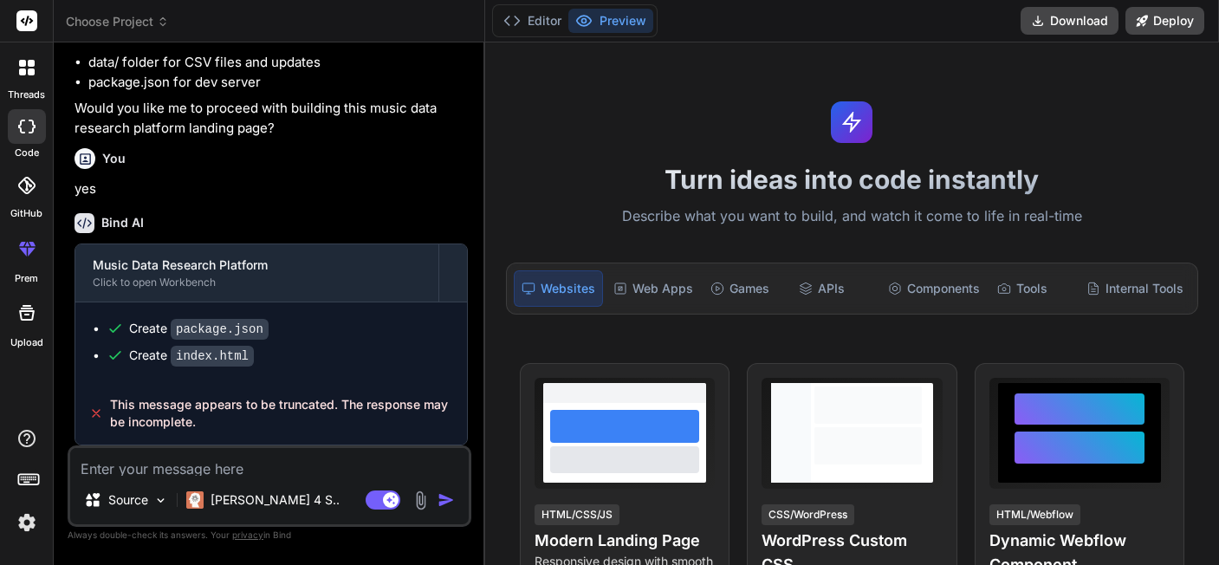
paste textarea "Create a modern landing page with HTML, CSS, and JavaScript featuring smooth sc…"
type textarea "Create a modern landing page with HTML, CSS, and JavaScript featuring smooth sc…"
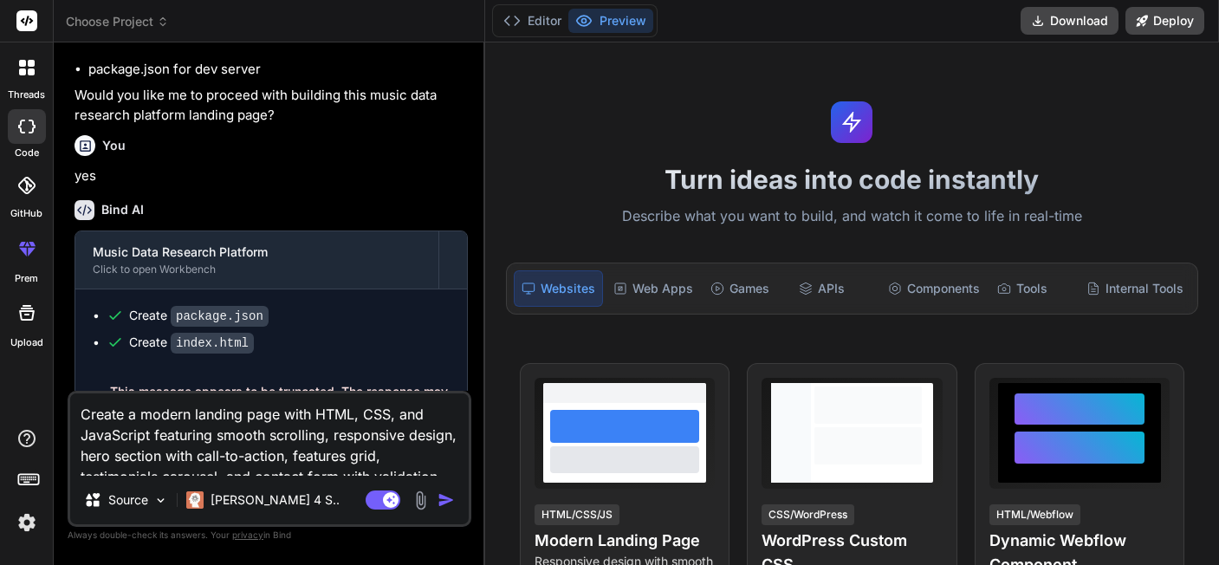
type textarea "x"
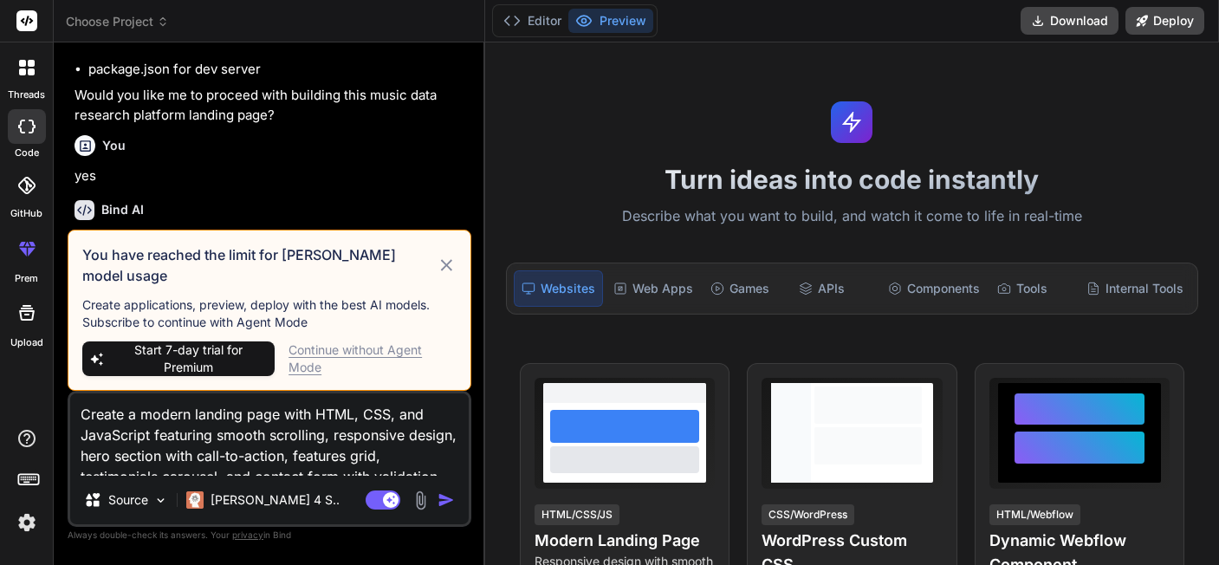
type textarea "Create a modern landing page with HTML, CSS, and JavaScript featuring smooth sc…"
click at [456, 276] on icon at bounding box center [447, 265] width 20 height 21
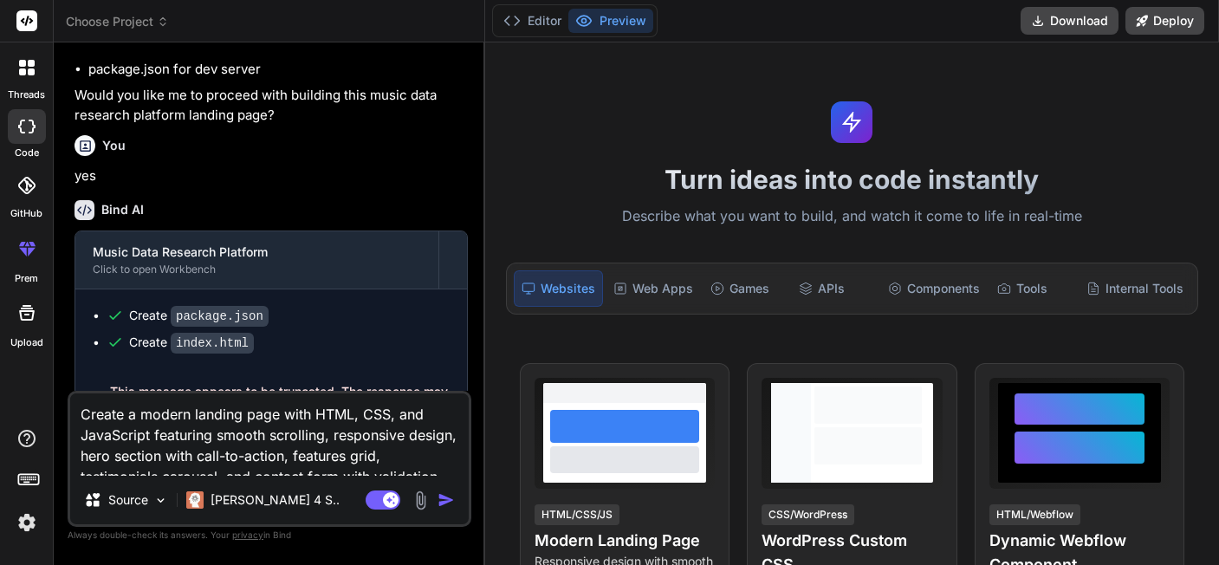
click at [28, 534] on img at bounding box center [26, 522] width 29 height 29
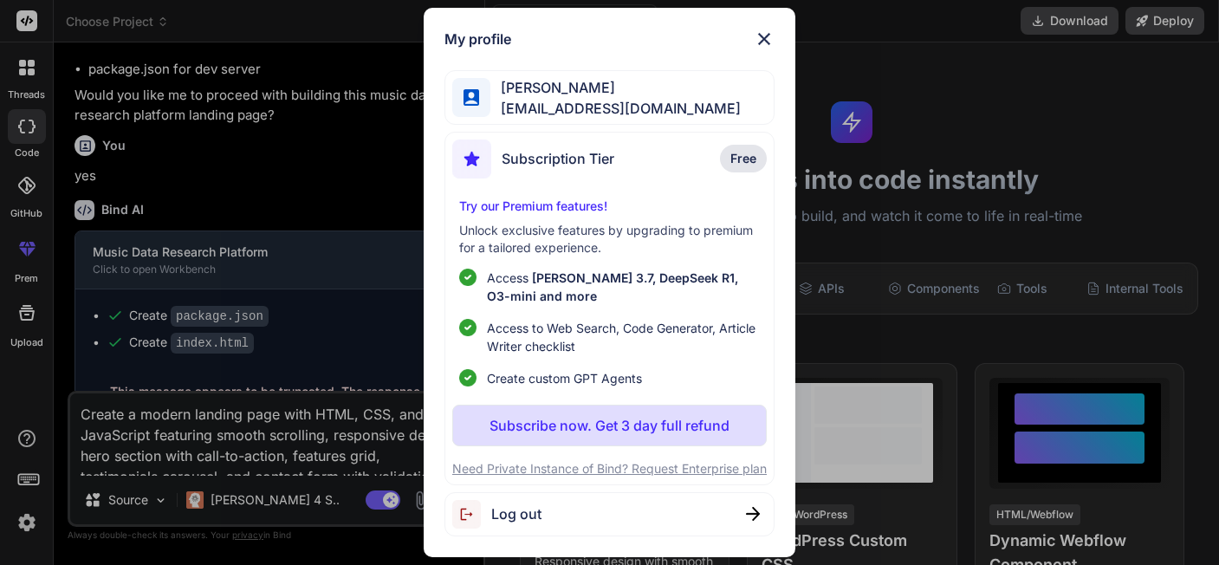
click at [537, 493] on div "Log out" at bounding box center [610, 514] width 331 height 44
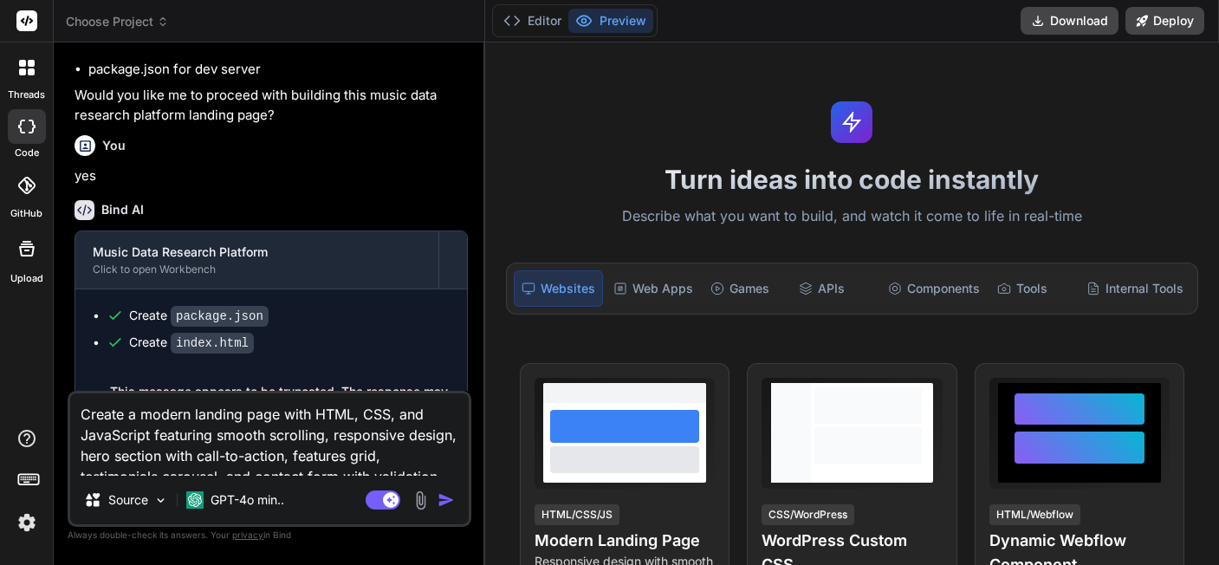
type textarea "x"
